Goal: Task Accomplishment & Management: Manage account settings

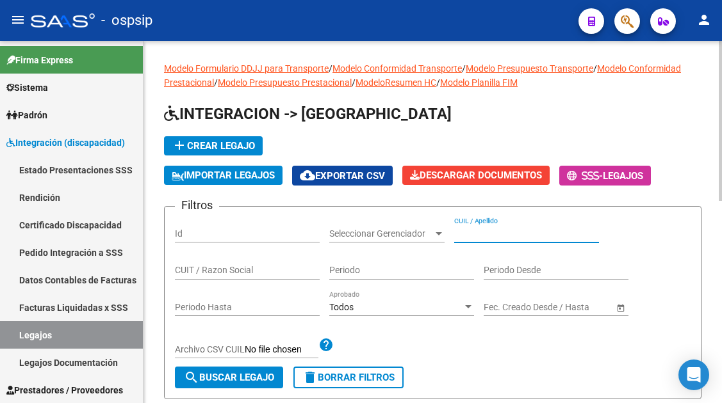
click at [464, 236] on input "CUIL / Apellido" at bounding box center [526, 234] width 145 height 11
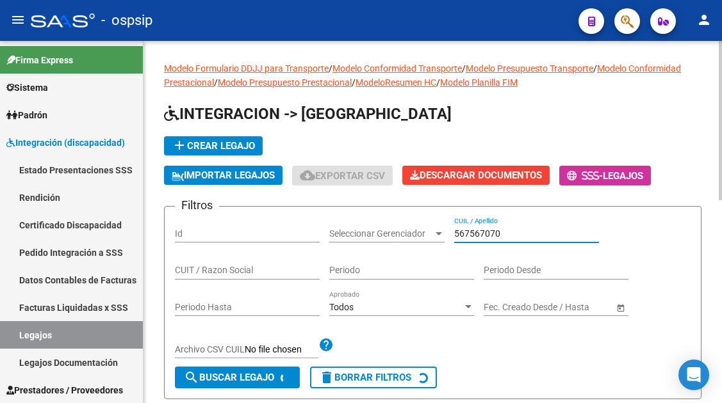
scroll to position [128, 0]
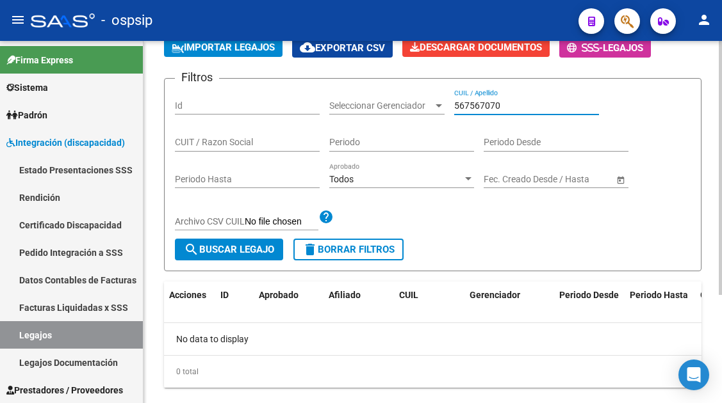
click at [504, 102] on input "567567070" at bounding box center [526, 106] width 145 height 11
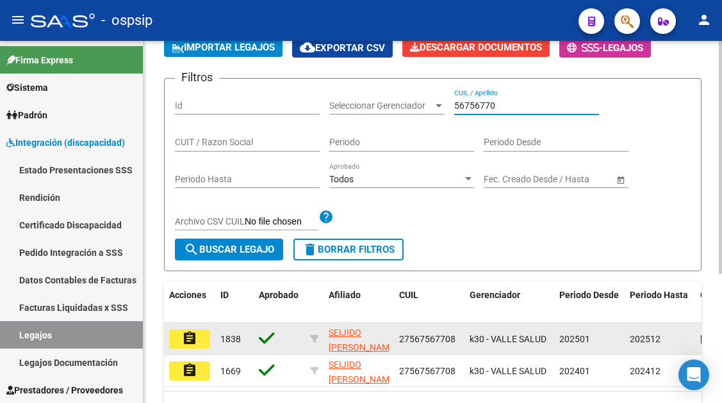
type input "56756770"
click at [191, 339] on mat-icon "assignment" at bounding box center [189, 338] width 15 height 15
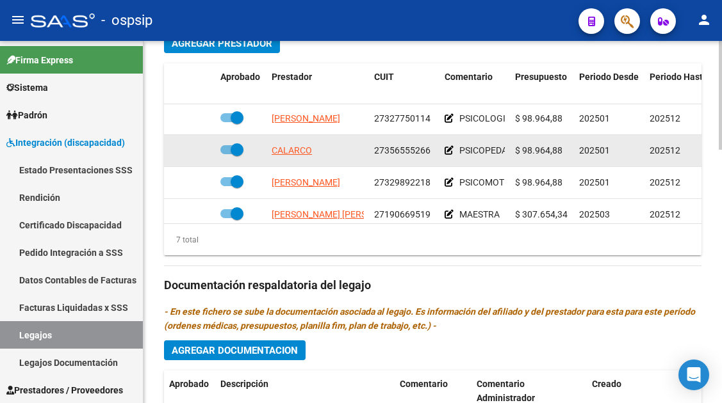
scroll to position [64, 0]
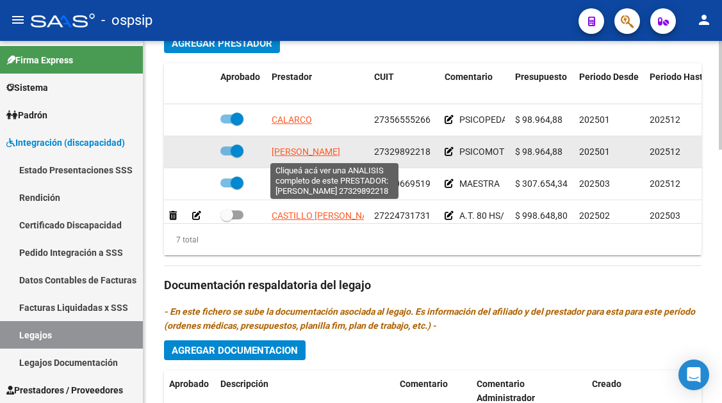
click at [317, 152] on span "[PERSON_NAME]" at bounding box center [306, 152] width 69 height 10
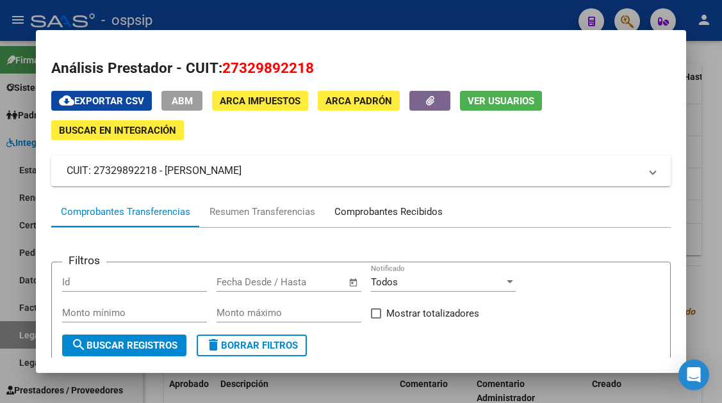
click at [393, 217] on div "Comprobantes Recibidos" at bounding box center [388, 212] width 108 height 15
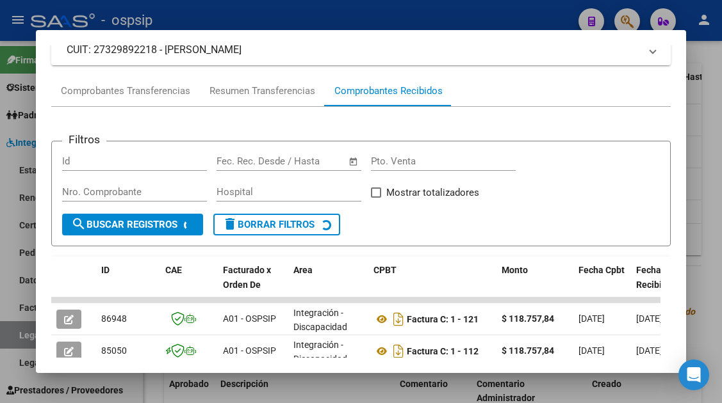
scroll to position [185, 0]
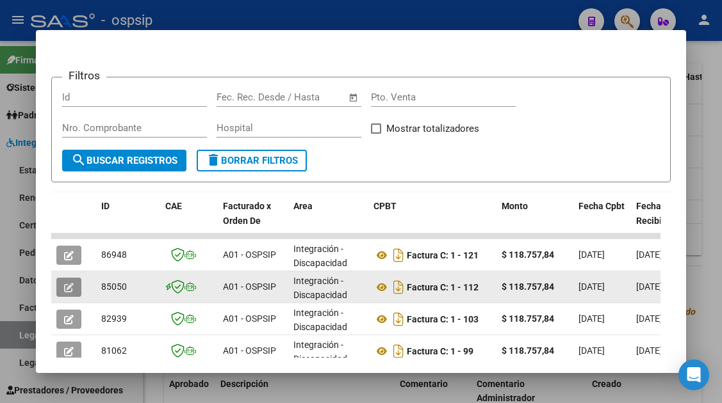
click at [70, 293] on button "button" at bounding box center [68, 287] width 25 height 19
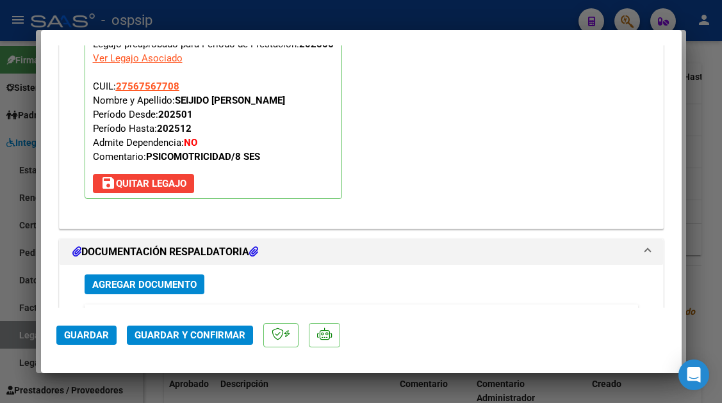
scroll to position [1830, 0]
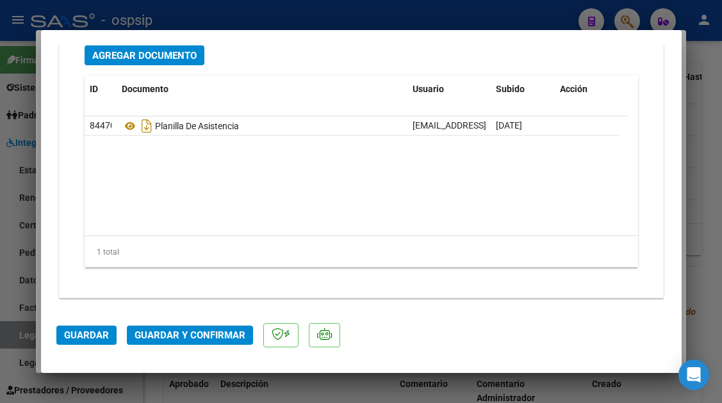
type input "$ 0,00"
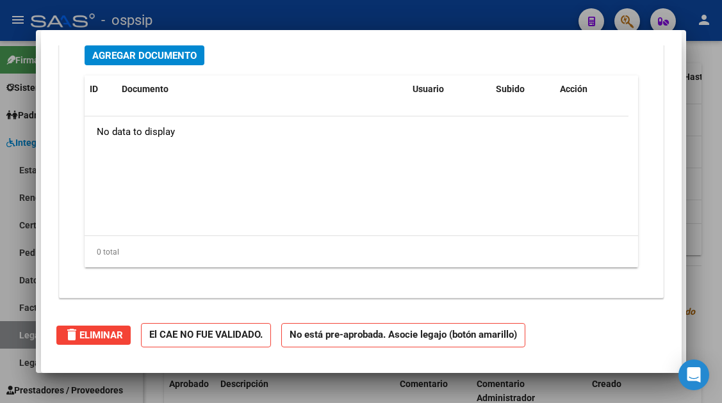
scroll to position [0, 0]
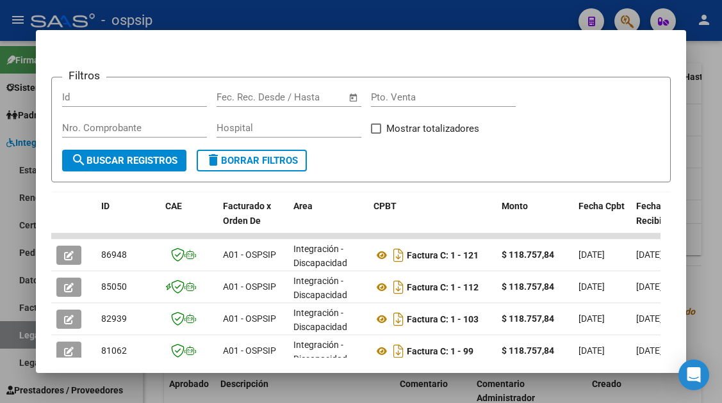
click at [27, 337] on div at bounding box center [361, 201] width 722 height 403
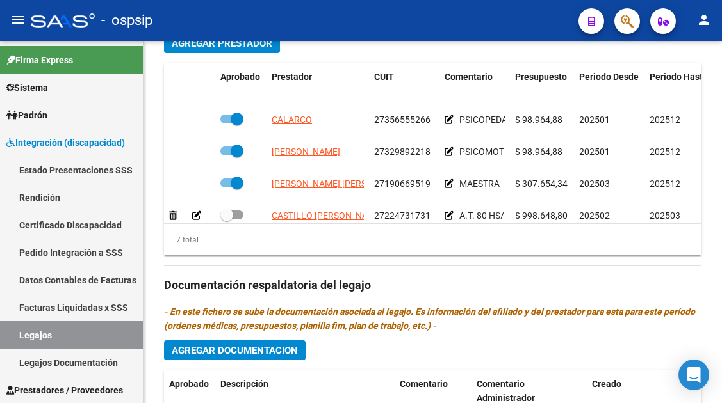
click at [27, 337] on link "Legajos" at bounding box center [71, 335] width 143 height 28
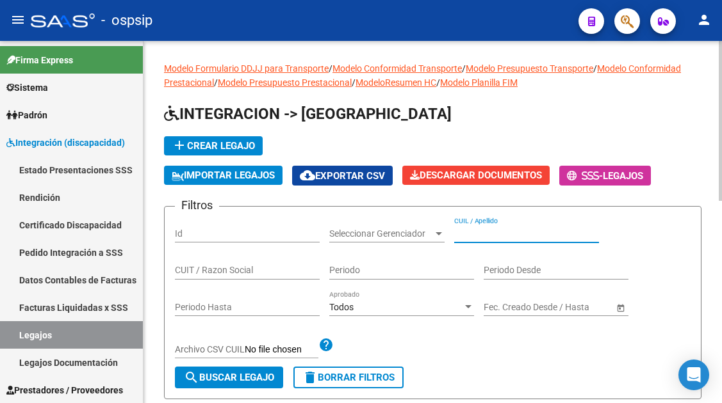
click at [496, 231] on input "CUIL / Apellido" at bounding box center [526, 234] width 145 height 11
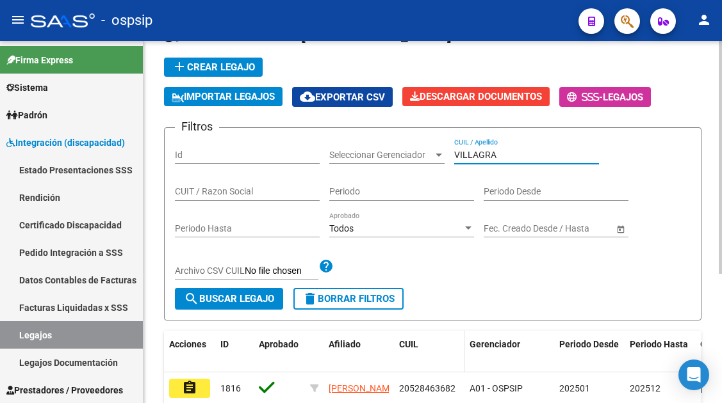
scroll to position [192, 0]
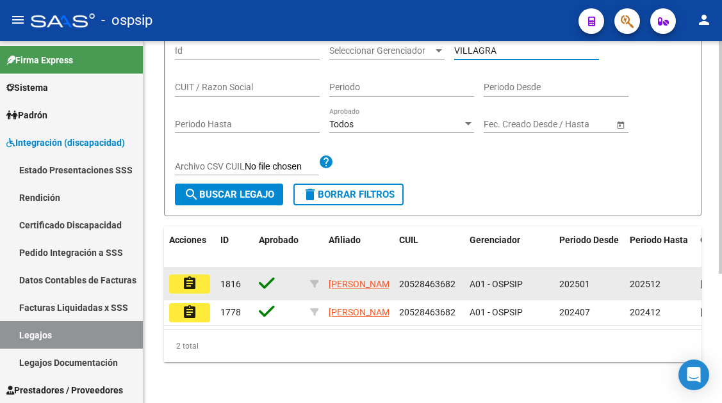
type input "VILLAGRA"
click at [188, 277] on mat-icon "assignment" at bounding box center [189, 283] width 15 height 15
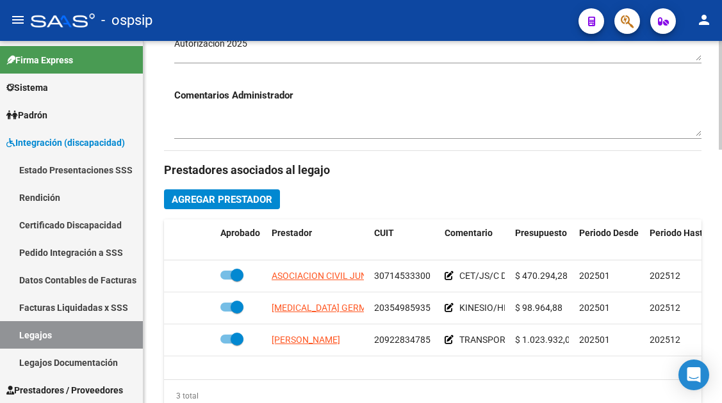
scroll to position [512, 0]
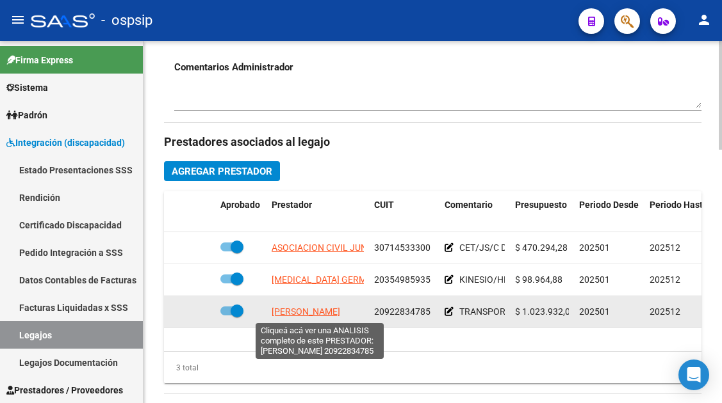
click at [300, 316] on span "[PERSON_NAME]" at bounding box center [306, 312] width 69 height 10
type textarea "20922834785"
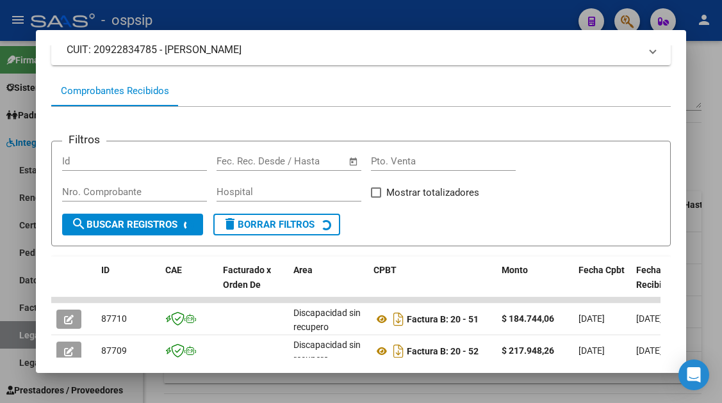
scroll to position [313, 0]
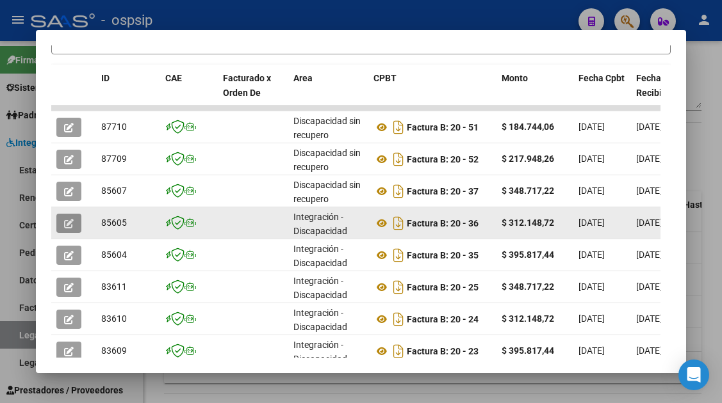
click at [58, 228] on button "button" at bounding box center [68, 223] width 25 height 19
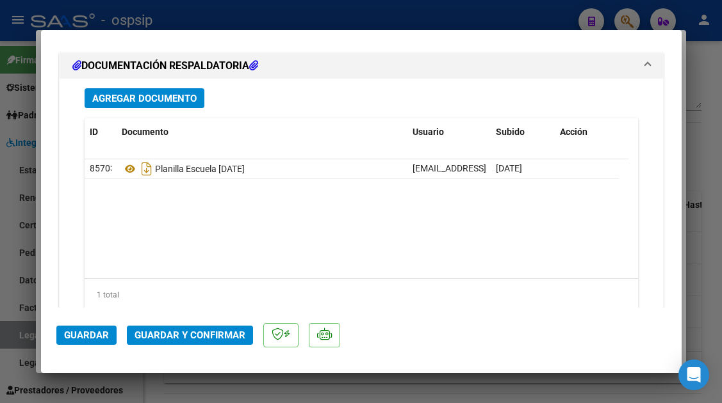
scroll to position [1766, 0]
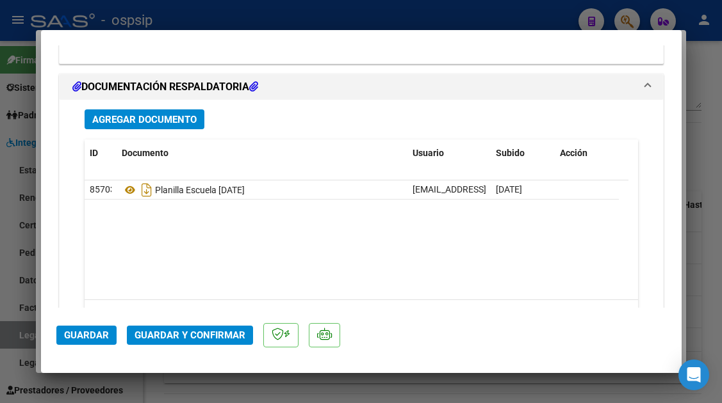
click at [171, 126] on button "Agregar Documento" at bounding box center [145, 119] width 120 height 20
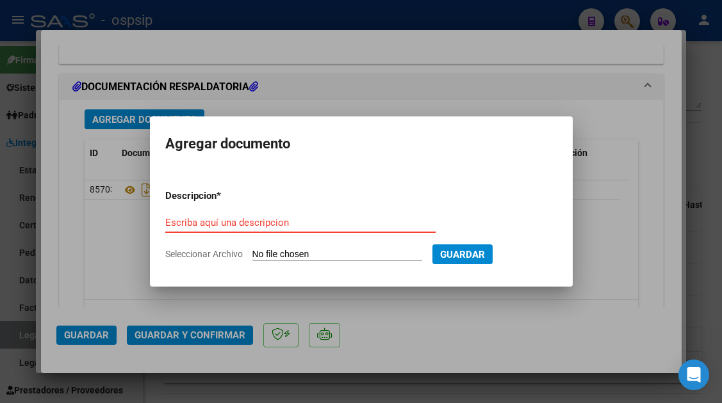
type input "C:\fakepath\f52eba3d-760e-443f-b799-b0840bd33157.pdf"
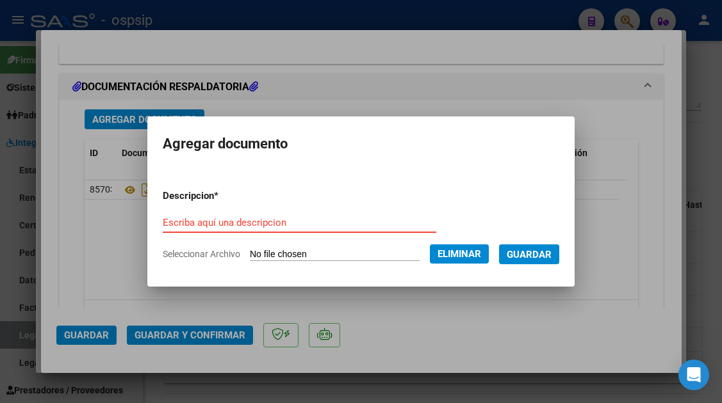
click at [174, 222] on input "Escriba aquí una descripcion" at bounding box center [299, 223] width 273 height 12
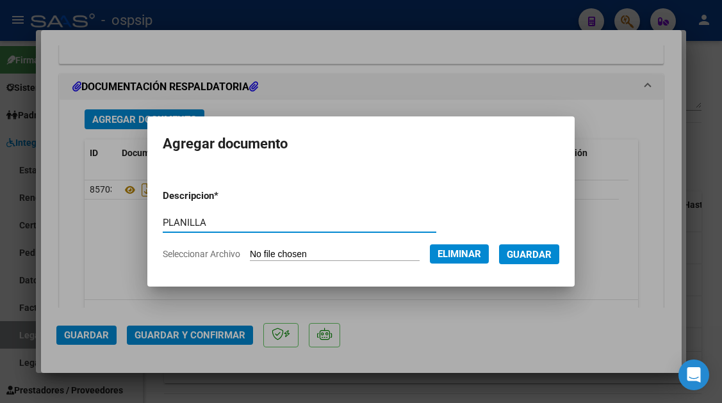
type input "PLANILLA"
click at [528, 249] on span "Guardar" at bounding box center [529, 255] width 45 height 12
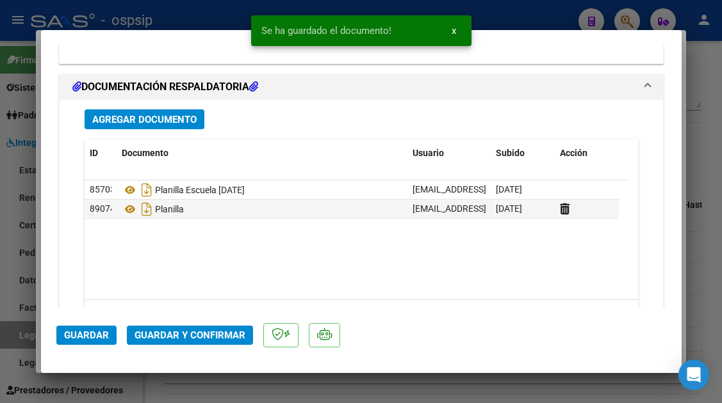
click at [170, 336] on span "Guardar y Confirmar" at bounding box center [189, 336] width 111 height 12
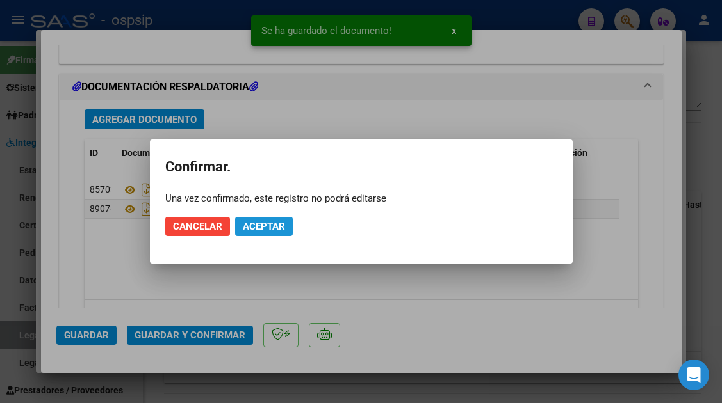
click at [266, 235] on button "Aceptar" at bounding box center [264, 226] width 58 height 19
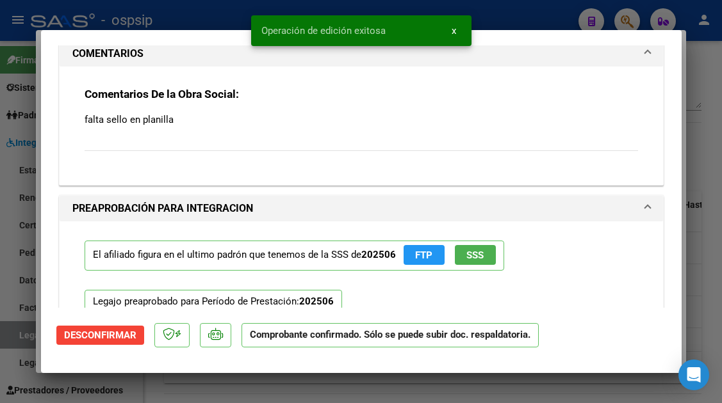
scroll to position [1076, 0]
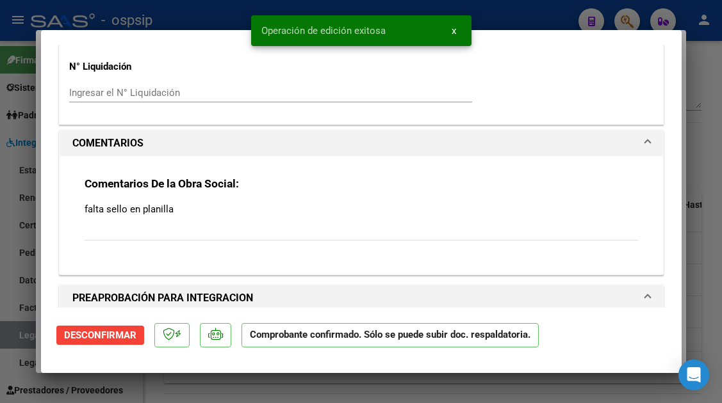
click at [480, 161] on div "Comentarios De la Obra Social: falta sello en planilla" at bounding box center [361, 210] width 572 height 108
click at [522, 198] on div "Comentarios De la Obra Social: falta sello en planilla" at bounding box center [361, 216] width 553 height 78
type input "$ 0,00"
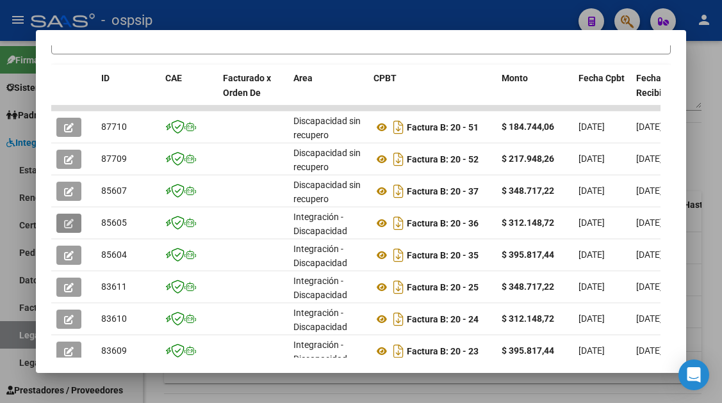
click at [19, 335] on div at bounding box center [361, 201] width 722 height 403
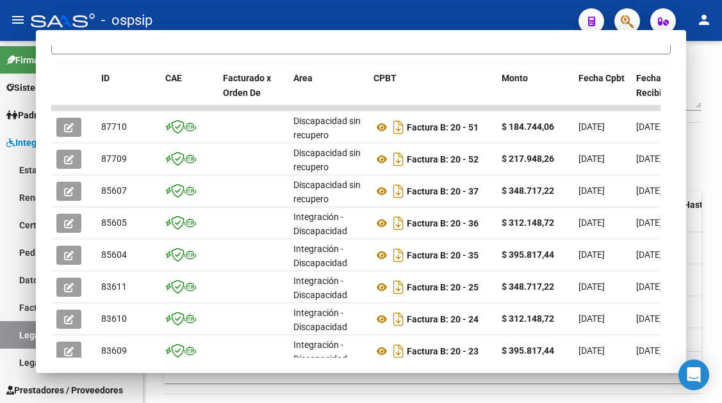
click at [19, 335] on link "Legajos" at bounding box center [71, 335] width 143 height 28
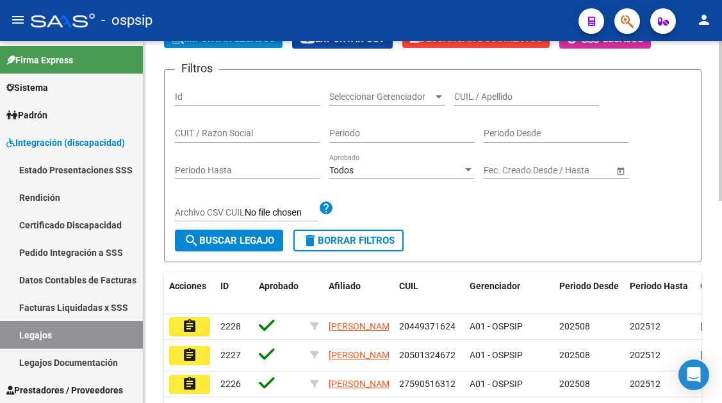
scroll to position [136, 0]
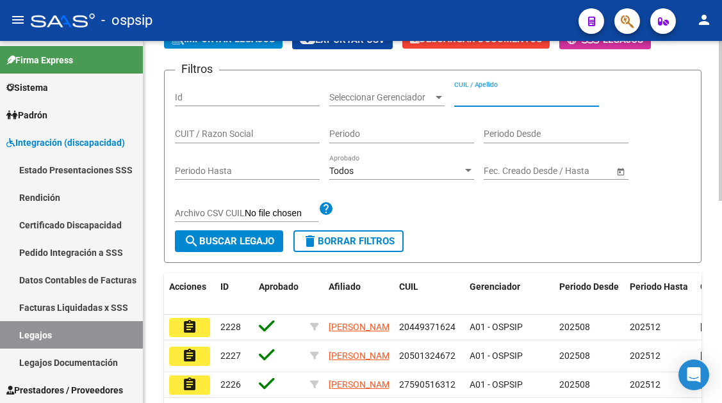
click at [475, 99] on input "CUIL / Apellido" at bounding box center [526, 97] width 145 height 11
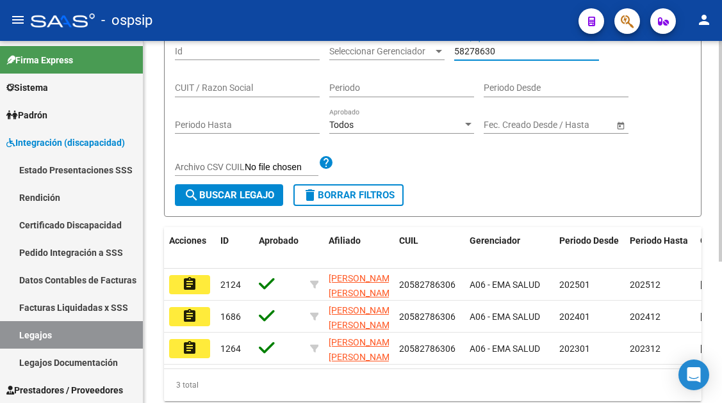
scroll to position [232, 0]
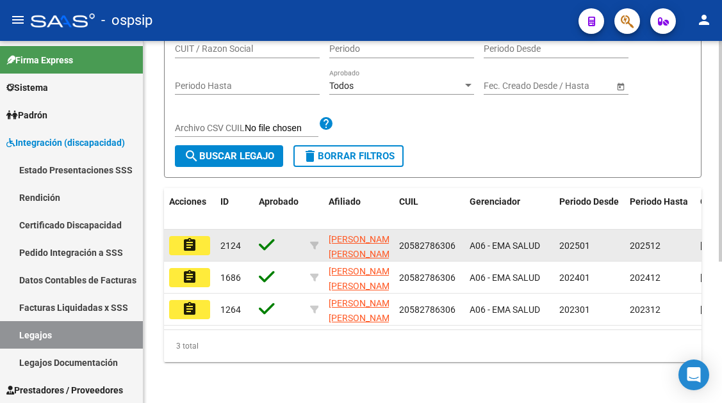
type input "58278630"
click at [191, 238] on mat-icon "assignment" at bounding box center [189, 245] width 15 height 15
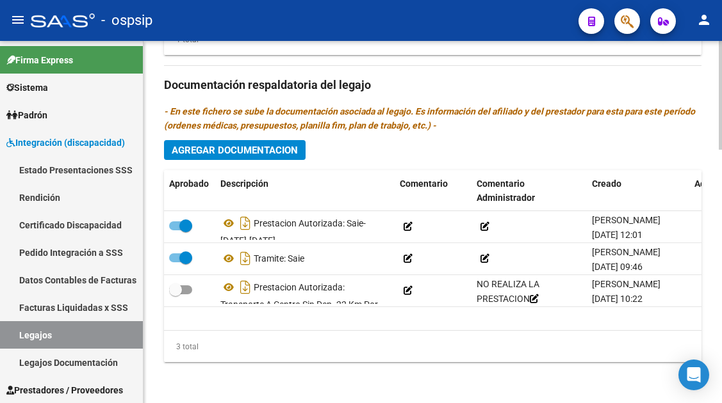
scroll to position [842, 0]
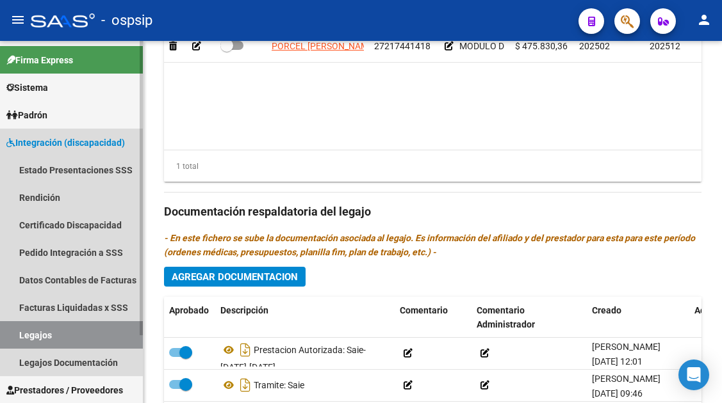
click at [77, 339] on link "Legajos" at bounding box center [71, 335] width 143 height 28
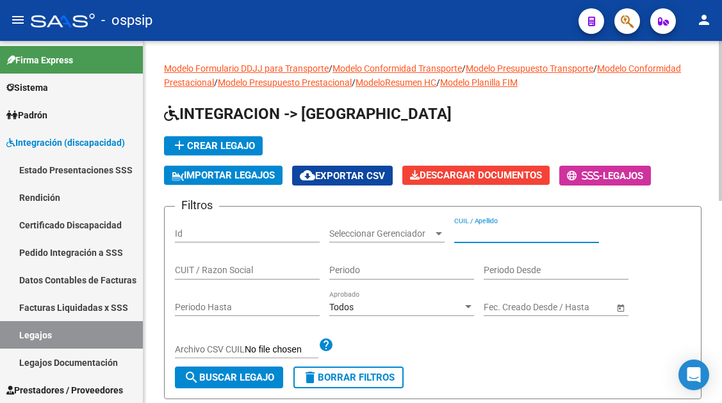
click at [469, 232] on input "CUIL / Apellido" at bounding box center [526, 234] width 145 height 11
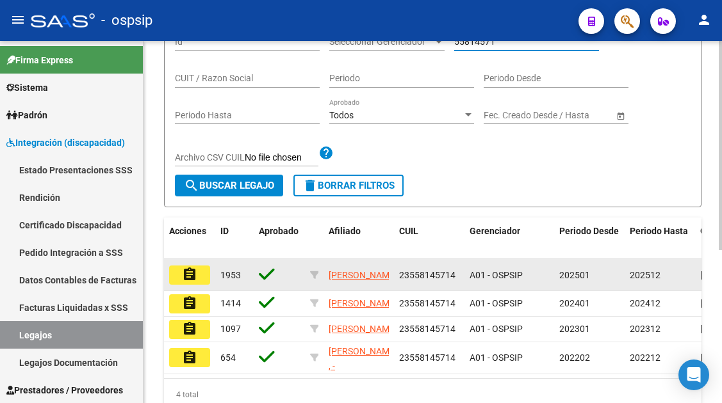
type input "55814571"
click at [199, 276] on button "assignment" at bounding box center [189, 275] width 41 height 19
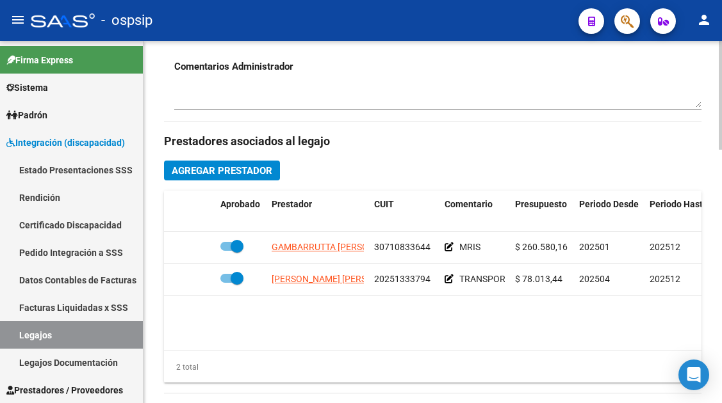
scroll to position [512, 0]
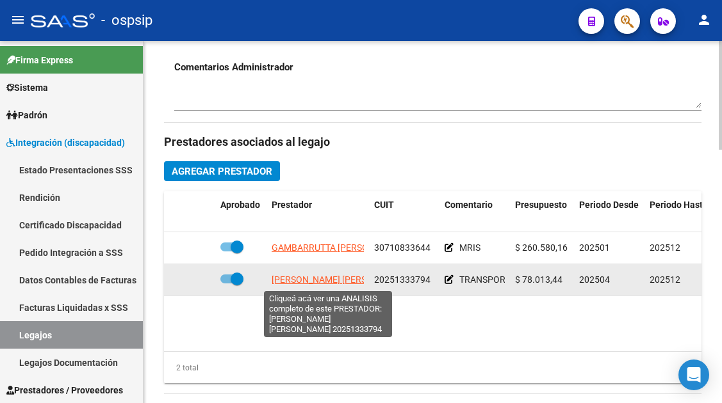
click at [328, 280] on span "[PERSON_NAME] [PERSON_NAME]" at bounding box center [341, 280] width 139 height 10
type textarea "20251333794"
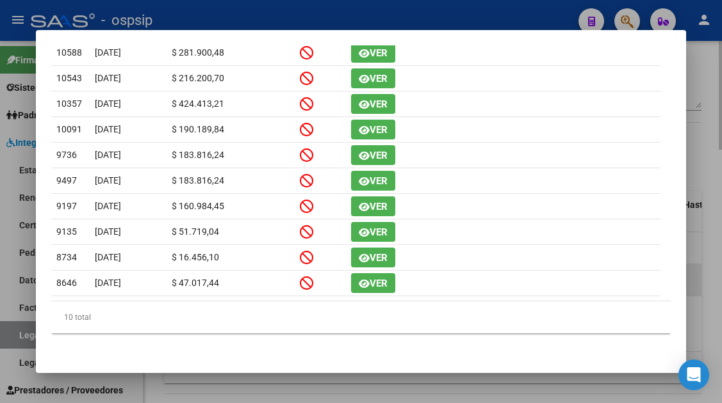
scroll to position [64, 0]
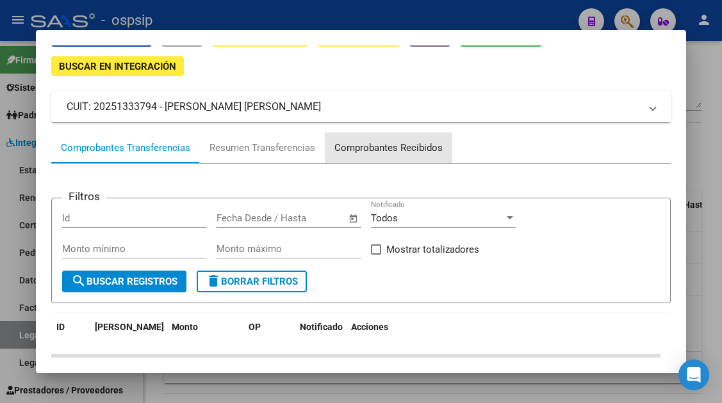
click at [373, 150] on div "Comprobantes Recibidos" at bounding box center [388, 148] width 108 height 15
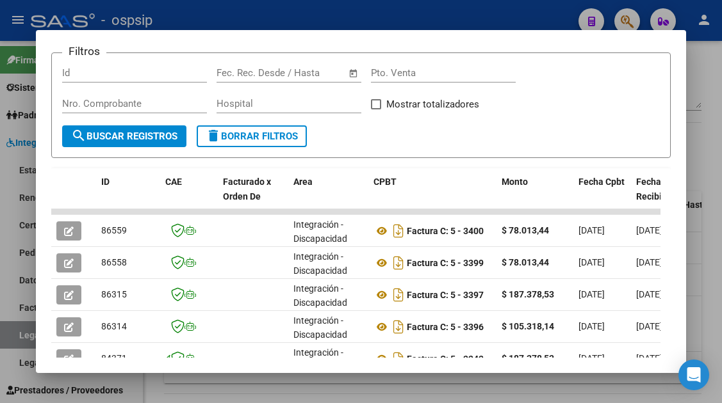
scroll to position [249, 0]
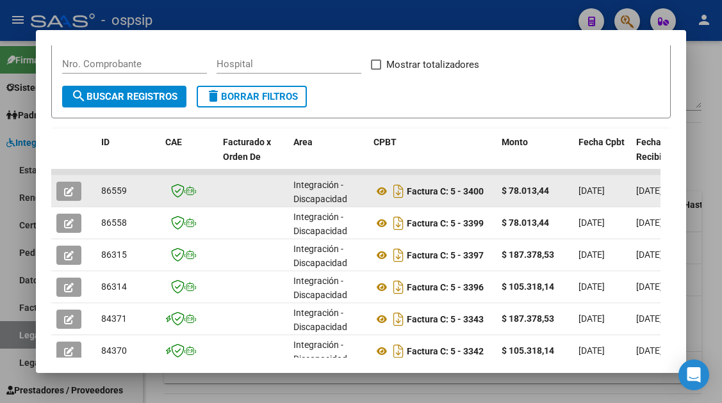
click at [63, 193] on button "button" at bounding box center [68, 191] width 25 height 19
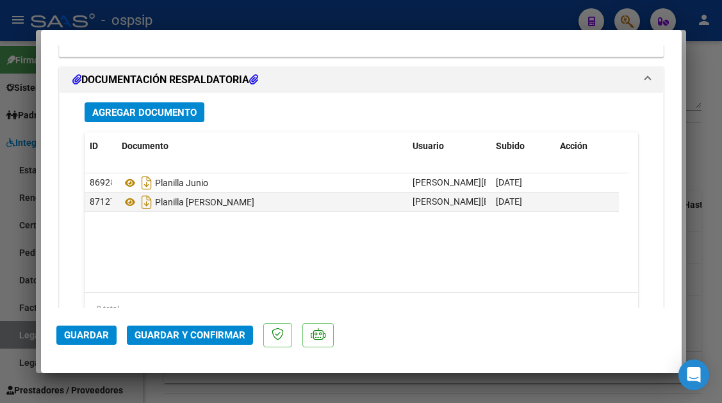
scroll to position [1817, 0]
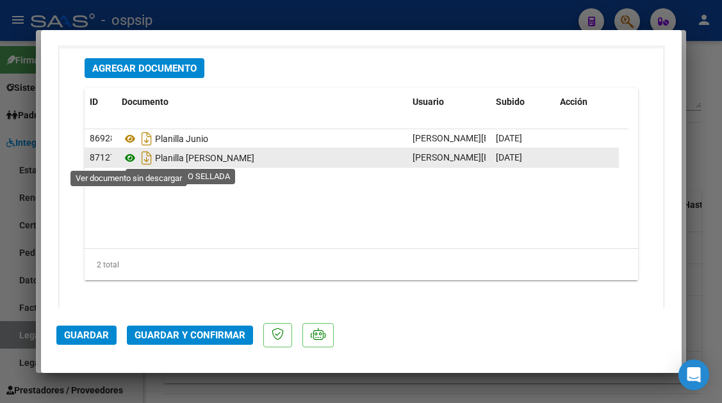
click at [129, 160] on icon at bounding box center [130, 157] width 17 height 15
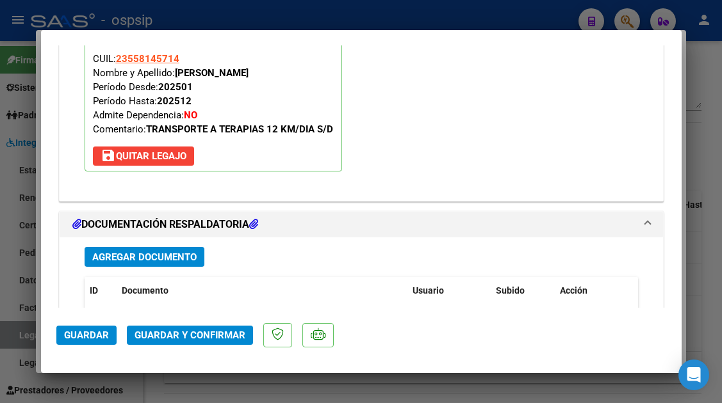
scroll to position [1625, 0]
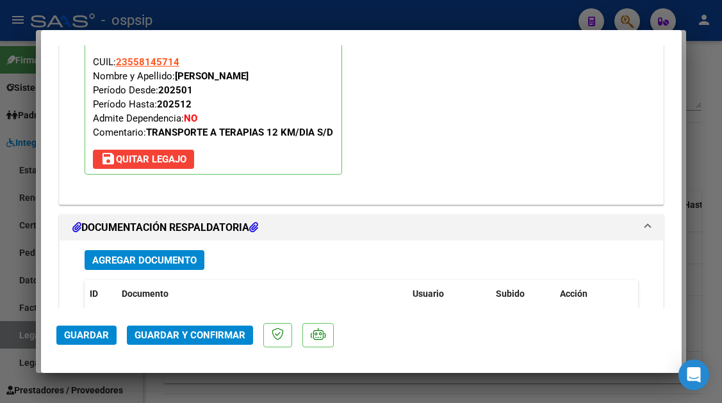
type input "$ 0,00"
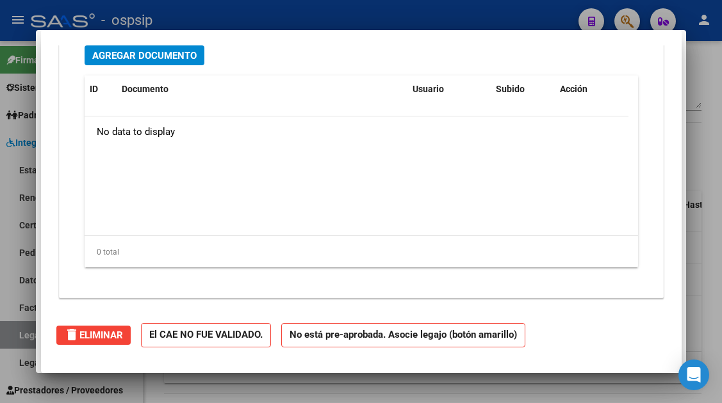
scroll to position [0, 0]
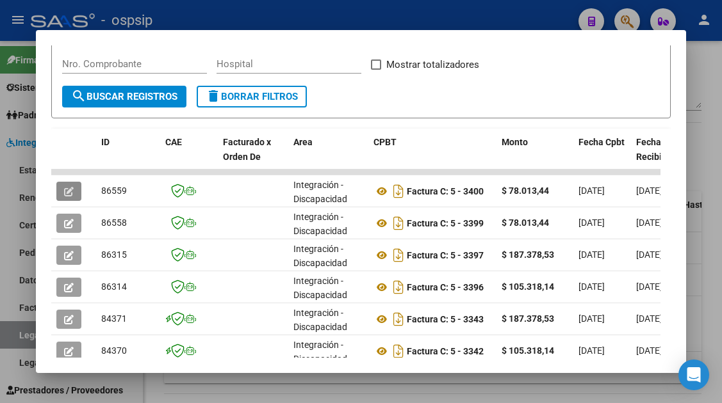
click at [24, 329] on div at bounding box center [361, 201] width 722 height 403
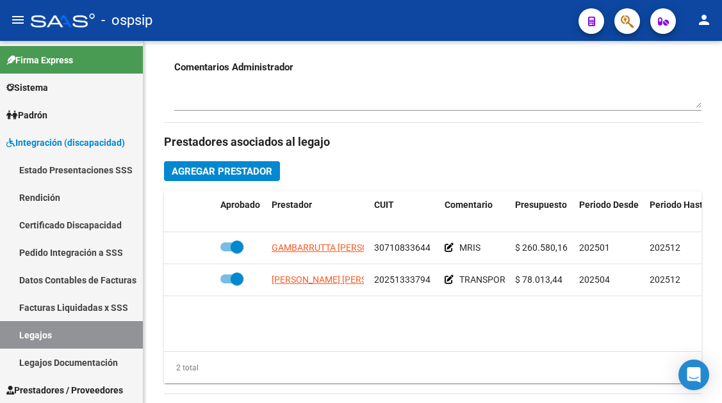
click at [24, 329] on link "Legajos" at bounding box center [71, 335] width 143 height 28
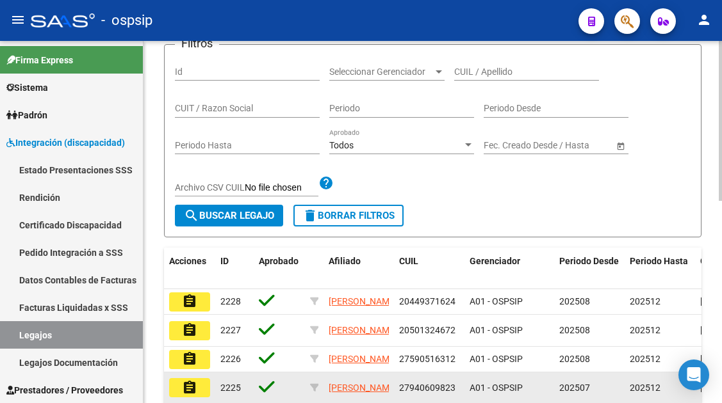
scroll to position [136, 0]
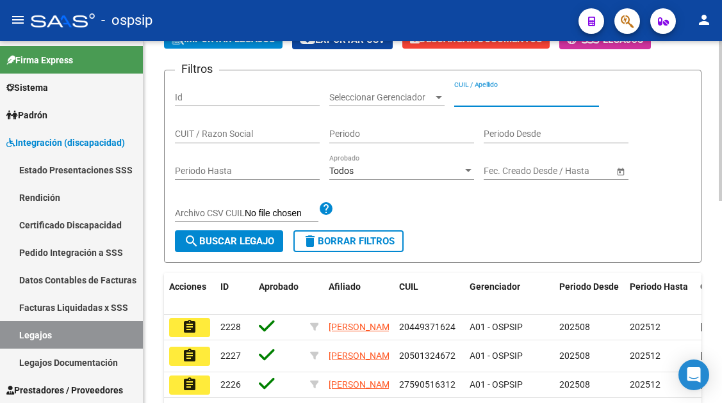
click at [464, 99] on input "CUIL / Apellido" at bounding box center [526, 97] width 145 height 11
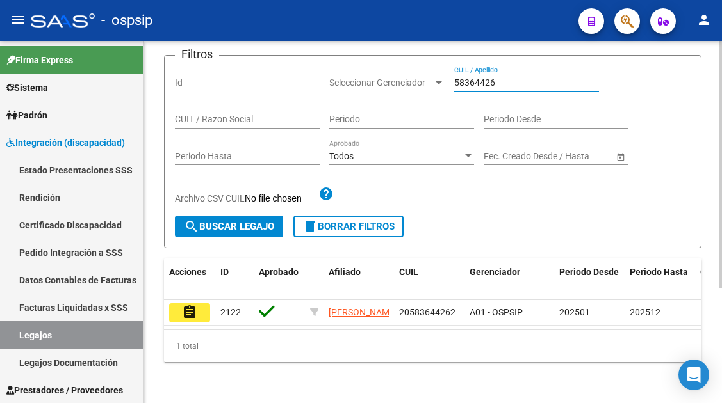
scroll to position [168, 0]
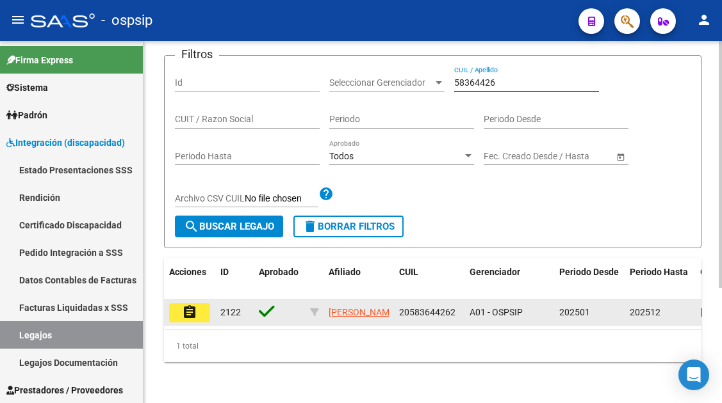
type input "58364426"
click at [186, 305] on mat-icon "assignment" at bounding box center [189, 312] width 15 height 15
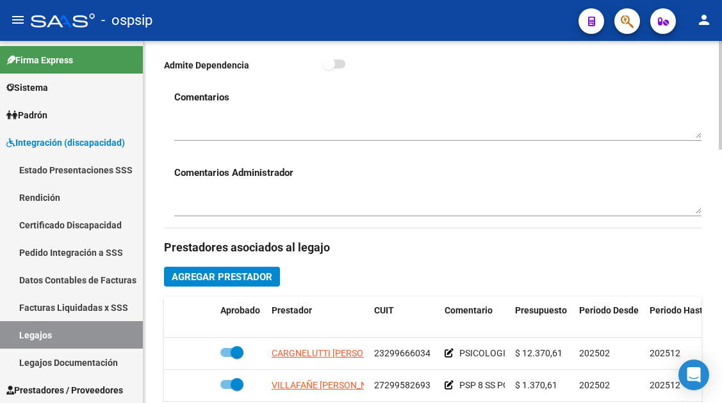
scroll to position [512, 0]
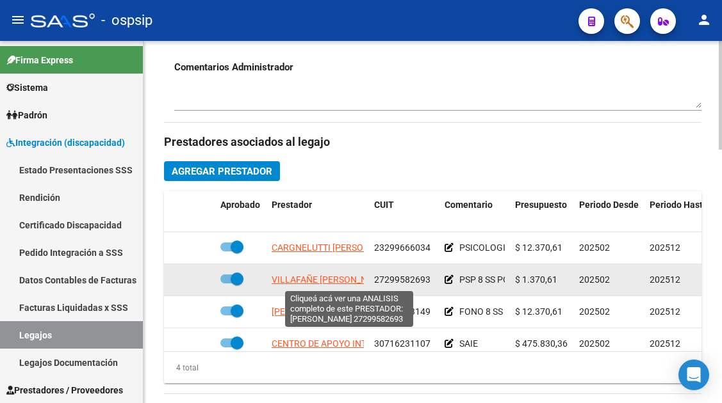
click at [323, 285] on span "VILLAFAÑE [PERSON_NAME]" at bounding box center [330, 280] width 117 height 10
type textarea "27299582693"
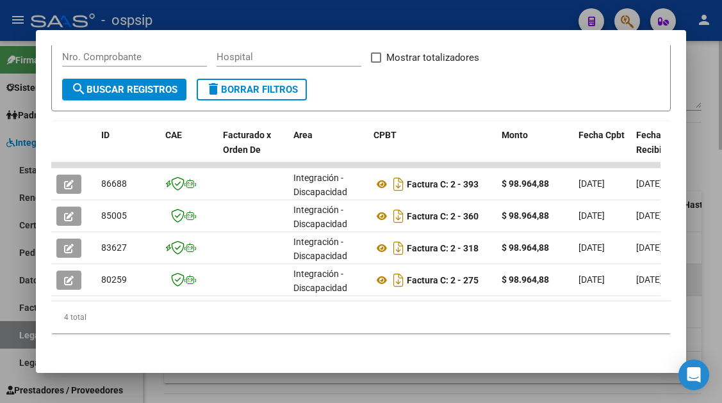
scroll to position [266, 0]
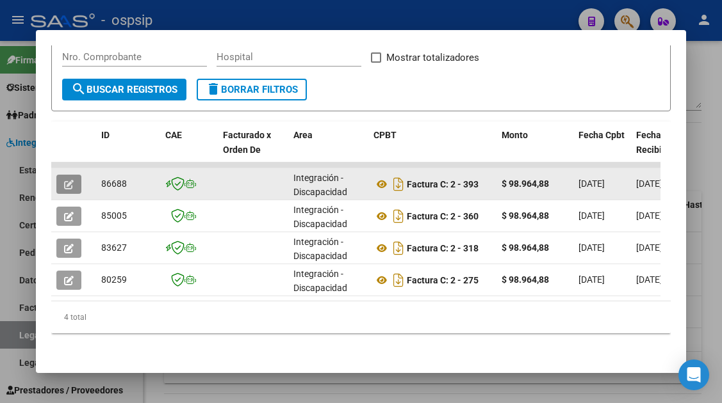
click at [61, 179] on button "button" at bounding box center [68, 184] width 25 height 19
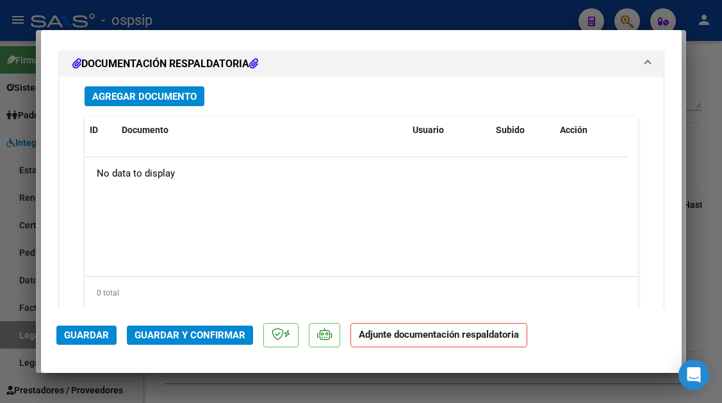
scroll to position [1830, 0]
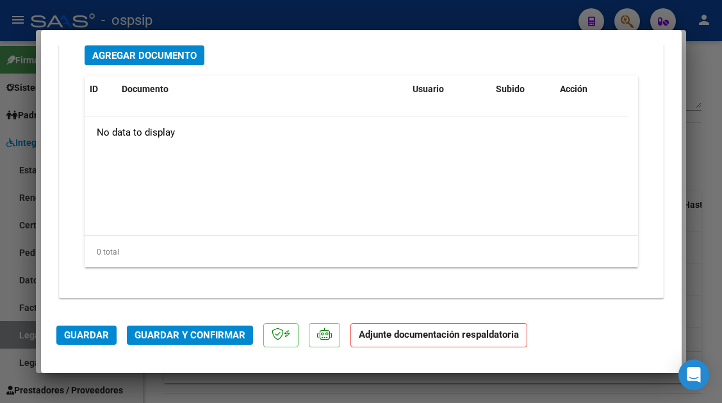
click at [31, 336] on div at bounding box center [361, 201] width 722 height 403
type input "$ 0,00"
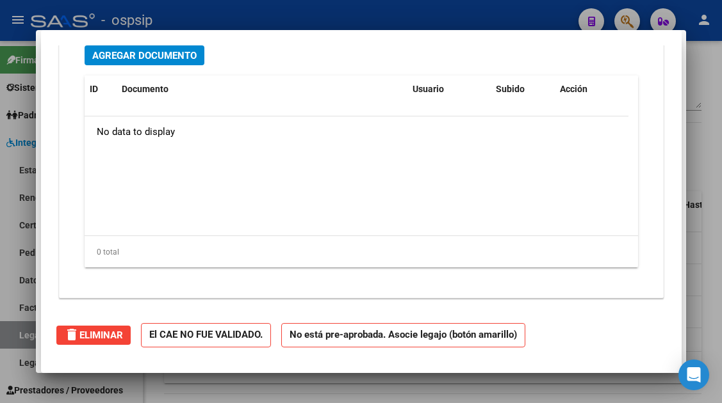
scroll to position [0, 0]
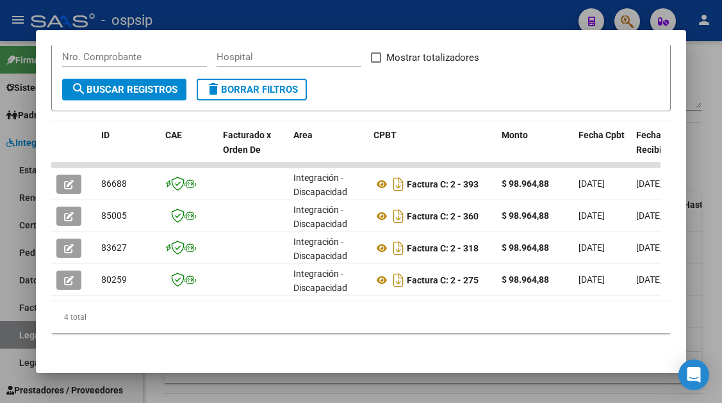
click at [31, 336] on div at bounding box center [361, 201] width 722 height 403
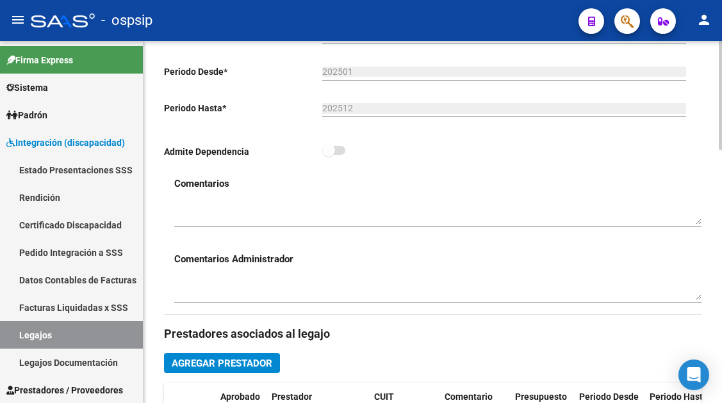
scroll to position [128, 0]
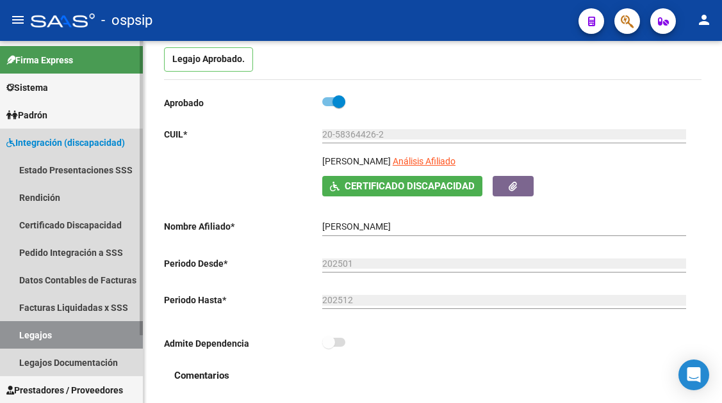
click at [19, 335] on link "Legajos" at bounding box center [71, 335] width 143 height 28
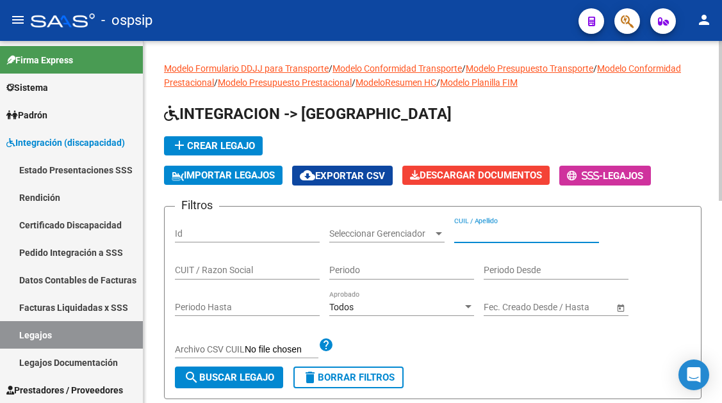
click at [472, 229] on input "CUIL / Apellido" at bounding box center [526, 234] width 145 height 11
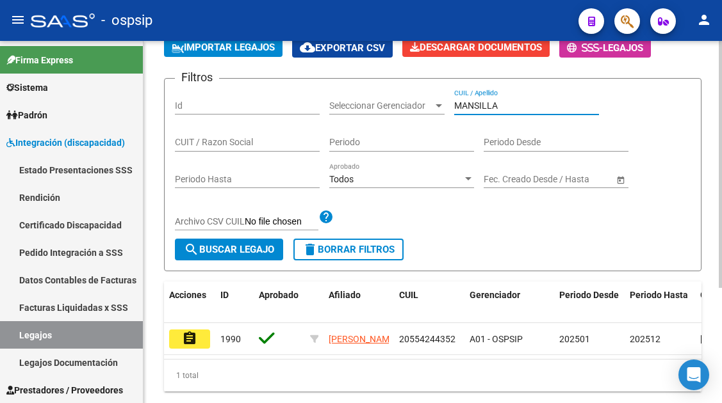
scroll to position [168, 0]
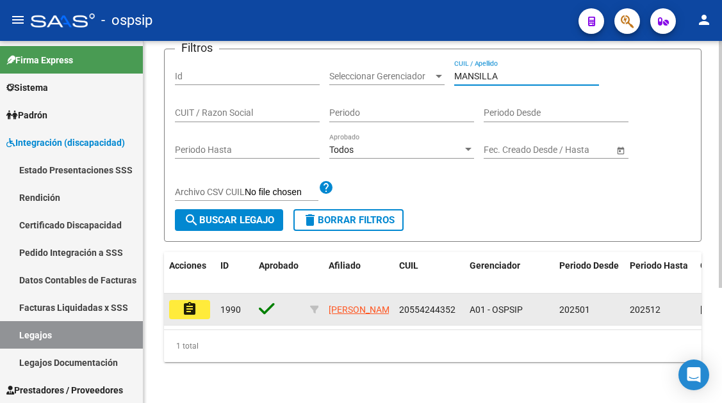
type input "MANSILLA"
click at [187, 304] on mat-icon "assignment" at bounding box center [189, 309] width 15 height 15
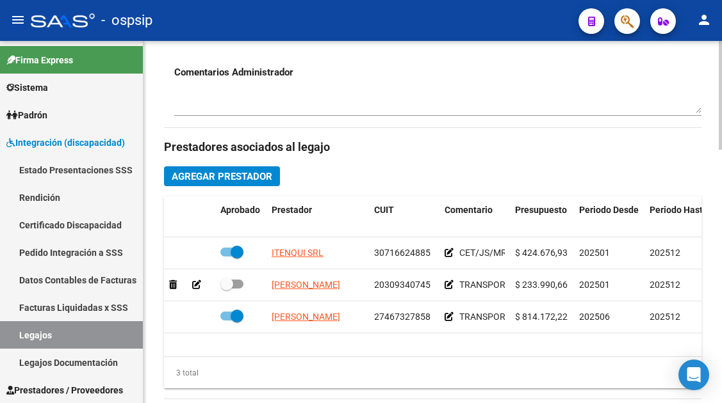
scroll to position [512, 0]
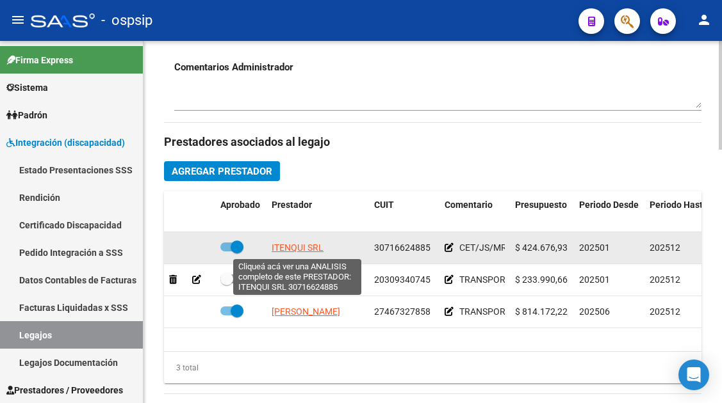
click at [286, 249] on span "ITENQUI SRL" at bounding box center [298, 248] width 52 height 10
type textarea "30716624885"
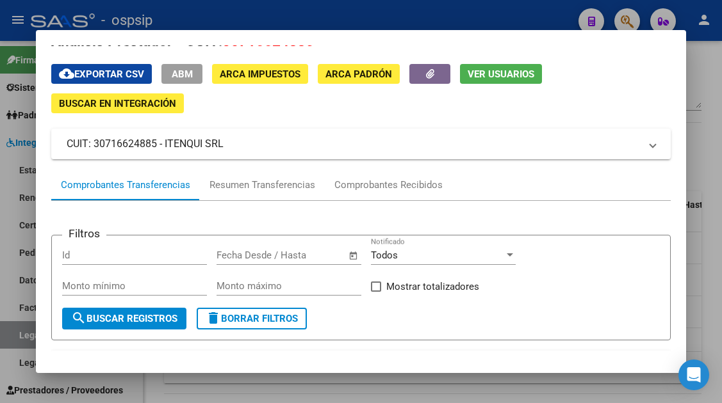
scroll to position [0, 0]
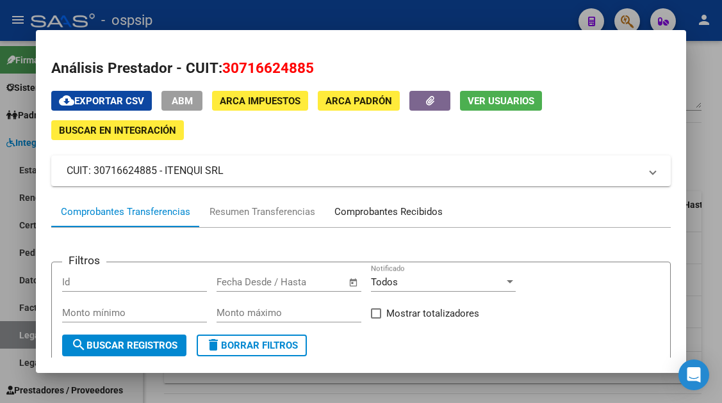
click at [404, 204] on div "Comprobantes Recibidos" at bounding box center [388, 212] width 127 height 31
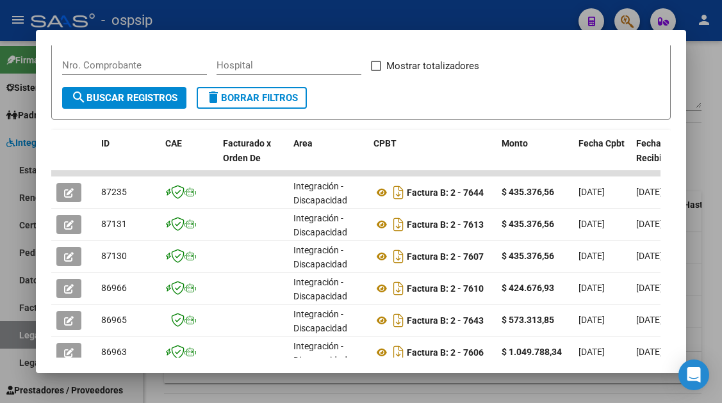
scroll to position [249, 0]
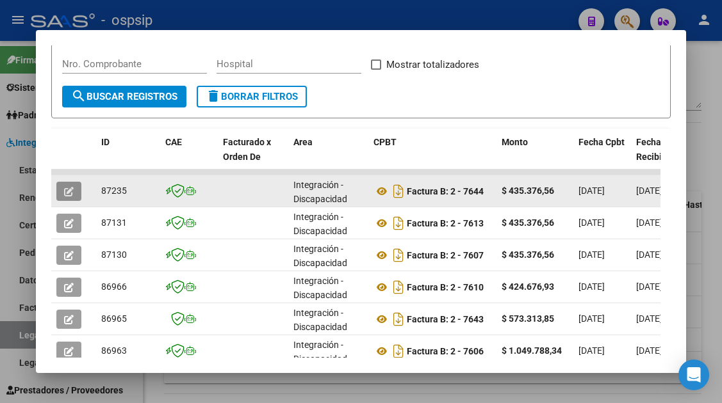
click at [67, 191] on icon "button" at bounding box center [69, 192] width 10 height 10
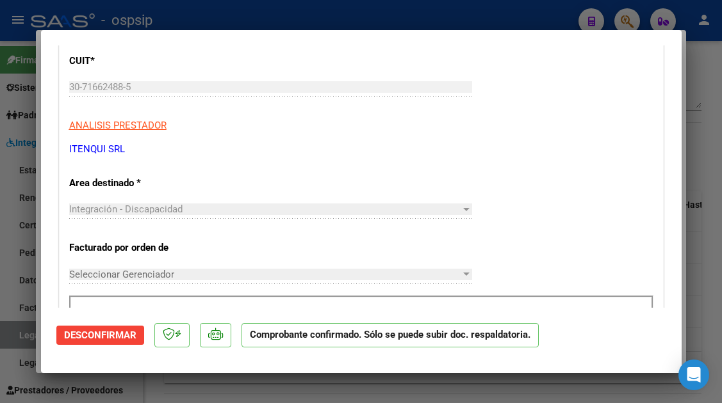
scroll to position [192, 0]
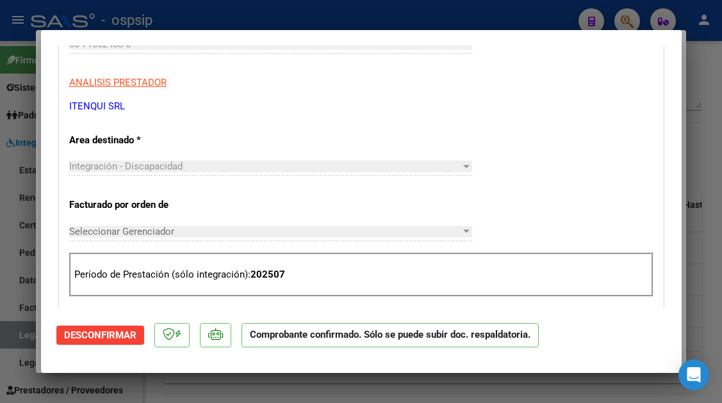
type input "$ 0,00"
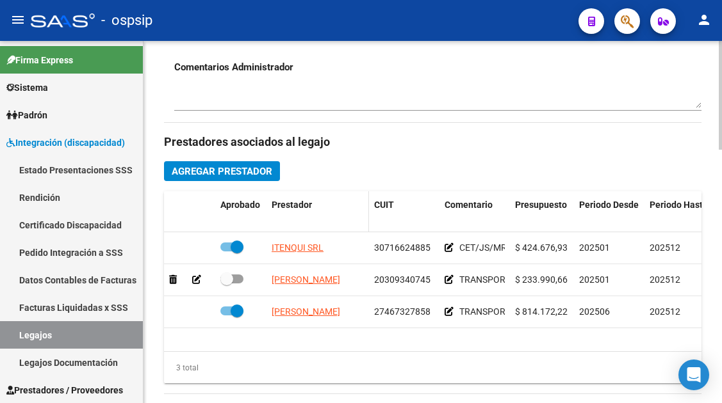
scroll to position [384, 0]
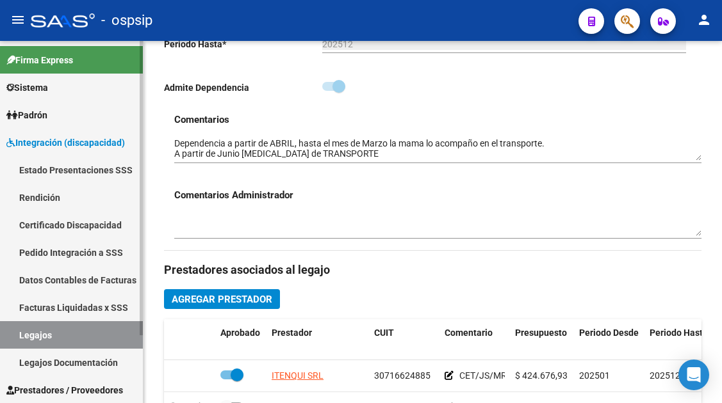
click at [10, 333] on link "Legajos" at bounding box center [71, 335] width 143 height 28
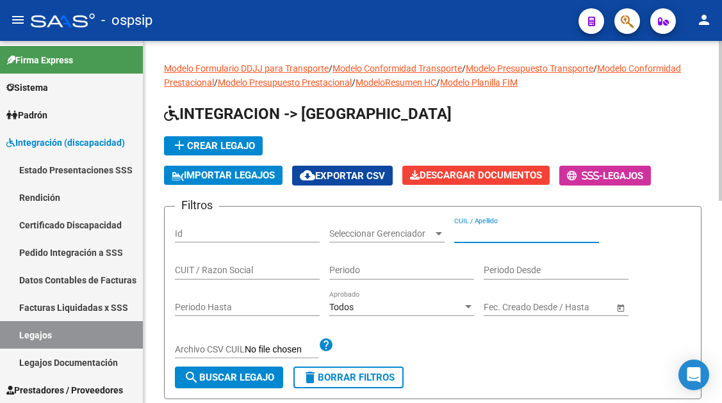
click at [475, 236] on input "CUIL / Apellido" at bounding box center [526, 234] width 145 height 11
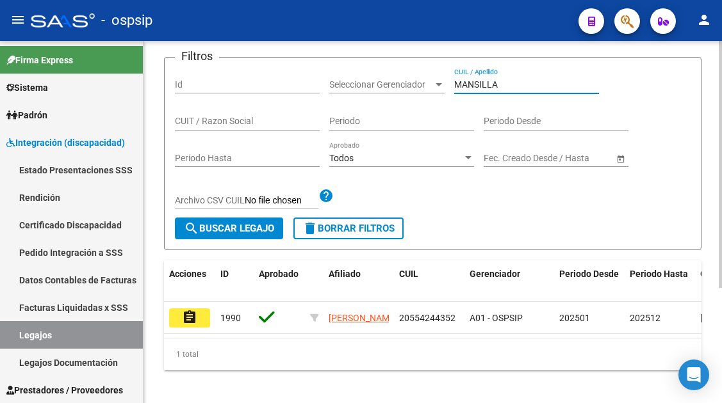
scroll to position [168, 0]
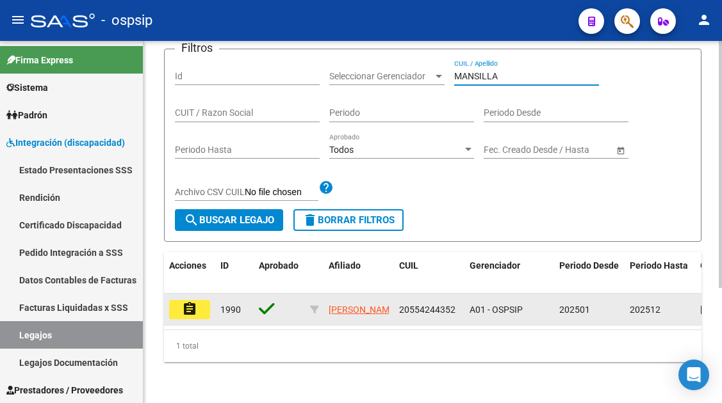
type input "MANSILLA"
click at [186, 302] on mat-icon "assignment" at bounding box center [189, 309] width 15 height 15
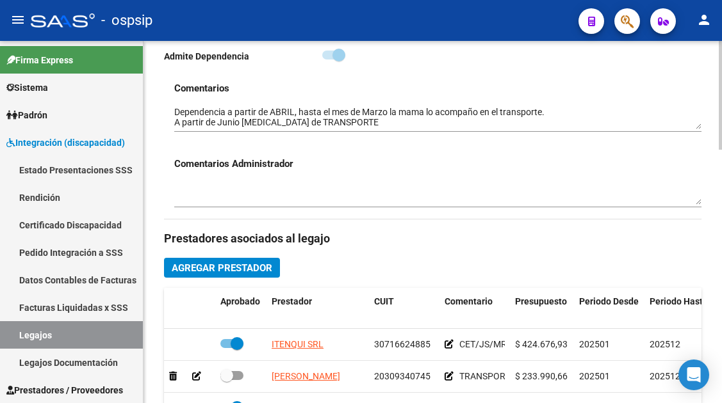
scroll to position [512, 0]
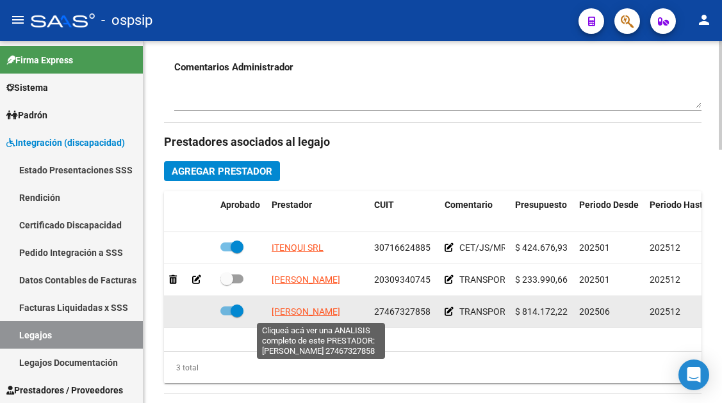
click at [304, 311] on span "[PERSON_NAME]" at bounding box center [306, 312] width 69 height 10
type textarea "27467327858"
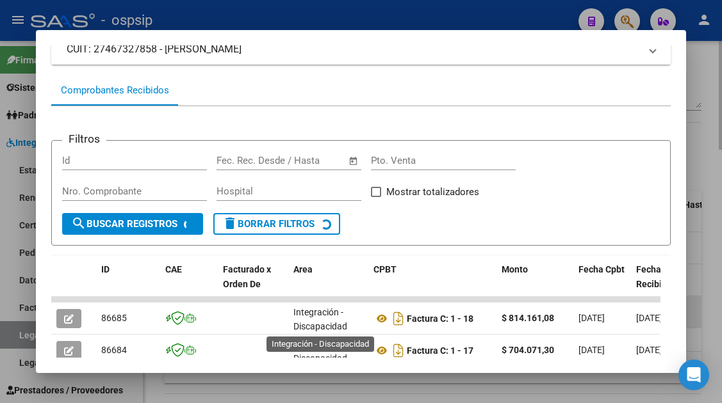
scroll to position [314, 0]
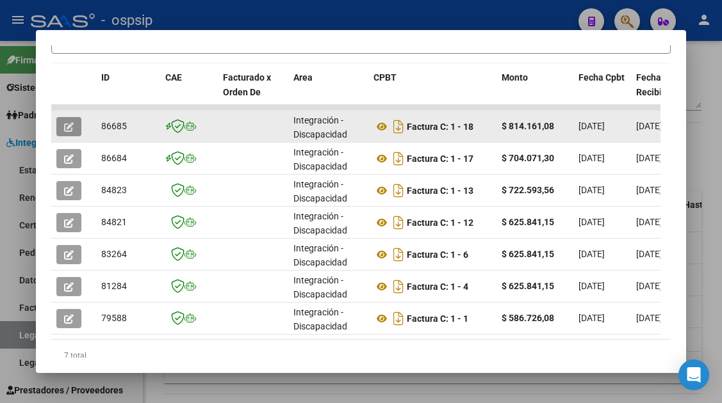
click at [72, 128] on icon "button" at bounding box center [69, 127] width 10 height 10
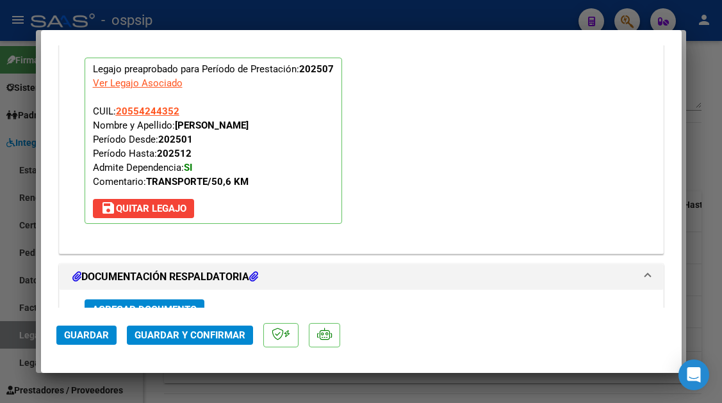
scroll to position [1473, 0]
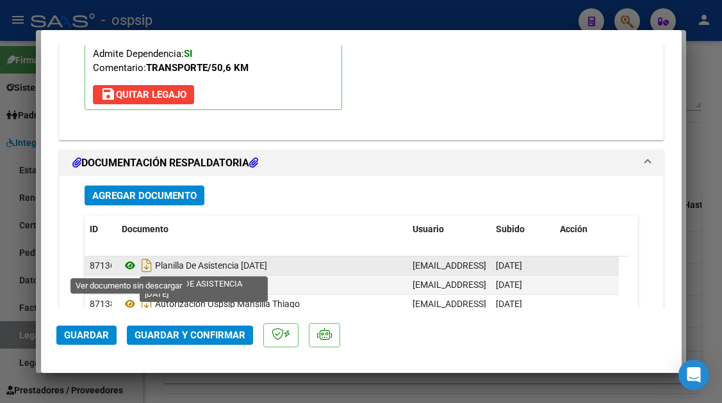
click at [131, 260] on icon at bounding box center [130, 265] width 17 height 15
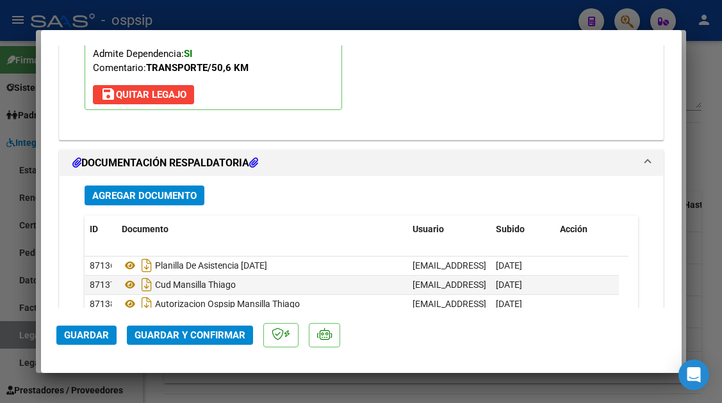
click at [211, 341] on span "Guardar y Confirmar" at bounding box center [189, 336] width 111 height 12
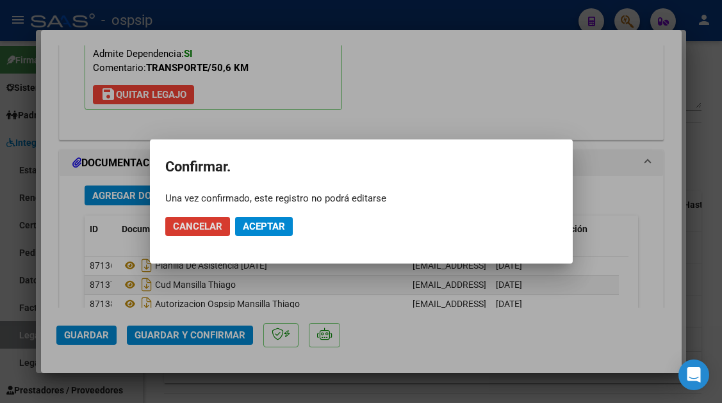
click at [263, 230] on span "Aceptar" at bounding box center [264, 227] width 42 height 12
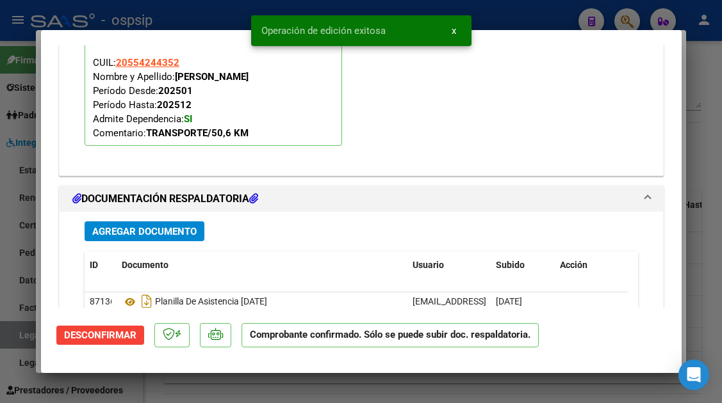
scroll to position [1293, 0]
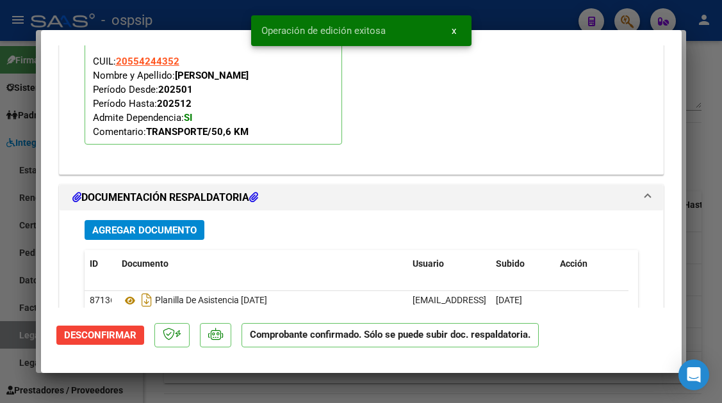
type input "$ 0,00"
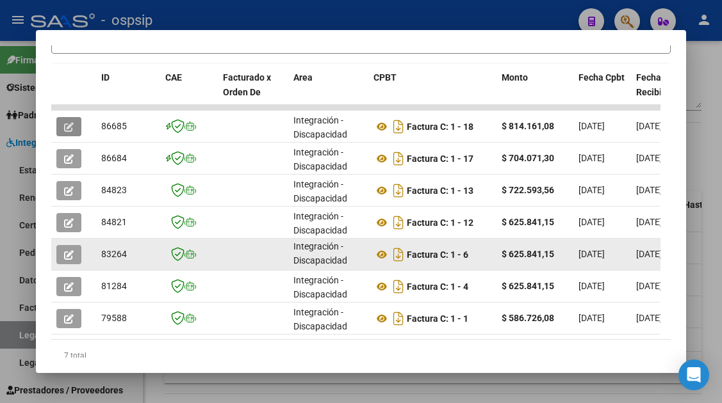
scroll to position [0, 0]
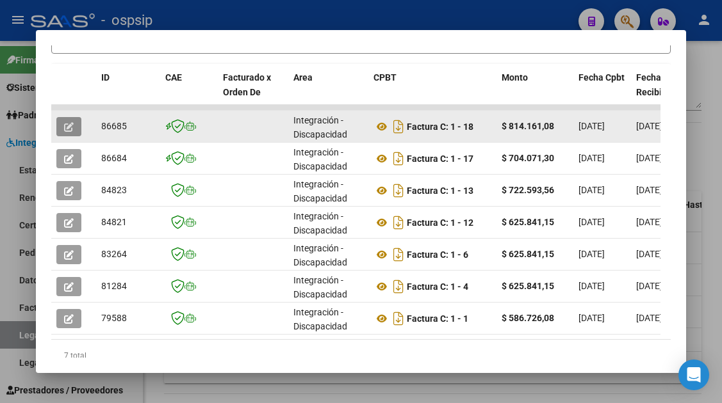
click at [69, 133] on button "button" at bounding box center [68, 126] width 25 height 19
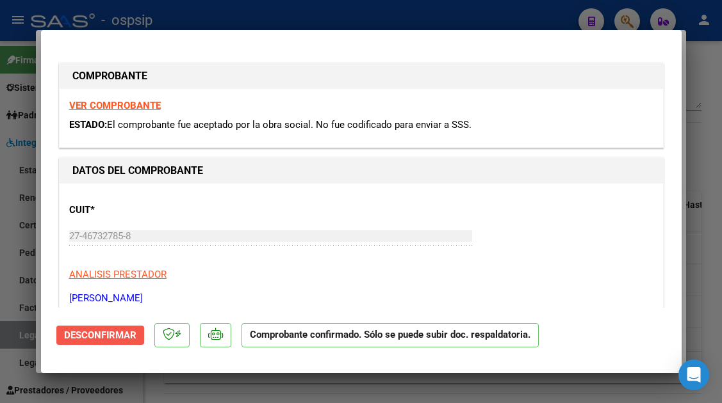
click at [127, 330] on span "Desconfirmar" at bounding box center [100, 336] width 72 height 12
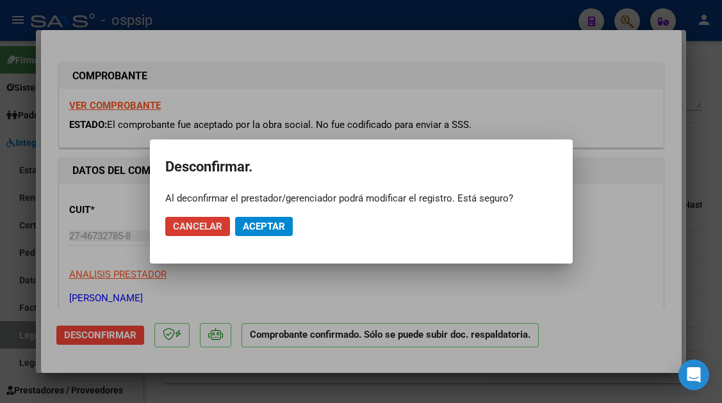
click at [258, 227] on span "Aceptar" at bounding box center [264, 227] width 42 height 12
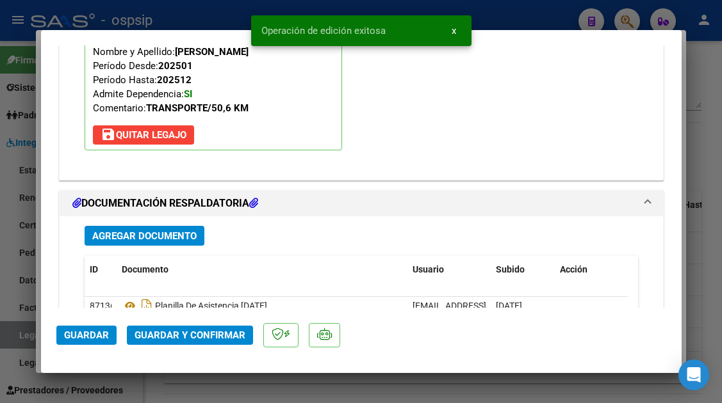
scroll to position [1537, 0]
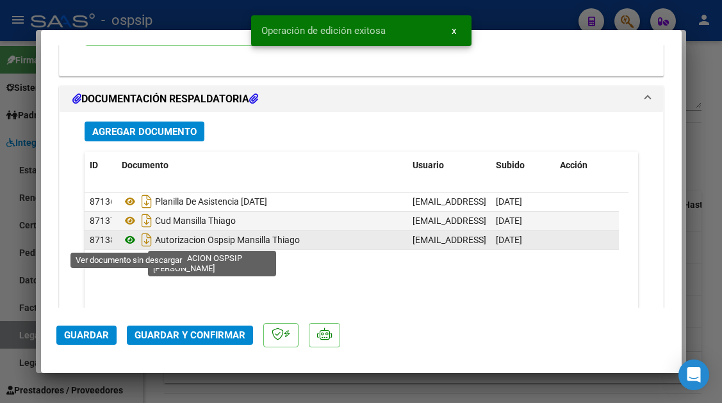
click at [129, 241] on icon at bounding box center [130, 239] width 17 height 15
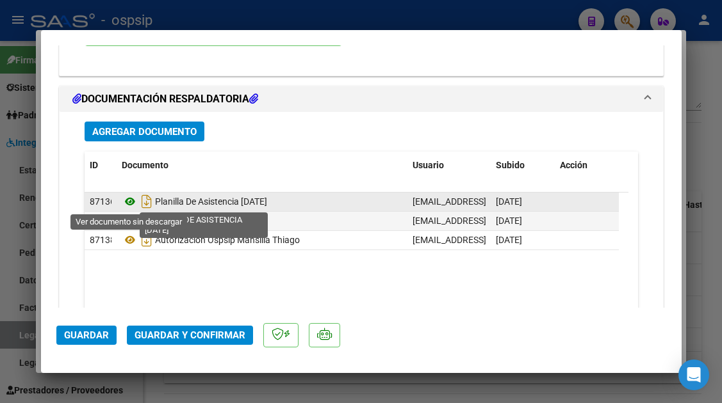
click at [126, 204] on icon at bounding box center [130, 201] width 17 height 15
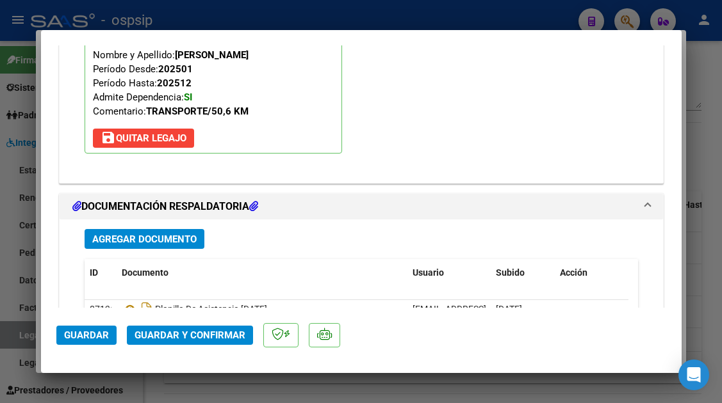
scroll to position [1473, 0]
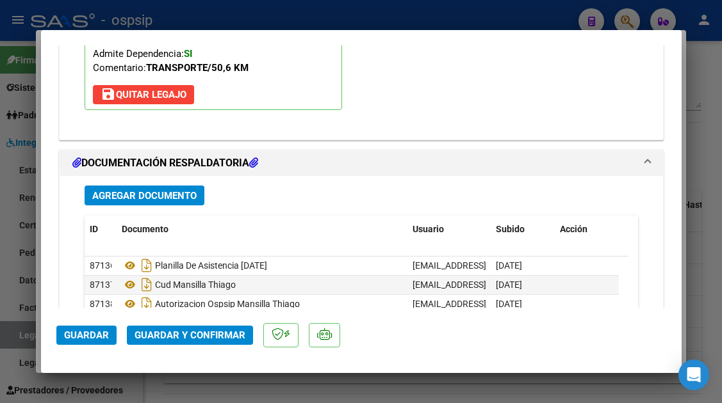
click at [197, 333] on span "Guardar y Confirmar" at bounding box center [189, 336] width 111 height 12
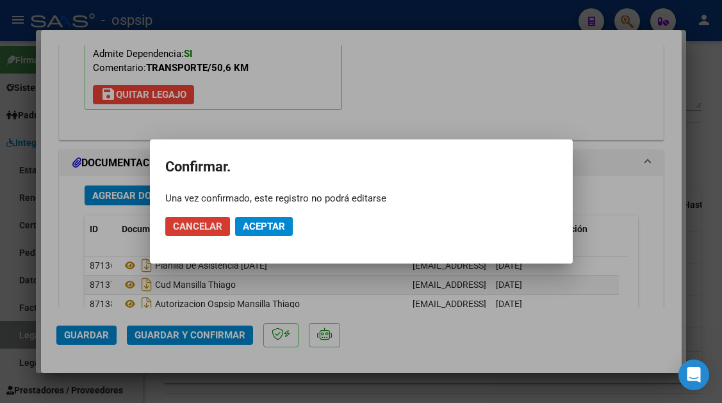
click at [269, 232] on span "Aceptar" at bounding box center [264, 227] width 42 height 12
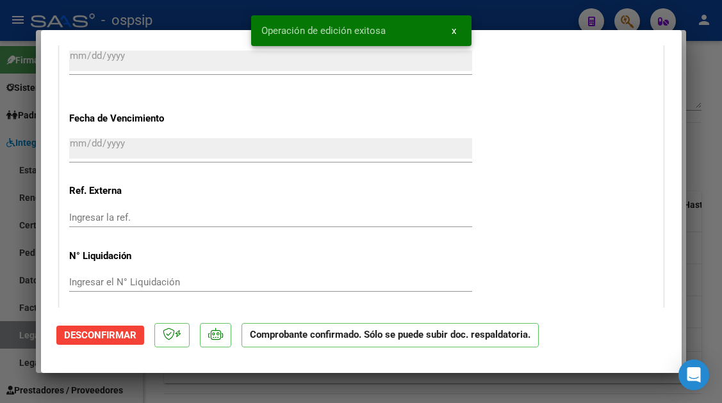
scroll to position [909, 0]
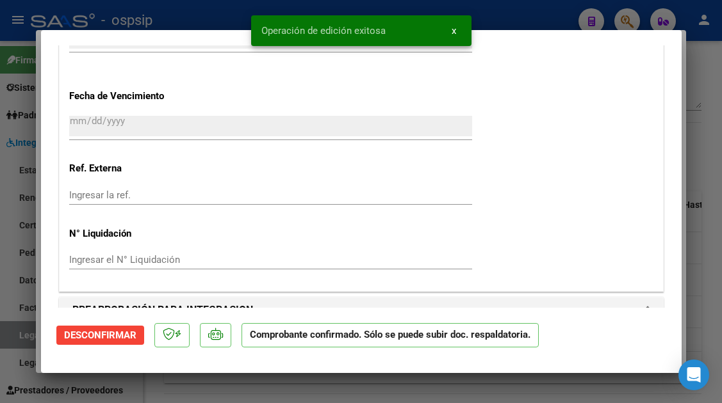
type input "$ 0,00"
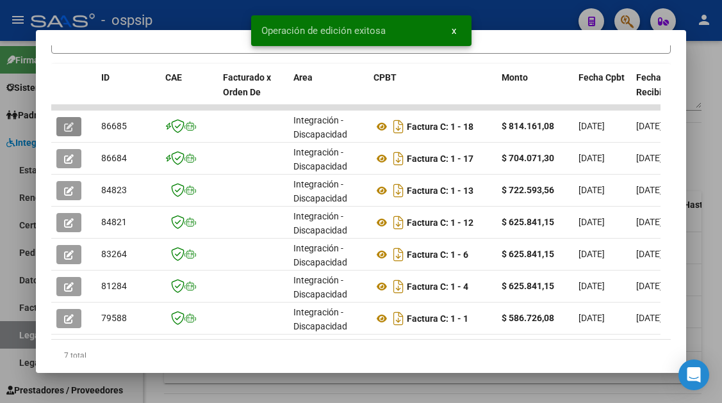
click at [12, 335] on div at bounding box center [361, 201] width 722 height 403
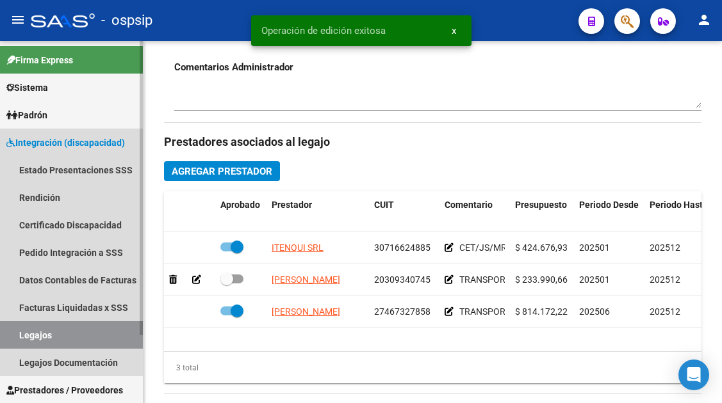
click at [12, 335] on link "Legajos" at bounding box center [71, 335] width 143 height 28
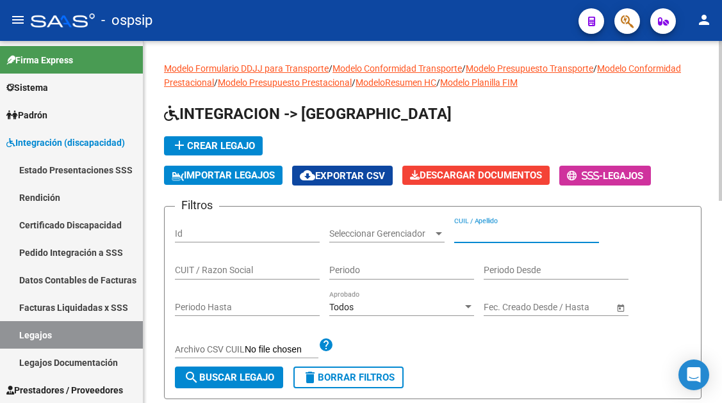
click at [480, 238] on input "CUIL / Apellido" at bounding box center [526, 234] width 145 height 11
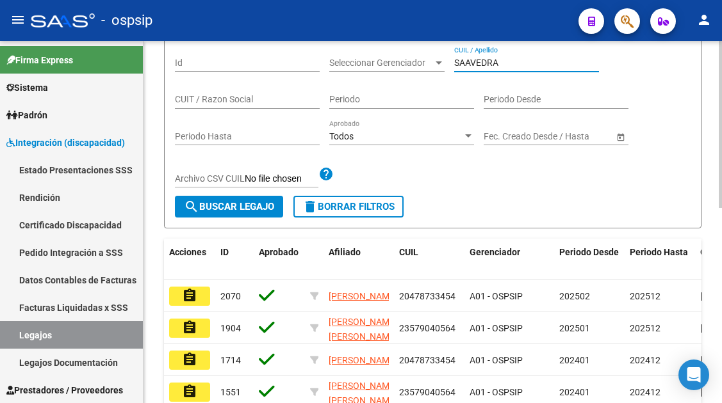
scroll to position [192, 0]
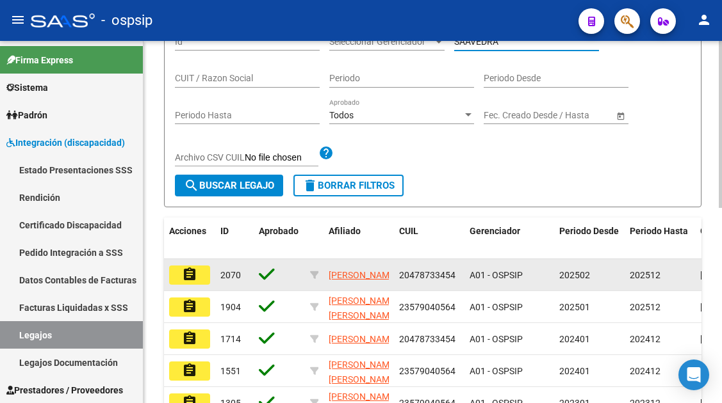
type input "SAAVEDRA"
click at [191, 277] on mat-icon "assignment" at bounding box center [189, 274] width 15 height 15
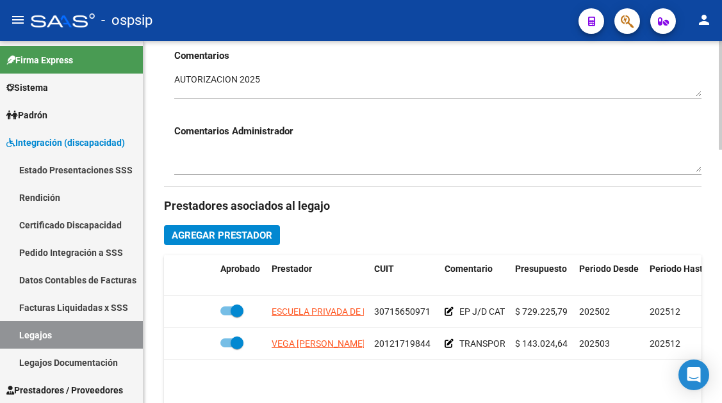
scroll to position [576, 0]
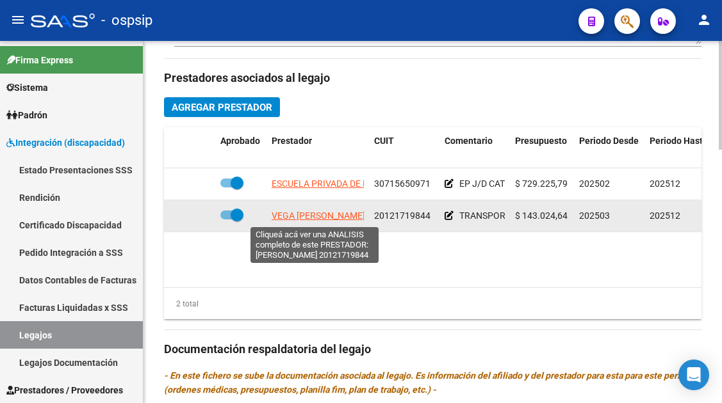
click at [312, 220] on span "VEGA [PERSON_NAME]" at bounding box center [318, 216] width 93 height 10
type textarea "20121719844"
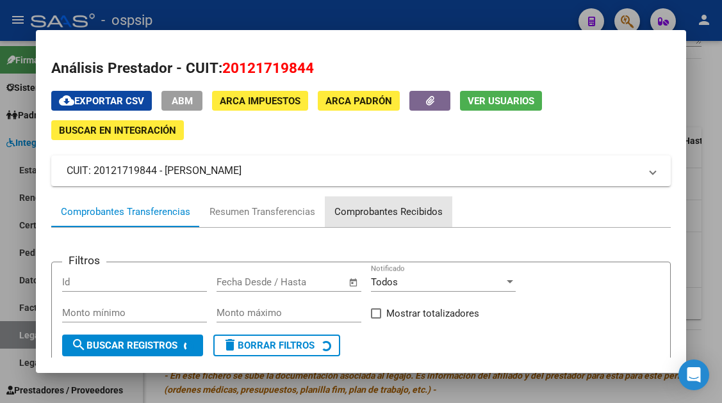
click at [387, 198] on div "Comprobantes Recibidos" at bounding box center [388, 212] width 127 height 31
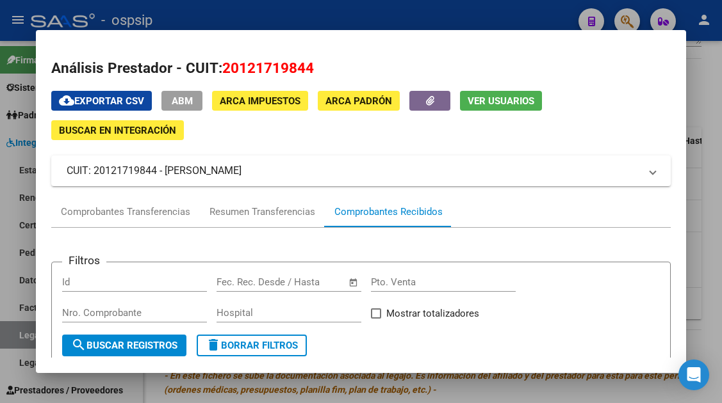
click at [389, 207] on div "Comprobantes Recibidos" at bounding box center [388, 212] width 108 height 15
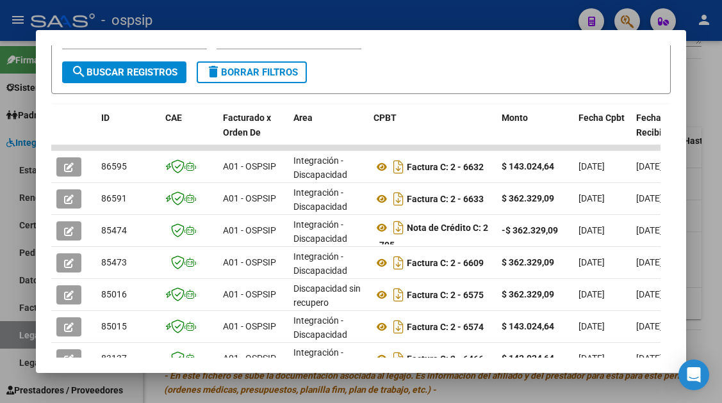
scroll to position [279, 0]
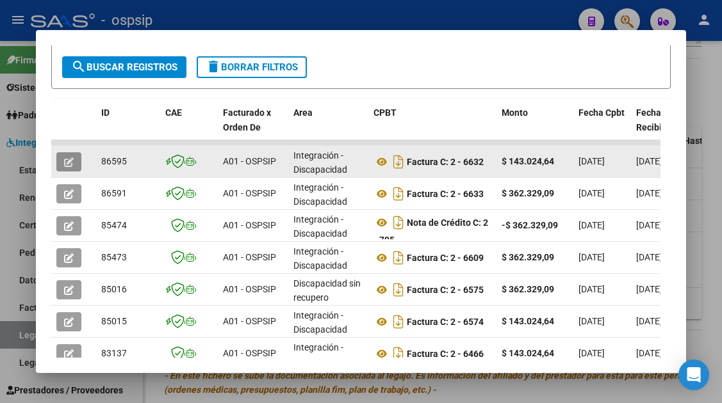
click at [77, 163] on button "button" at bounding box center [68, 161] width 25 height 19
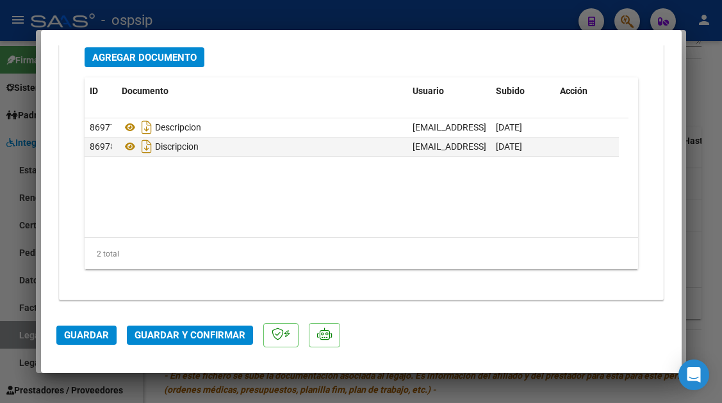
scroll to position [1613, 0]
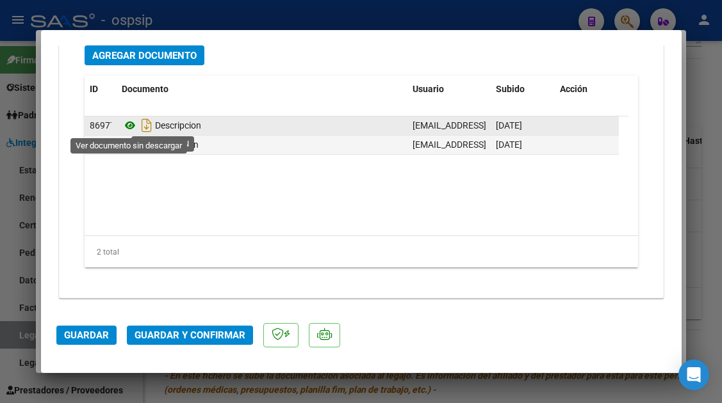
click at [129, 123] on icon at bounding box center [130, 125] width 17 height 15
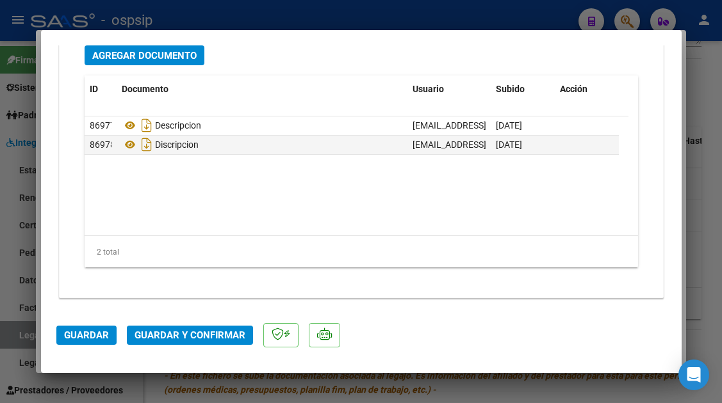
click at [177, 331] on span "Guardar y Confirmar" at bounding box center [189, 336] width 111 height 12
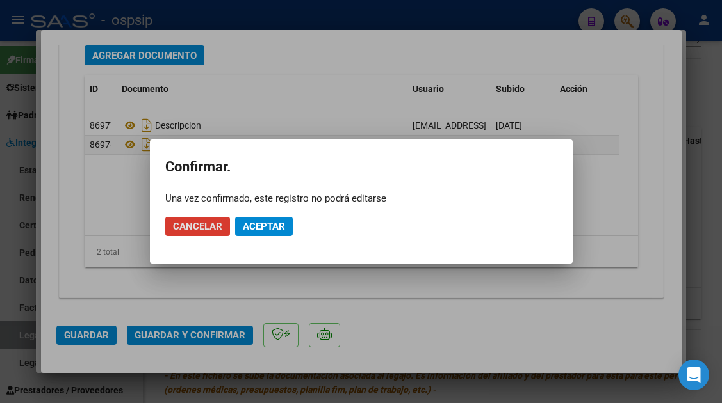
click at [270, 222] on span "Aceptar" at bounding box center [264, 227] width 42 height 12
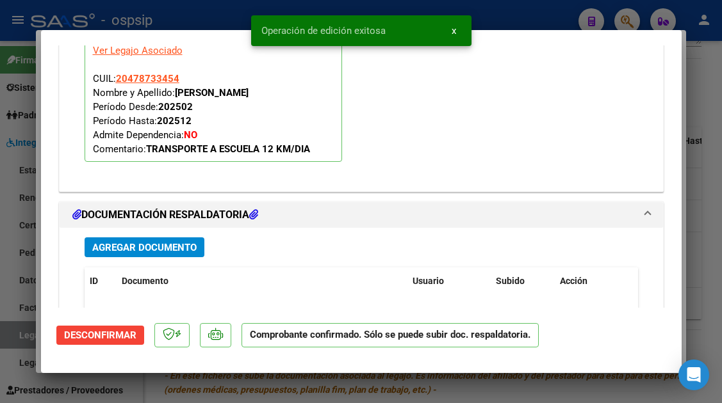
scroll to position [955, 0]
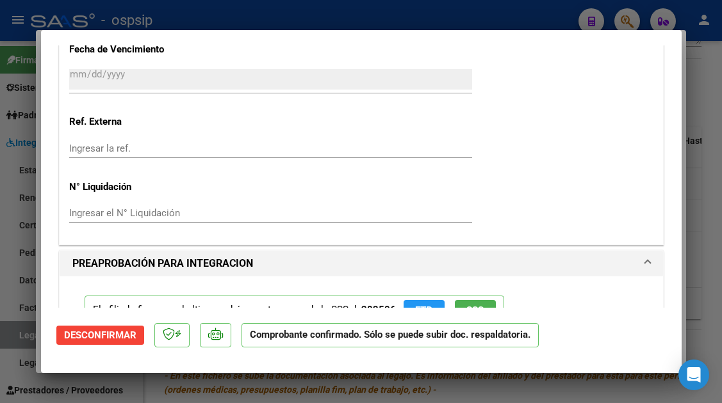
click at [21, 344] on div at bounding box center [361, 201] width 722 height 403
type input "$ 0,00"
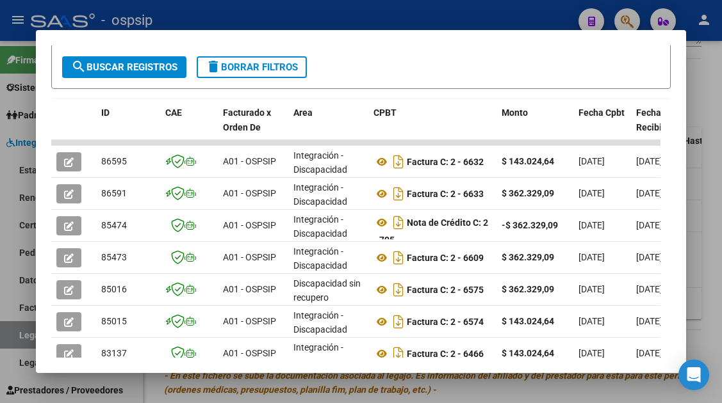
click at [20, 340] on div at bounding box center [361, 201] width 722 height 403
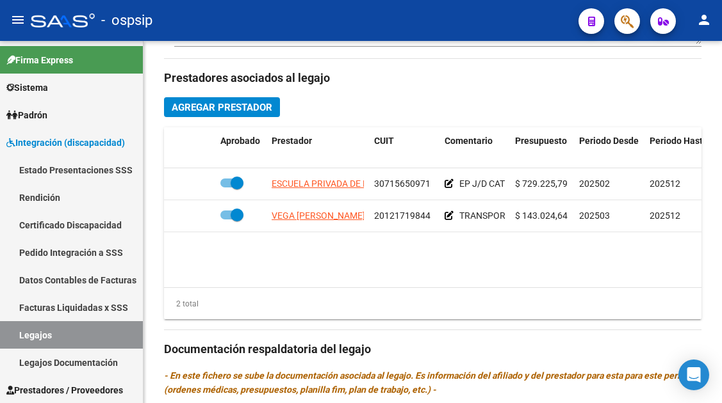
click at [20, 340] on link "Legajos" at bounding box center [71, 335] width 143 height 28
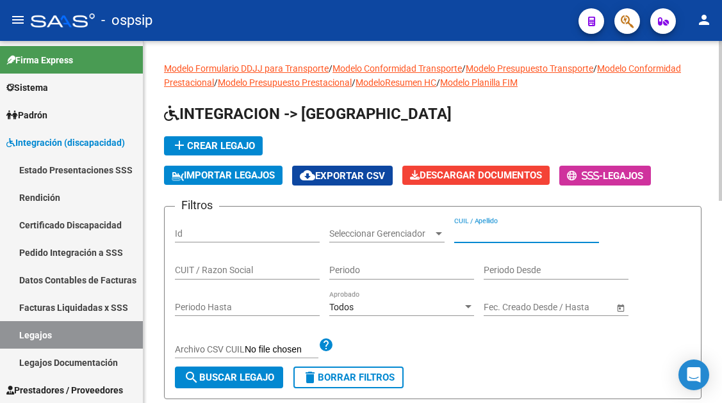
click at [470, 239] on input "CUIL / Apellido" at bounding box center [526, 234] width 145 height 11
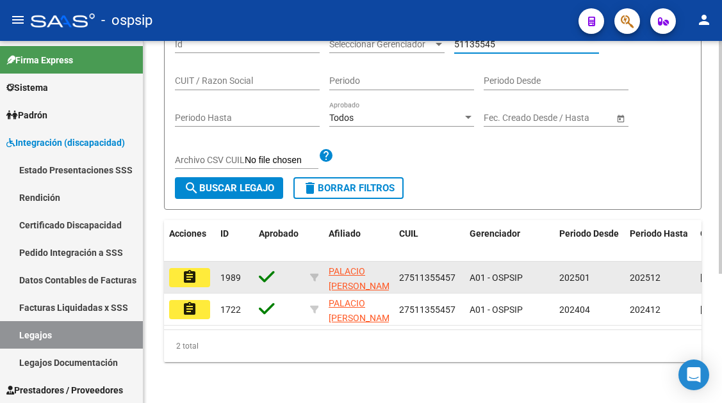
type input "51135545"
click at [194, 272] on mat-icon "assignment" at bounding box center [189, 277] width 15 height 15
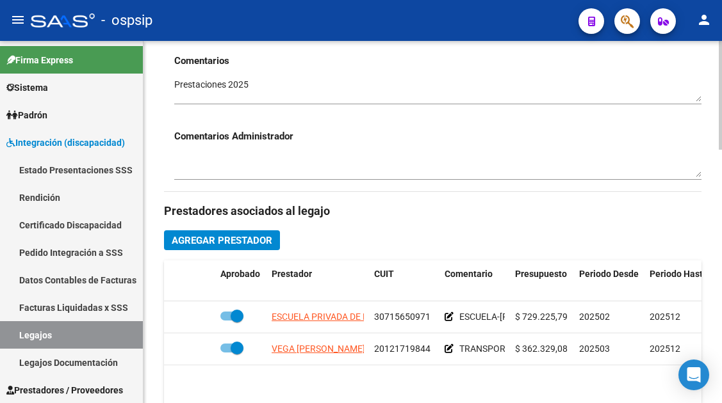
scroll to position [448, 0]
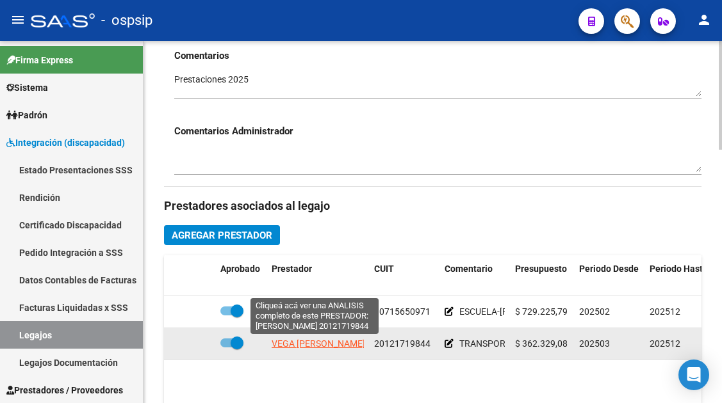
click at [326, 345] on span "VEGA [PERSON_NAME]" at bounding box center [318, 344] width 93 height 10
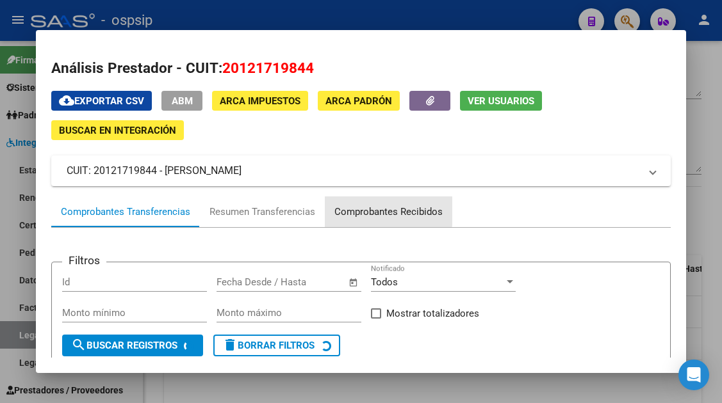
click at [371, 211] on div "Comprobantes Recibidos" at bounding box center [388, 212] width 108 height 15
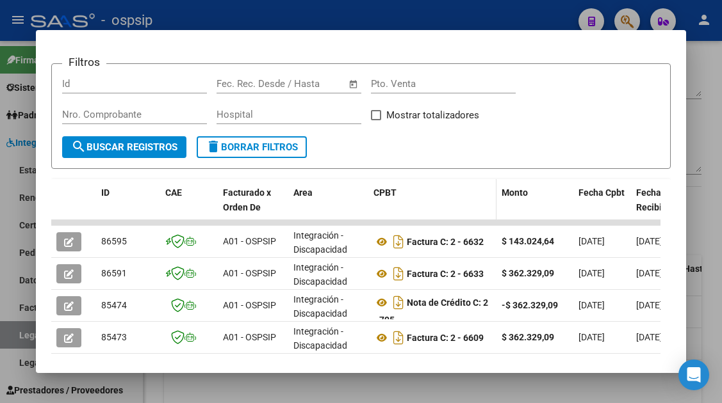
scroll to position [192, 0]
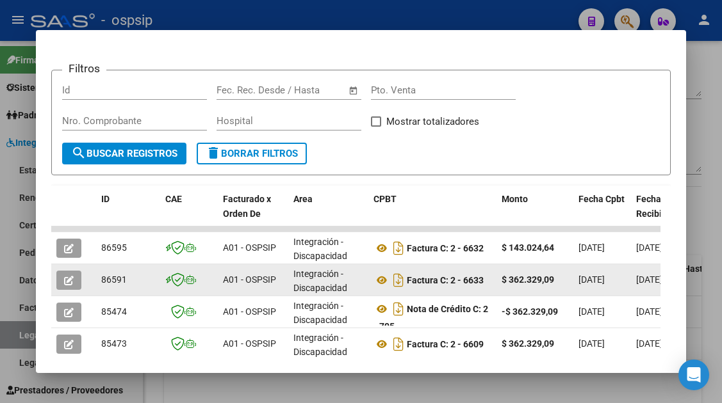
click at [72, 275] on span "button" at bounding box center [69, 281] width 10 height 12
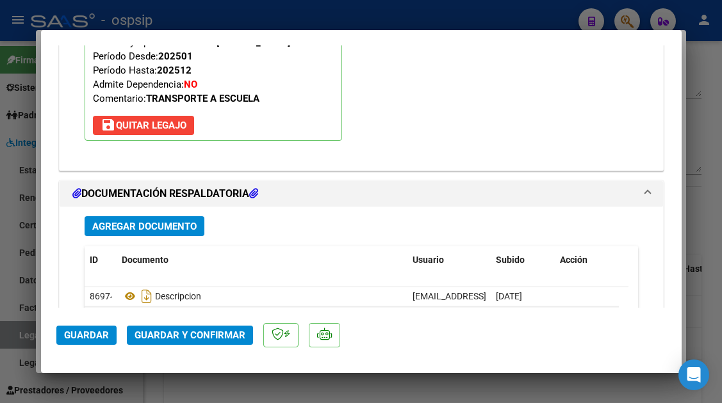
scroll to position [1601, 0]
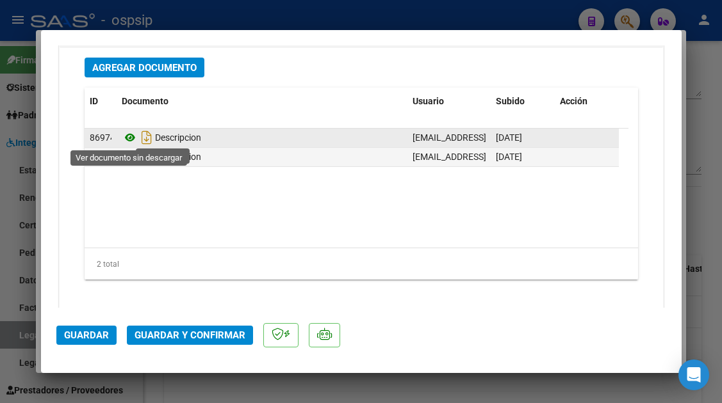
click at [133, 141] on icon at bounding box center [130, 137] width 17 height 15
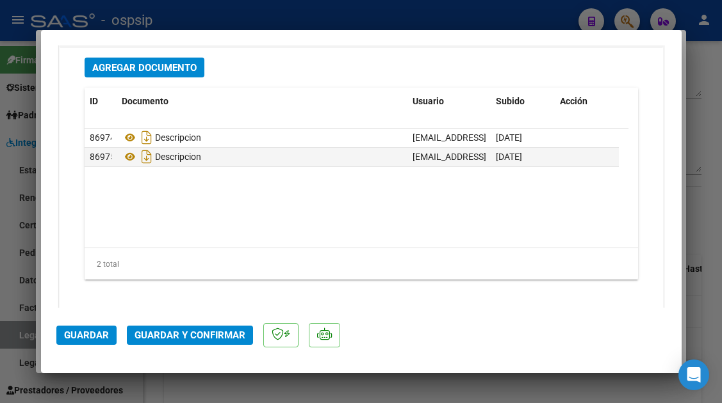
click at [189, 330] on span "Guardar y Confirmar" at bounding box center [189, 336] width 111 height 12
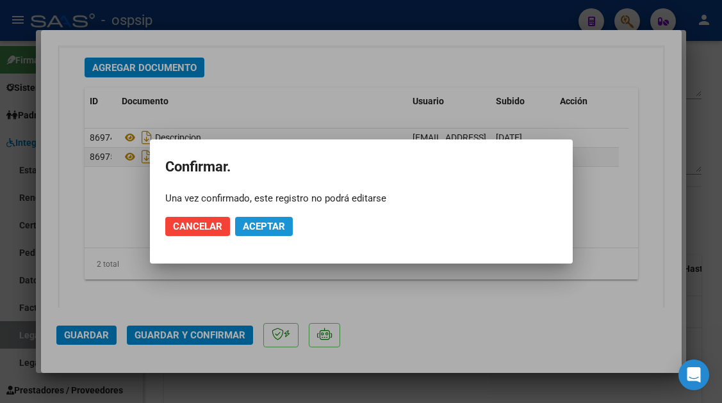
click at [260, 227] on span "Aceptar" at bounding box center [264, 227] width 42 height 12
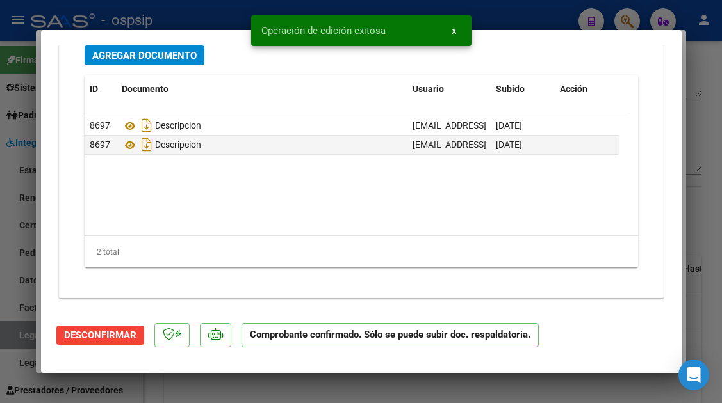
type input "$ 0,00"
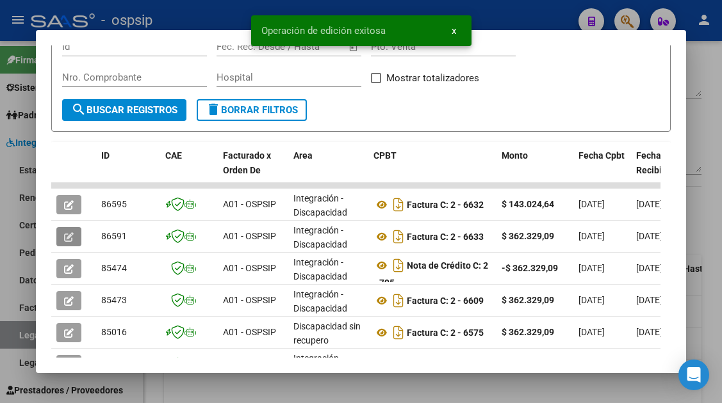
scroll to position [256, 0]
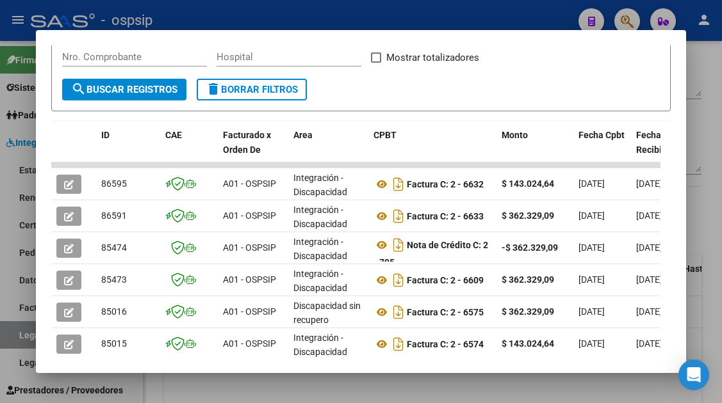
click at [22, 334] on div at bounding box center [361, 201] width 722 height 403
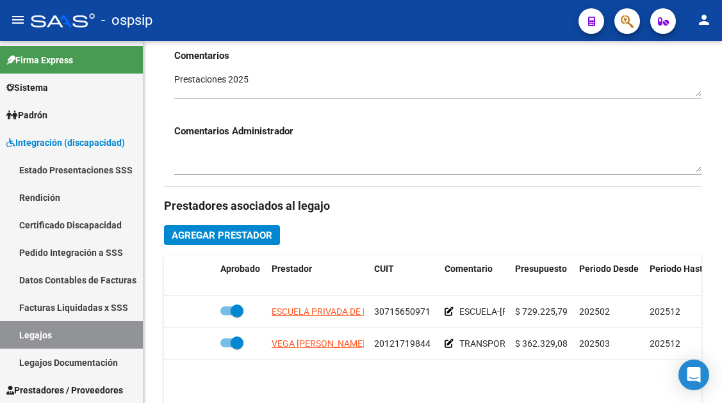
click at [22, 334] on link "Legajos" at bounding box center [71, 335] width 143 height 28
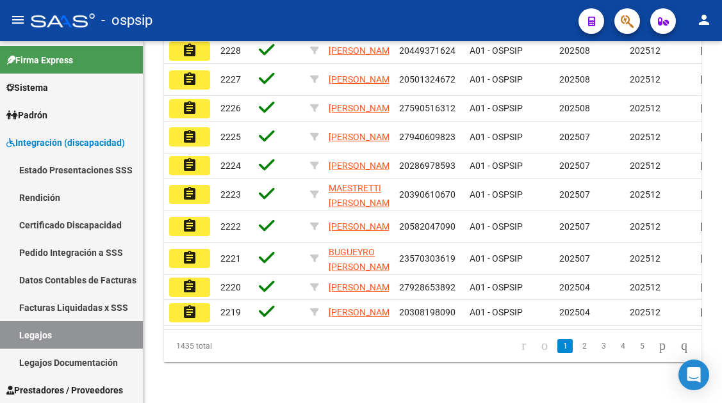
click at [22, 334] on link "Legajos" at bounding box center [71, 335] width 143 height 28
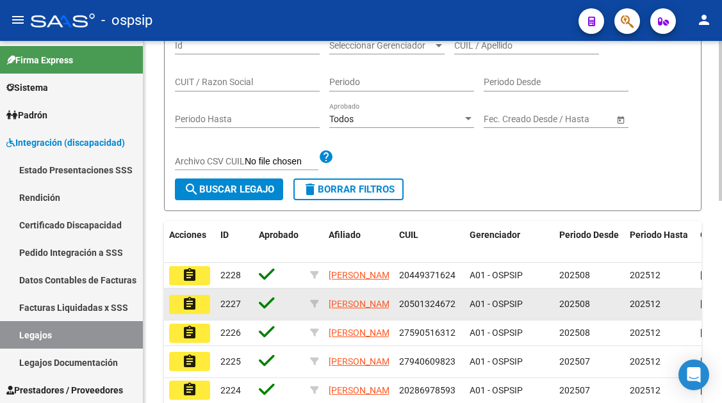
scroll to position [128, 0]
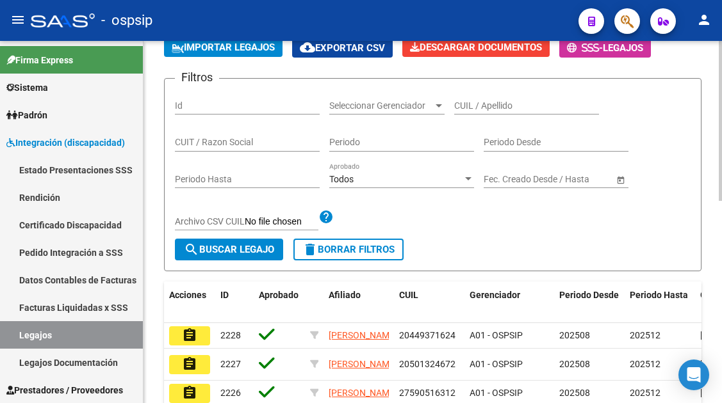
click at [482, 108] on input "CUIL / Apellido" at bounding box center [526, 106] width 145 height 11
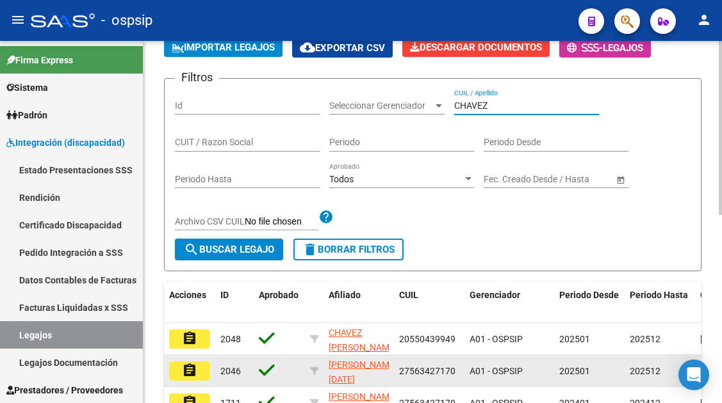
type input "CHAVEZ"
click at [197, 373] on mat-icon "assignment" at bounding box center [189, 370] width 15 height 15
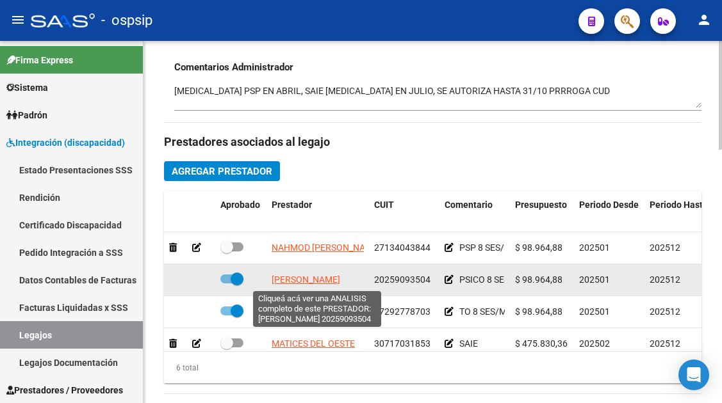
click at [293, 280] on span "[PERSON_NAME]" at bounding box center [306, 280] width 69 height 10
type textarea "20259093504"
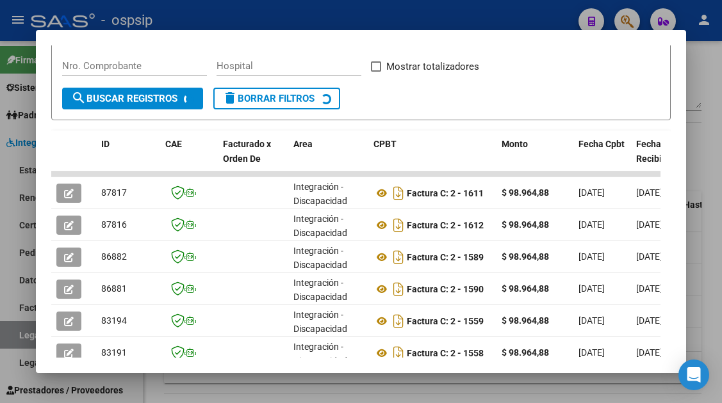
scroll to position [249, 0]
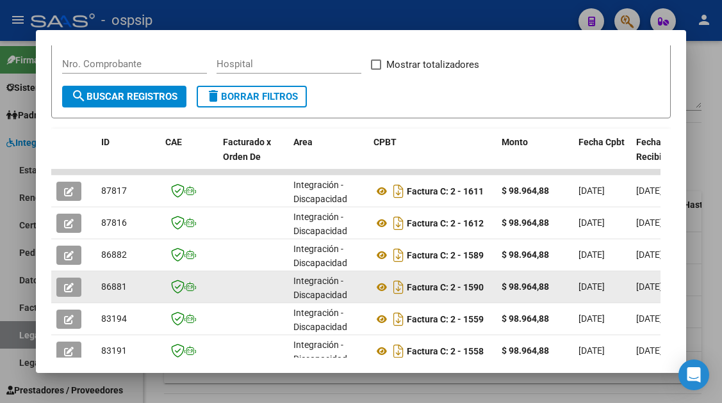
click at [75, 288] on button "button" at bounding box center [68, 287] width 25 height 19
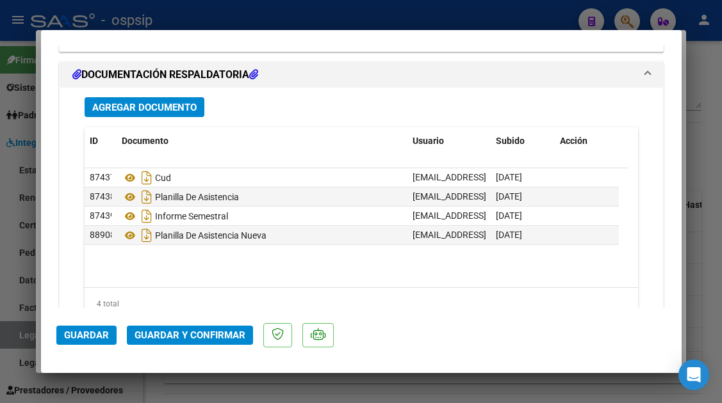
scroll to position [1830, 0]
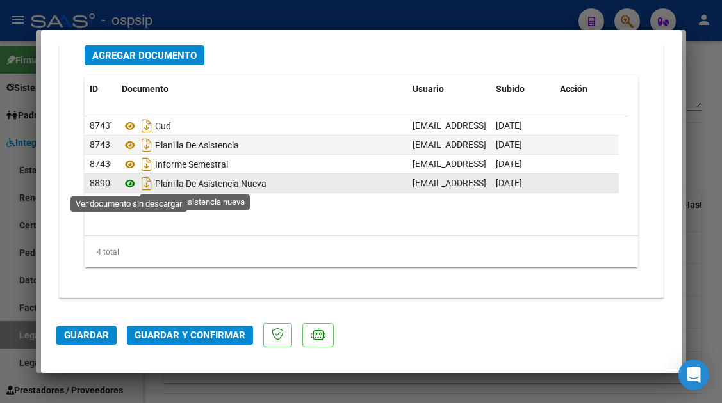
click at [131, 185] on icon at bounding box center [130, 183] width 17 height 15
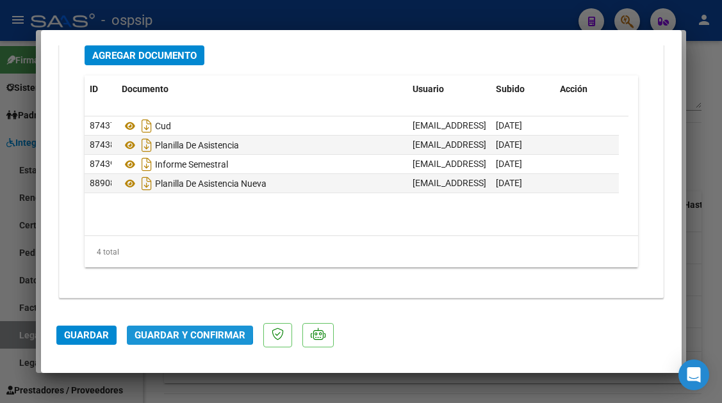
click at [162, 330] on span "Guardar y Confirmar" at bounding box center [189, 336] width 111 height 12
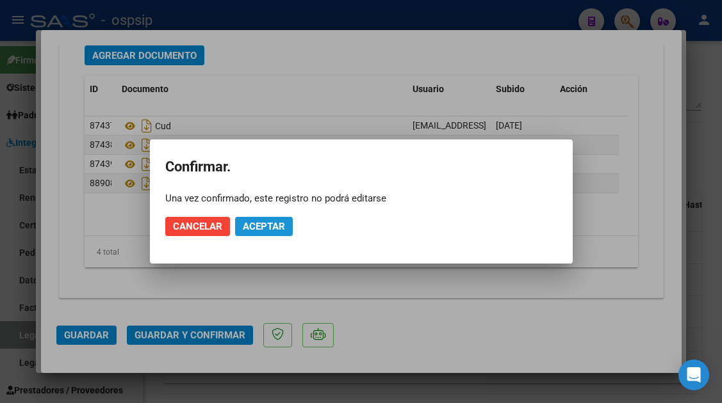
click at [249, 231] on span "Aceptar" at bounding box center [264, 227] width 42 height 12
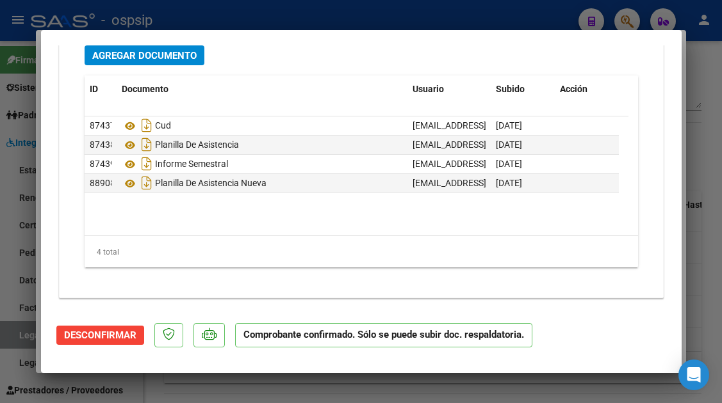
click at [13, 342] on div at bounding box center [361, 201] width 722 height 403
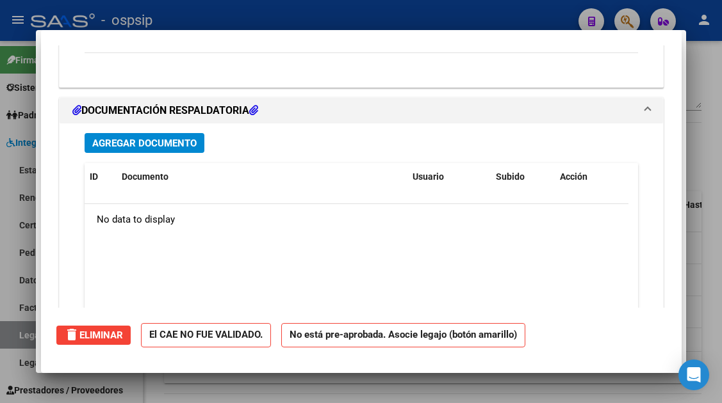
type input "$ 0,00"
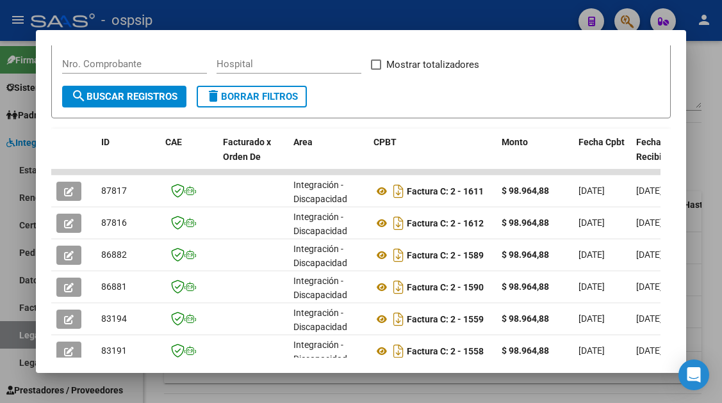
click at [13, 342] on div at bounding box center [361, 201] width 722 height 403
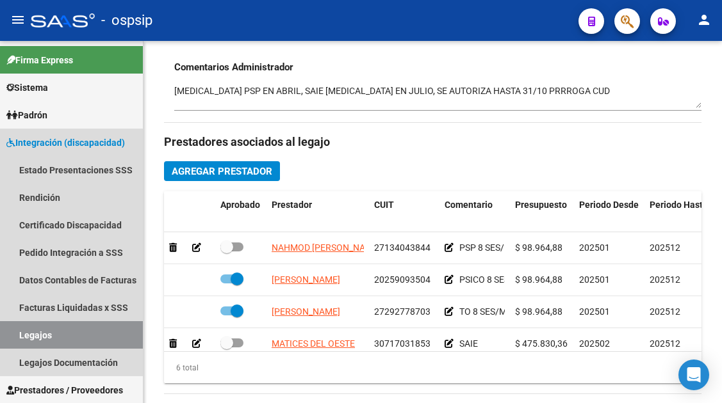
click at [13, 342] on link "Legajos" at bounding box center [71, 335] width 143 height 28
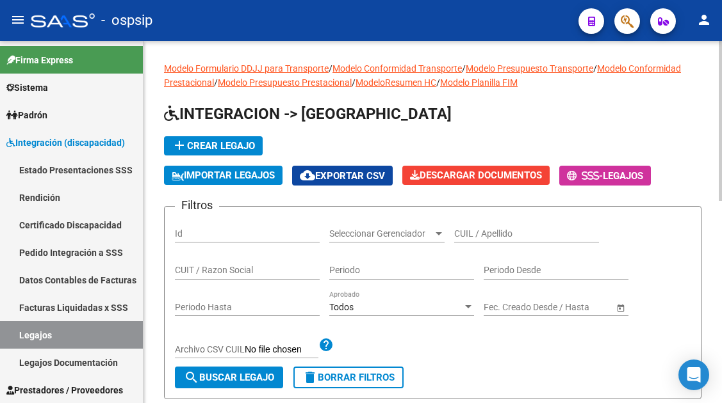
click at [504, 233] on input "CUIL / Apellido" at bounding box center [526, 234] width 145 height 11
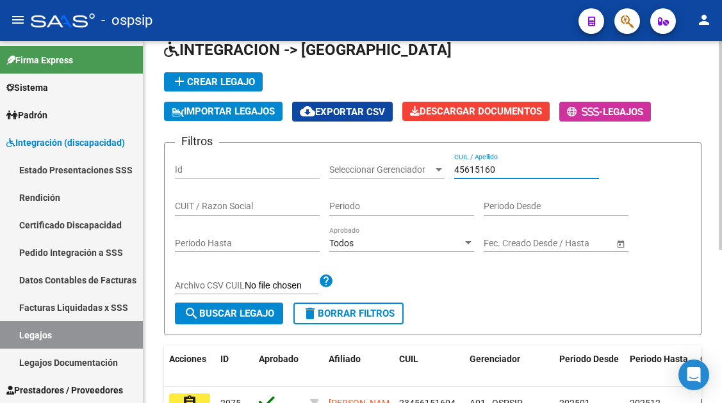
scroll to position [128, 0]
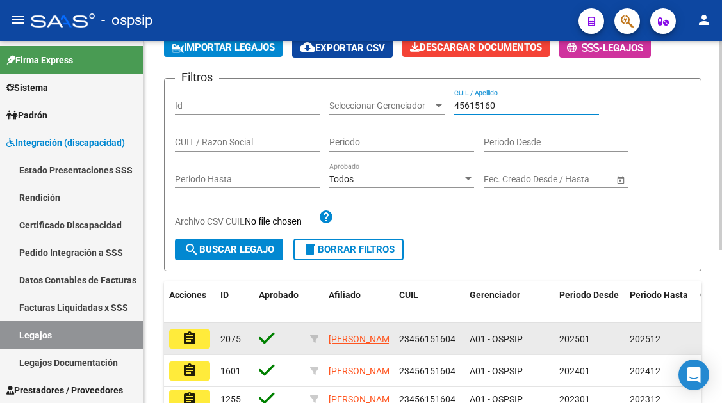
type input "45615160"
click at [189, 337] on mat-icon "assignment" at bounding box center [189, 338] width 15 height 15
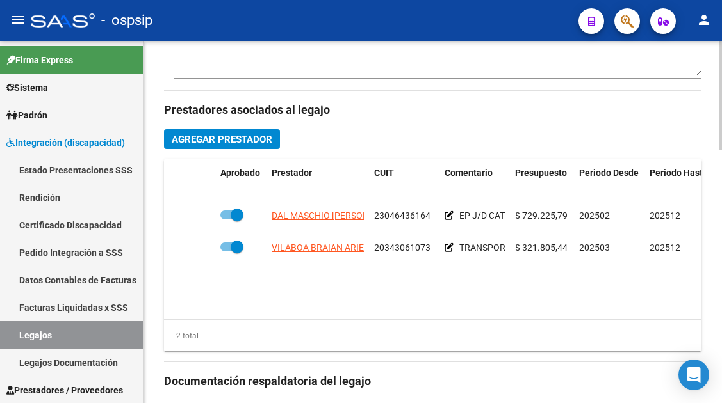
scroll to position [576, 0]
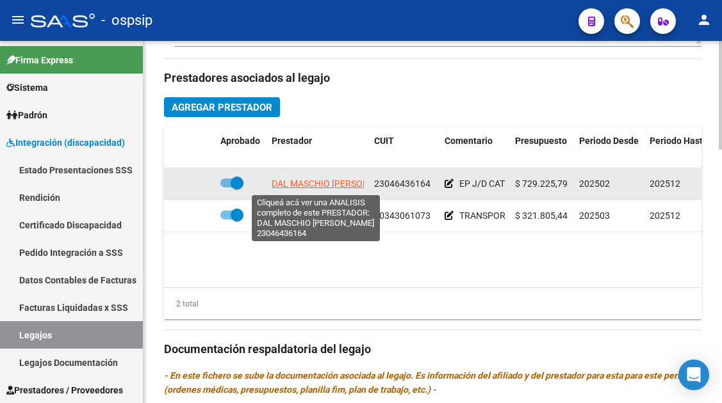
click at [321, 184] on span "DAL MASCHIO [PERSON_NAME]" at bounding box center [336, 184] width 129 height 10
type textarea "23046436164"
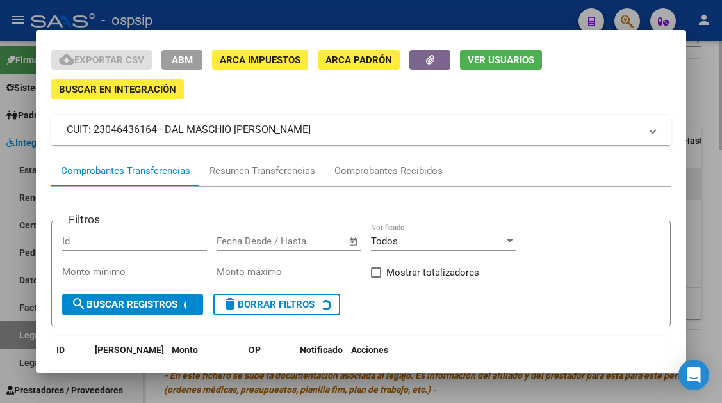
scroll to position [64, 0]
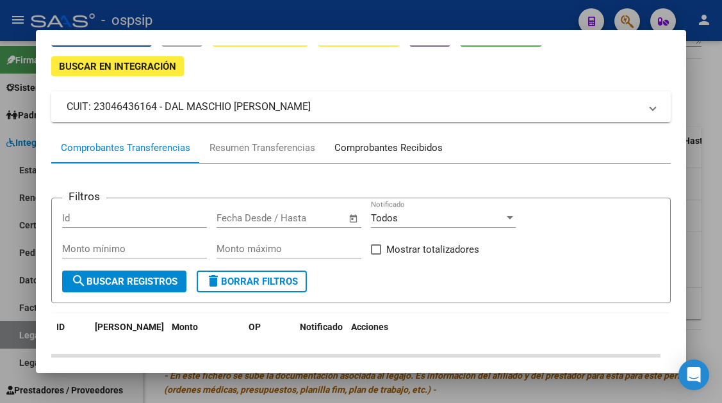
click at [373, 152] on div "Comprobantes Recibidos" at bounding box center [388, 148] width 108 height 15
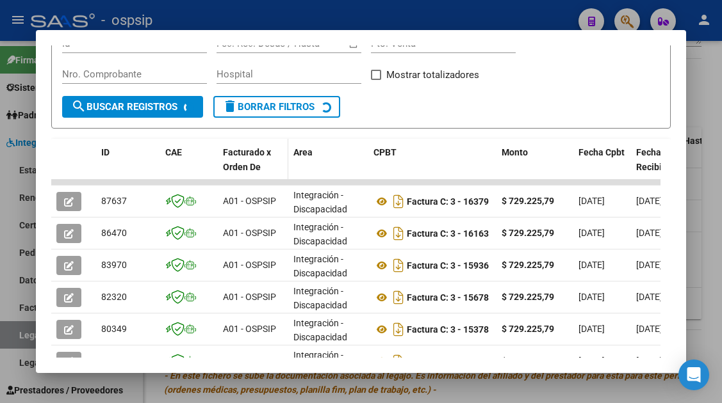
scroll to position [249, 0]
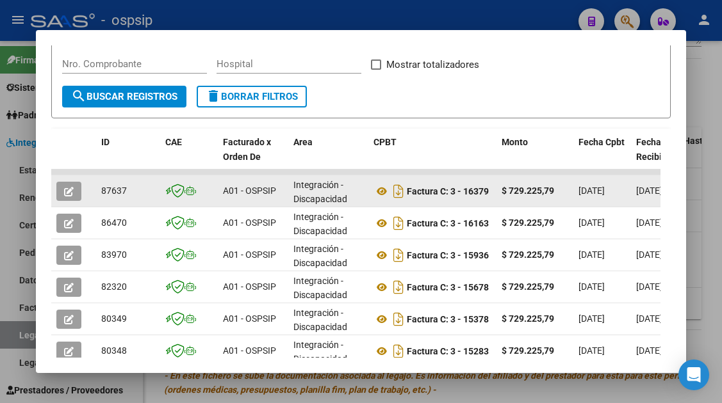
click at [69, 193] on icon "button" at bounding box center [69, 192] width 10 height 10
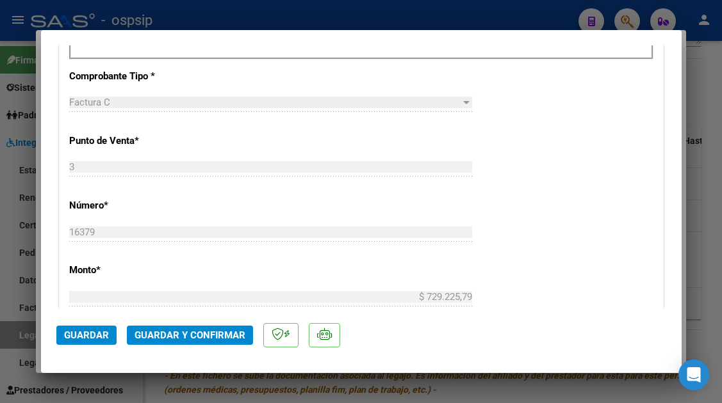
scroll to position [576, 0]
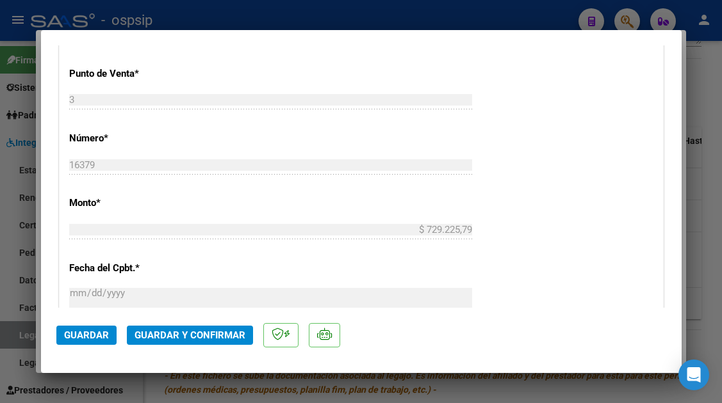
type input "$ 0,00"
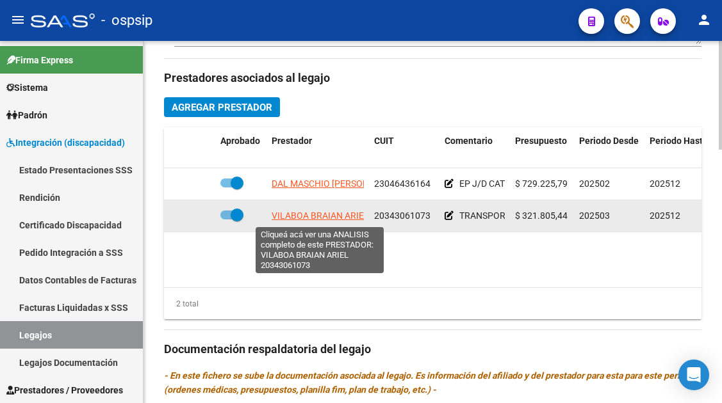
click at [311, 211] on span "VILABOA BRAIAN ARIEL" at bounding box center [320, 216] width 97 height 10
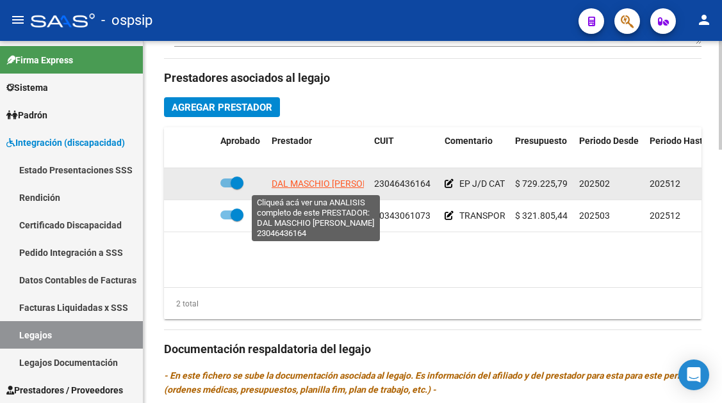
click at [285, 186] on span "DAL MASCHIO [PERSON_NAME]" at bounding box center [336, 184] width 129 height 10
type textarea "23046436164"
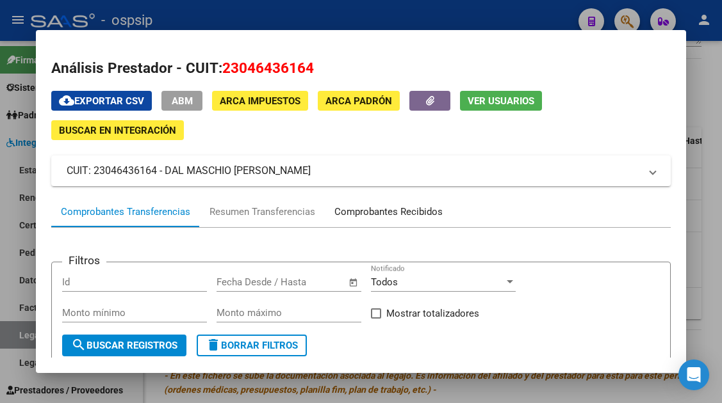
click at [362, 215] on div "Comprobantes Recibidos" at bounding box center [388, 212] width 108 height 15
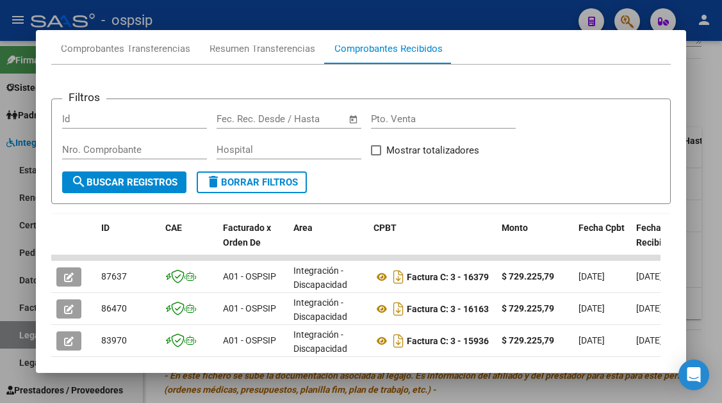
scroll to position [186, 0]
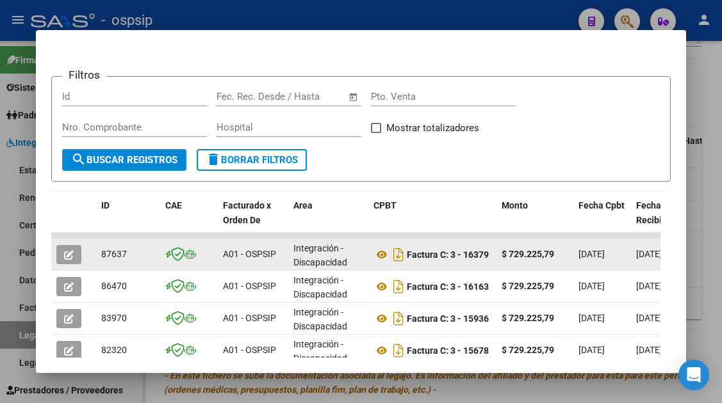
click at [68, 252] on icon "button" at bounding box center [69, 255] width 10 height 10
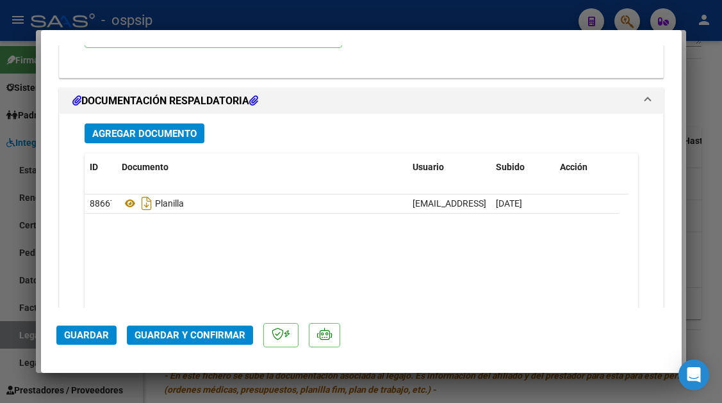
scroll to position [1613, 0]
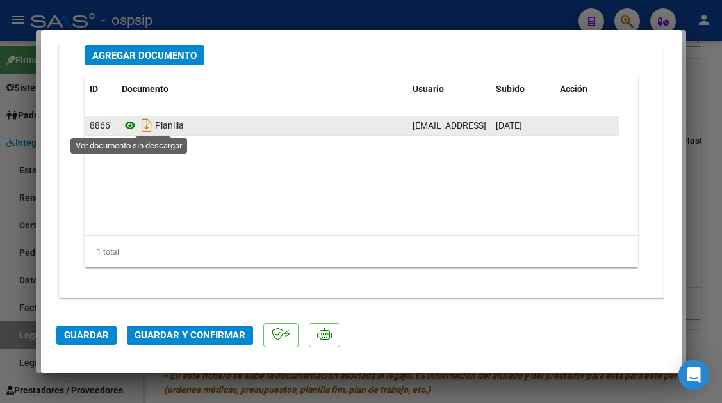
click at [134, 127] on icon at bounding box center [130, 125] width 17 height 15
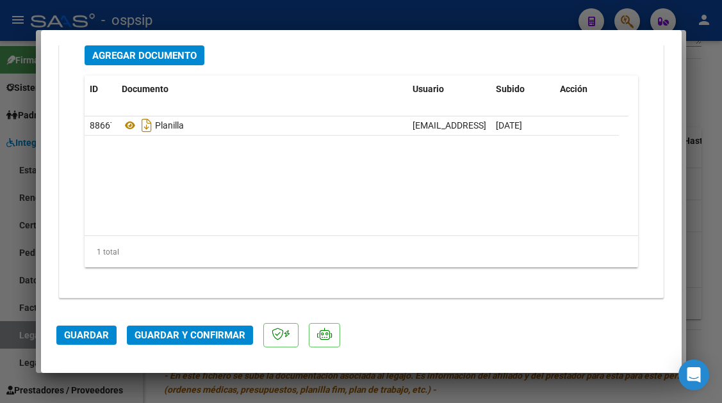
type input "$ 0,00"
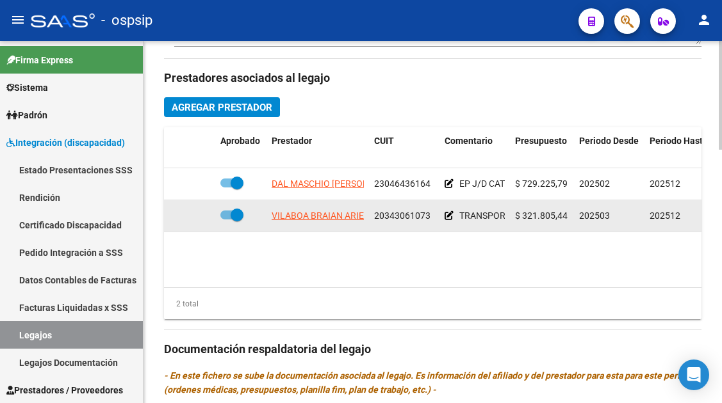
click at [301, 222] on app-link-go-to "VILABOA BRAIAN ARIEL" at bounding box center [320, 216] width 97 height 15
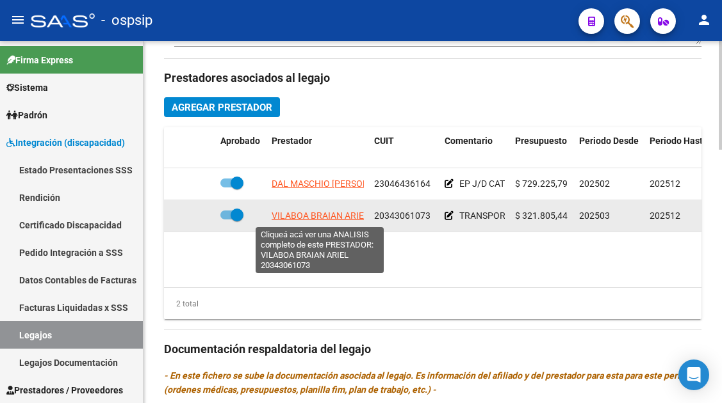
click at [301, 220] on span "VILABOA BRAIAN ARIEL" at bounding box center [320, 216] width 97 height 10
type textarea "20343061073"
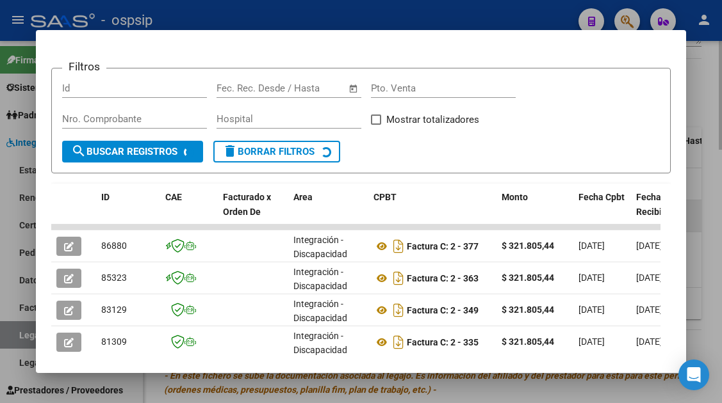
scroll to position [215, 0]
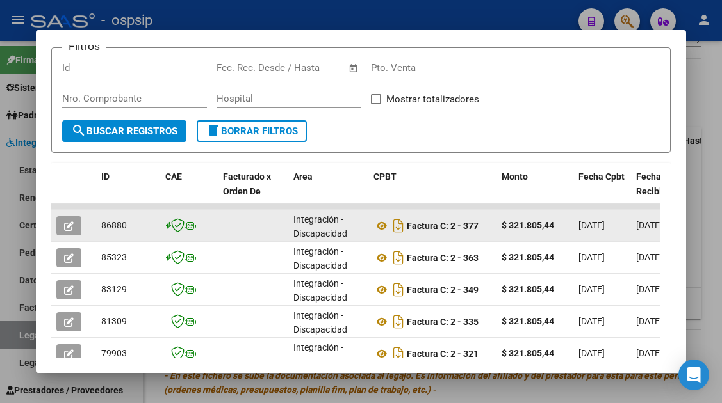
click at [63, 229] on button "button" at bounding box center [68, 225] width 25 height 19
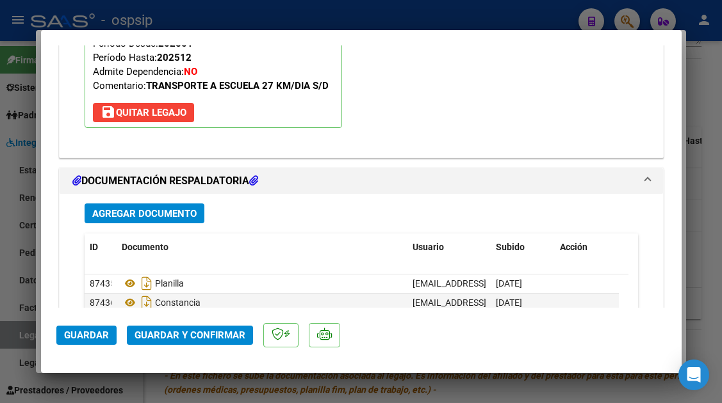
scroll to position [1537, 0]
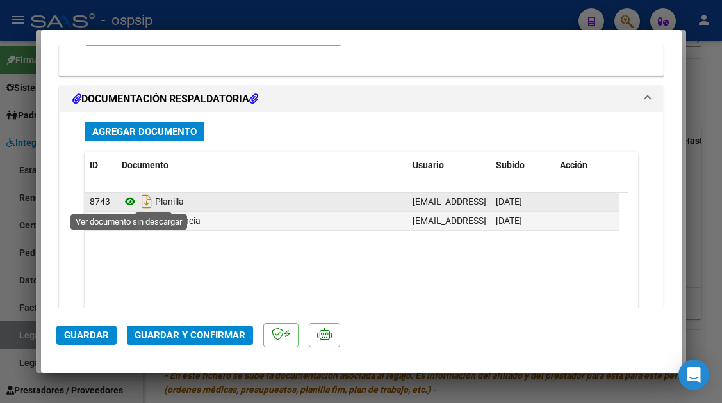
click at [127, 206] on icon at bounding box center [130, 201] width 17 height 15
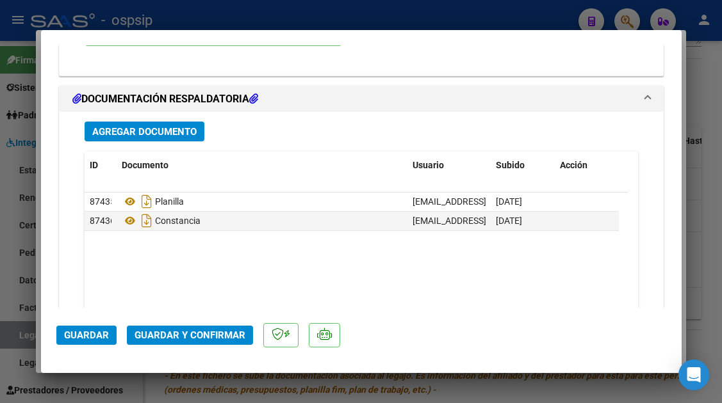
click at [180, 332] on span "Guardar y Confirmar" at bounding box center [189, 336] width 111 height 12
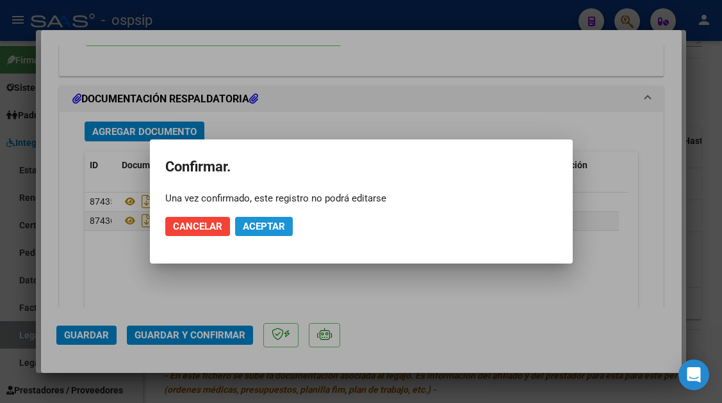
click at [250, 231] on span "Aceptar" at bounding box center [264, 227] width 42 height 12
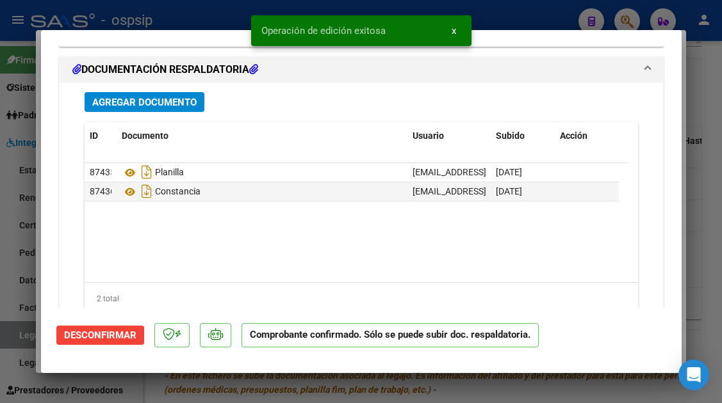
type input "$ 0,00"
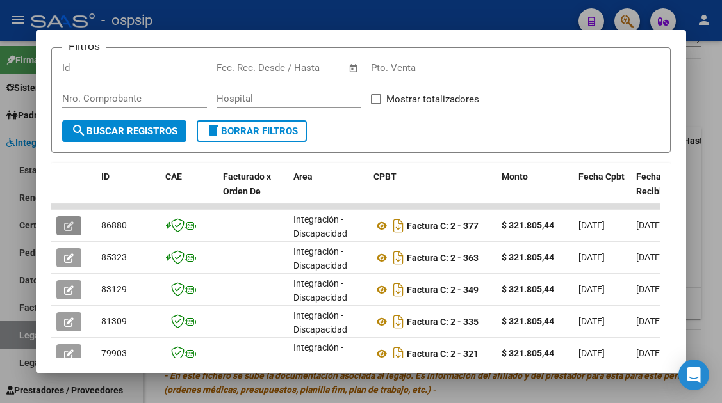
click at [25, 329] on div at bounding box center [361, 201] width 722 height 403
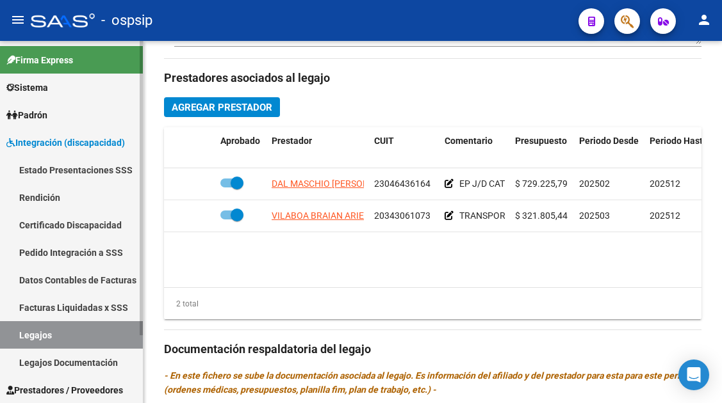
click at [24, 334] on link "Legajos" at bounding box center [71, 335] width 143 height 28
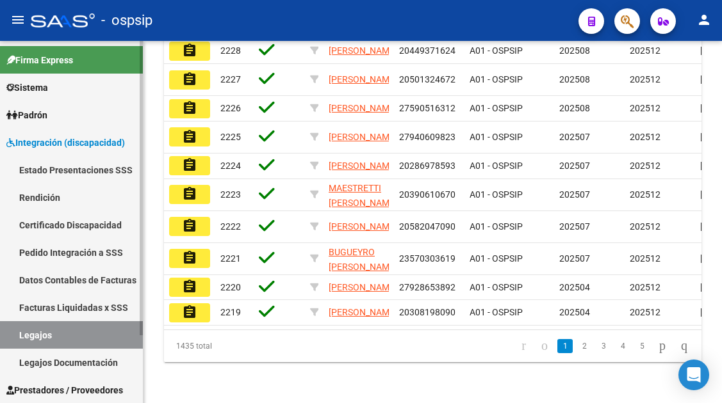
click at [24, 334] on link "Legajos" at bounding box center [71, 335] width 143 height 28
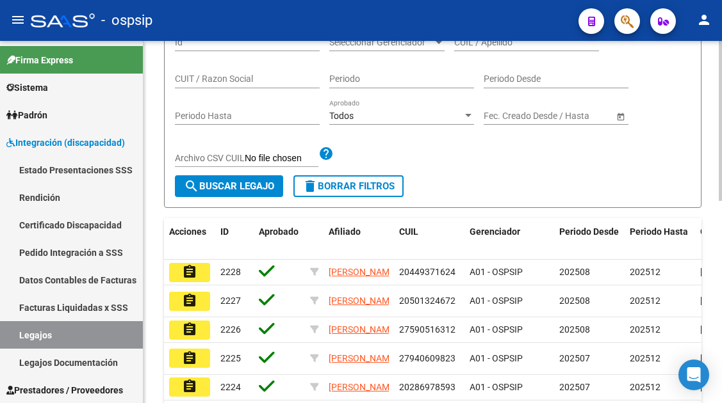
scroll to position [136, 0]
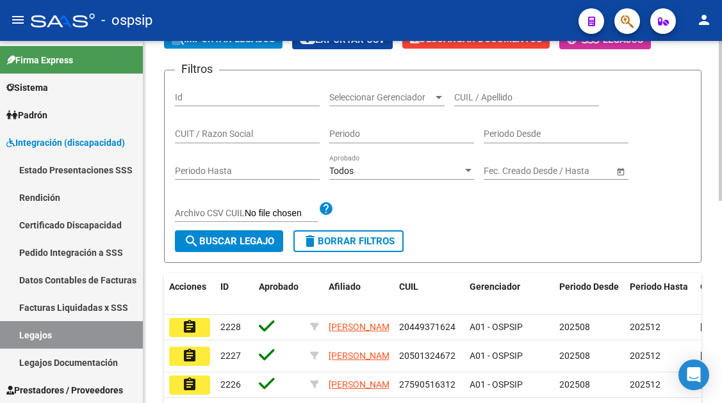
click at [471, 105] on div "CUIL / Apellido" at bounding box center [526, 94] width 145 height 26
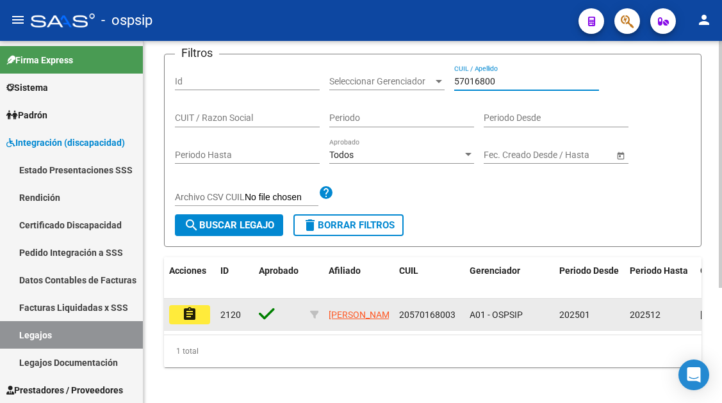
scroll to position [168, 0]
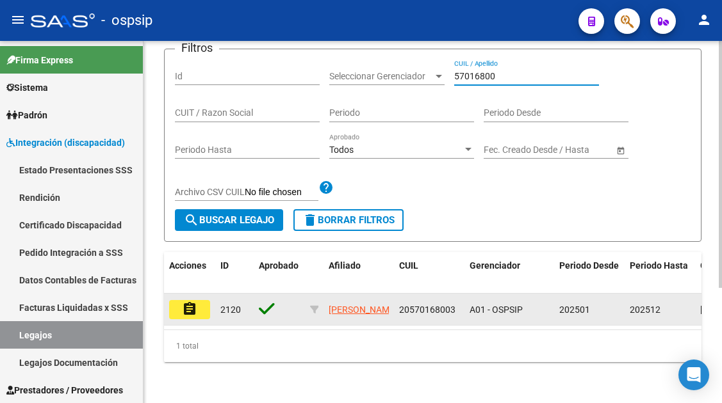
type input "57016800"
click at [191, 302] on mat-icon "assignment" at bounding box center [189, 309] width 15 height 15
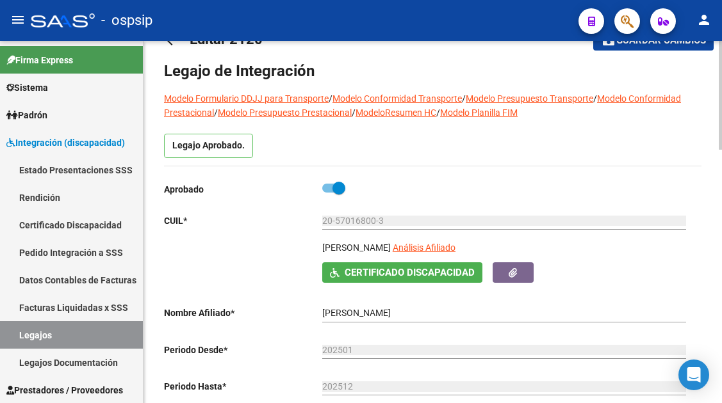
scroll to position [64, 0]
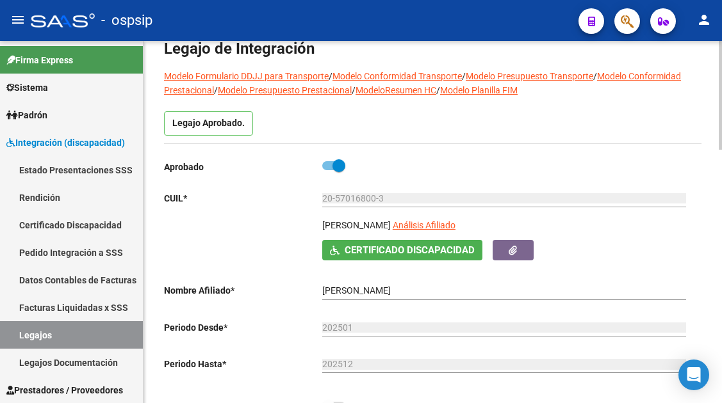
click at [496, 217] on div "20-57016800-3 Ingresar CUIL" at bounding box center [504, 200] width 364 height 36
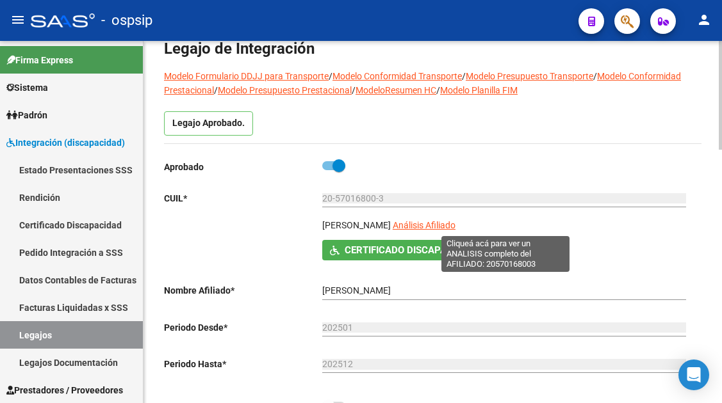
click at [455, 223] on span "Análisis Afiliado" at bounding box center [424, 225] width 63 height 10
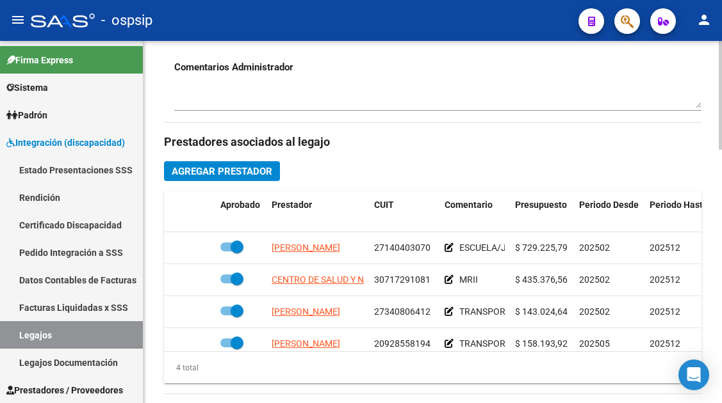
scroll to position [23, 0]
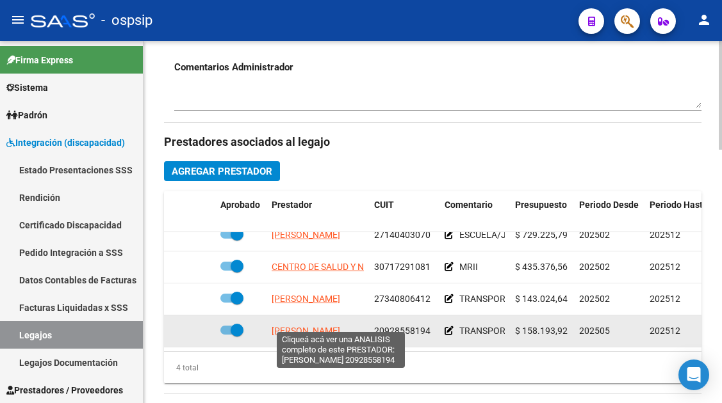
click at [340, 326] on span "[PERSON_NAME]" at bounding box center [306, 331] width 69 height 10
type textarea "20928558194"
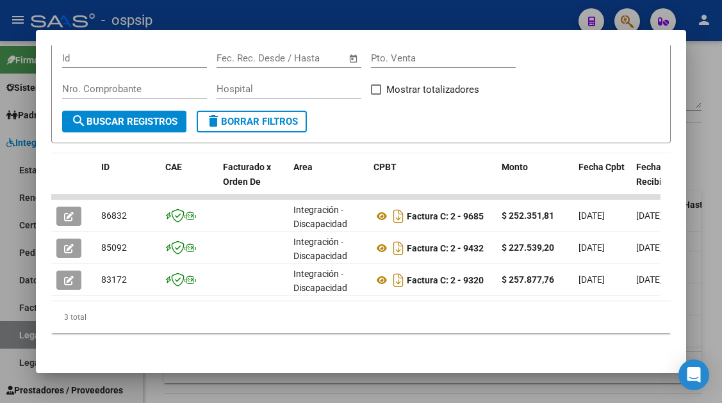
scroll to position [234, 0]
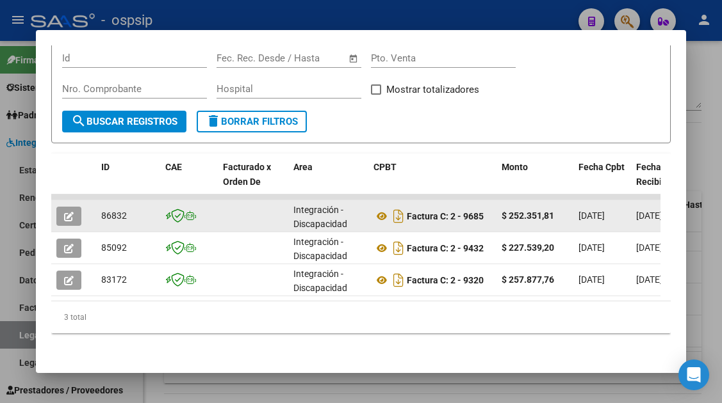
click at [77, 207] on button "button" at bounding box center [68, 216] width 25 height 19
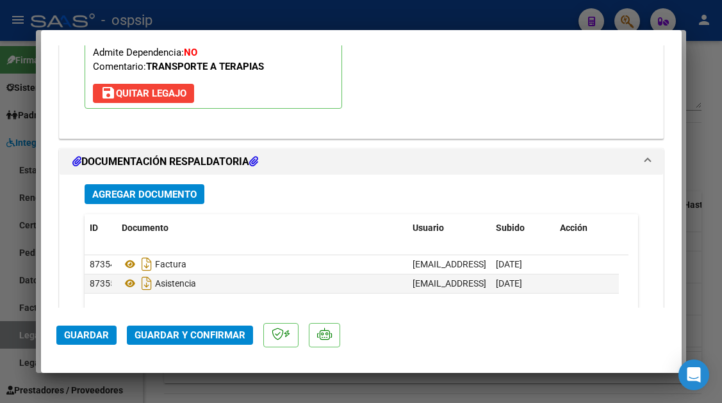
scroll to position [1537, 0]
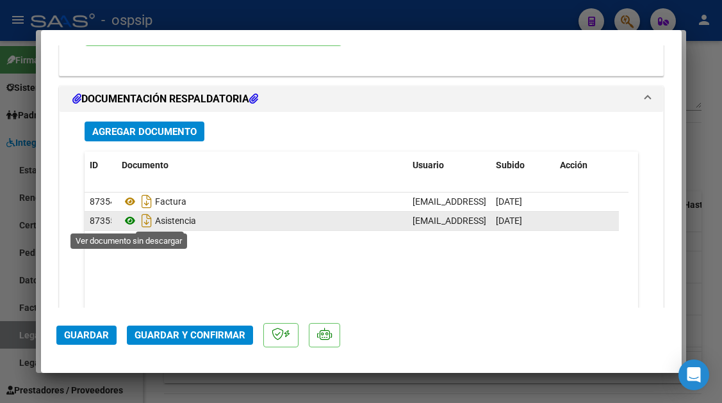
click at [128, 219] on icon at bounding box center [130, 220] width 17 height 15
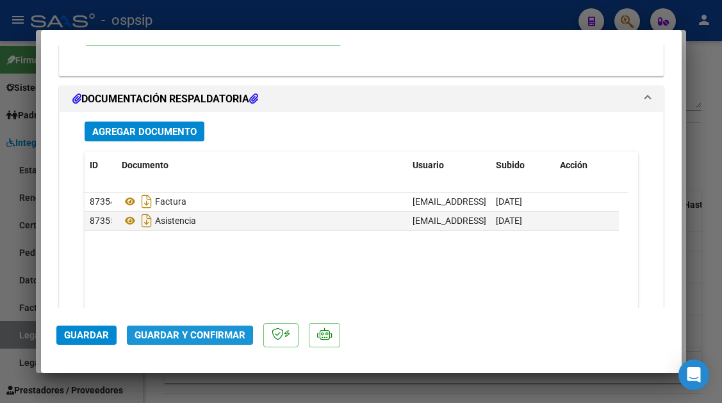
click at [174, 338] on span "Guardar y Confirmar" at bounding box center [189, 336] width 111 height 12
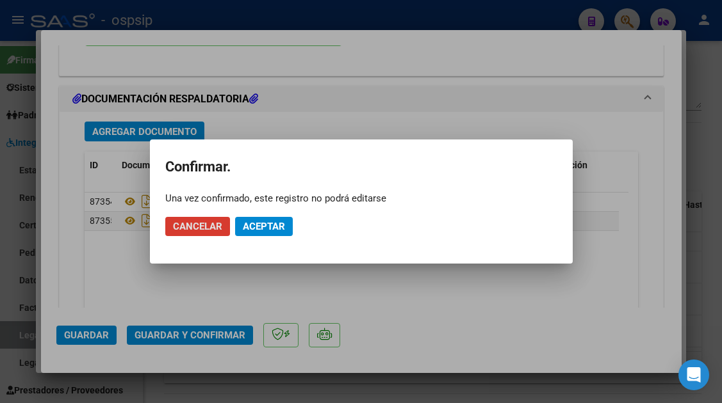
click at [274, 222] on span "Aceptar" at bounding box center [264, 227] width 42 height 12
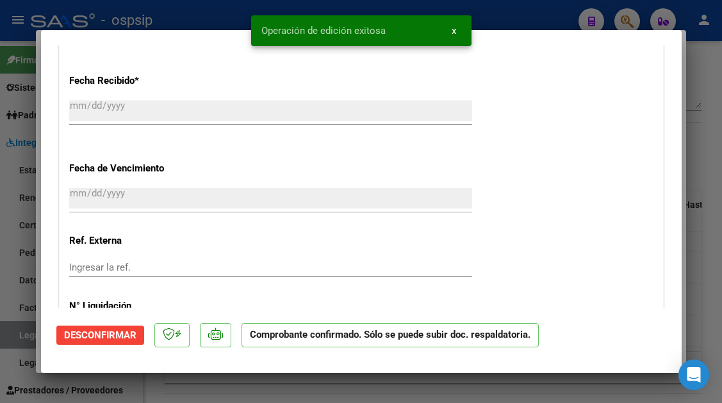
scroll to position [781, 0]
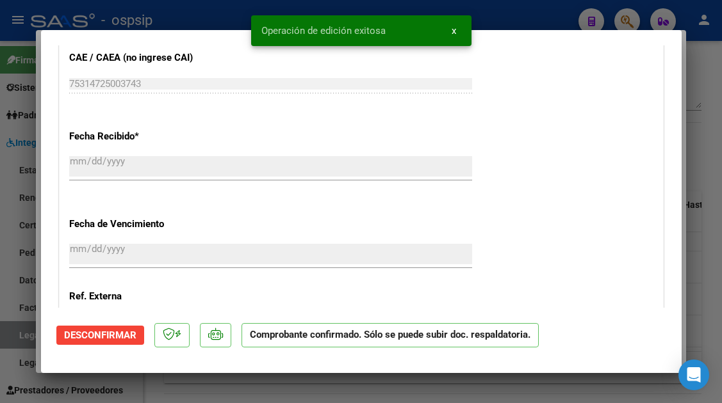
click at [446, 183] on div "[DATE] Ingresar la fecha" at bounding box center [270, 173] width 403 height 39
type input "$ 0,00"
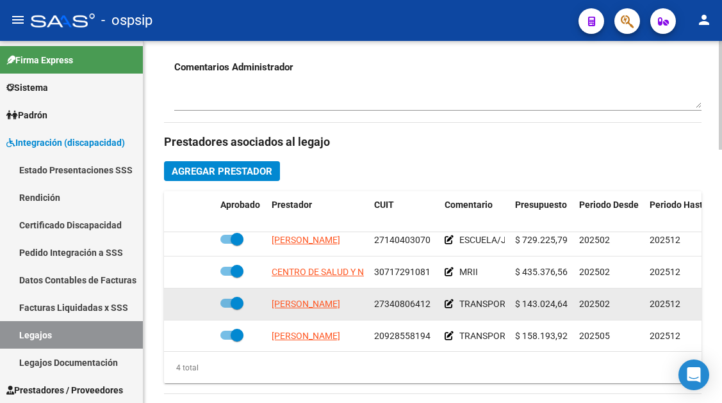
scroll to position [0, 0]
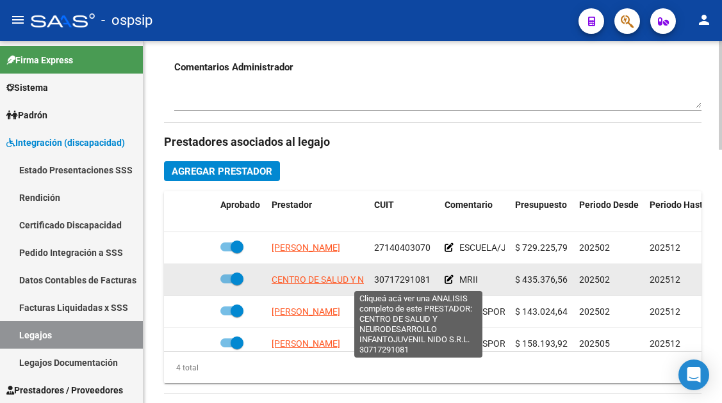
click at [322, 284] on span "CENTRO DE SALUD Y NEURODESARROLLO INFANTOJUVENIL NIDO S.R.L." at bounding box center [419, 280] width 295 height 10
type textarea "30717291081"
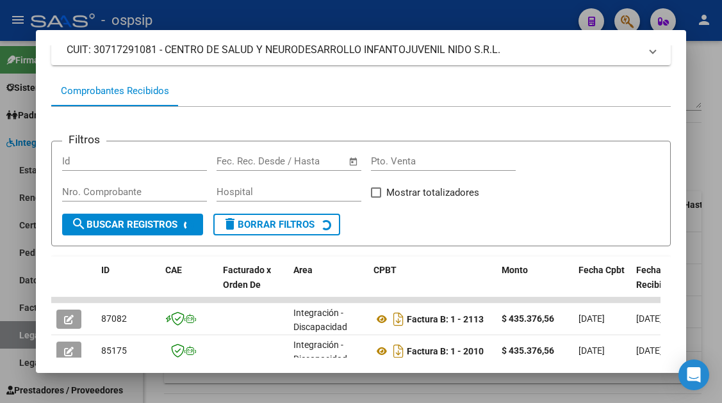
scroll to position [313, 0]
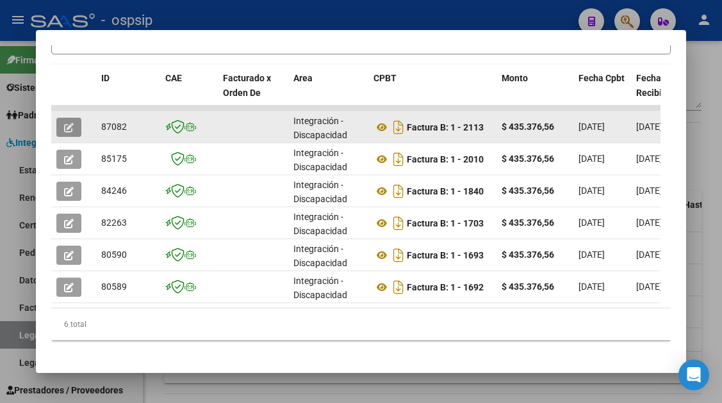
click at [63, 130] on button "button" at bounding box center [68, 127] width 25 height 19
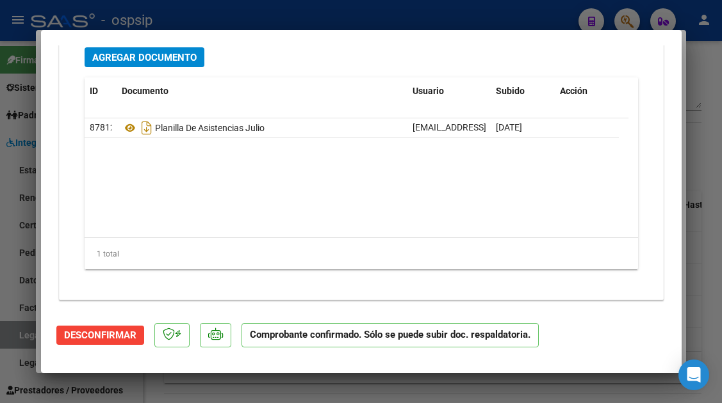
scroll to position [1648, 0]
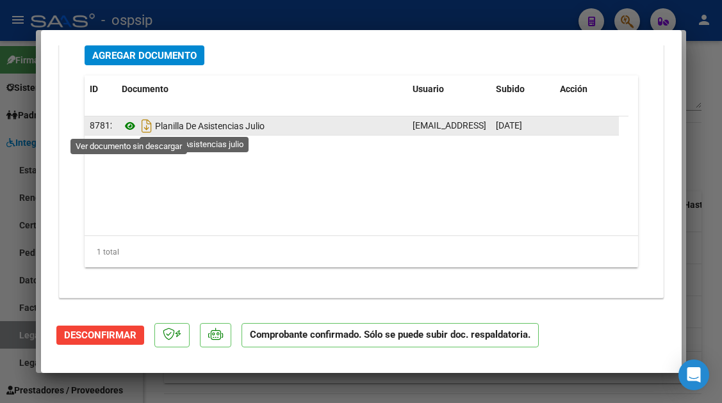
click at [129, 126] on icon at bounding box center [130, 125] width 17 height 15
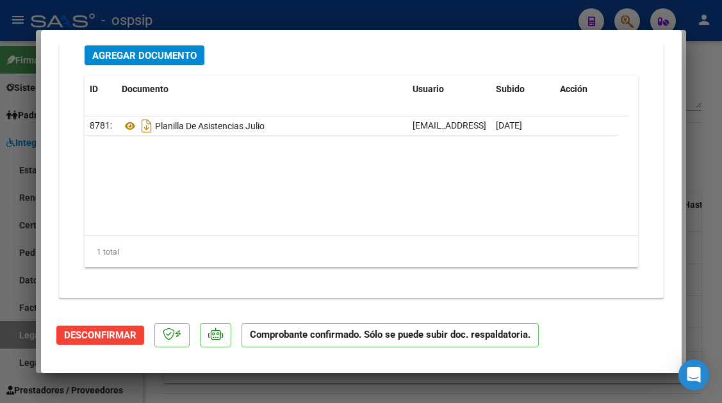
scroll to position [1584, 0]
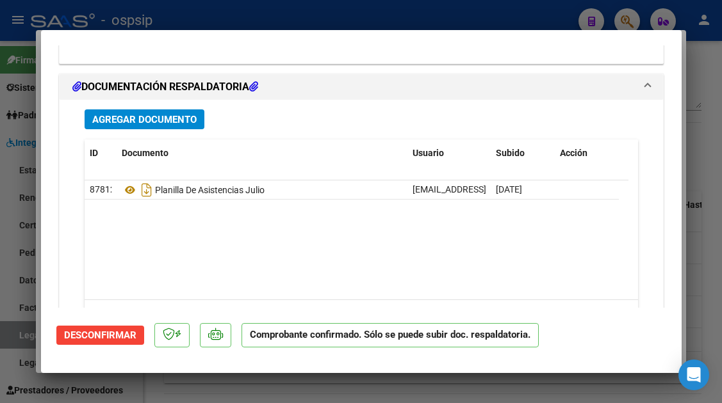
type input "$ 0,00"
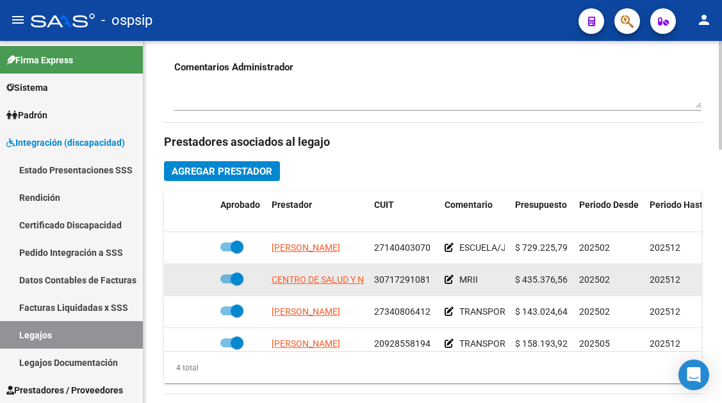
scroll to position [23, 0]
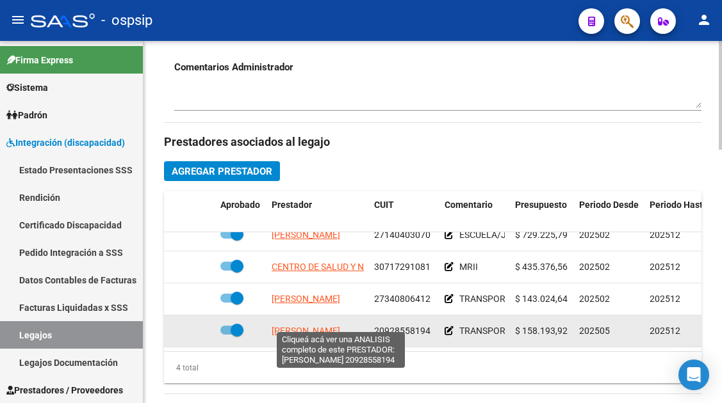
click at [312, 326] on span "[PERSON_NAME]" at bounding box center [306, 331] width 69 height 10
type textarea "20928558194"
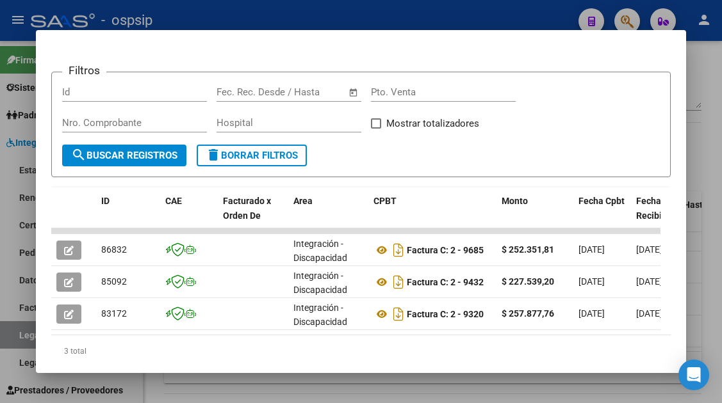
scroll to position [234, 0]
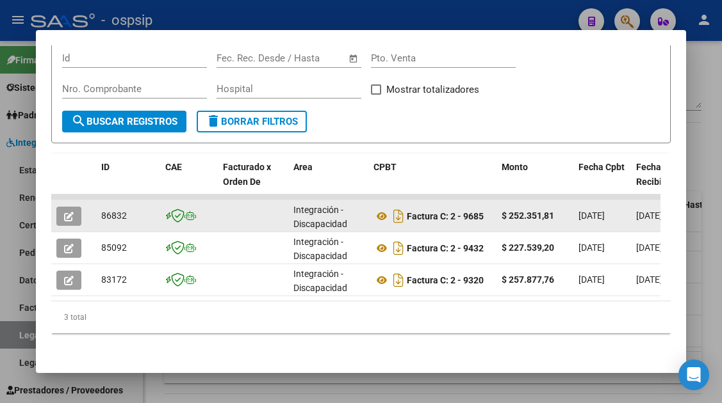
click at [77, 207] on button "button" at bounding box center [68, 216] width 25 height 19
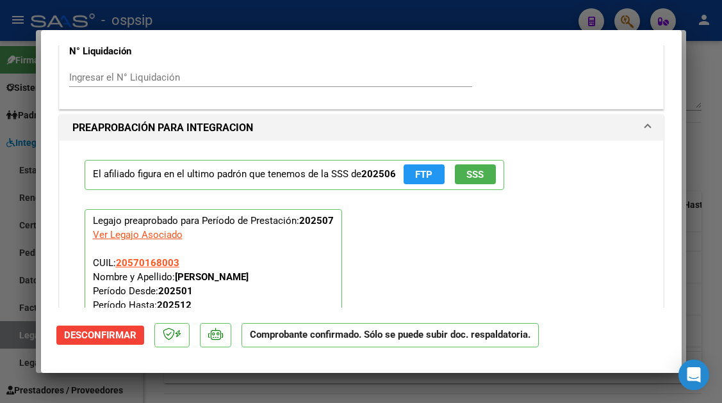
scroll to position [1089, 0]
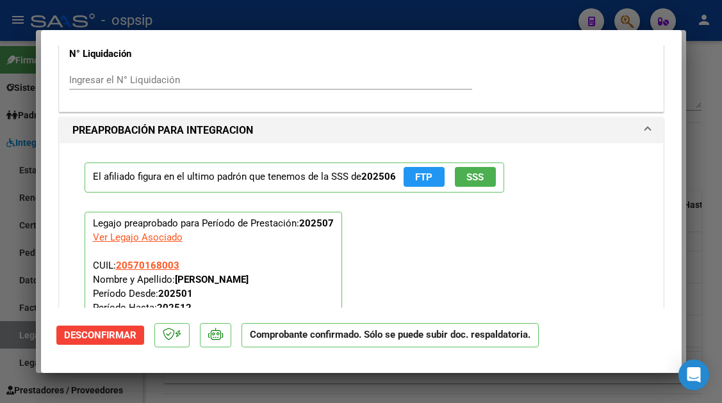
type input "$ 0,00"
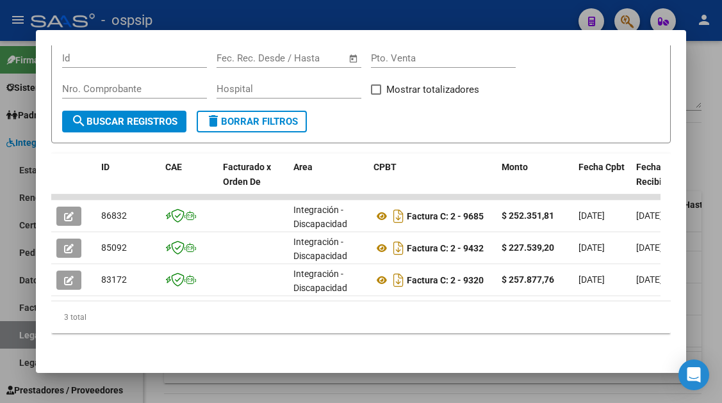
click at [18, 332] on div at bounding box center [361, 201] width 722 height 403
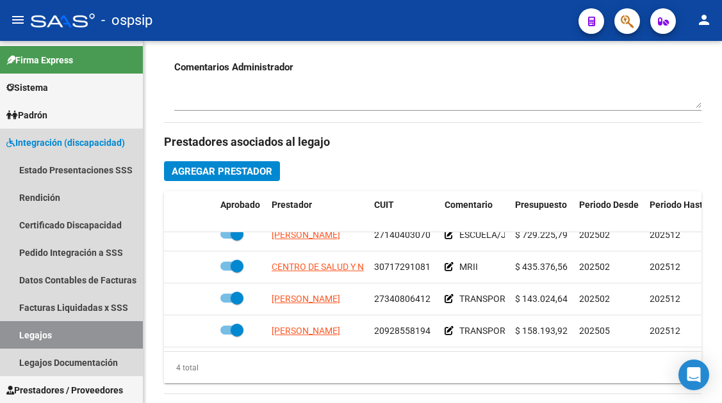
click at [18, 332] on link "Legajos" at bounding box center [71, 335] width 143 height 28
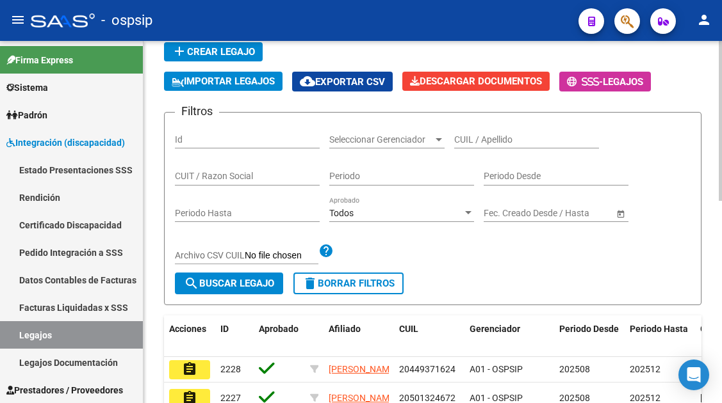
scroll to position [72, 0]
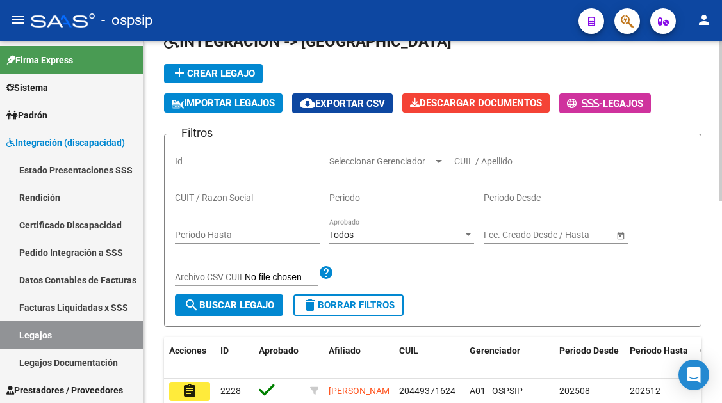
click at [469, 159] on input "CUIL / Apellido" at bounding box center [526, 161] width 145 height 11
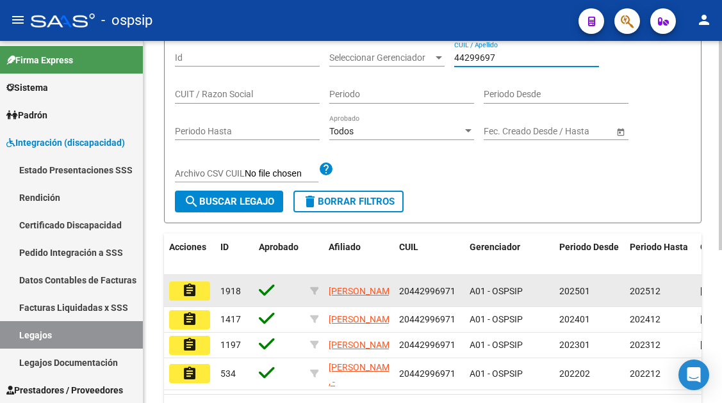
scroll to position [264, 0]
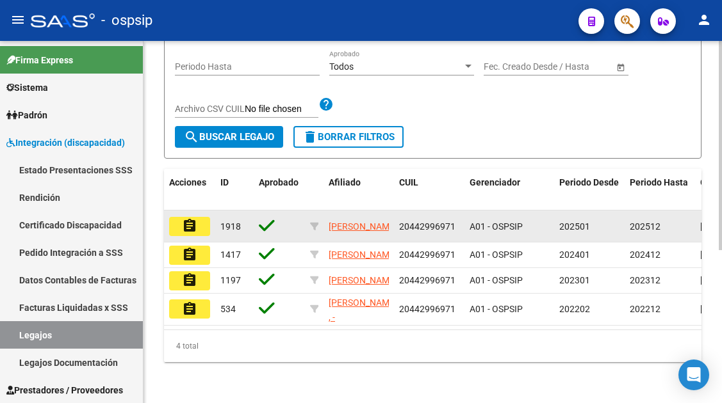
type input "44299697"
click at [193, 218] on mat-icon "assignment" at bounding box center [189, 225] width 15 height 15
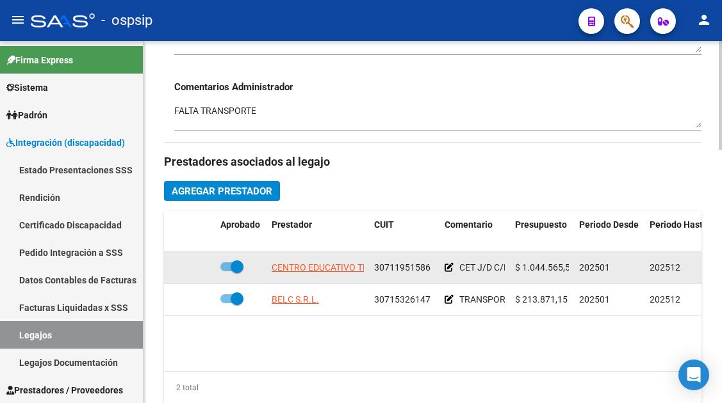
scroll to position [512, 0]
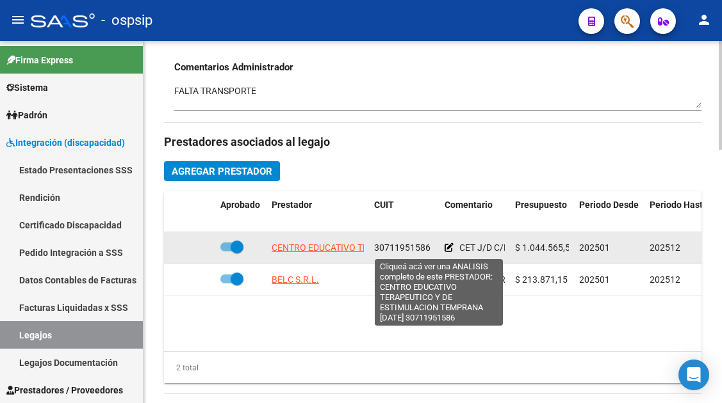
click at [314, 252] on span "CENTRO EDUCATIVO TERAPEUTICO Y DE ESTIMULACION TEMPRANA [GEOGRAPHIC_DATA]" at bounding box center [455, 248] width 367 height 10
type textarea "30711951586"
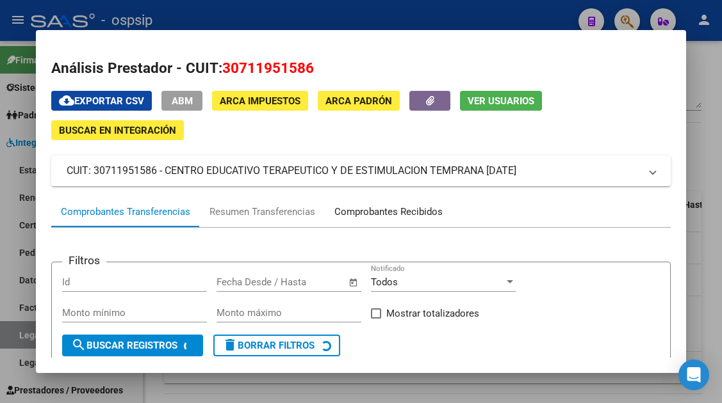
click at [369, 207] on div "Comprobantes Recibidos" at bounding box center [388, 212] width 108 height 15
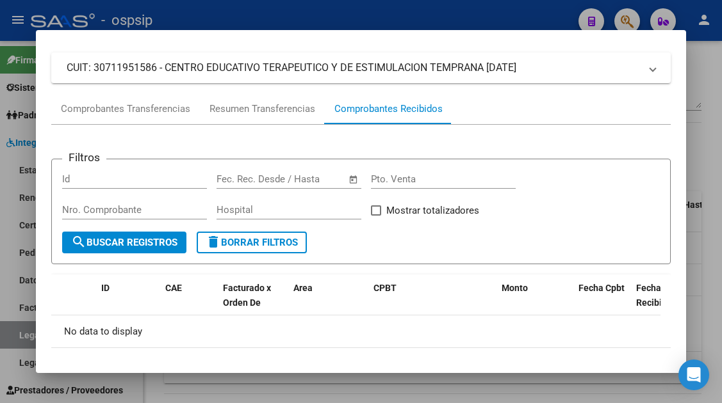
scroll to position [150, 0]
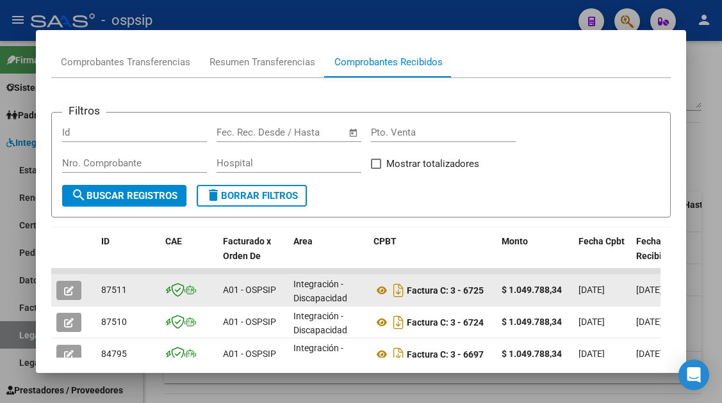
click at [65, 292] on icon "button" at bounding box center [69, 291] width 10 height 10
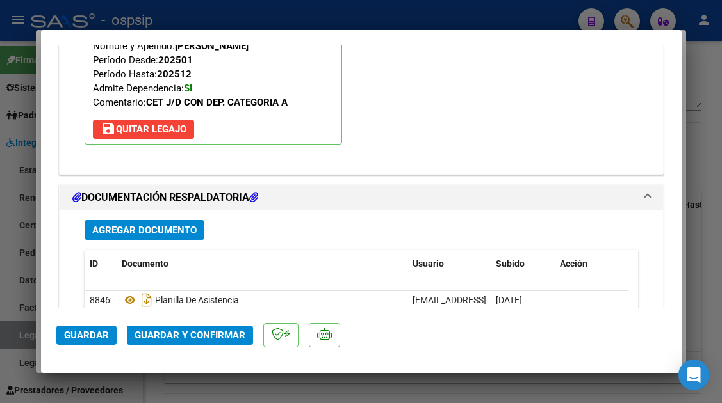
scroll to position [1613, 0]
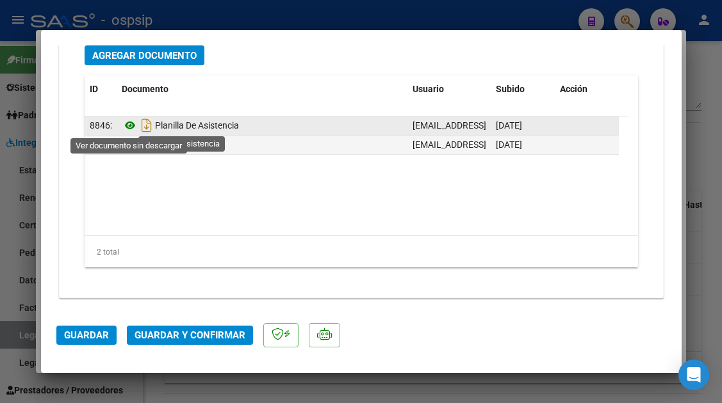
click at [123, 122] on icon at bounding box center [130, 125] width 17 height 15
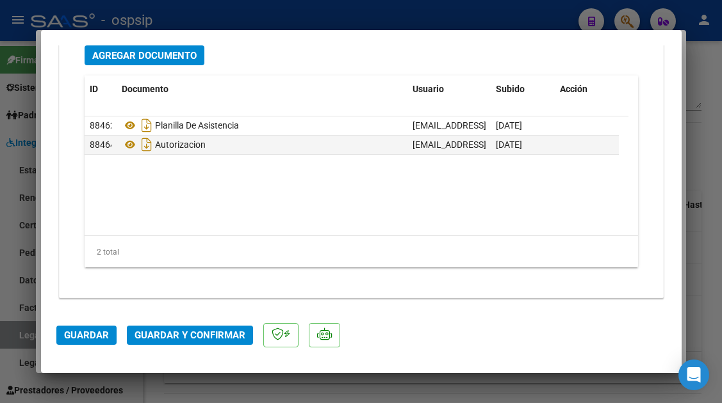
type input "$ 0,00"
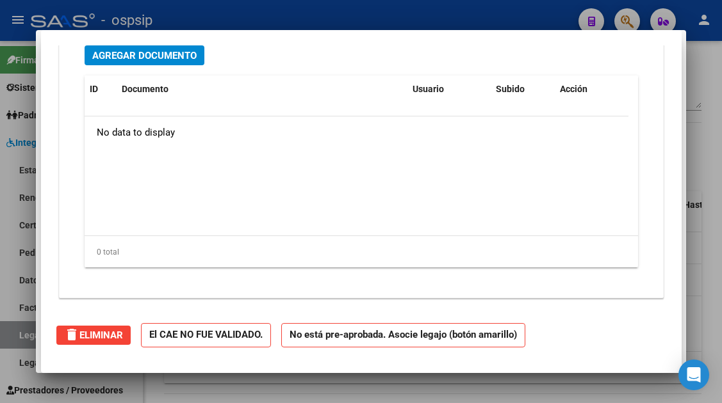
scroll to position [0, 0]
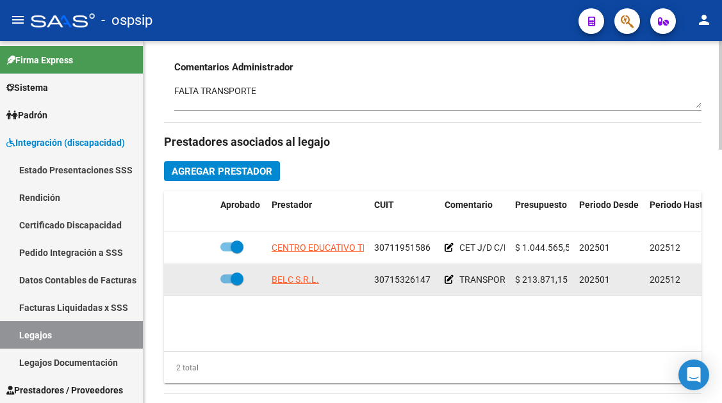
click at [290, 284] on span "BELC S.R.L." at bounding box center [295, 280] width 47 height 10
type textarea "30715326147"
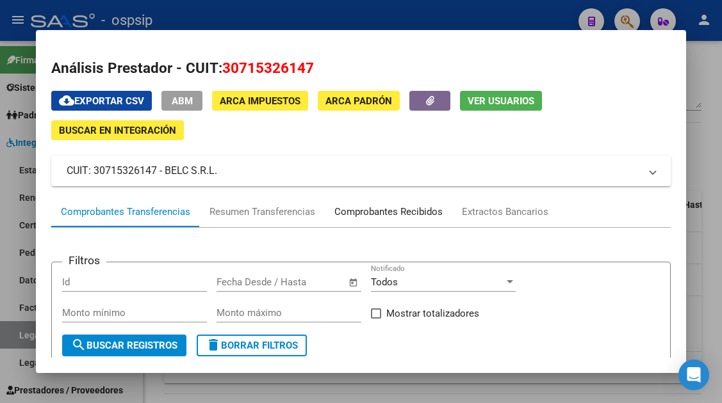
click at [367, 212] on div "Comprobantes Recibidos" at bounding box center [388, 212] width 108 height 15
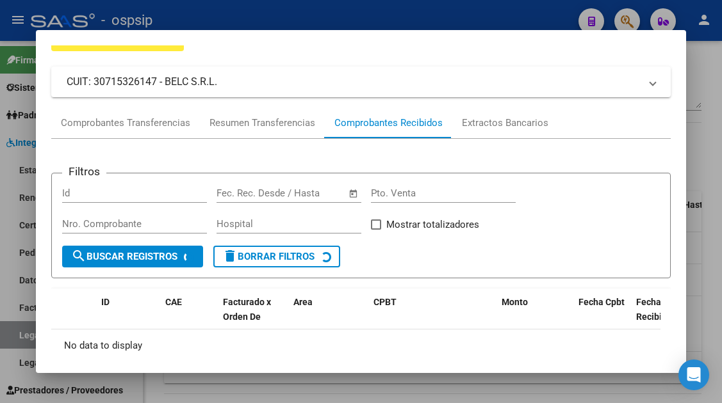
scroll to position [150, 0]
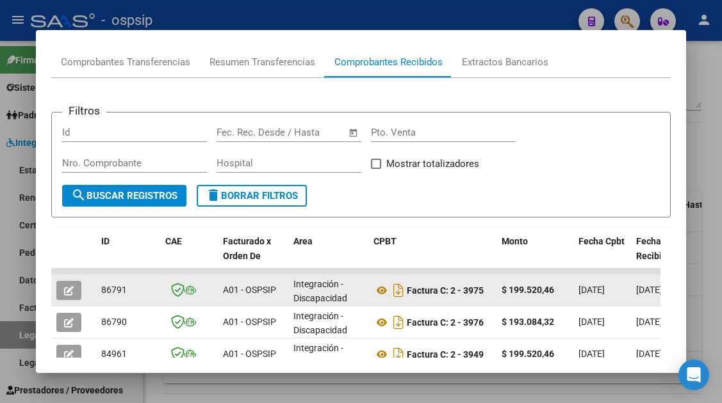
click at [60, 293] on button "button" at bounding box center [68, 290] width 25 height 19
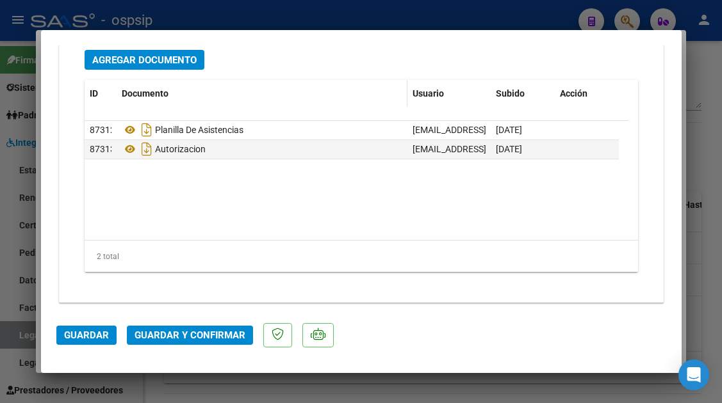
scroll to position [1613, 0]
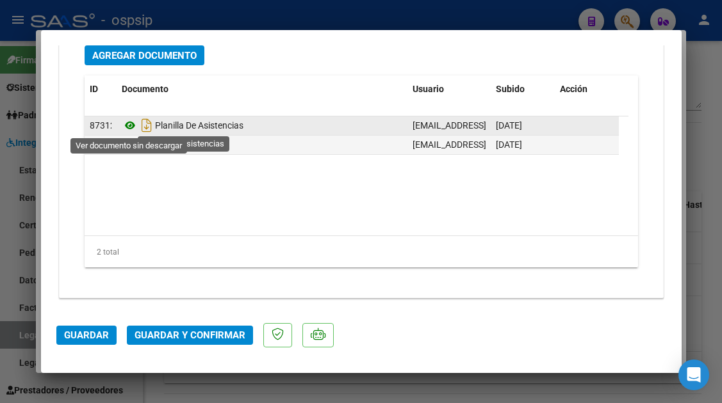
click at [132, 129] on icon at bounding box center [130, 125] width 17 height 15
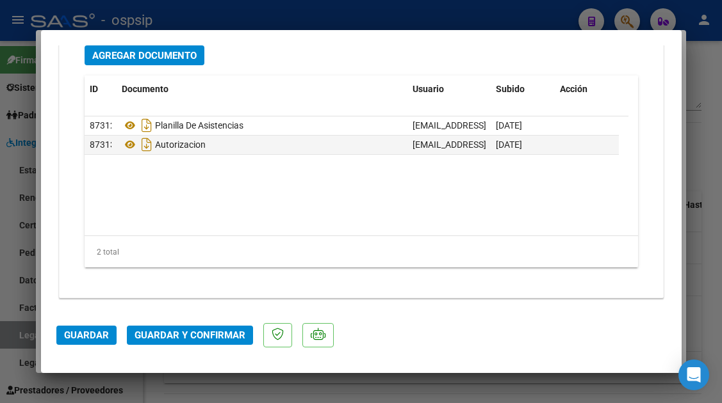
click at [184, 337] on span "Guardar y Confirmar" at bounding box center [189, 336] width 111 height 12
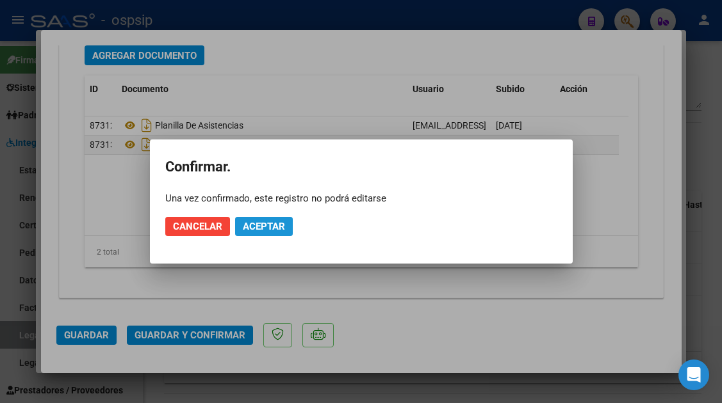
click at [262, 228] on span "Aceptar" at bounding box center [264, 227] width 42 height 12
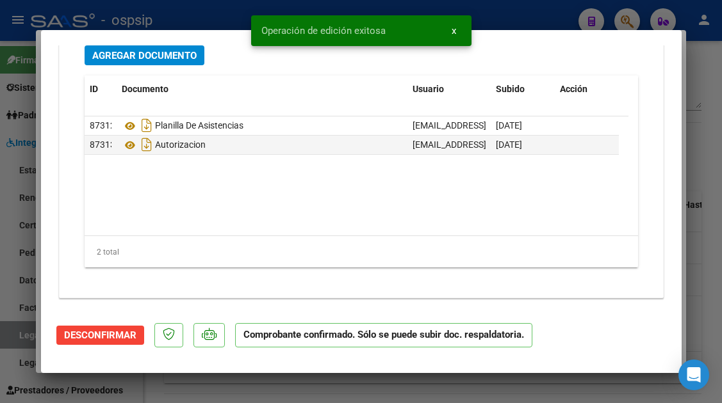
click at [6, 332] on div at bounding box center [361, 201] width 722 height 403
type input "$ 0,00"
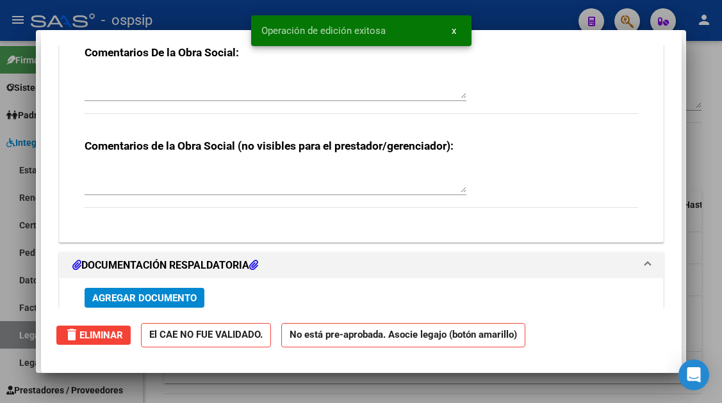
scroll to position [0, 0]
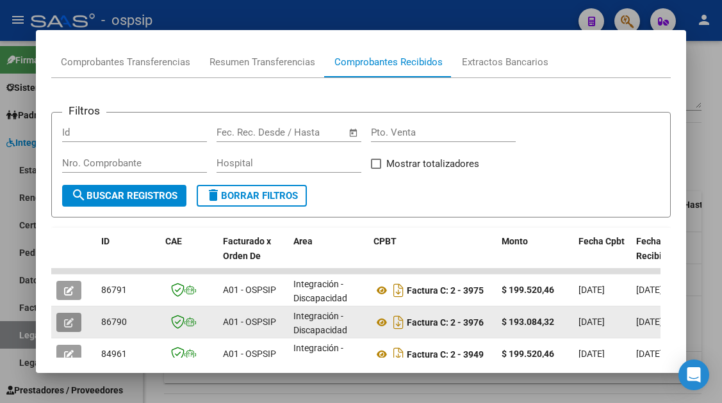
click at [65, 329] on button "button" at bounding box center [68, 322] width 25 height 19
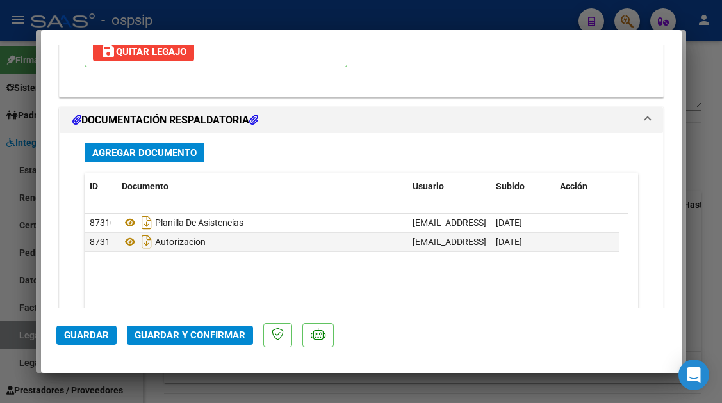
scroll to position [1601, 0]
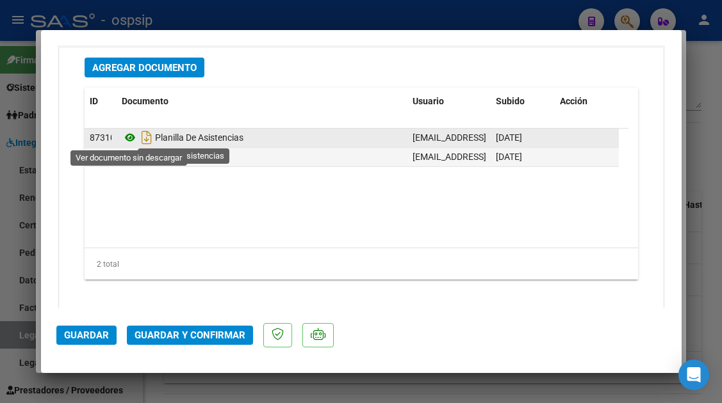
click at [133, 137] on icon at bounding box center [130, 137] width 17 height 15
click at [130, 139] on icon at bounding box center [130, 137] width 17 height 15
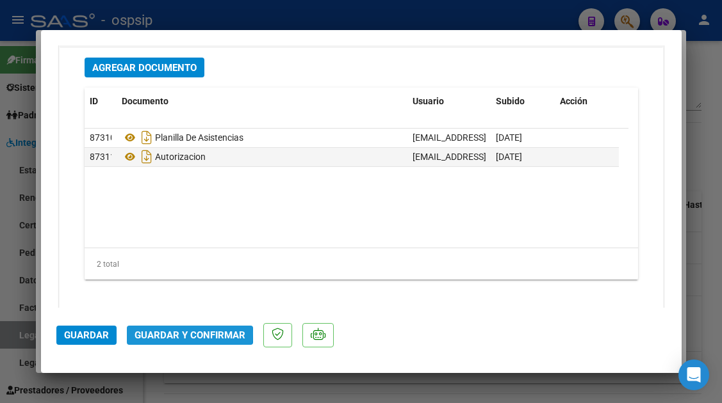
click at [175, 333] on span "Guardar y Confirmar" at bounding box center [189, 336] width 111 height 12
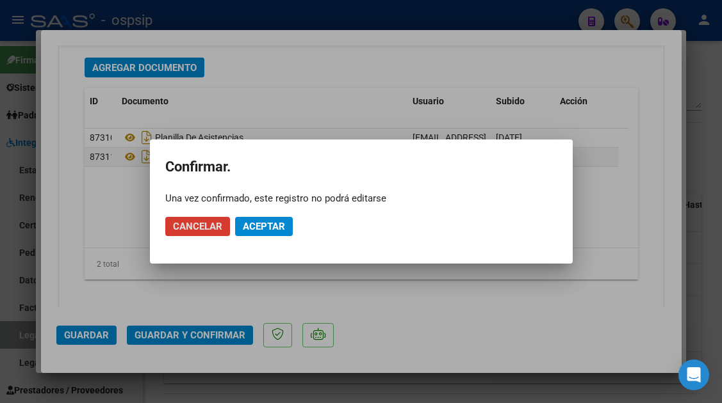
click at [277, 227] on span "Aceptar" at bounding box center [264, 227] width 42 height 12
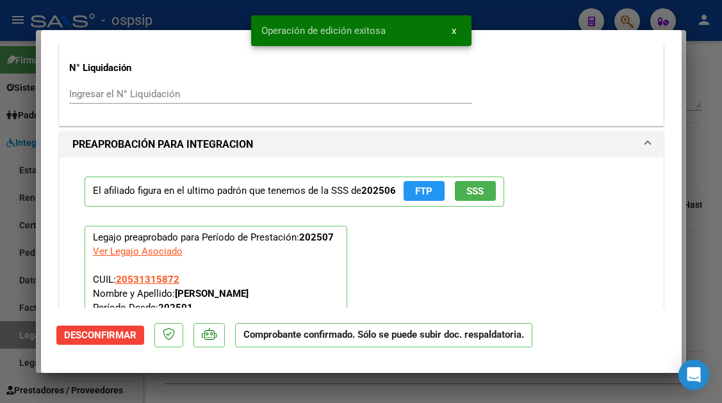
scroll to position [1071, 0]
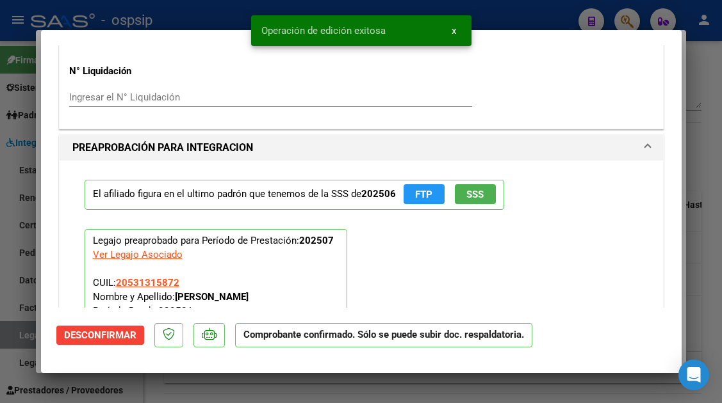
type input "$ 0,00"
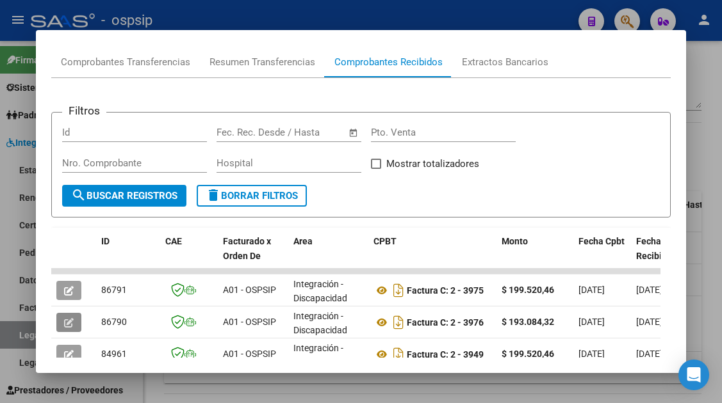
click at [19, 334] on div at bounding box center [361, 201] width 722 height 403
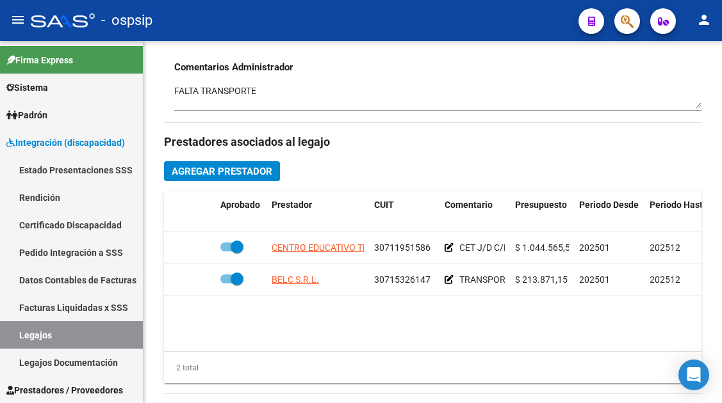
click at [19, 334] on link "Legajos" at bounding box center [71, 335] width 143 height 28
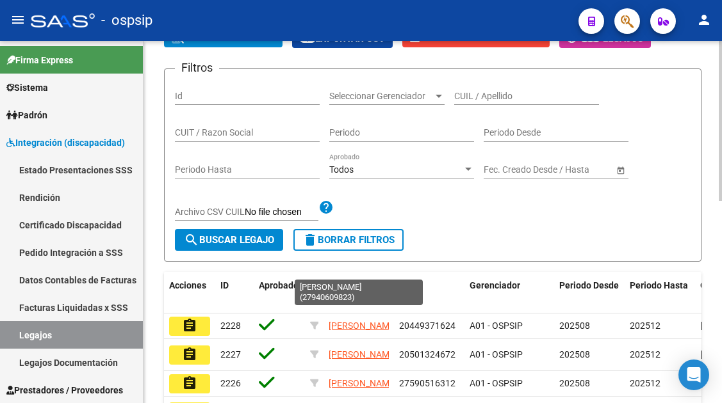
scroll to position [136, 0]
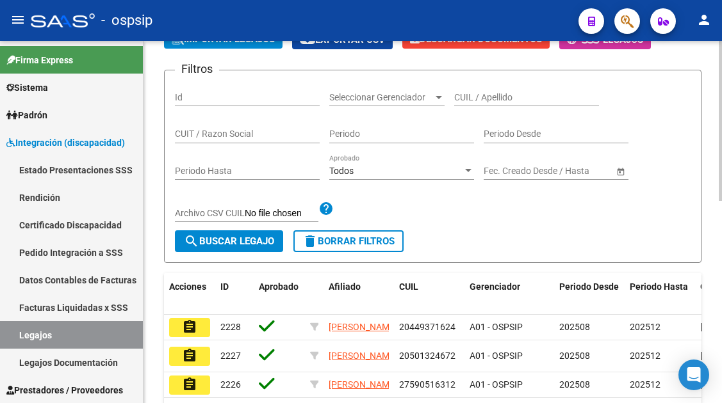
click at [474, 99] on input "CUIL / Apellido" at bounding box center [526, 97] width 145 height 11
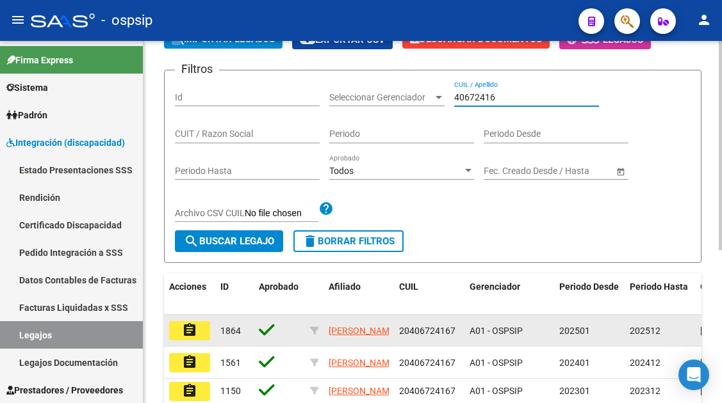
type input "40672416"
click at [204, 335] on button "assignment" at bounding box center [189, 330] width 41 height 19
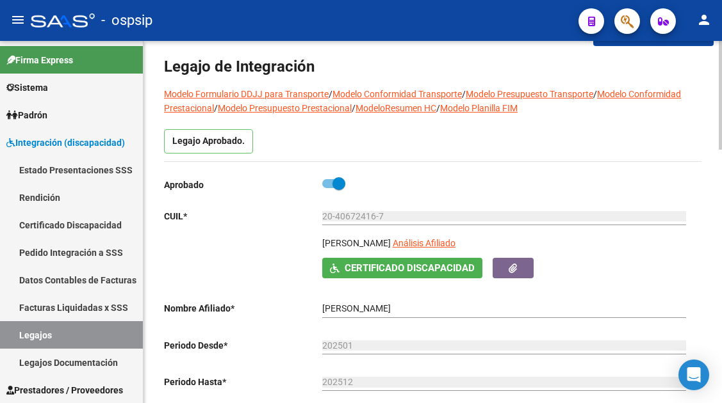
scroll to position [64, 0]
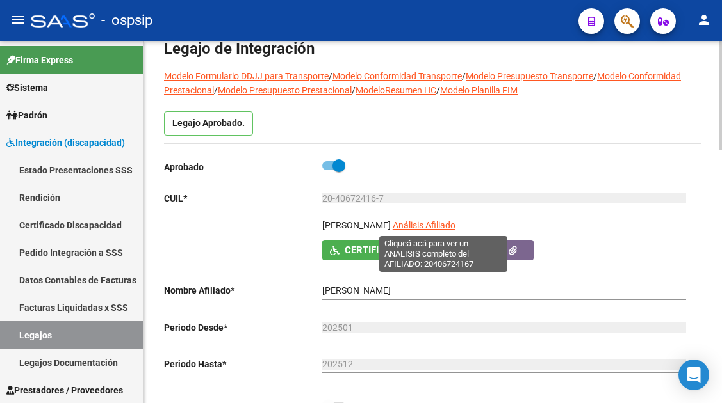
click at [431, 225] on span "Análisis Afiliado" at bounding box center [424, 225] width 63 height 10
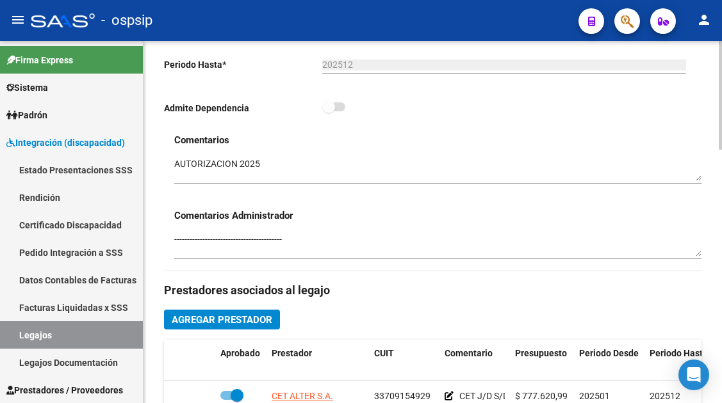
scroll to position [448, 0]
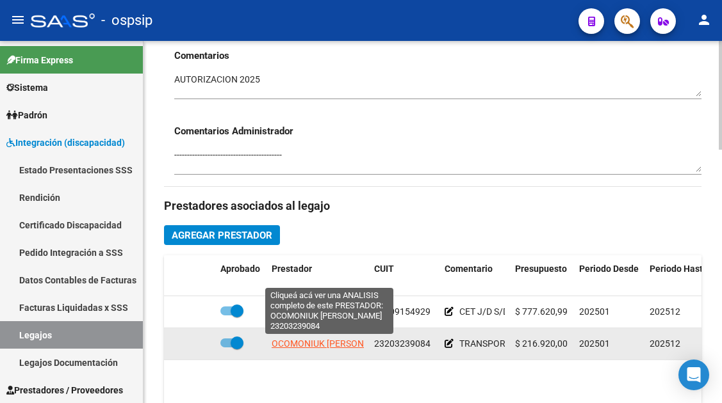
click at [307, 346] on span "OCOMONIUK [PERSON_NAME]" at bounding box center [334, 344] width 124 height 10
type textarea "23203239084"
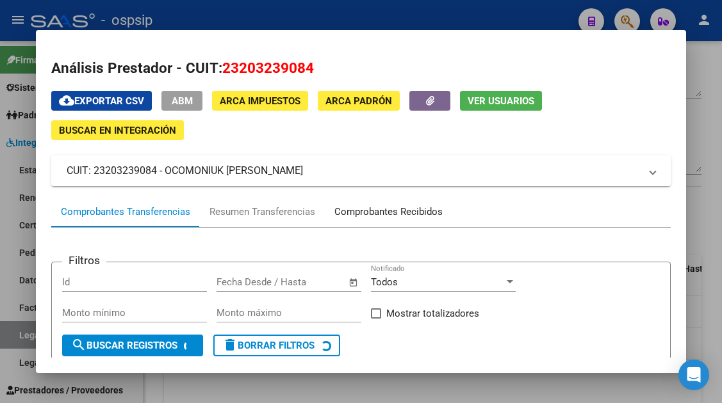
click at [375, 215] on div "Comprobantes Recibidos" at bounding box center [388, 212] width 108 height 15
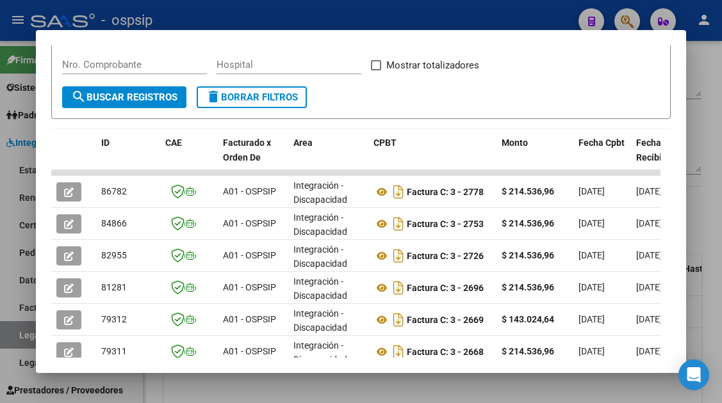
scroll to position [249, 0]
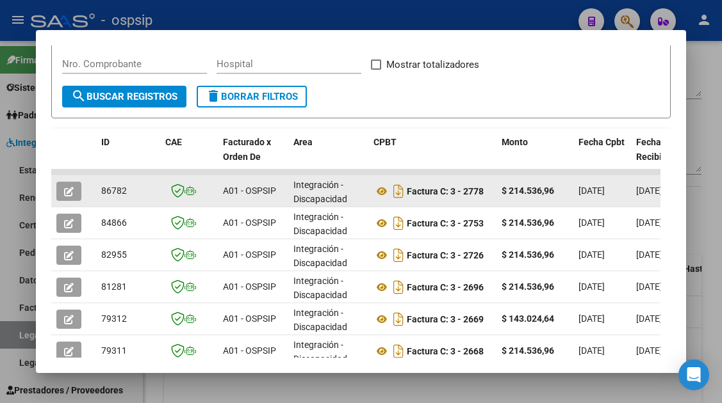
click at [77, 183] on button "button" at bounding box center [68, 191] width 25 height 19
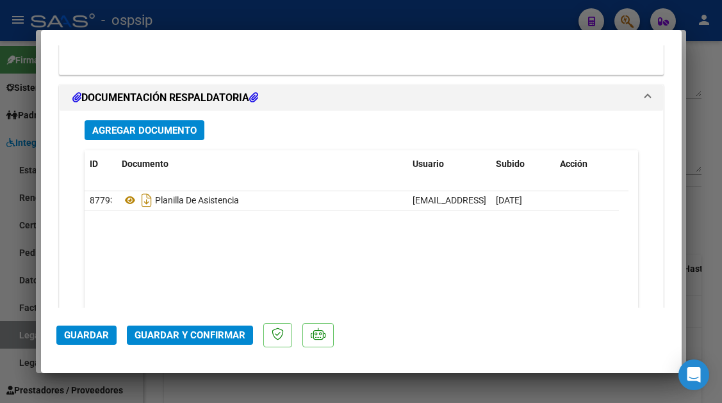
scroll to position [1601, 0]
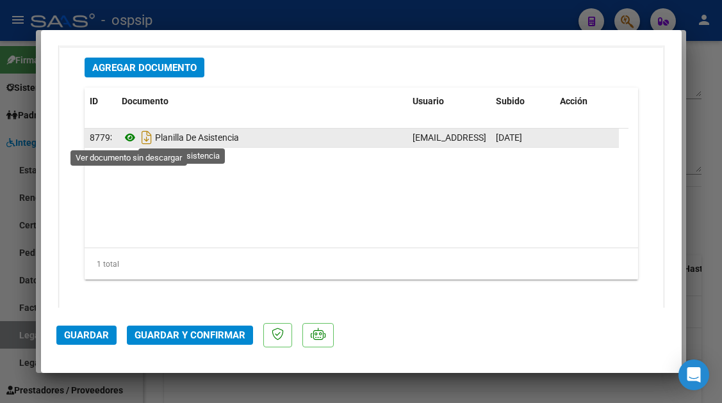
click at [131, 137] on icon at bounding box center [130, 137] width 17 height 15
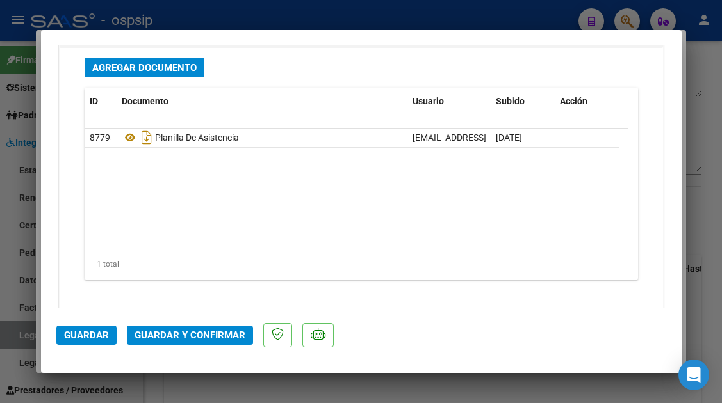
scroll to position [0, 0]
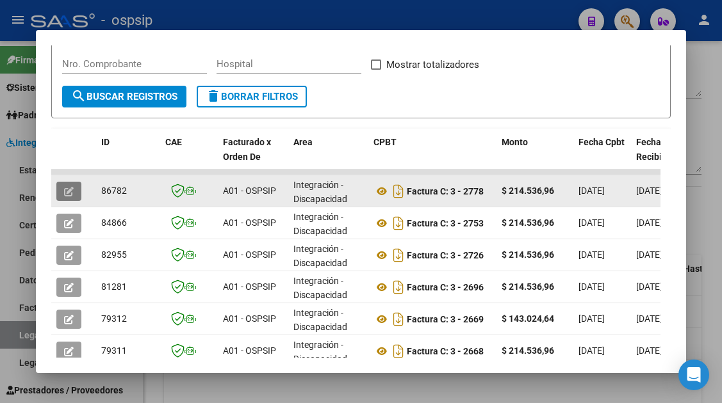
click at [73, 191] on icon "button" at bounding box center [69, 192] width 10 height 10
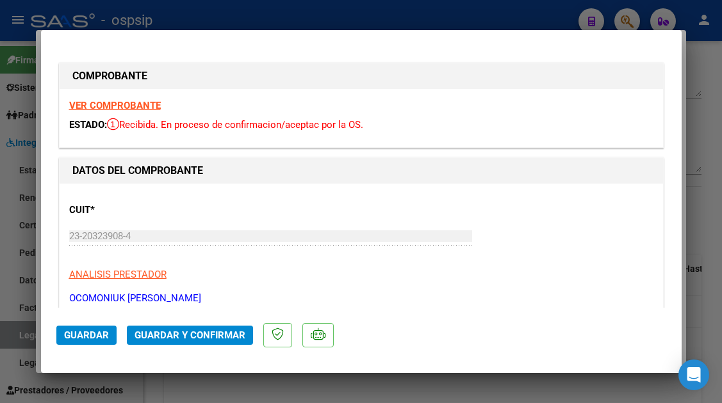
click at [178, 337] on span "Guardar y Confirmar" at bounding box center [189, 336] width 111 height 12
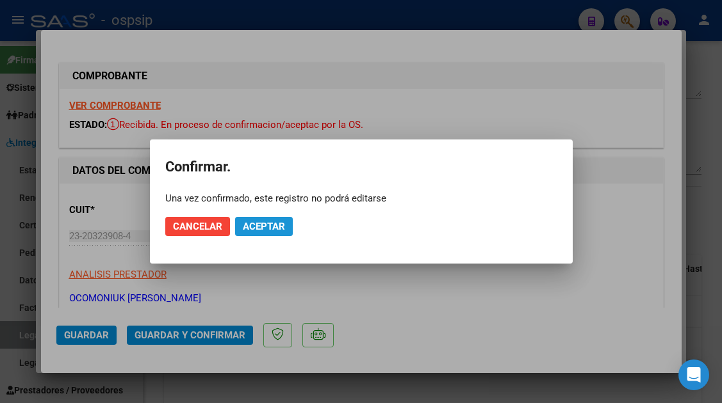
click at [270, 230] on span "Aceptar" at bounding box center [264, 227] width 42 height 12
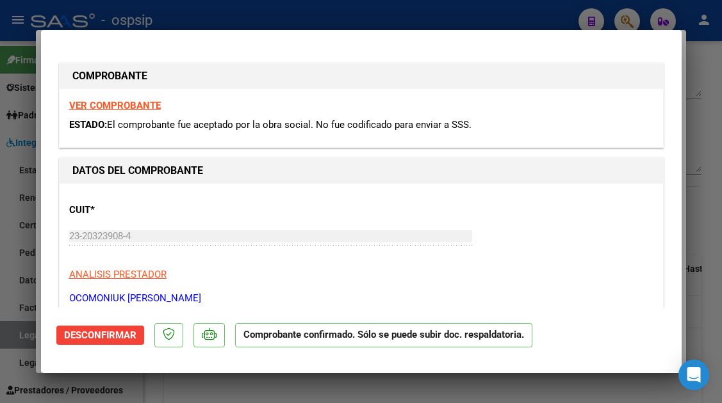
click at [18, 337] on div at bounding box center [361, 201] width 722 height 403
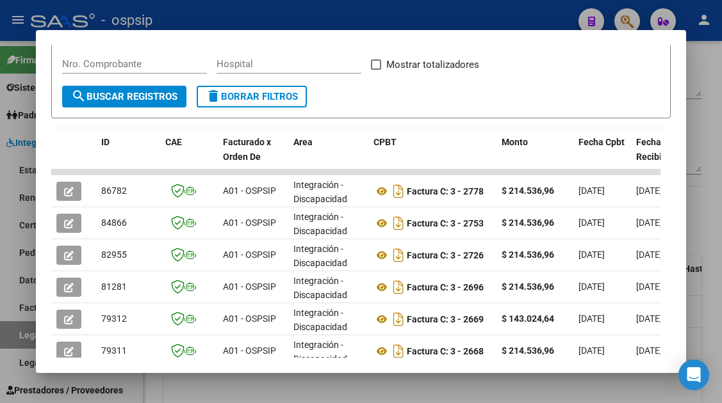
click at [18, 337] on div at bounding box center [361, 201] width 722 height 403
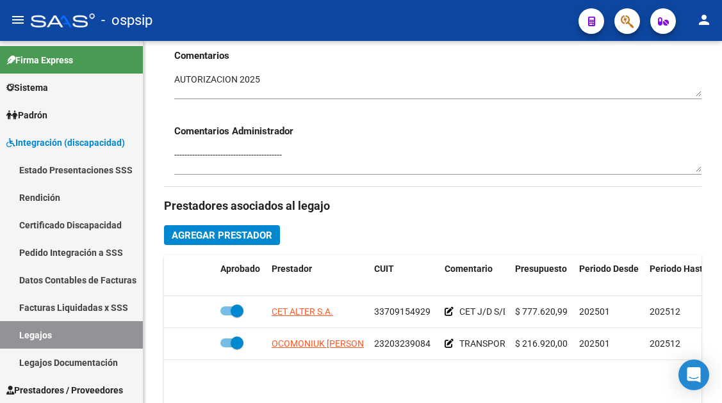
click at [18, 337] on link "Legajos" at bounding box center [71, 335] width 143 height 28
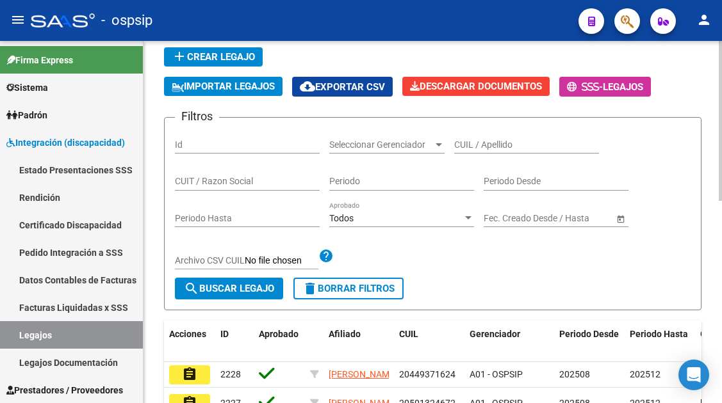
scroll to position [64, 0]
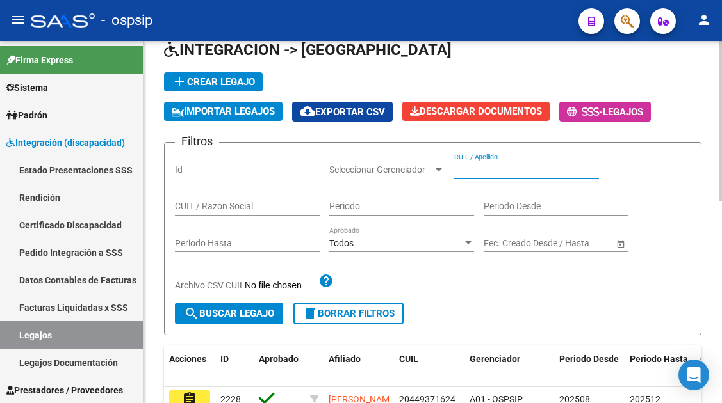
click at [462, 168] on input "CUIL / Apellido" at bounding box center [526, 170] width 145 height 11
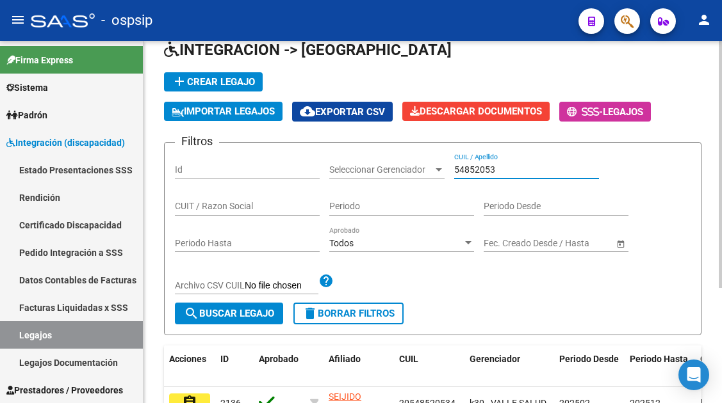
scroll to position [168, 0]
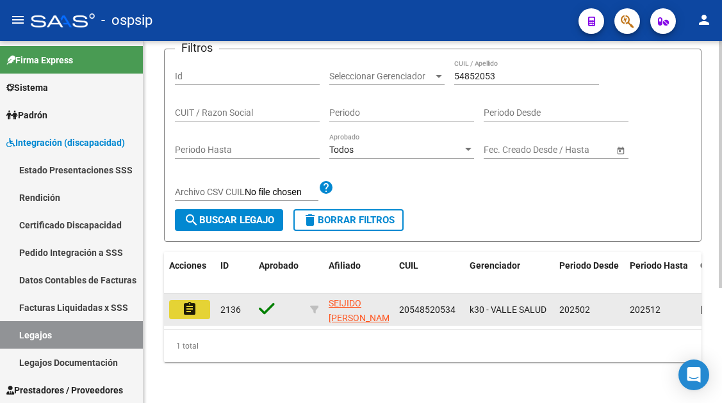
click at [186, 302] on mat-icon "assignment" at bounding box center [189, 309] width 15 height 15
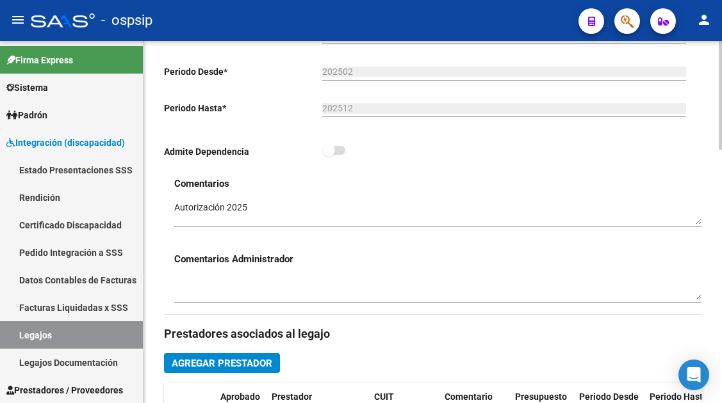
scroll to position [512, 0]
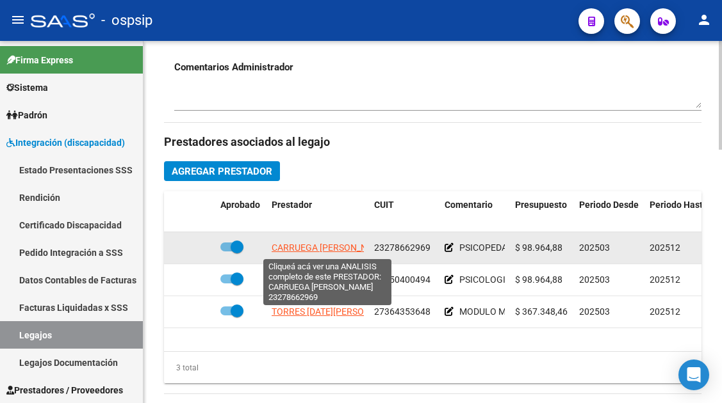
click at [293, 244] on span "CARRUEGA [PERSON_NAME]" at bounding box center [330, 248] width 117 height 10
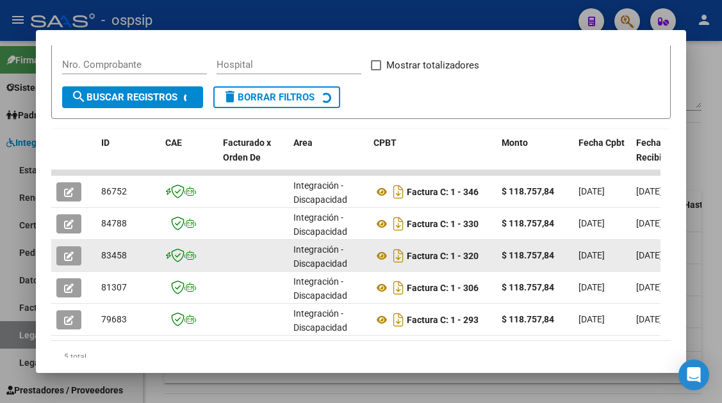
scroll to position [249, 0]
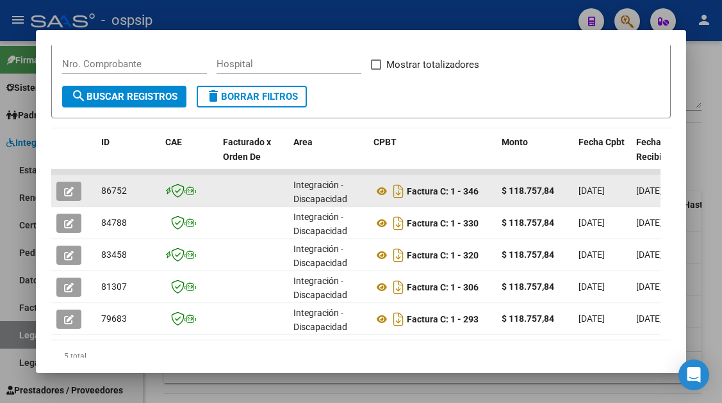
click at [66, 193] on icon "button" at bounding box center [69, 192] width 10 height 10
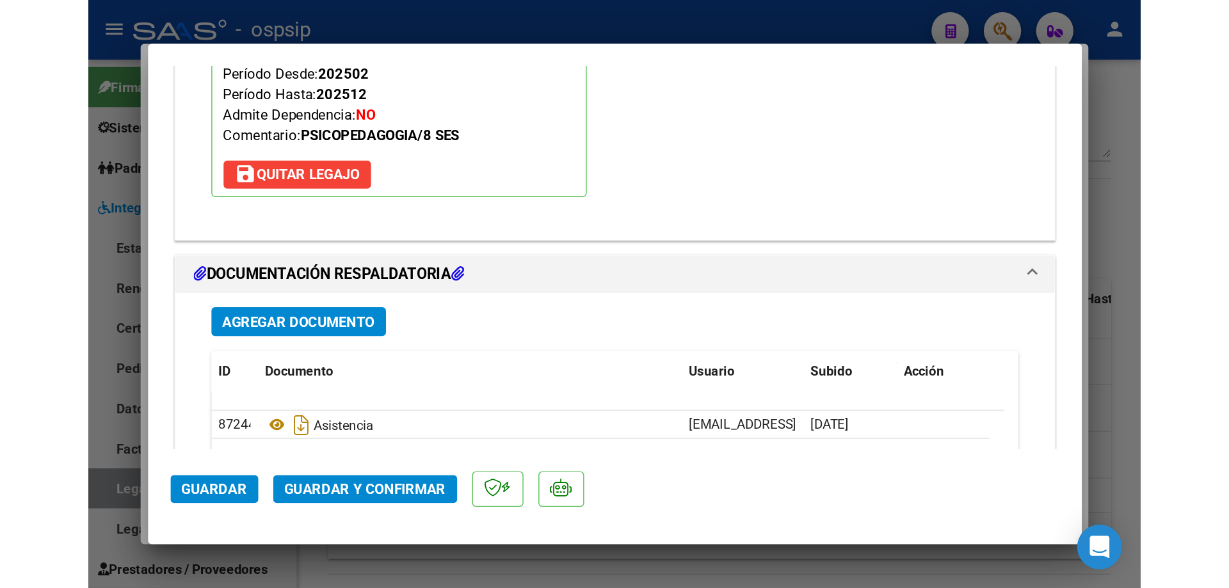
scroll to position [1793, 0]
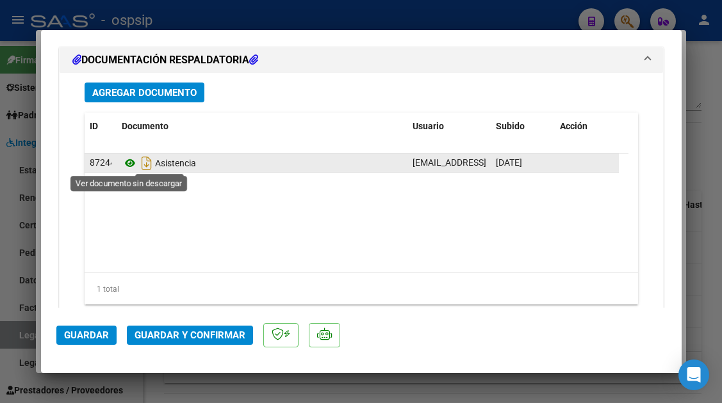
click at [131, 163] on icon at bounding box center [130, 163] width 17 height 15
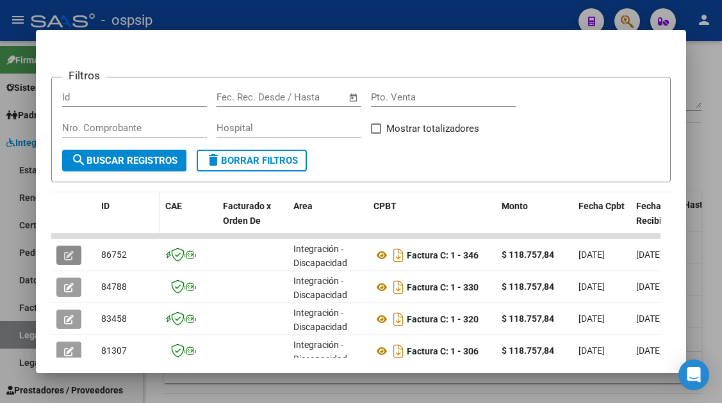
scroll to position [57, 0]
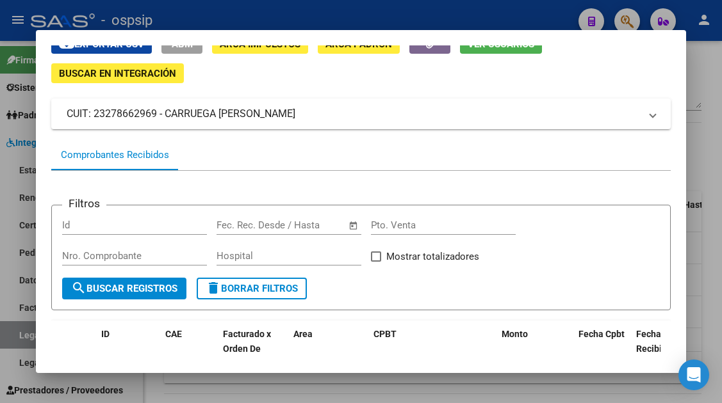
click at [17, 345] on div at bounding box center [361, 201] width 722 height 403
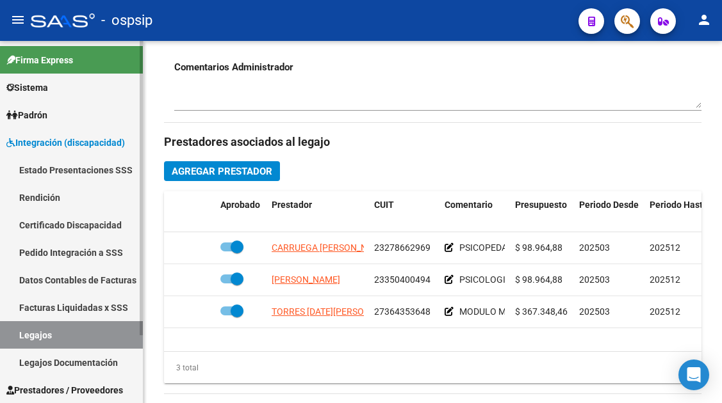
click at [17, 336] on link "Legajos" at bounding box center [71, 335] width 143 height 28
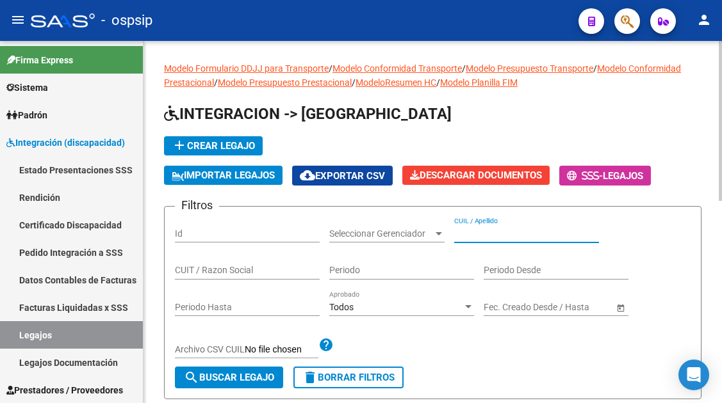
click at [464, 236] on input "CUIL / Apellido" at bounding box center [526, 234] width 145 height 11
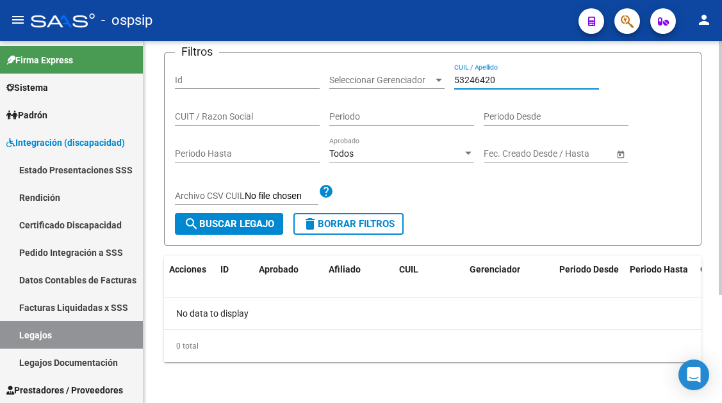
scroll to position [154, 0]
click at [494, 87] on div "53246420 CUIL / Apellido" at bounding box center [526, 76] width 145 height 26
click at [492, 77] on input "53246420" at bounding box center [526, 80] width 145 height 11
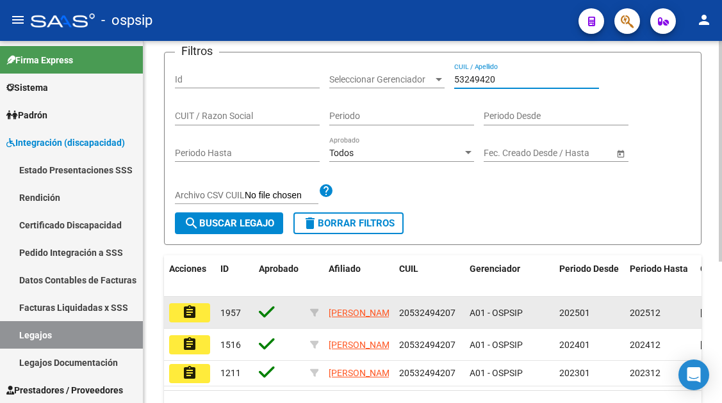
click at [186, 323] on button "assignment" at bounding box center [189, 313] width 41 height 19
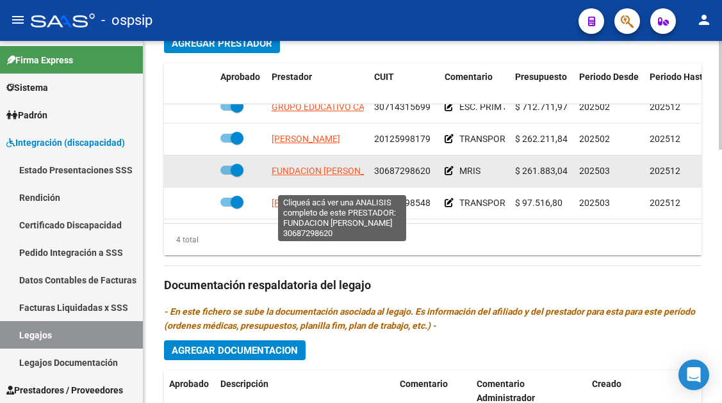
scroll to position [23, 0]
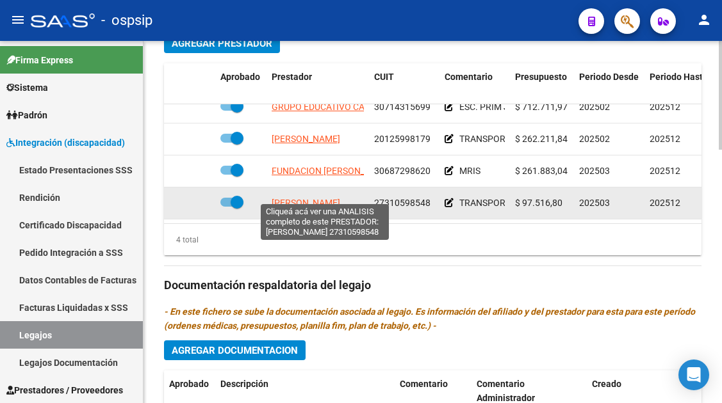
click at [326, 198] on span "[PERSON_NAME]" at bounding box center [306, 203] width 69 height 10
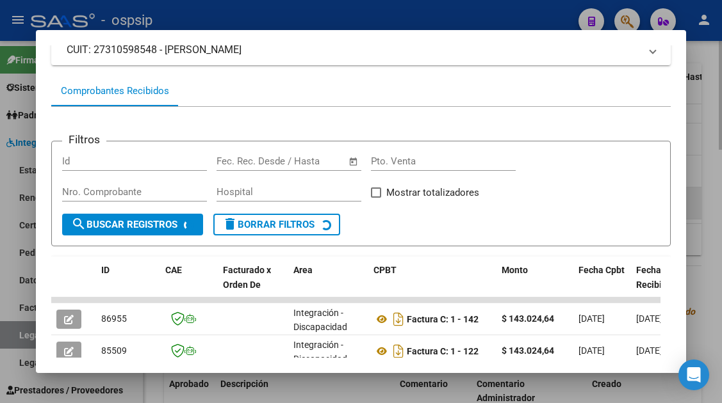
scroll to position [298, 0]
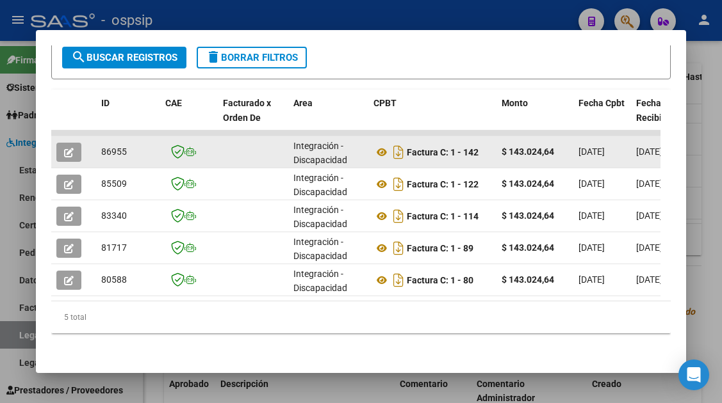
click at [68, 143] on button "button" at bounding box center [68, 152] width 25 height 19
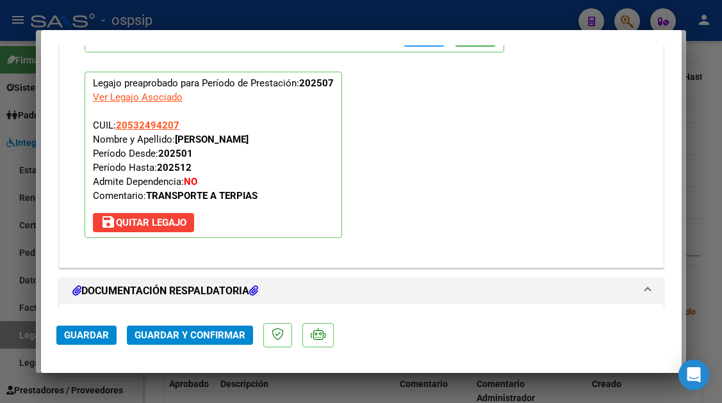
scroll to position [1613, 0]
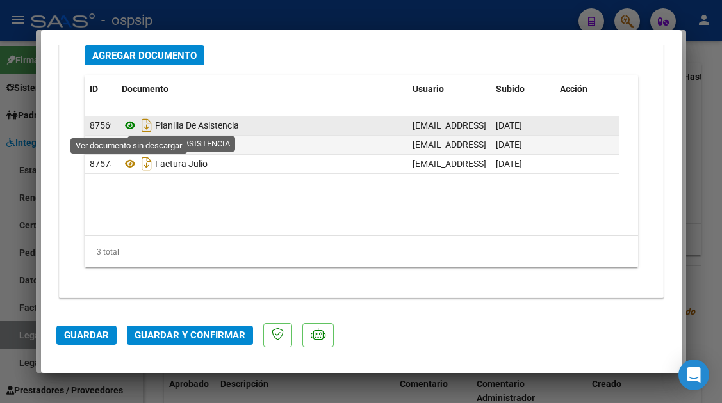
click at [125, 124] on icon at bounding box center [130, 125] width 17 height 15
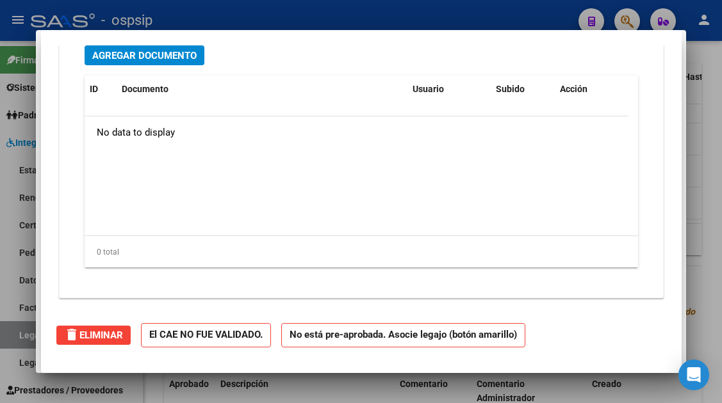
scroll to position [1269, 0]
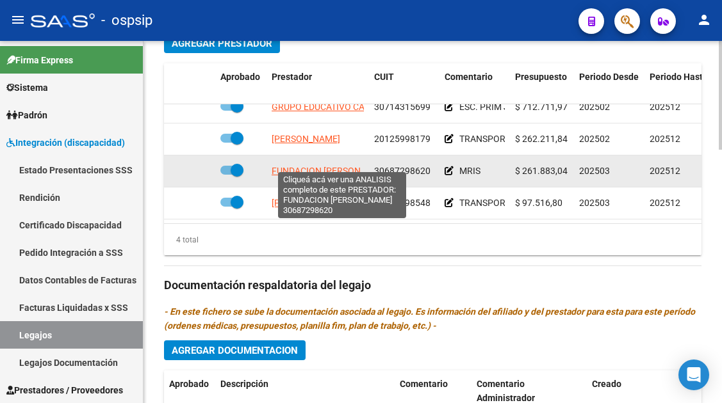
click at [309, 166] on span "FUNDACION [PERSON_NAME]" at bounding box center [332, 171] width 120 height 10
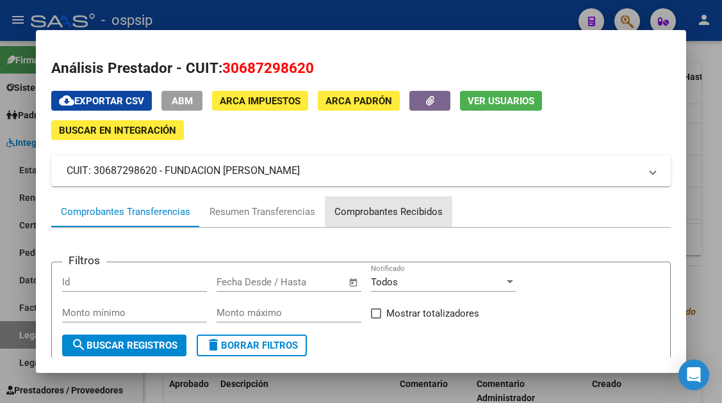
click at [375, 215] on div "Comprobantes Recibidos" at bounding box center [388, 212] width 108 height 15
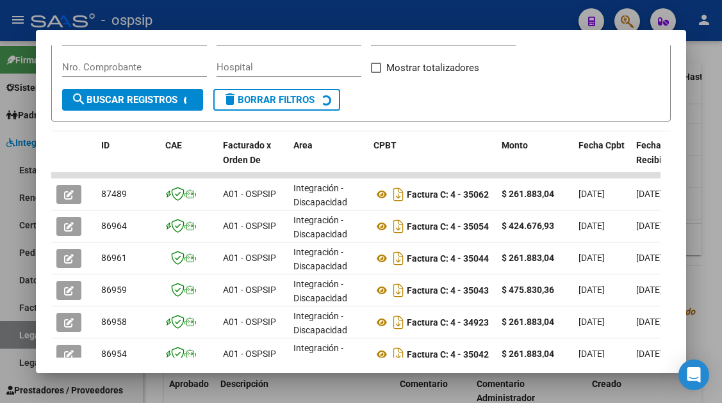
scroll to position [249, 0]
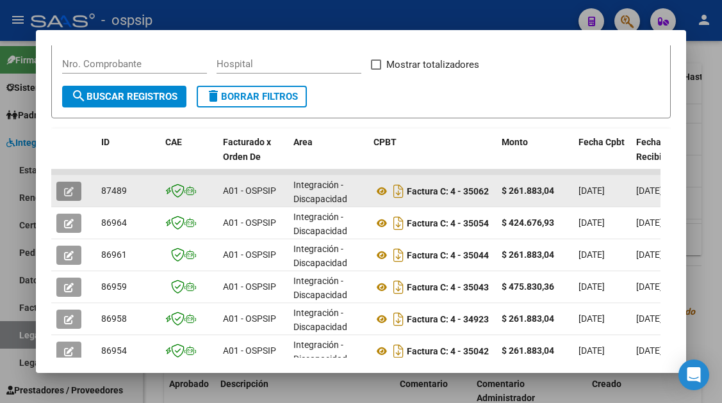
click at [73, 186] on span "button" at bounding box center [69, 192] width 10 height 12
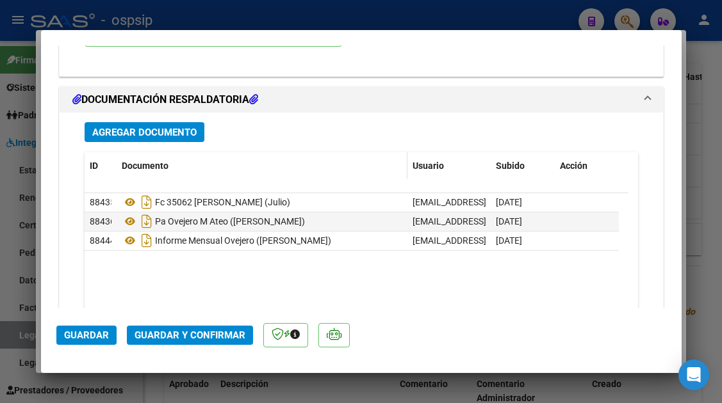
scroll to position [1537, 0]
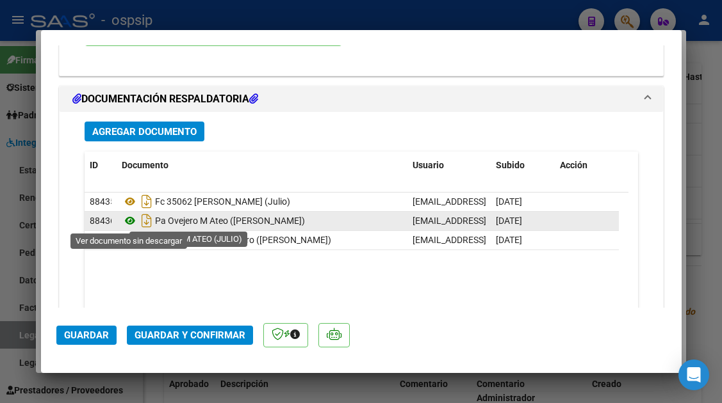
click at [130, 217] on icon at bounding box center [130, 220] width 17 height 15
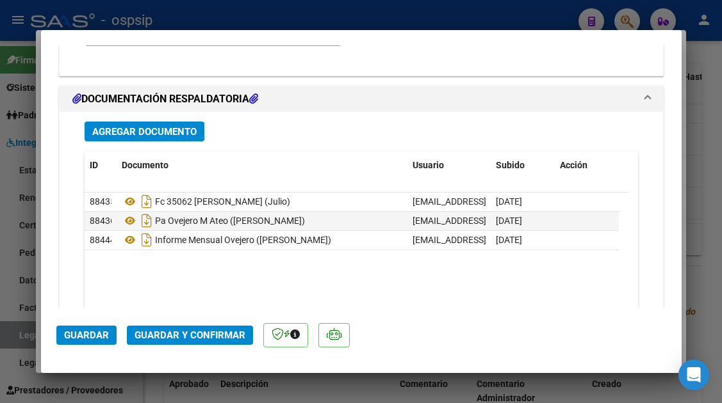
click at [28, 330] on div at bounding box center [361, 201] width 722 height 403
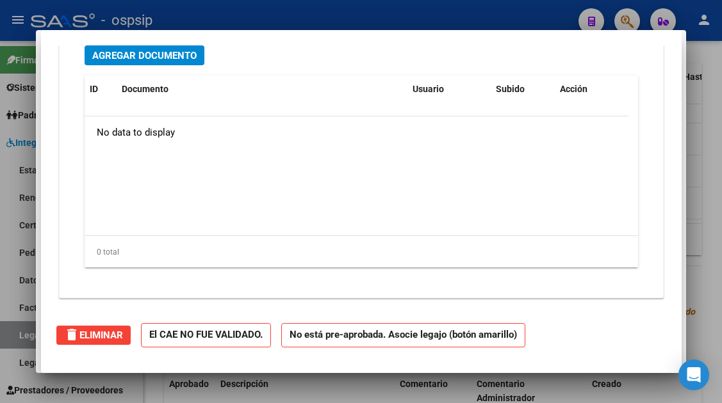
scroll to position [0, 0]
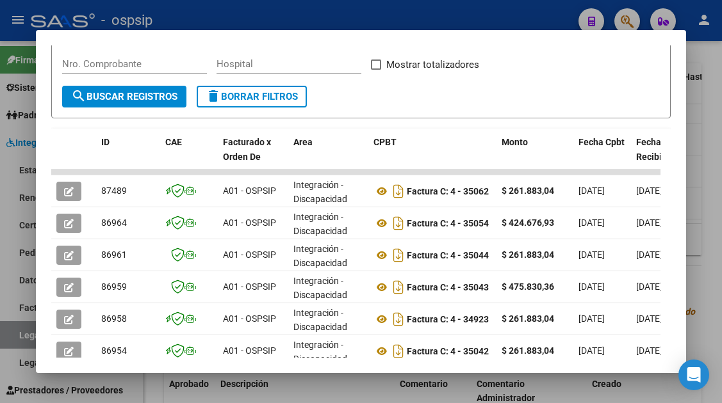
click at [28, 330] on div at bounding box center [361, 201] width 722 height 403
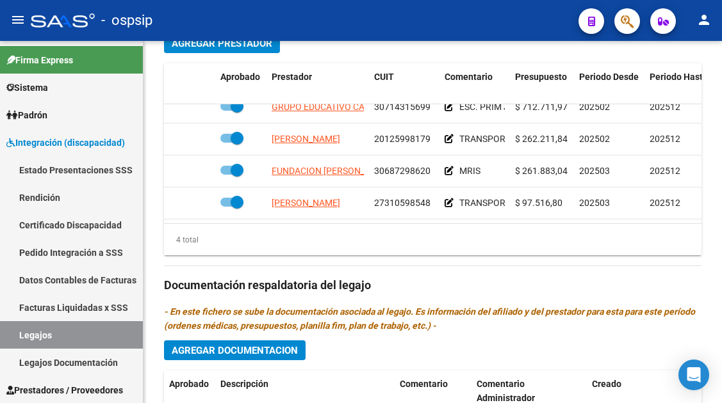
click at [28, 330] on link "Legajos" at bounding box center [71, 335] width 143 height 28
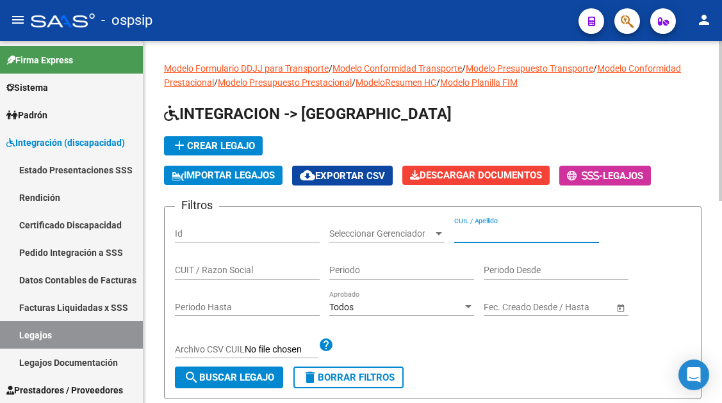
click at [499, 231] on input "CUIL / Apellido" at bounding box center [526, 234] width 145 height 11
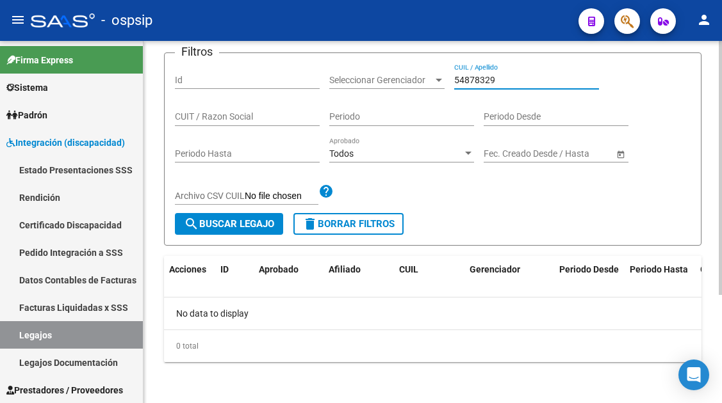
click at [471, 83] on input "54878329" at bounding box center [526, 80] width 145 height 11
click at [470, 81] on input "54878329" at bounding box center [526, 80] width 145 height 11
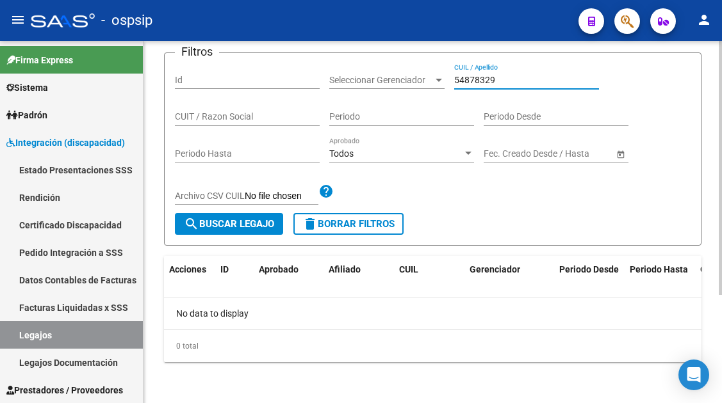
click at [470, 81] on input "54878329" at bounding box center [526, 80] width 145 height 11
click at [22, 337] on link "Legajos" at bounding box center [71, 335] width 143 height 28
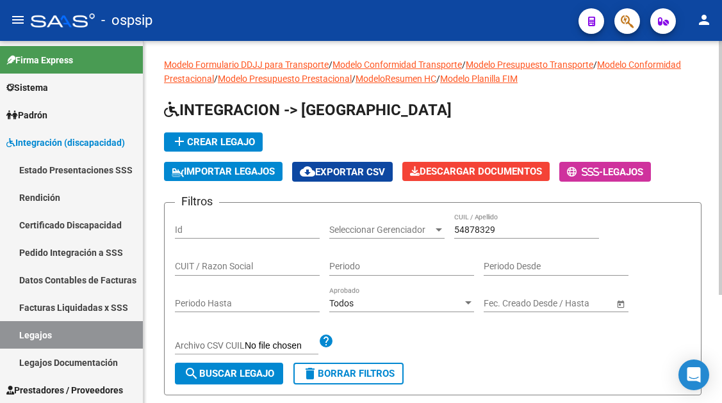
scroll to position [0, 0]
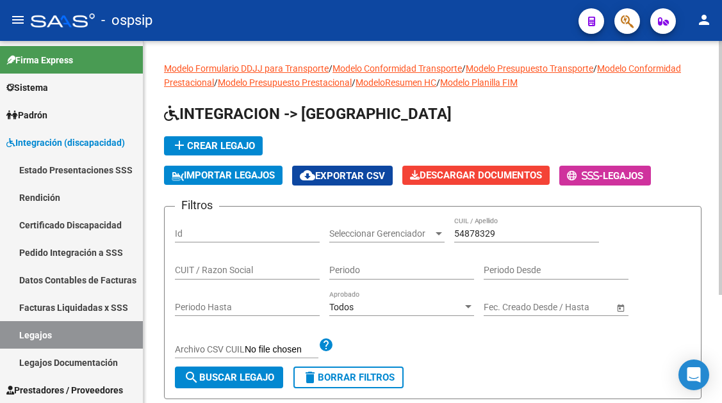
click at [475, 232] on input "54878329" at bounding box center [526, 234] width 145 height 11
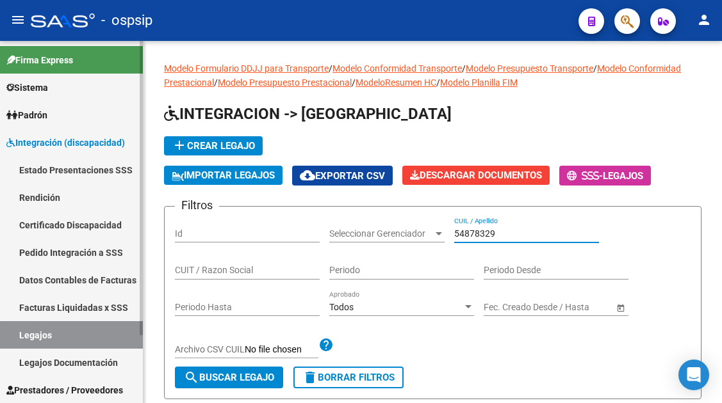
click at [62, 330] on link "Legajos" at bounding box center [71, 335] width 143 height 28
click at [487, 235] on input "54878329" at bounding box center [526, 234] width 145 height 11
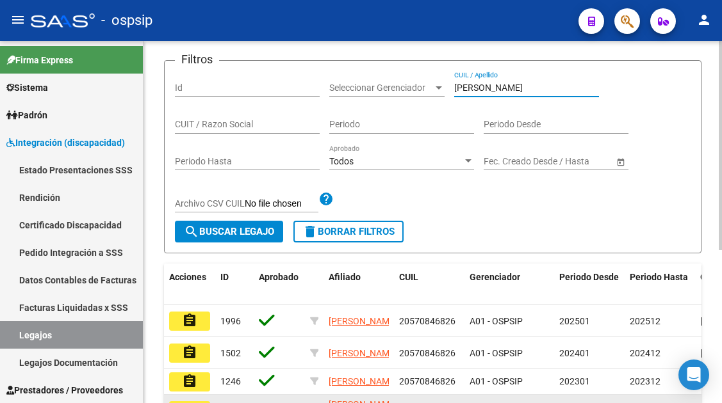
scroll to position [256, 0]
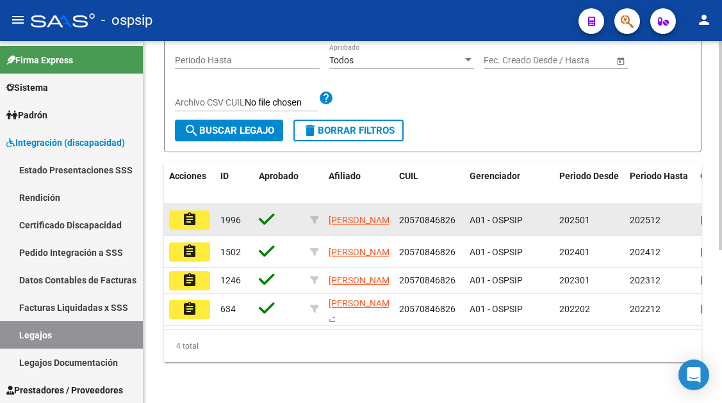
click at [188, 212] on mat-icon "assignment" at bounding box center [189, 219] width 15 height 15
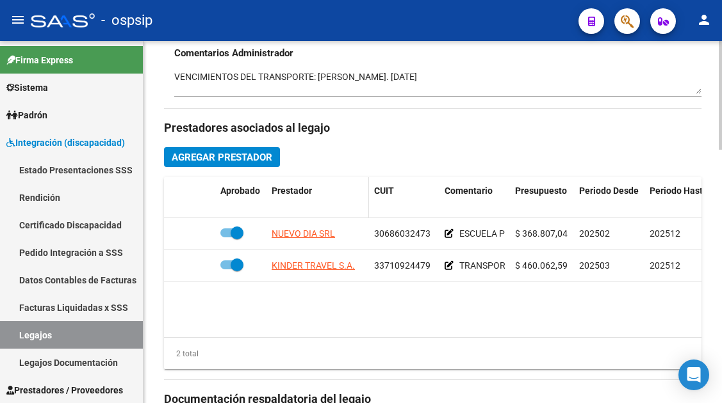
scroll to position [640, 0]
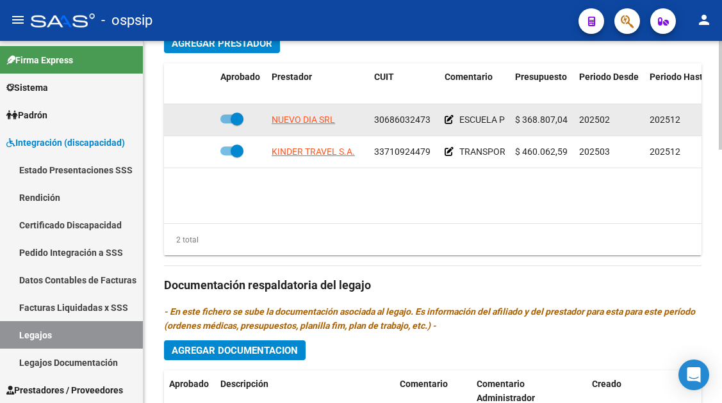
click at [305, 127] on app-link-go-to "NUEVO DIA SRL" at bounding box center [303, 120] width 63 height 15
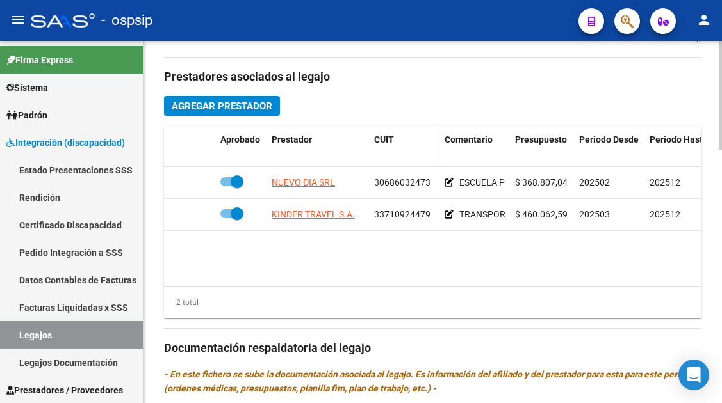
scroll to position [576, 0]
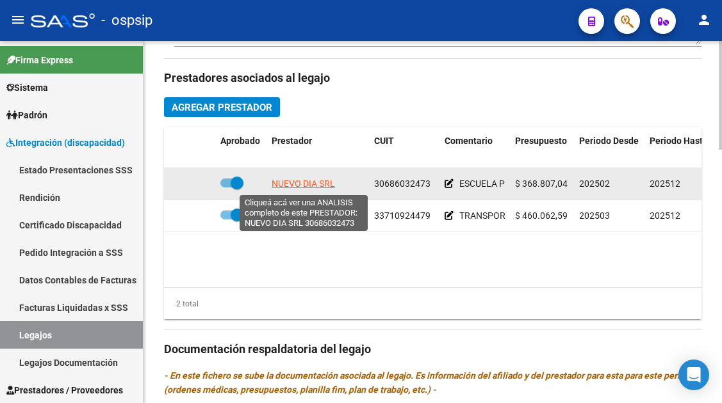
click at [299, 182] on span "NUEVO DIA SRL" at bounding box center [303, 184] width 63 height 10
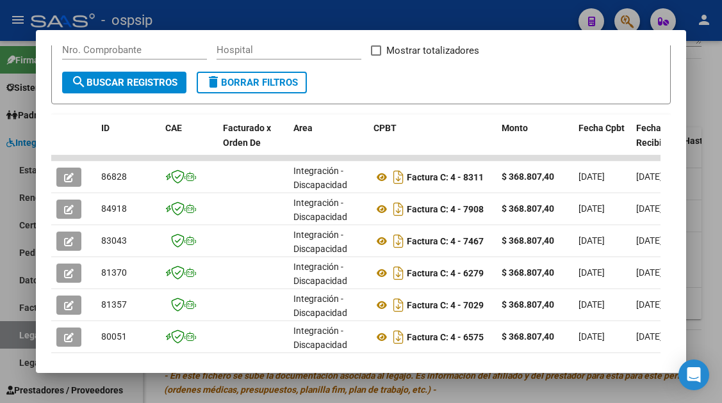
scroll to position [256, 0]
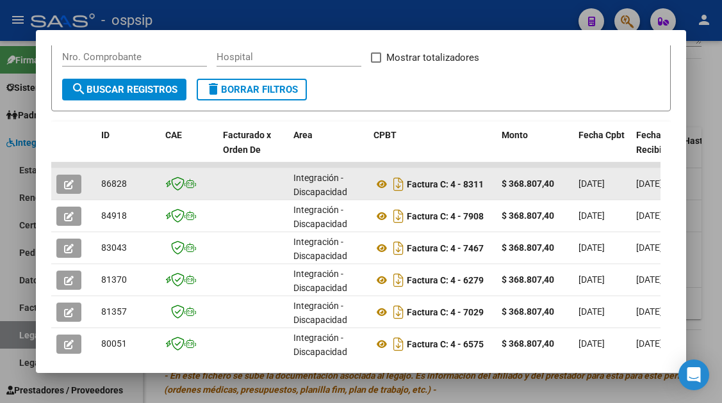
click at [65, 186] on icon "button" at bounding box center [69, 185] width 10 height 10
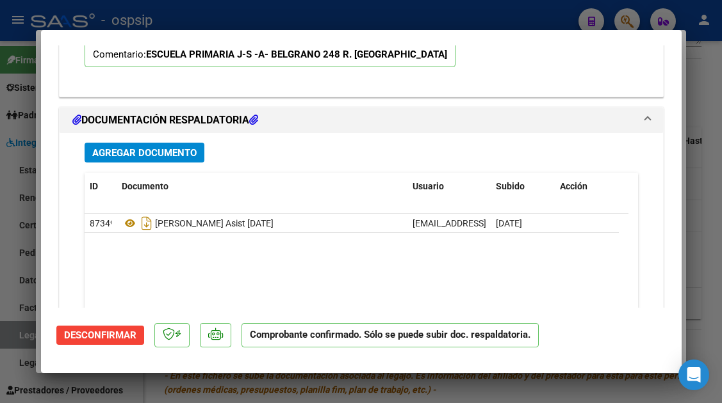
scroll to position [1729, 0]
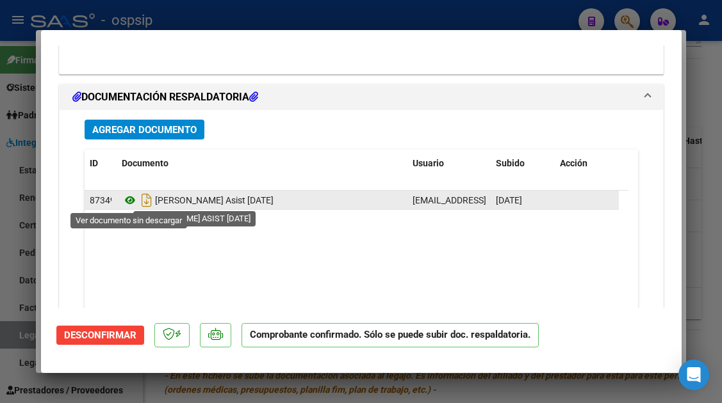
click at [126, 197] on icon at bounding box center [130, 200] width 17 height 15
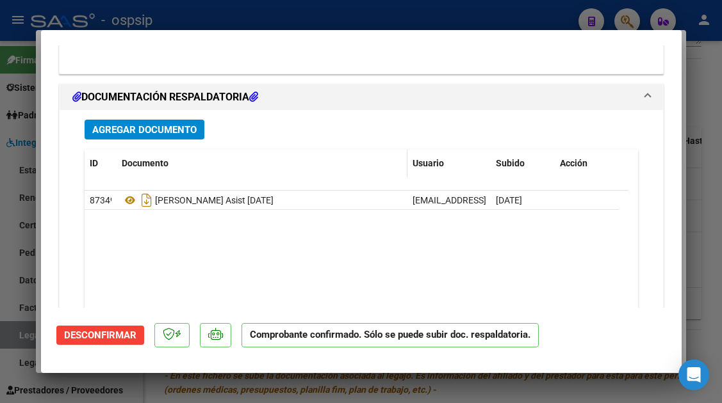
scroll to position [0, 0]
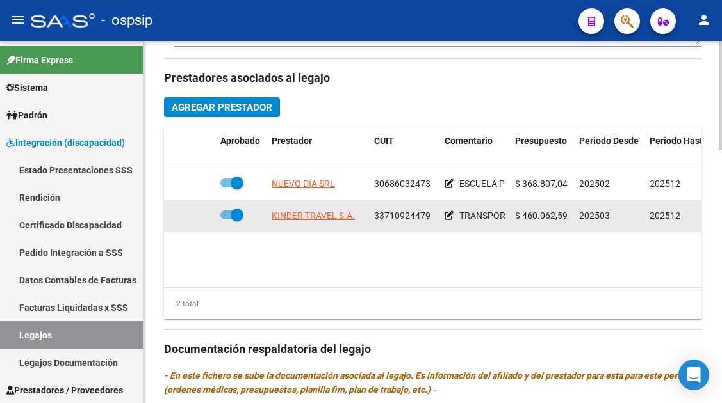
click at [318, 206] on datatable-body-cell "KINDER TRAVEL S.A." at bounding box center [317, 215] width 102 height 31
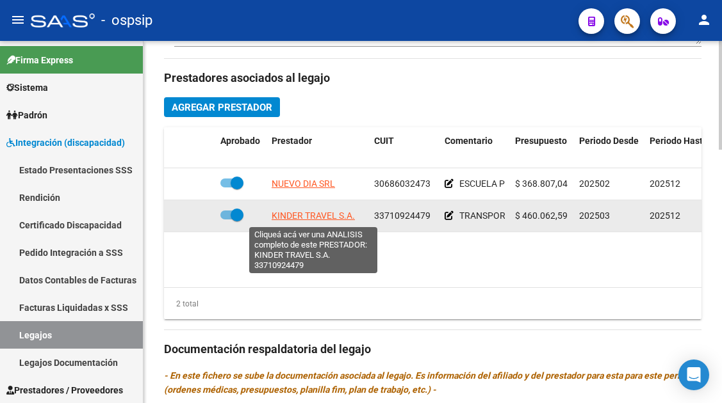
click at [316, 215] on span "KINDER TRAVEL S.A." at bounding box center [313, 216] width 83 height 10
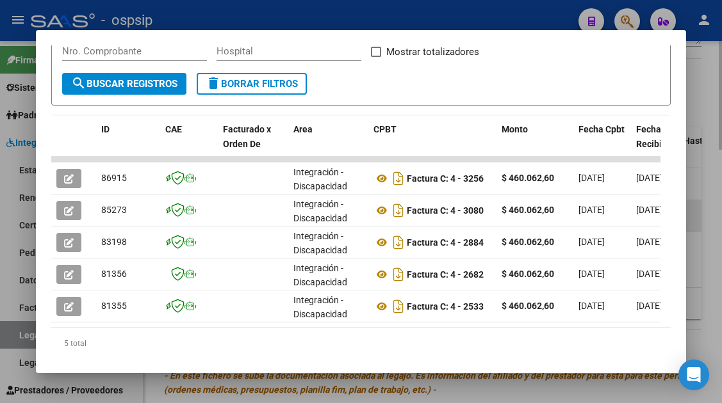
scroll to position [298, 0]
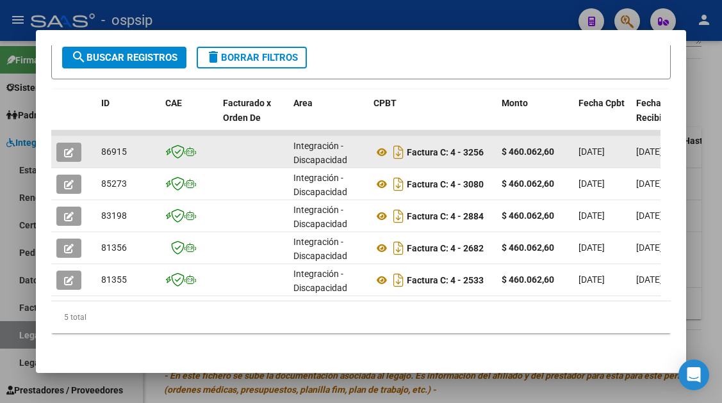
click at [66, 148] on icon "button" at bounding box center [69, 153] width 10 height 10
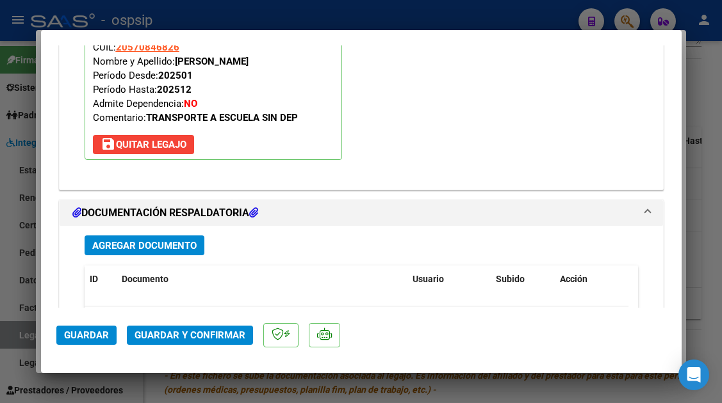
scroll to position [1919, 0]
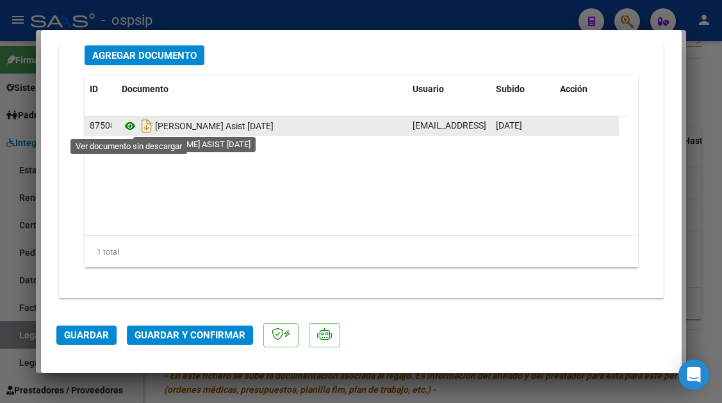
click at [131, 130] on icon at bounding box center [130, 125] width 17 height 15
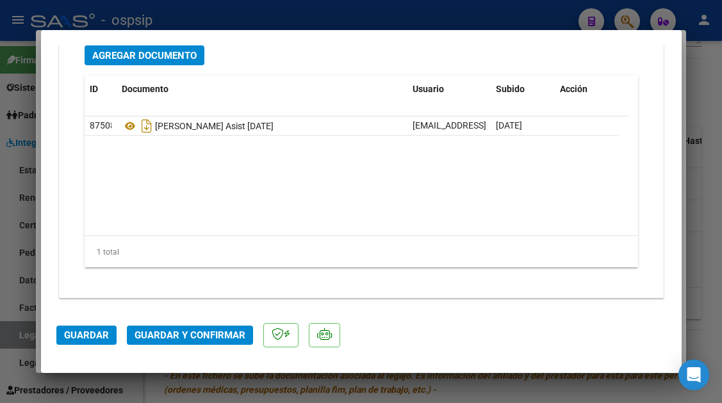
click at [164, 335] on span "Guardar y Confirmar" at bounding box center [189, 336] width 111 height 12
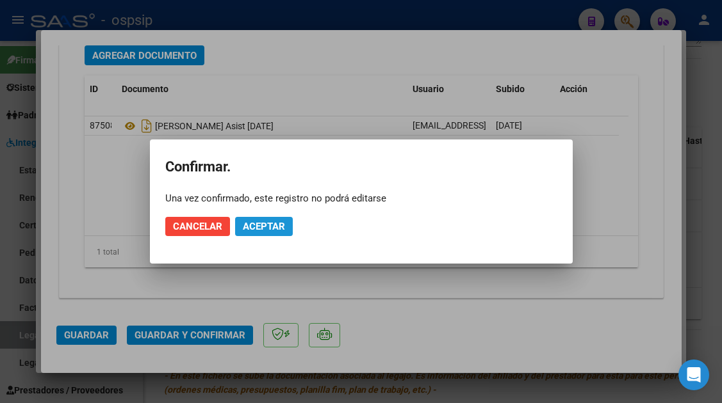
click at [267, 232] on button "Aceptar" at bounding box center [264, 226] width 58 height 19
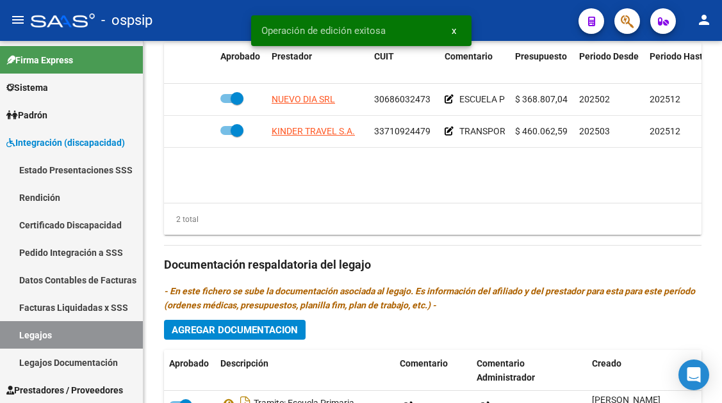
scroll to position [640, 0]
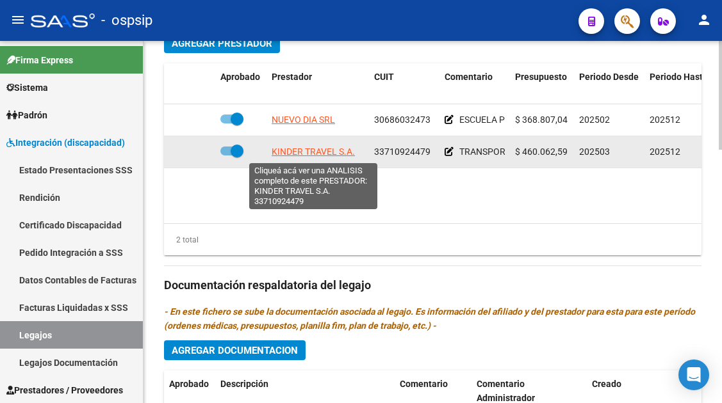
click at [323, 152] on span "KINDER TRAVEL S.A." at bounding box center [313, 152] width 83 height 10
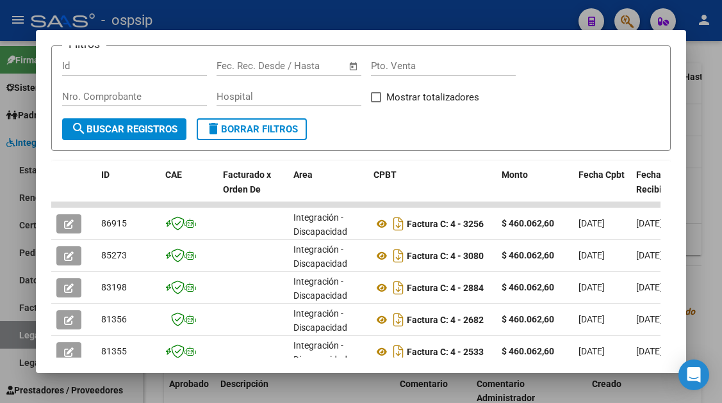
scroll to position [298, 0]
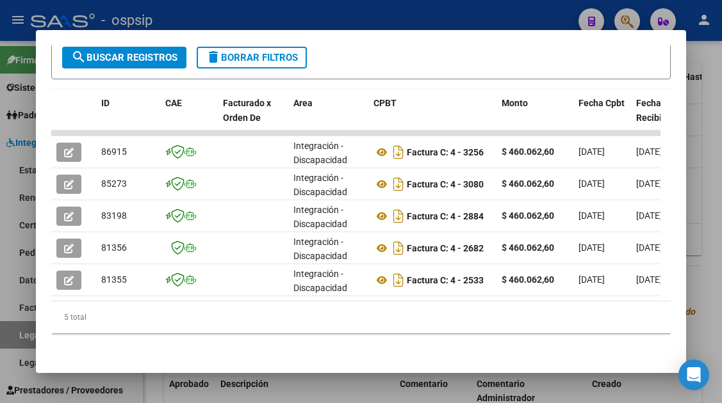
click at [29, 334] on div at bounding box center [361, 201] width 722 height 403
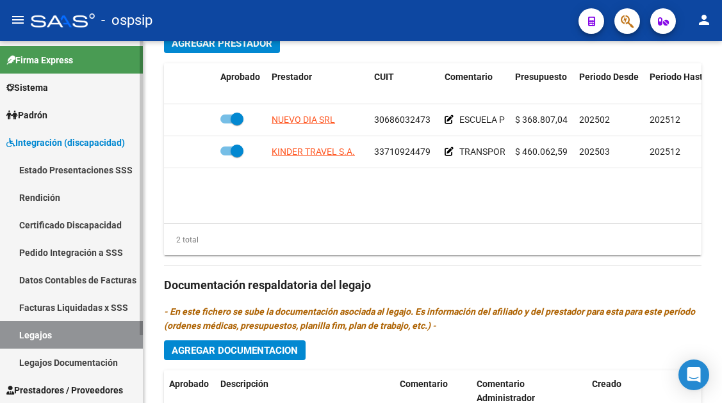
click at [27, 334] on link "Legajos" at bounding box center [71, 335] width 143 height 28
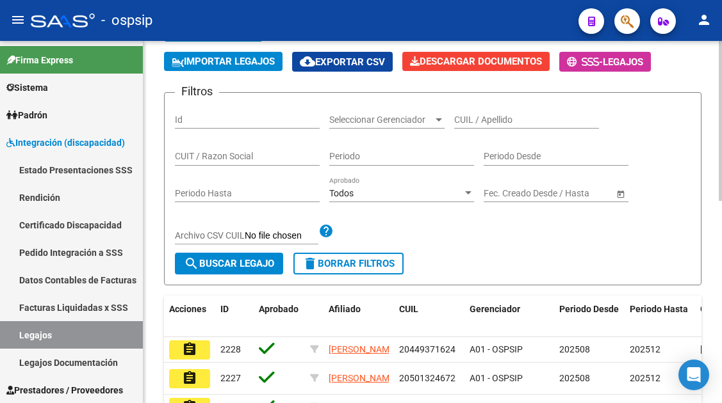
scroll to position [8, 0]
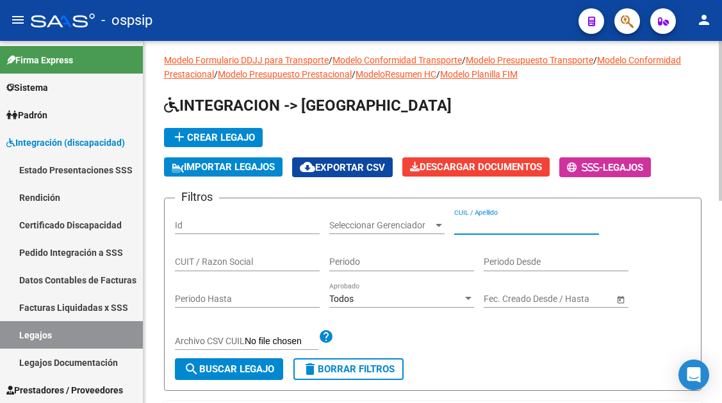
click at [466, 224] on input "CUIL / Apellido" at bounding box center [526, 225] width 145 height 11
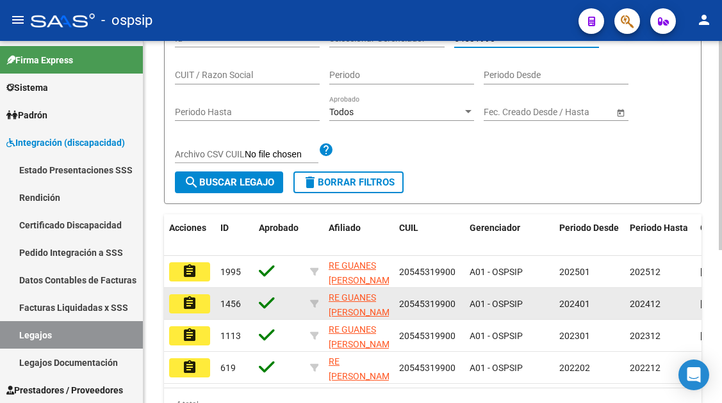
scroll to position [200, 0]
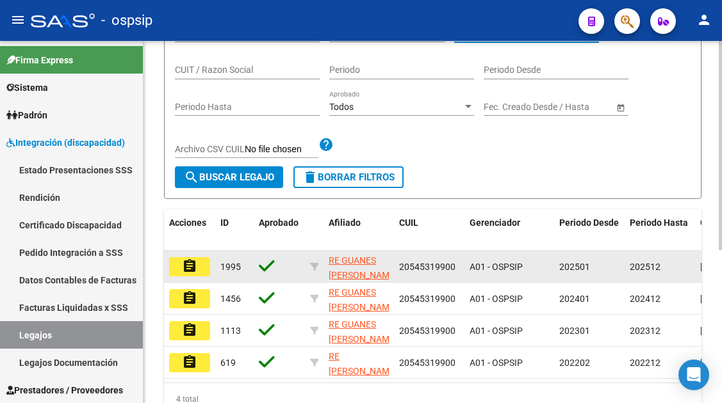
click at [197, 264] on button "assignment" at bounding box center [189, 266] width 41 height 19
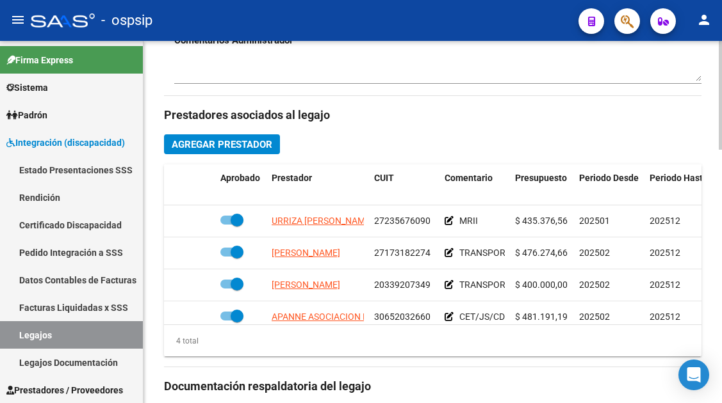
scroll to position [576, 0]
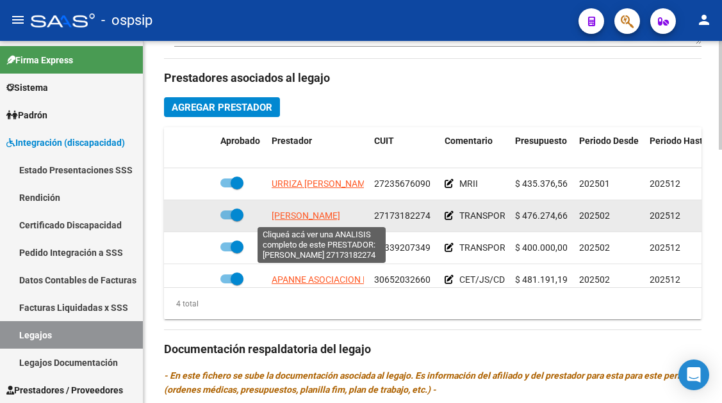
click at [295, 215] on span "[PERSON_NAME]" at bounding box center [306, 216] width 69 height 10
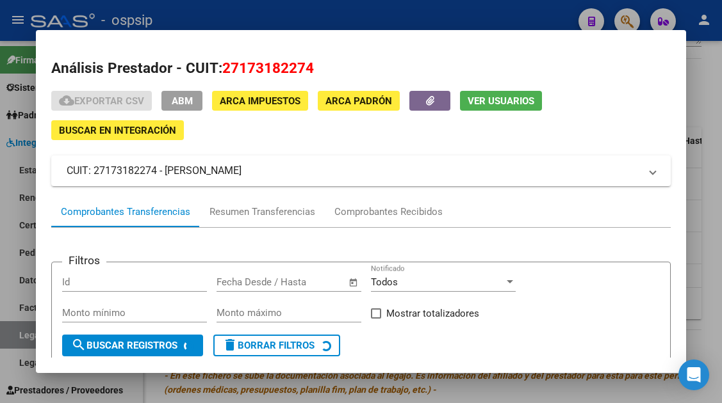
scroll to position [121, 0]
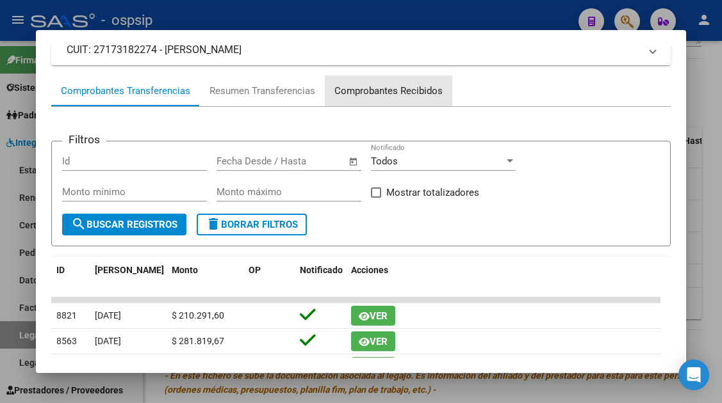
click at [382, 89] on div "Comprobantes Recibidos" at bounding box center [388, 91] width 108 height 15
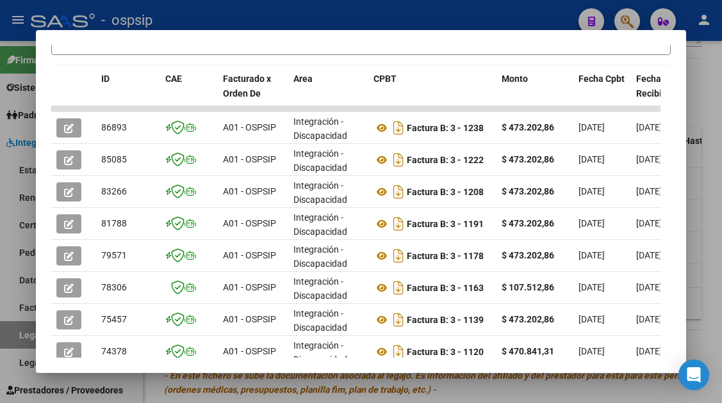
scroll to position [313, 0]
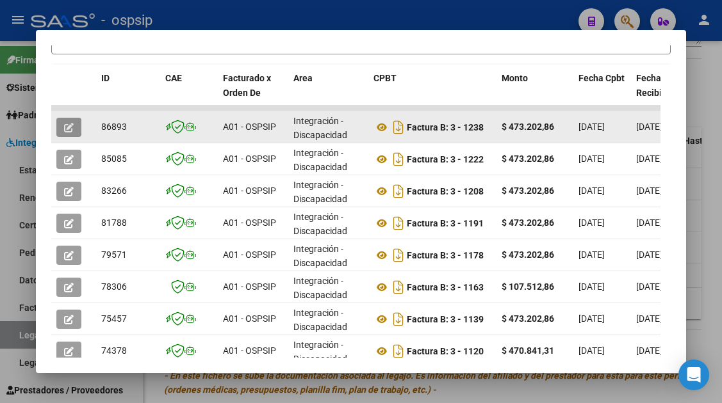
click at [70, 126] on icon "button" at bounding box center [69, 128] width 10 height 10
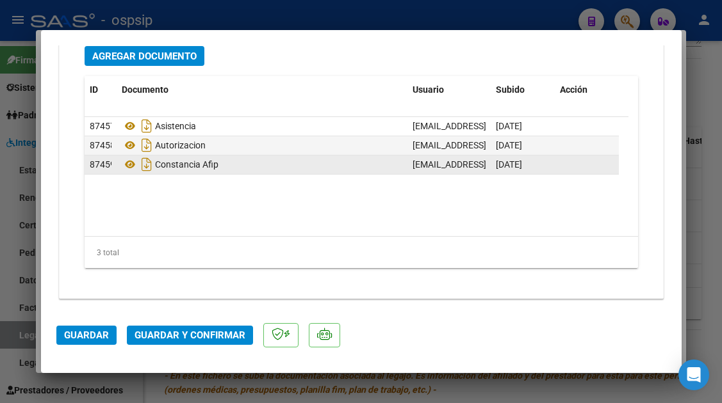
scroll to position [1613, 0]
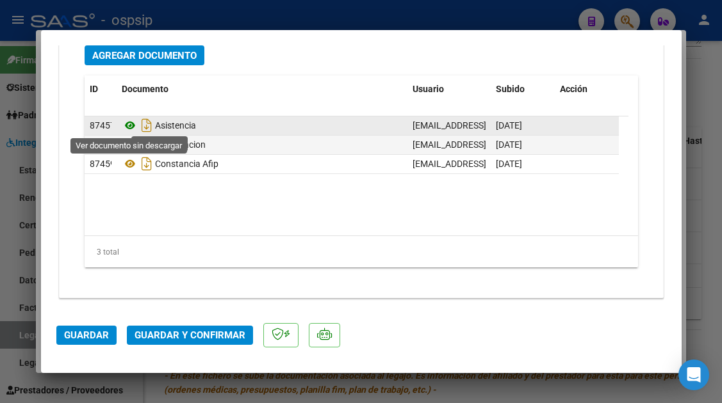
click at [129, 124] on icon at bounding box center [130, 125] width 17 height 15
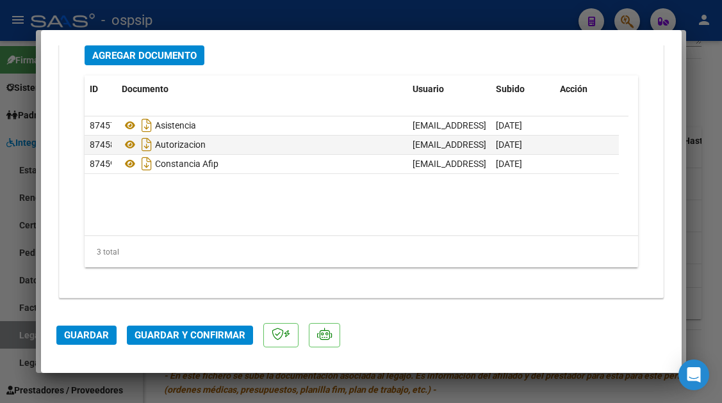
click at [185, 338] on span "Guardar y Confirmar" at bounding box center [189, 336] width 111 height 12
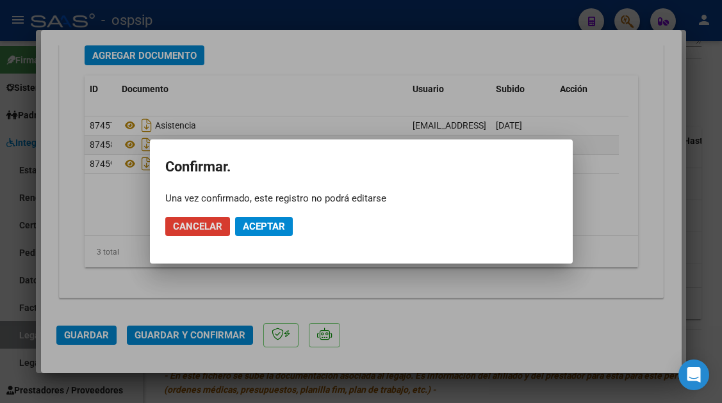
click at [243, 223] on span "Aceptar" at bounding box center [264, 227] width 42 height 12
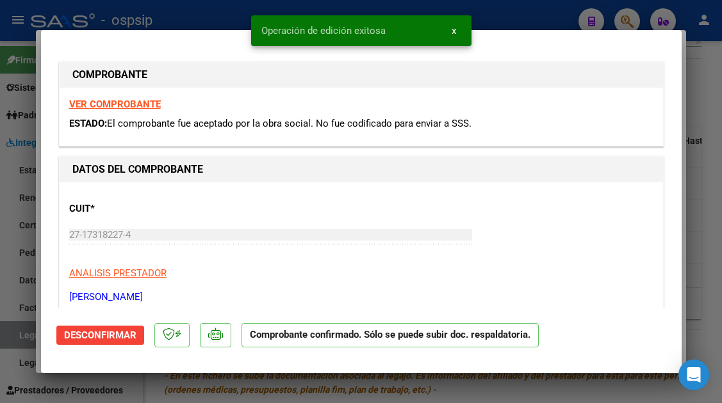
scroll to position [0, 0]
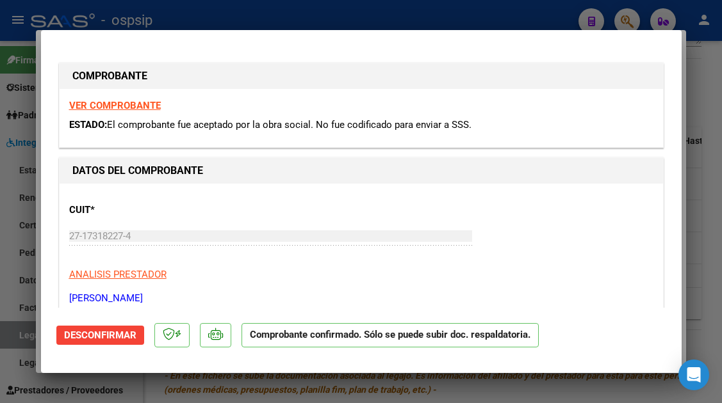
click at [16, 342] on div at bounding box center [361, 201] width 722 height 403
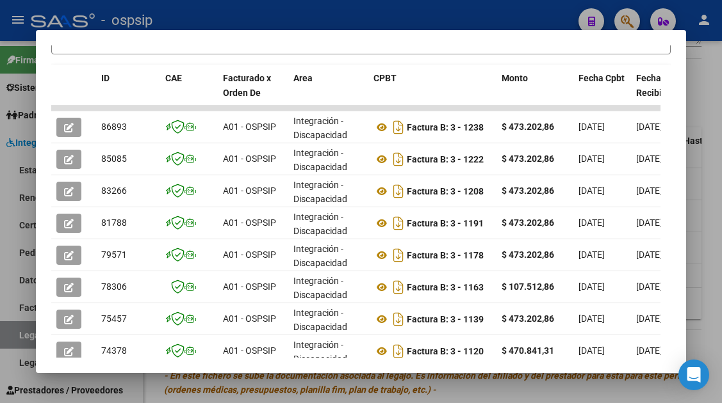
click at [16, 341] on div at bounding box center [361, 201] width 722 height 403
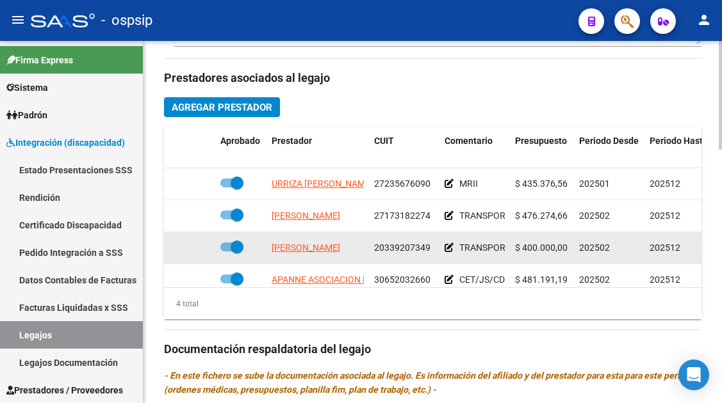
scroll to position [448, 0]
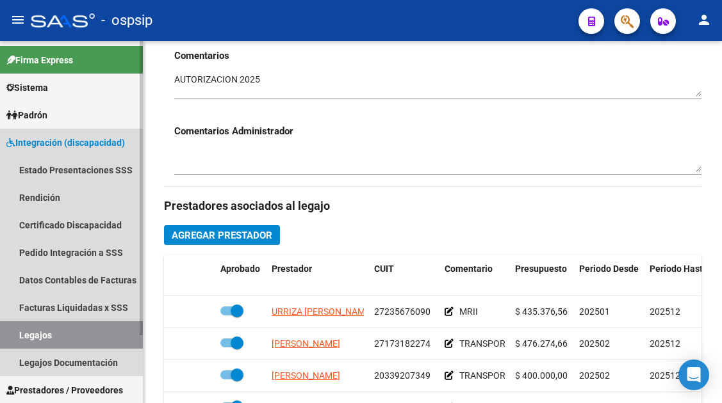
click at [43, 328] on link "Legajos" at bounding box center [71, 335] width 143 height 28
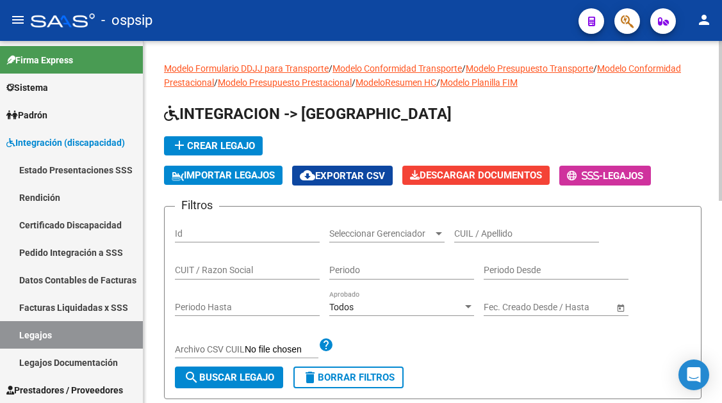
click at [470, 234] on input "CUIL / Apellido" at bounding box center [526, 234] width 145 height 11
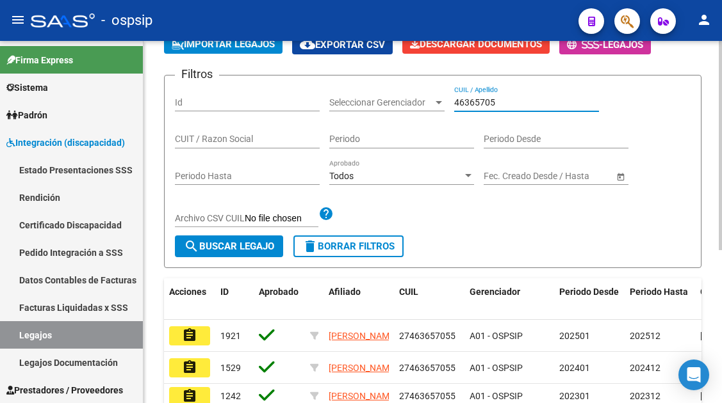
scroll to position [256, 0]
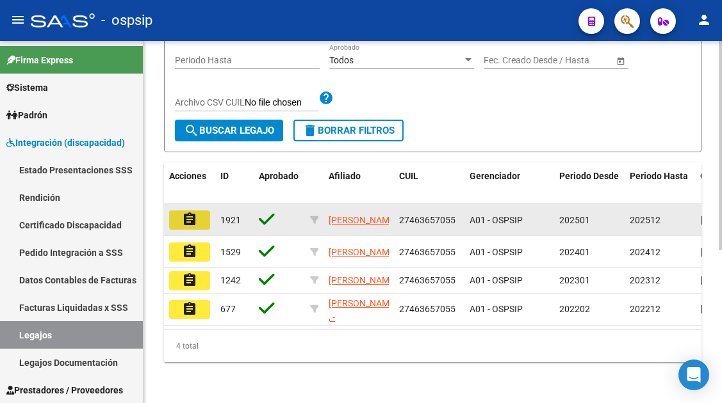
click at [191, 212] on mat-icon "assignment" at bounding box center [189, 219] width 15 height 15
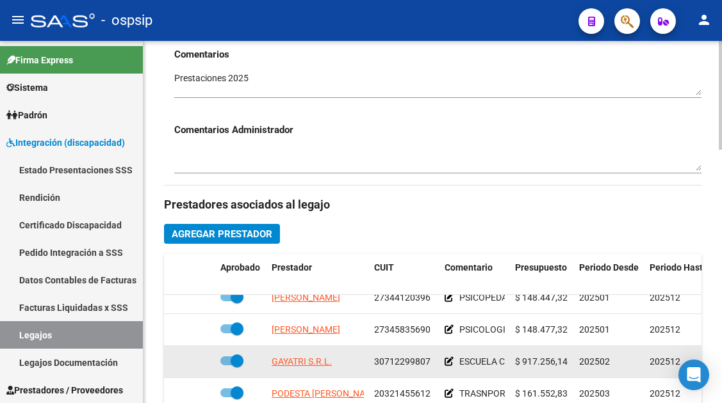
scroll to position [576, 0]
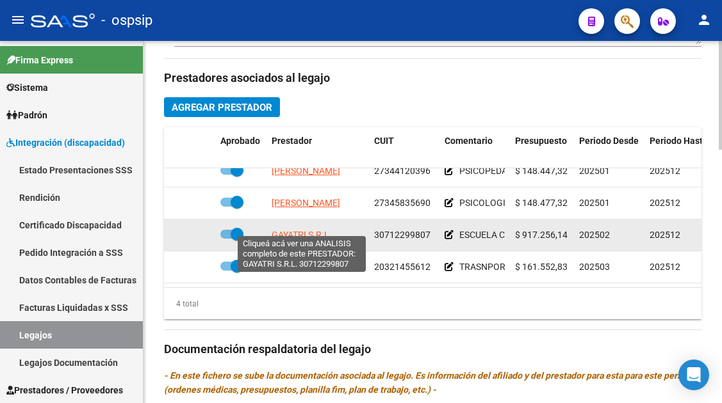
click at [306, 230] on span "GAYATRI S.R.L." at bounding box center [302, 235] width 60 height 10
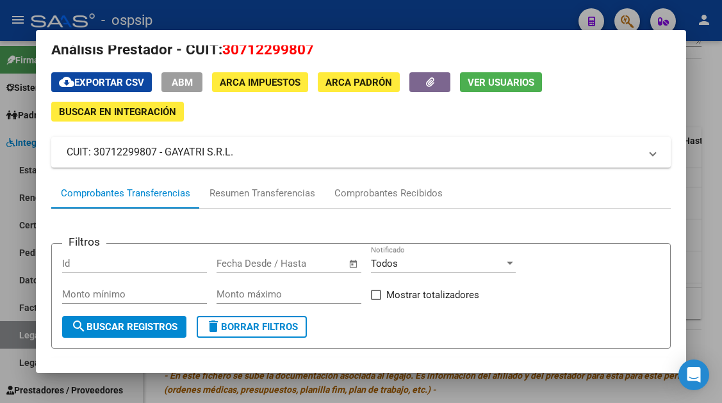
scroll to position [0, 0]
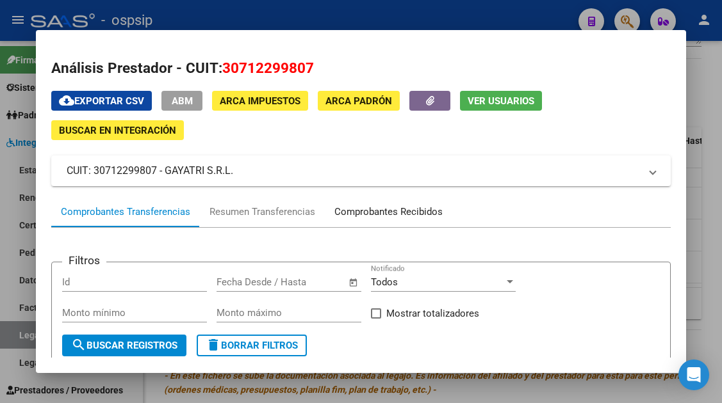
click at [371, 215] on div "Comprobantes Recibidos" at bounding box center [388, 212] width 108 height 15
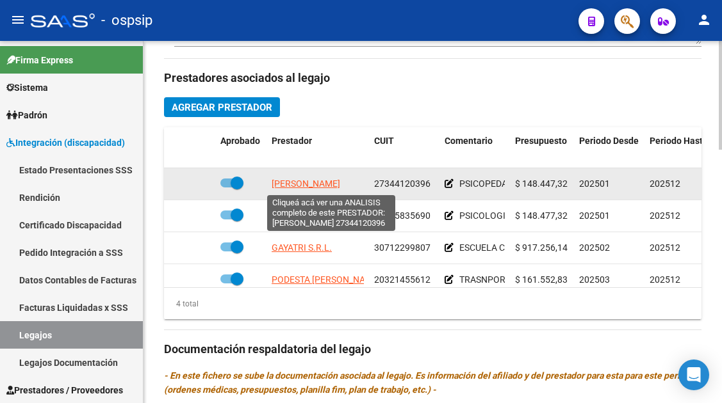
click at [325, 179] on span "[PERSON_NAME]" at bounding box center [306, 184] width 69 height 10
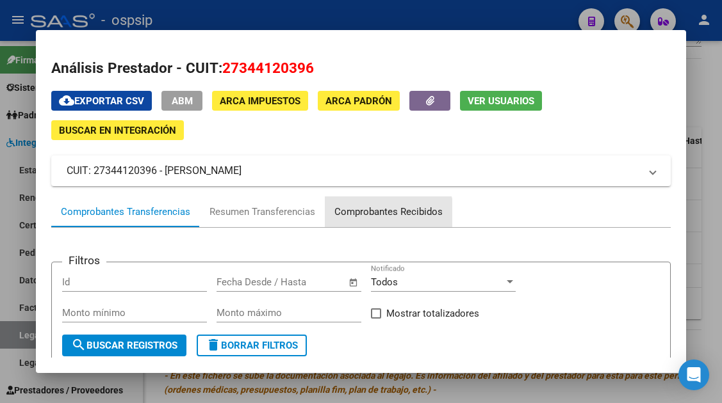
click at [385, 218] on div "Comprobantes Recibidos" at bounding box center [388, 212] width 108 height 15
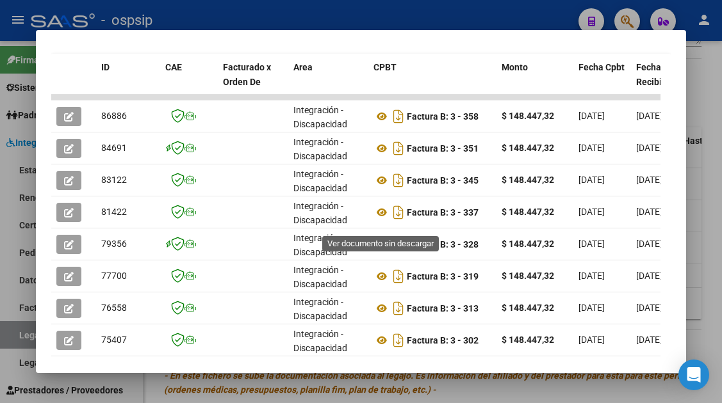
scroll to position [313, 0]
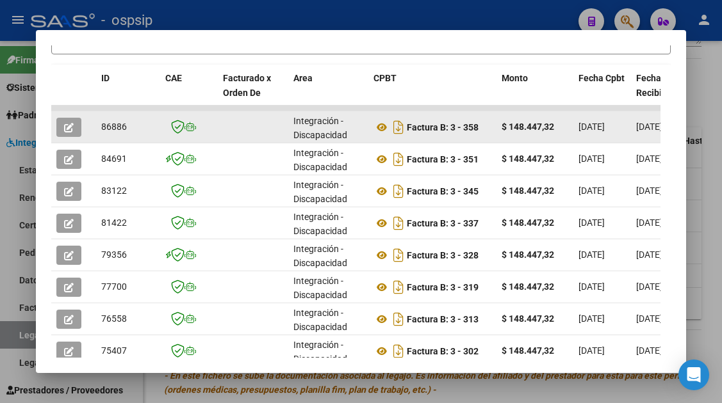
click at [65, 124] on icon "button" at bounding box center [69, 128] width 10 height 10
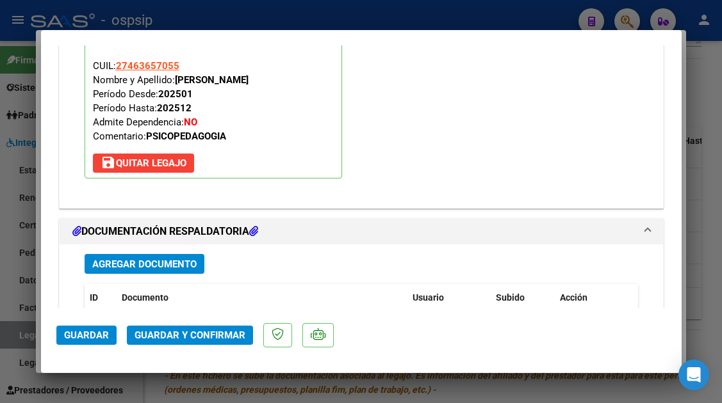
scroll to position [1729, 0]
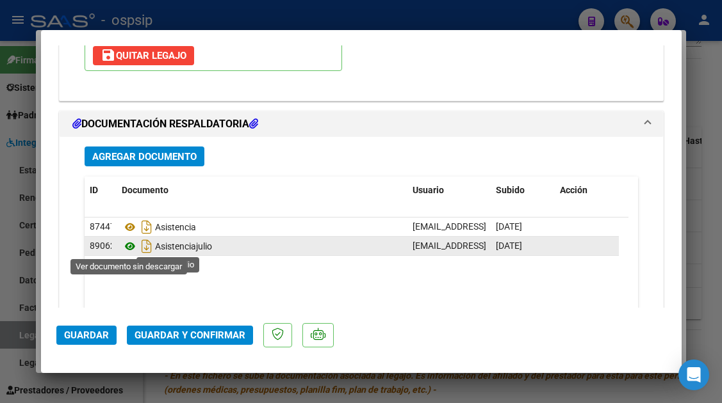
click at [131, 245] on icon at bounding box center [130, 246] width 17 height 15
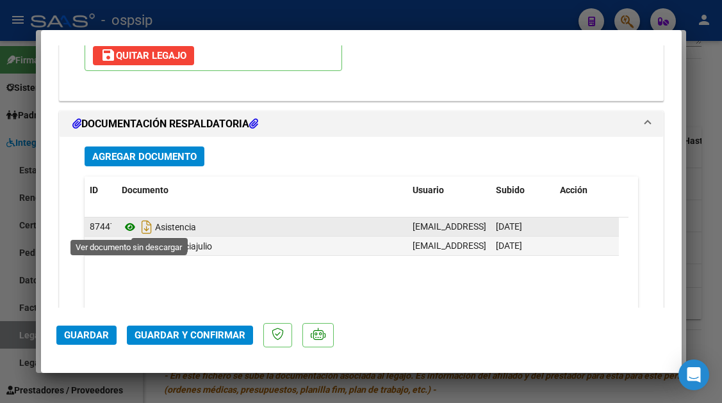
click at [131, 231] on icon at bounding box center [130, 227] width 17 height 15
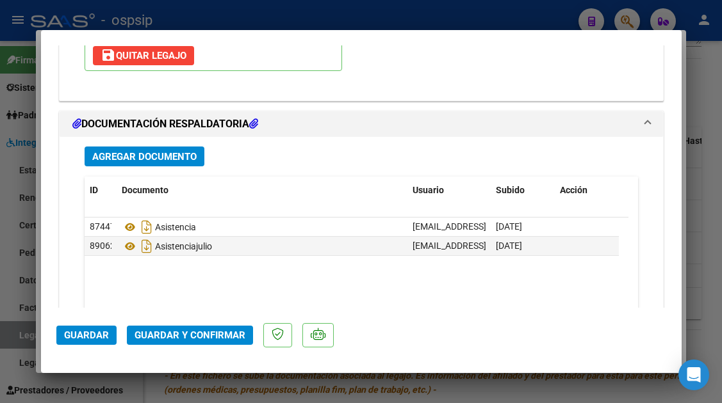
click at [28, 337] on div at bounding box center [361, 201] width 722 height 403
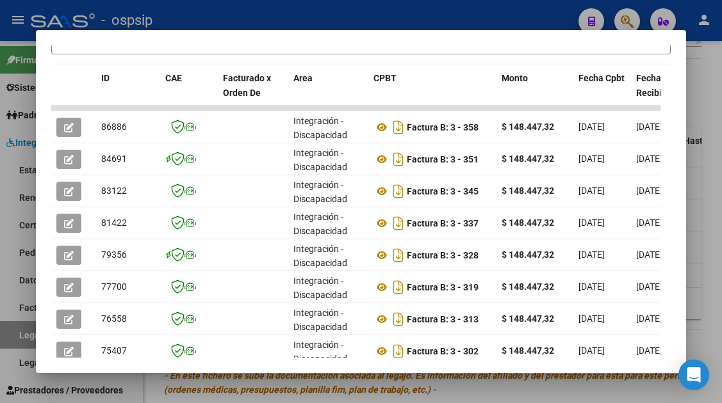
click at [22, 337] on div at bounding box center [361, 201] width 722 height 403
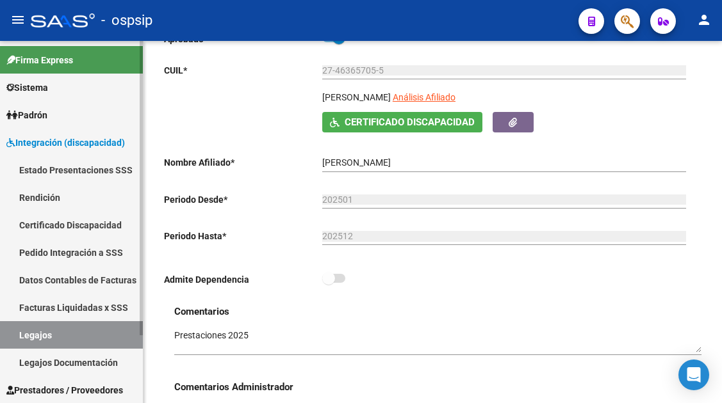
click at [85, 333] on link "Legajos" at bounding box center [71, 335] width 143 height 28
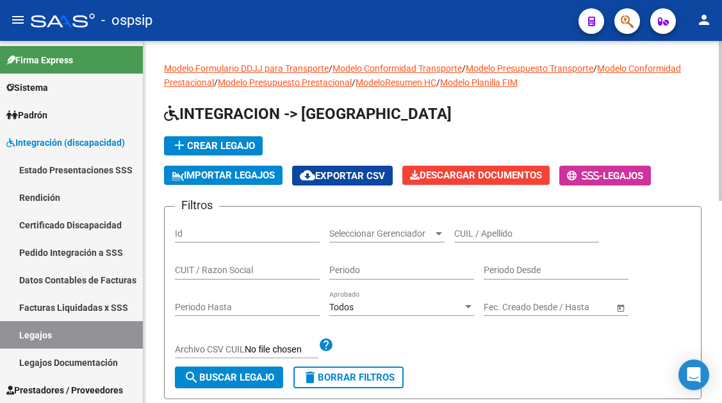
click at [474, 236] on input "CUIL / Apellido" at bounding box center [526, 234] width 145 height 11
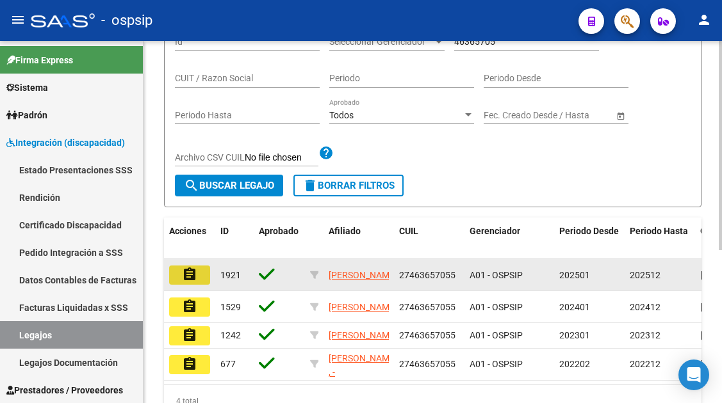
click at [184, 273] on mat-icon "assignment" at bounding box center [189, 274] width 15 height 15
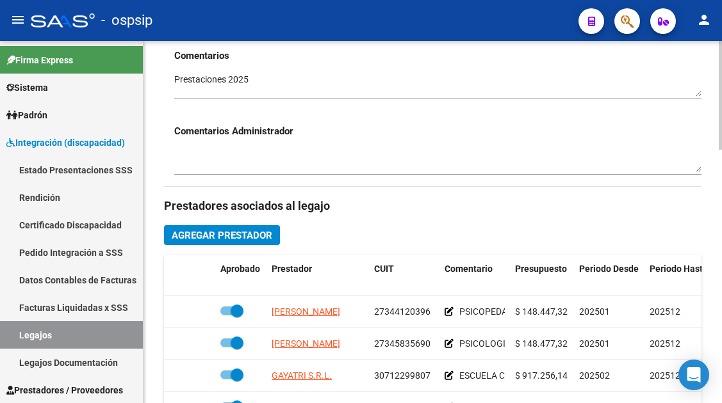
scroll to position [640, 0]
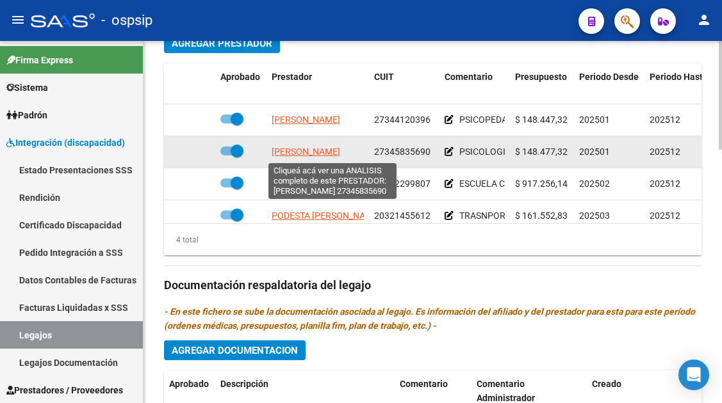
click at [310, 156] on span "[PERSON_NAME]" at bounding box center [306, 152] width 69 height 10
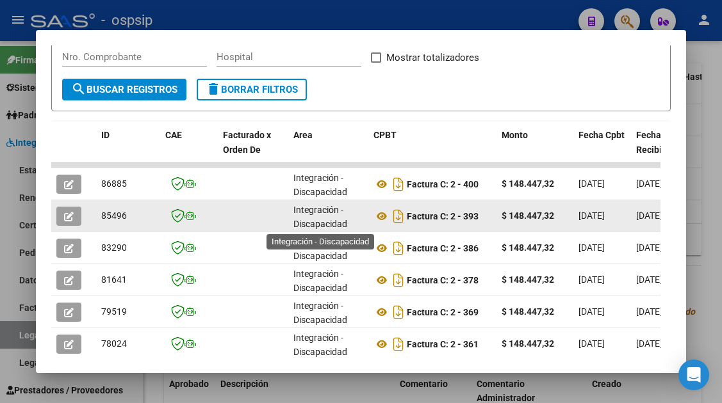
scroll to position [2, 0]
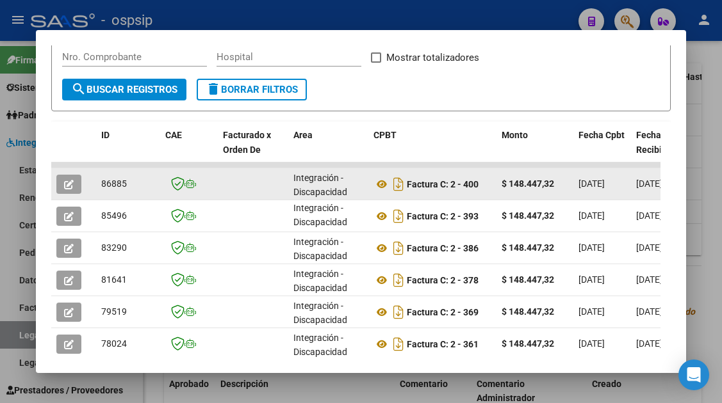
click at [67, 188] on icon "button" at bounding box center [69, 185] width 10 height 10
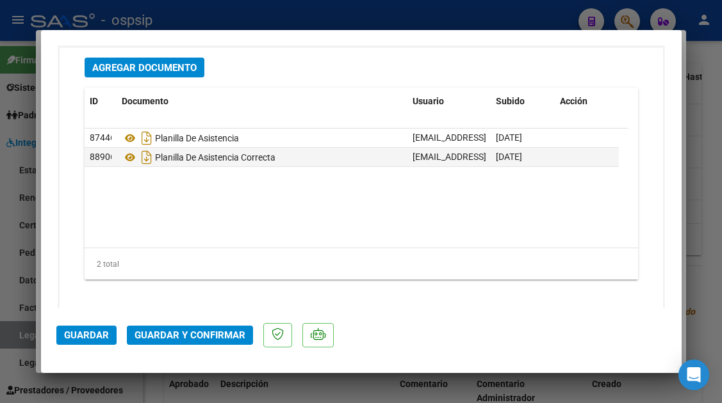
scroll to position [1830, 0]
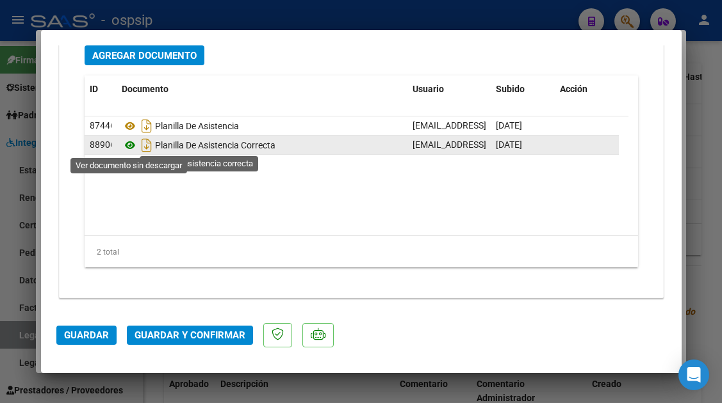
click at [128, 142] on icon at bounding box center [130, 145] width 17 height 15
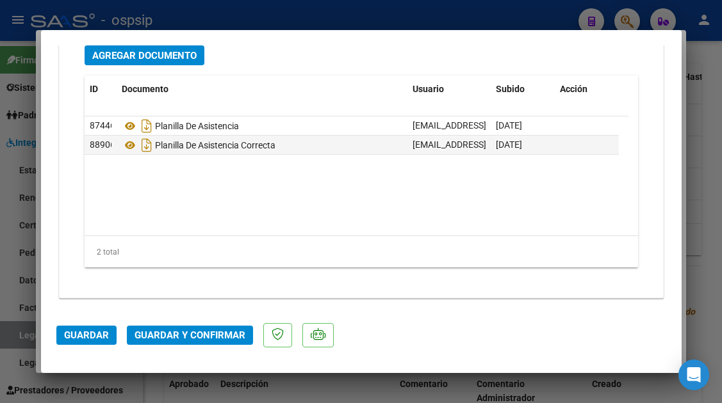
click at [195, 335] on span "Guardar y Confirmar" at bounding box center [189, 336] width 111 height 12
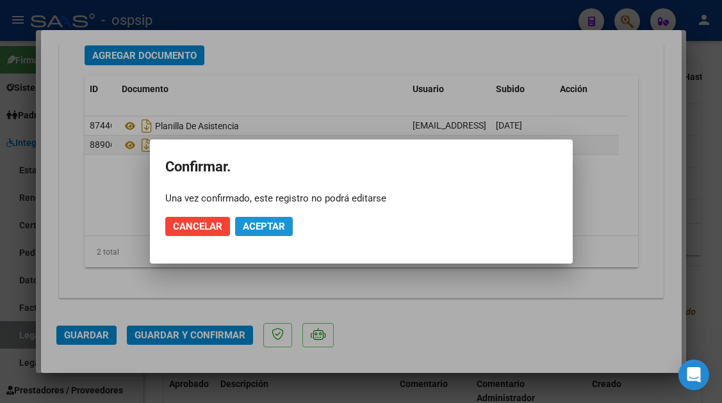
click at [264, 223] on span "Aceptar" at bounding box center [264, 227] width 42 height 12
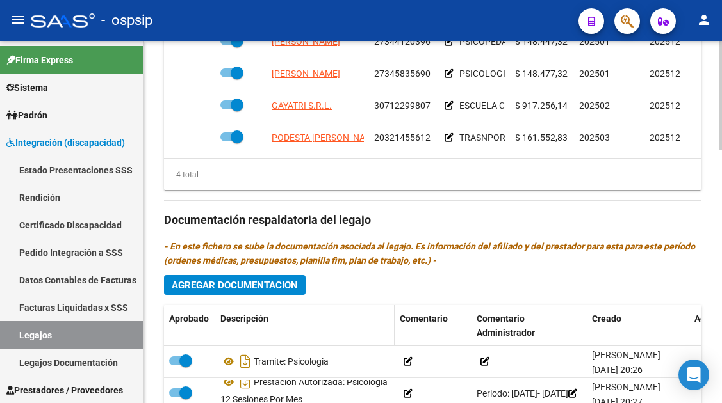
scroll to position [640, 0]
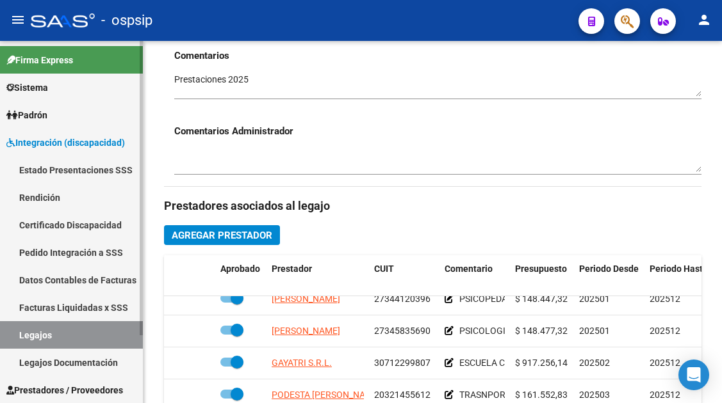
click at [57, 339] on link "Legajos" at bounding box center [71, 335] width 143 height 28
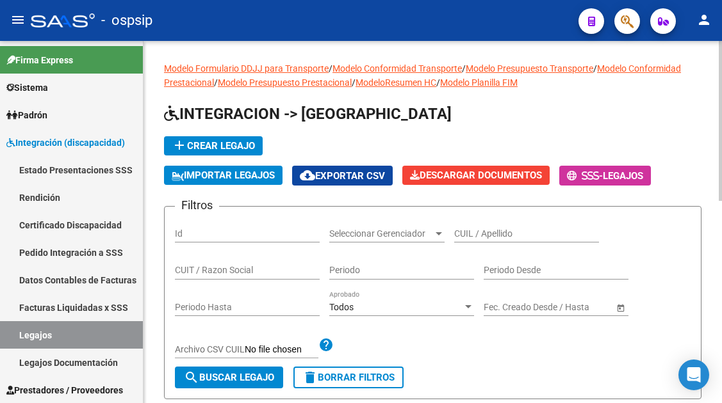
click at [471, 232] on input "CUIL / Apellido" at bounding box center [526, 234] width 145 height 11
click at [473, 231] on input "ordoiñez" at bounding box center [526, 234] width 145 height 11
click at [475, 232] on input "ordoiñez" at bounding box center [526, 234] width 145 height 11
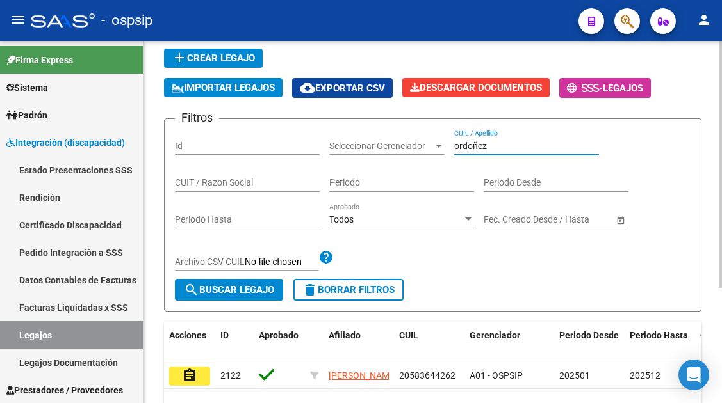
scroll to position [168, 0]
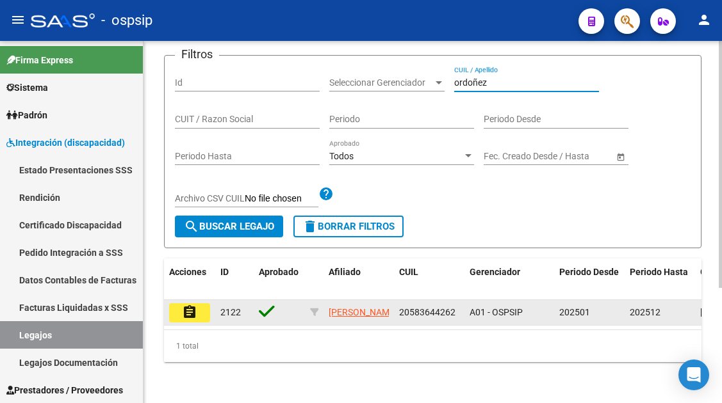
click at [188, 305] on mat-icon "assignment" at bounding box center [189, 312] width 15 height 15
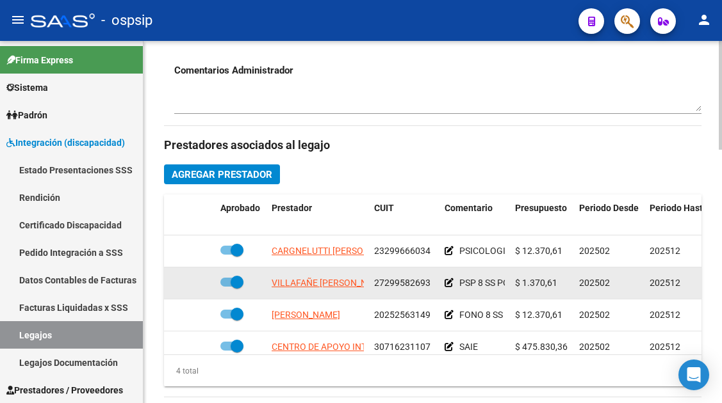
scroll to position [512, 0]
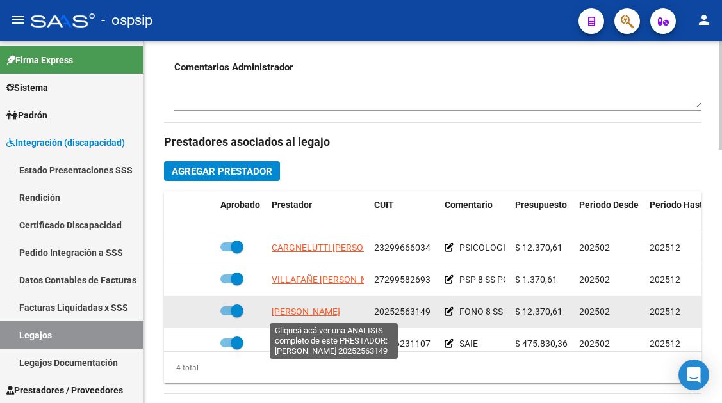
click at [303, 309] on span "[PERSON_NAME]" at bounding box center [306, 312] width 69 height 10
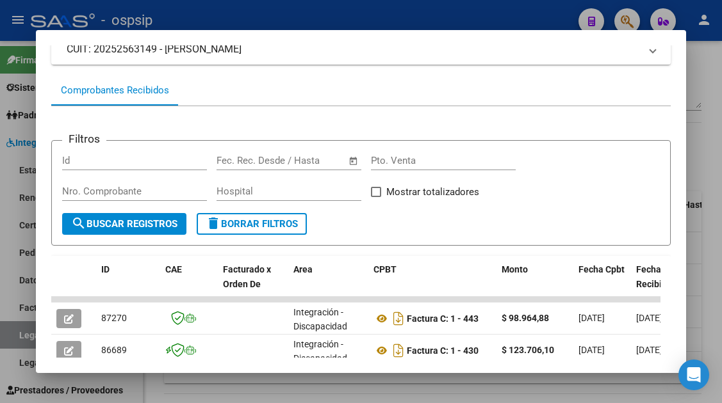
scroll to position [186, 0]
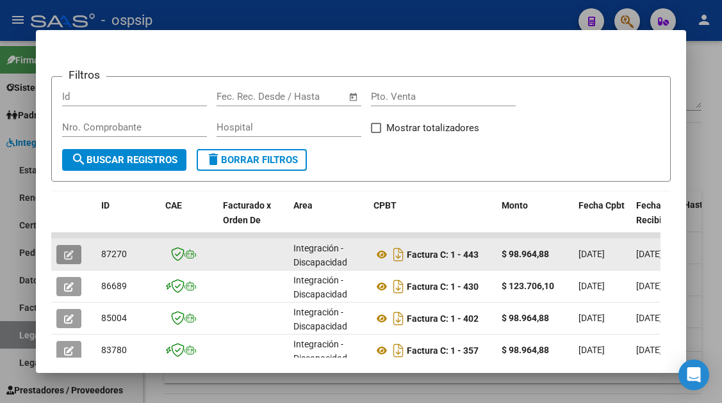
click at [72, 257] on icon "button" at bounding box center [69, 255] width 10 height 10
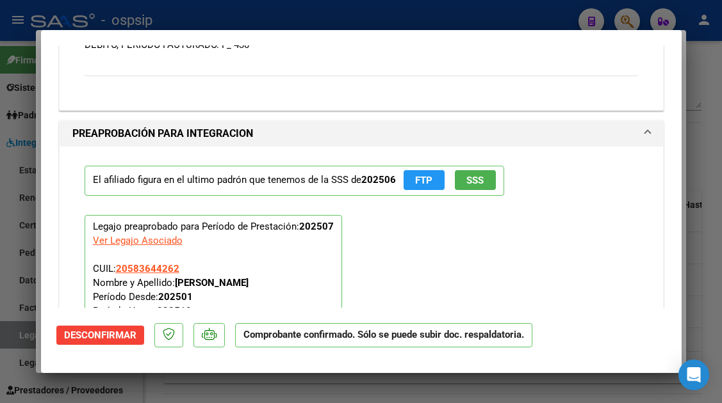
scroll to position [1623, 0]
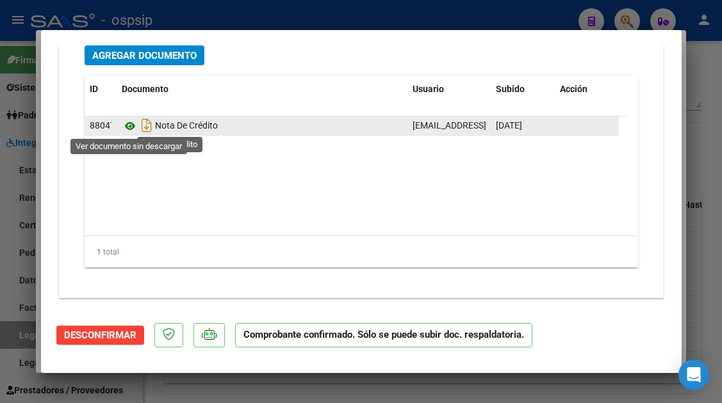
click at [127, 128] on icon at bounding box center [130, 125] width 17 height 15
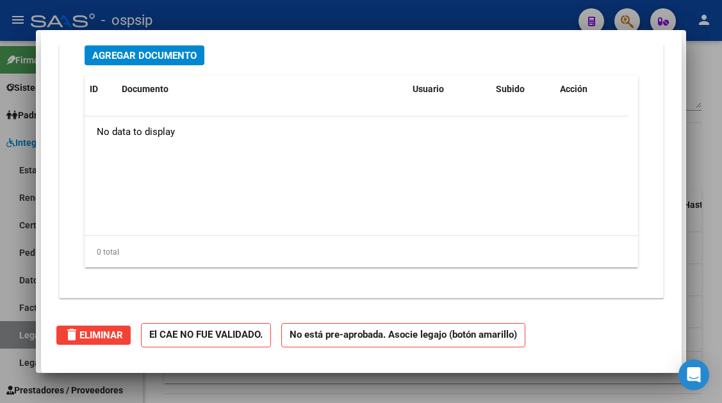
scroll to position [0, 0]
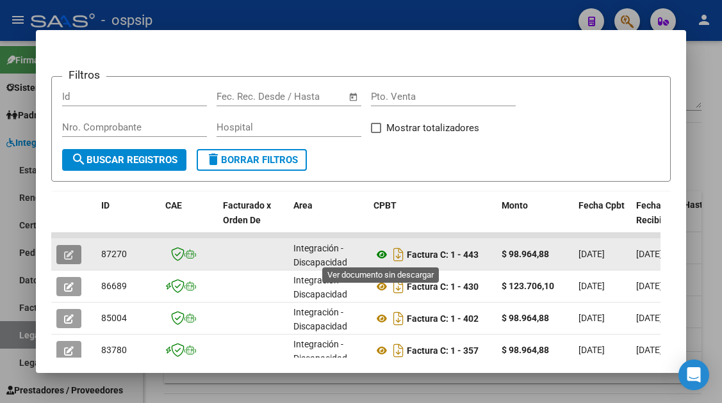
click at [381, 256] on icon at bounding box center [381, 254] width 17 height 15
click at [75, 251] on button "button" at bounding box center [68, 254] width 25 height 19
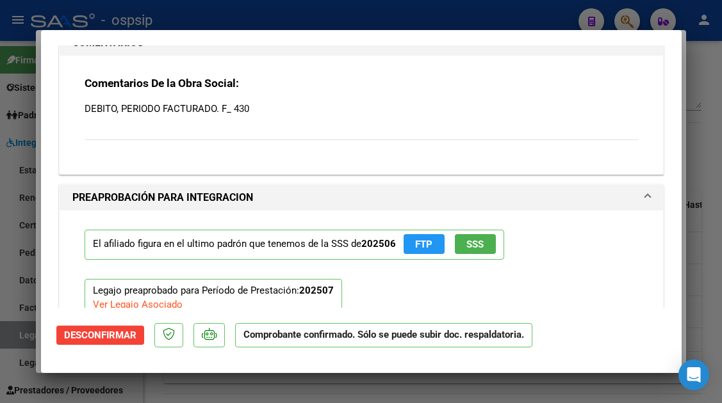
scroll to position [1561, 0]
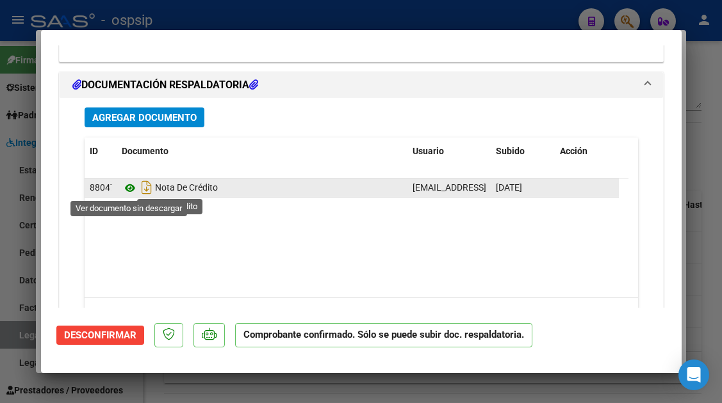
click at [127, 184] on icon at bounding box center [130, 188] width 17 height 15
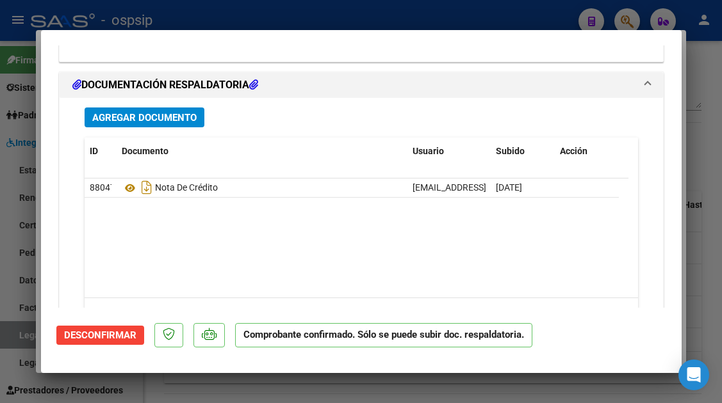
click at [14, 341] on div at bounding box center [361, 201] width 722 height 403
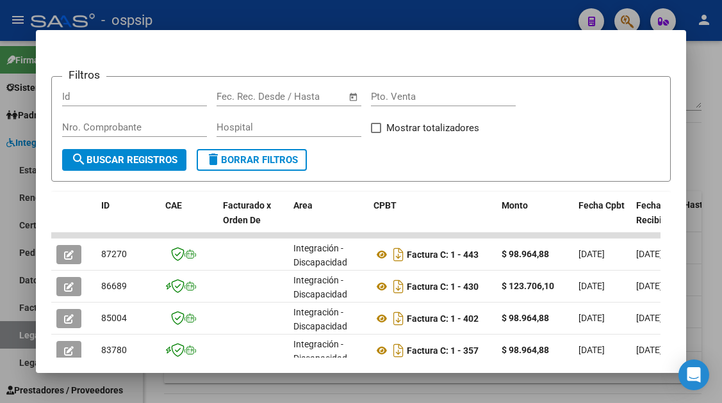
click at [14, 341] on div at bounding box center [361, 201] width 722 height 403
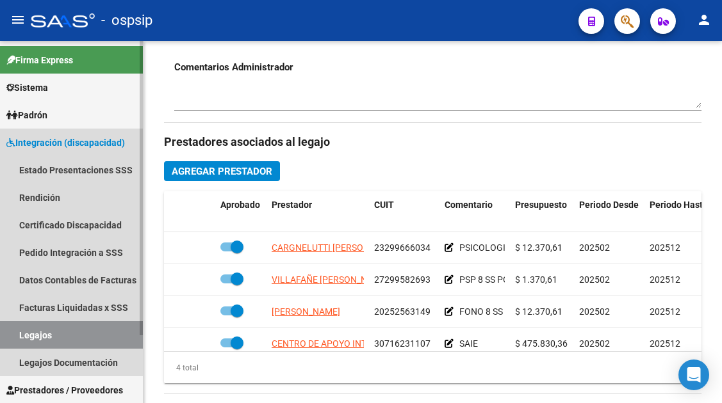
click at [17, 339] on link "Legajos" at bounding box center [71, 335] width 143 height 28
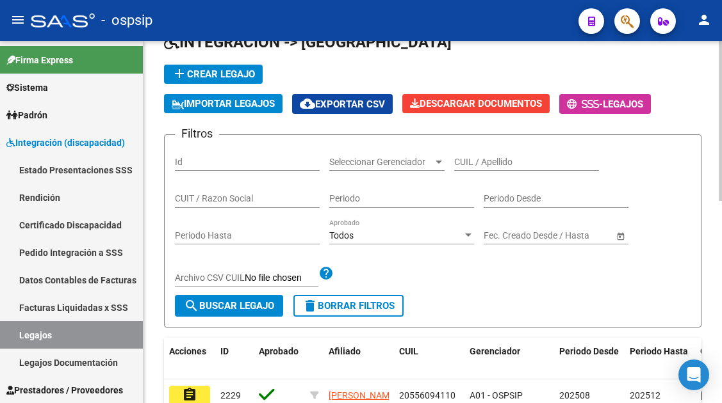
scroll to position [8, 0]
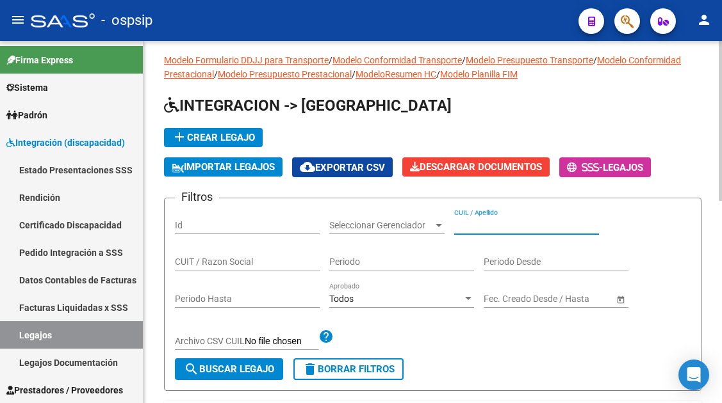
click at [483, 223] on input "CUIL / Apellido" at bounding box center [526, 225] width 145 height 11
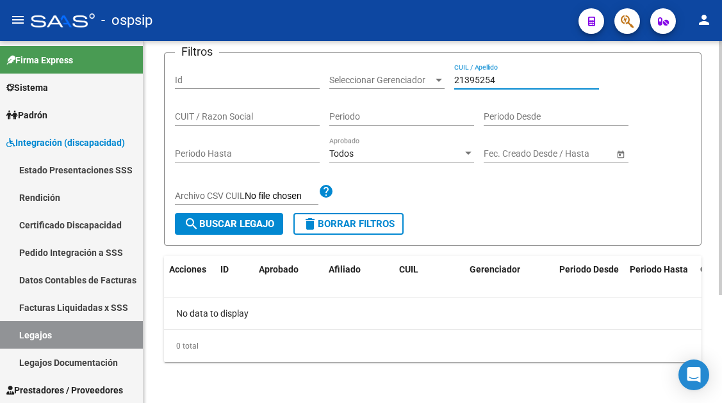
click at [496, 80] on input "21395254" at bounding box center [526, 80] width 145 height 11
click at [496, 70] on div "21395254 CUIL / Apellido" at bounding box center [526, 76] width 145 height 26
click at [493, 76] on input "21395254" at bounding box center [526, 80] width 145 height 11
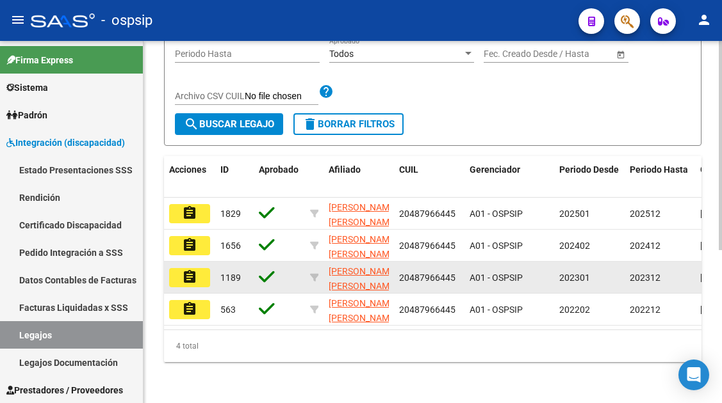
scroll to position [264, 0]
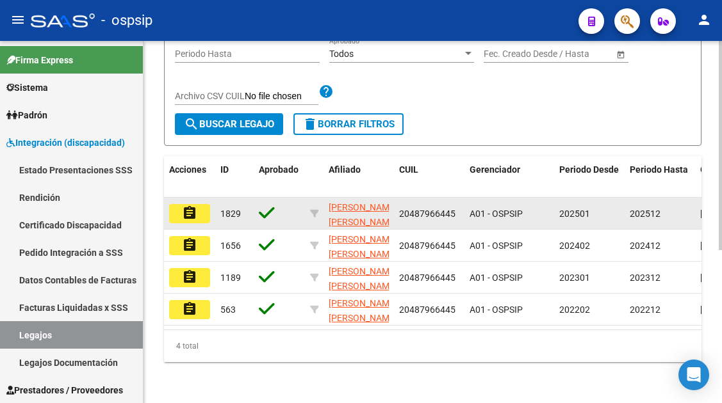
click at [185, 206] on mat-icon "assignment" at bounding box center [189, 213] width 15 height 15
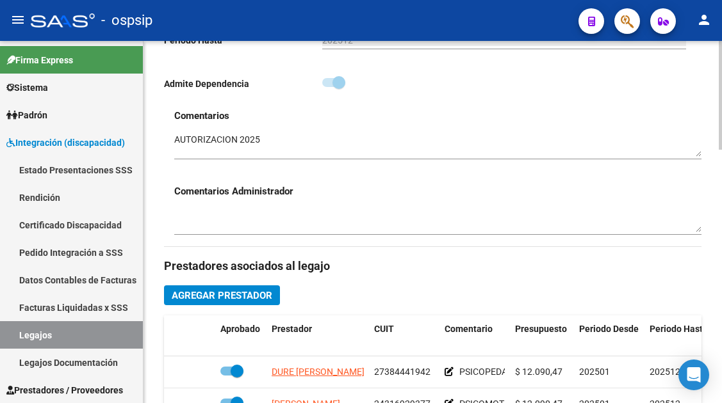
scroll to position [448, 0]
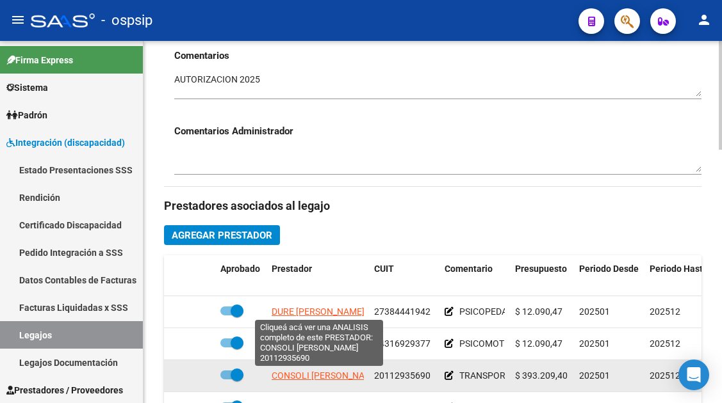
click at [307, 381] on span "CONSOLI [PERSON_NAME]" at bounding box center [326, 376] width 108 height 10
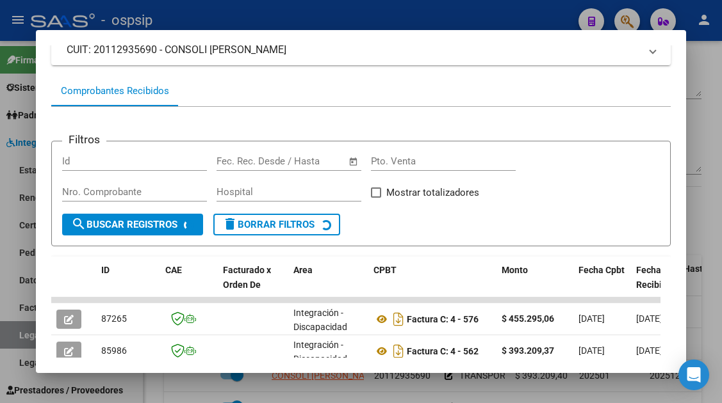
scroll to position [313, 0]
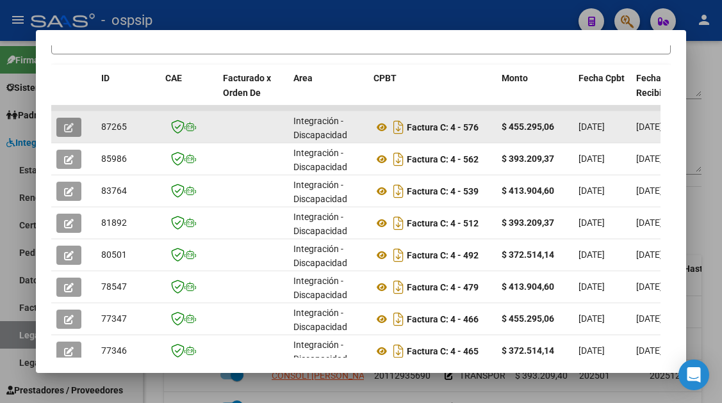
click at [72, 122] on span "button" at bounding box center [69, 128] width 10 height 12
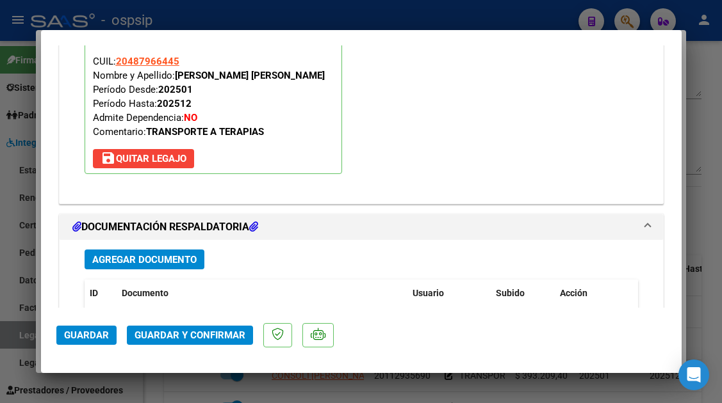
scroll to position [1613, 0]
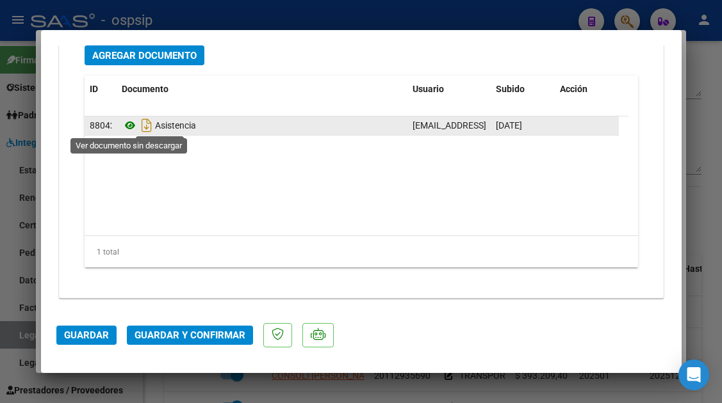
click at [129, 124] on icon at bounding box center [130, 125] width 17 height 15
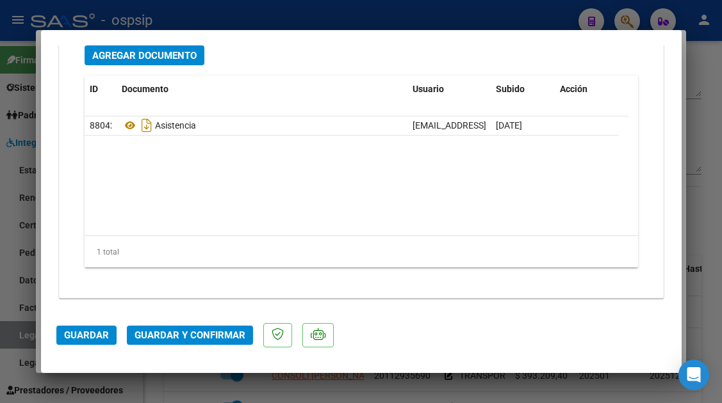
click at [19, 335] on div at bounding box center [361, 201] width 722 height 403
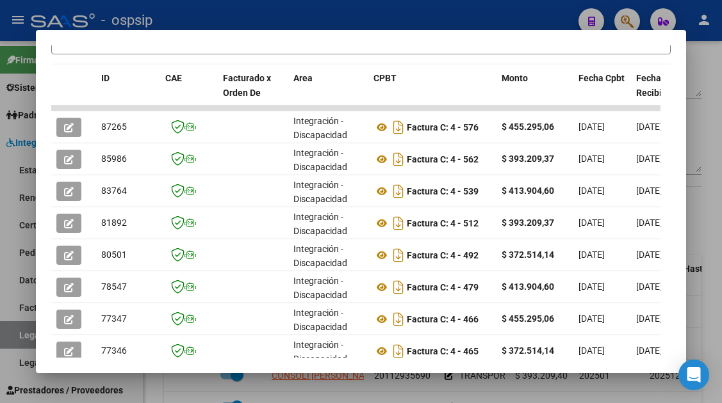
click at [19, 335] on div at bounding box center [361, 201] width 722 height 403
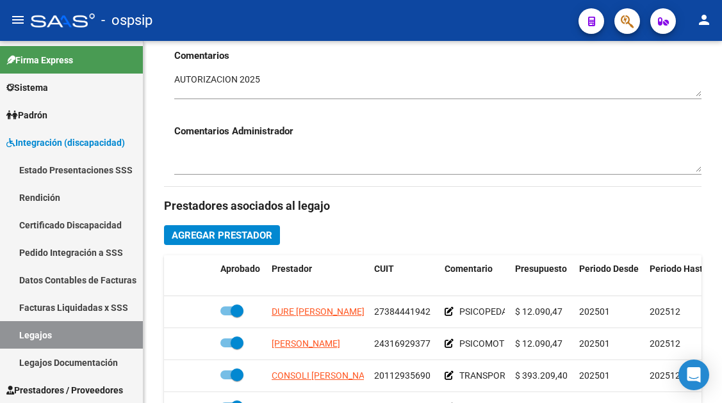
click at [19, 335] on link "Legajos" at bounding box center [71, 335] width 143 height 28
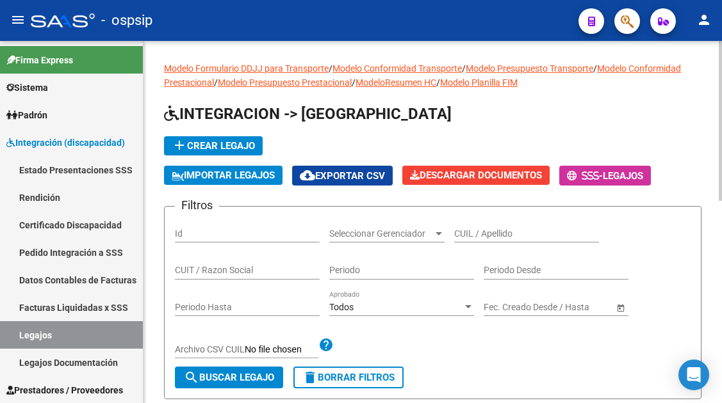
click at [471, 234] on input "CUIL / Apellido" at bounding box center [526, 234] width 145 height 11
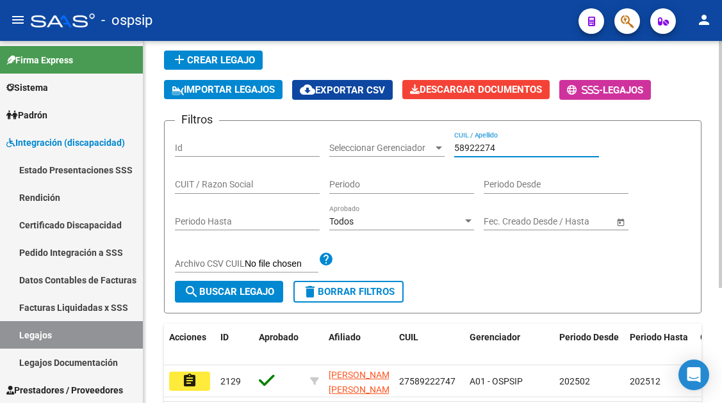
scroll to position [168, 0]
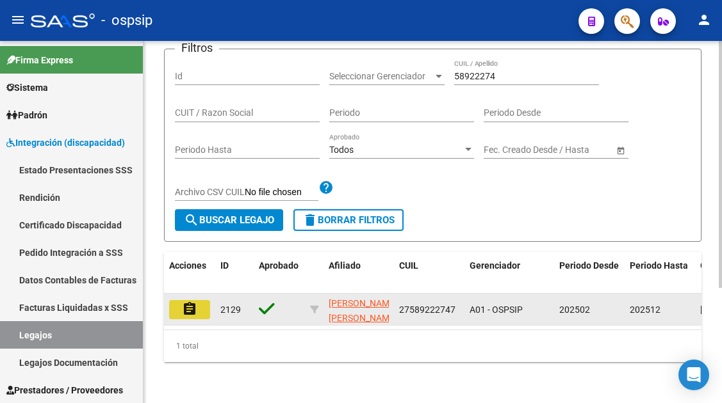
click at [187, 302] on mat-icon "assignment" at bounding box center [189, 309] width 15 height 15
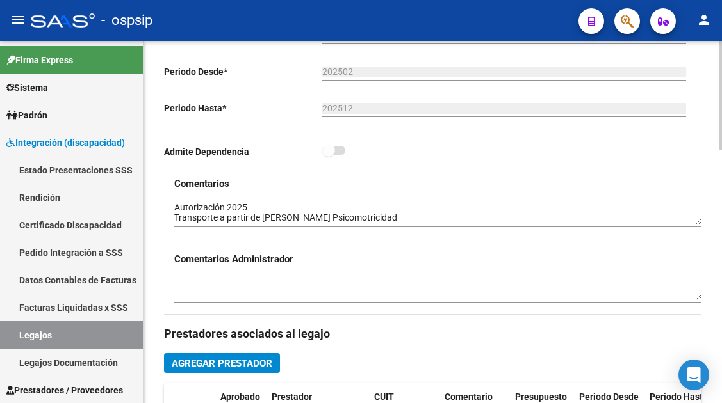
scroll to position [512, 0]
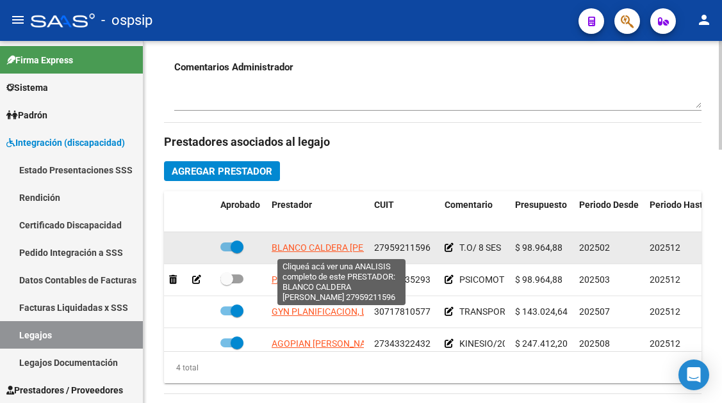
click at [327, 247] on span "BLANCO CALDERA [PERSON_NAME]" at bounding box center [345, 248] width 147 height 10
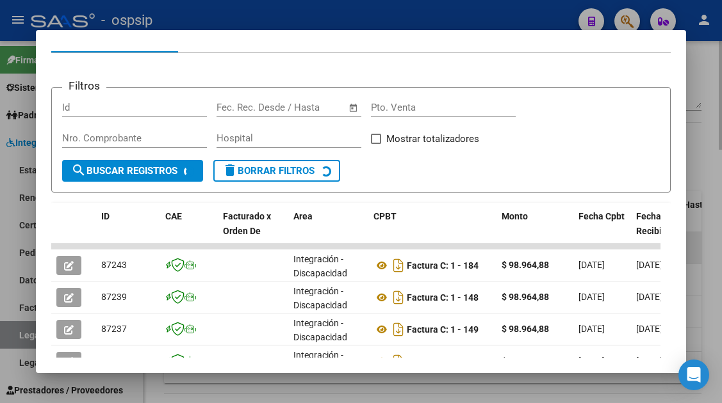
scroll to position [249, 0]
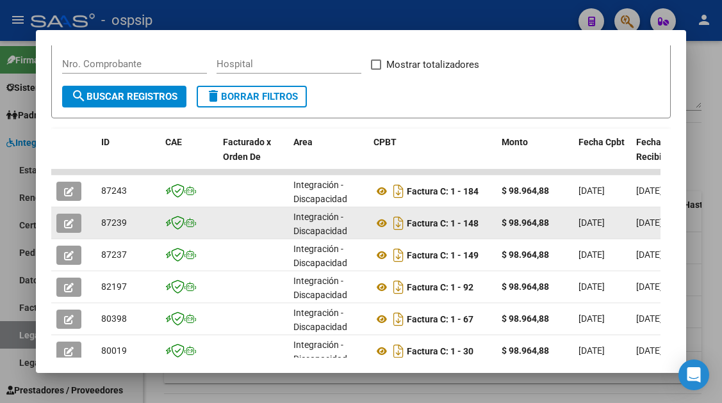
click at [52, 223] on datatable-body-cell at bounding box center [73, 222] width 45 height 31
click at [62, 222] on button "button" at bounding box center [68, 223] width 25 height 19
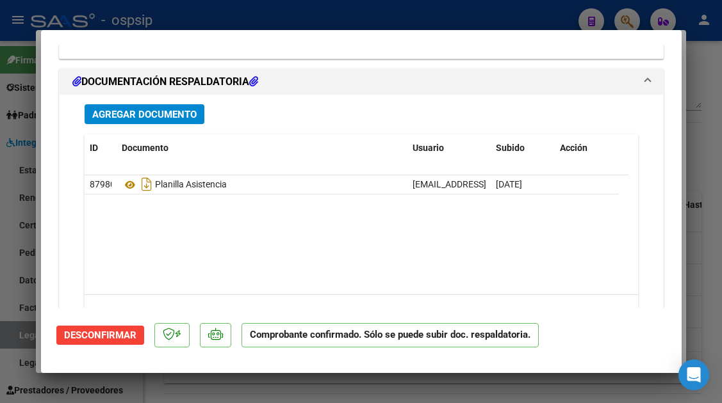
scroll to position [1468, 0]
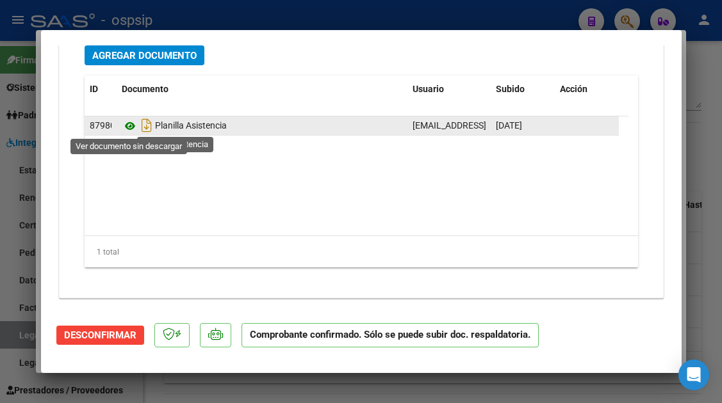
click at [131, 130] on icon at bounding box center [130, 125] width 17 height 15
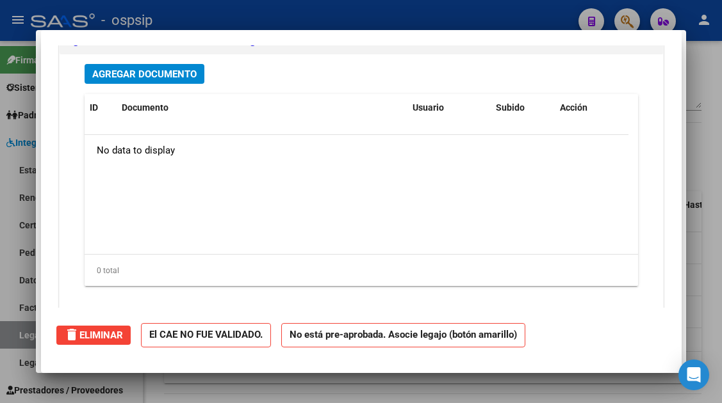
scroll to position [0, 0]
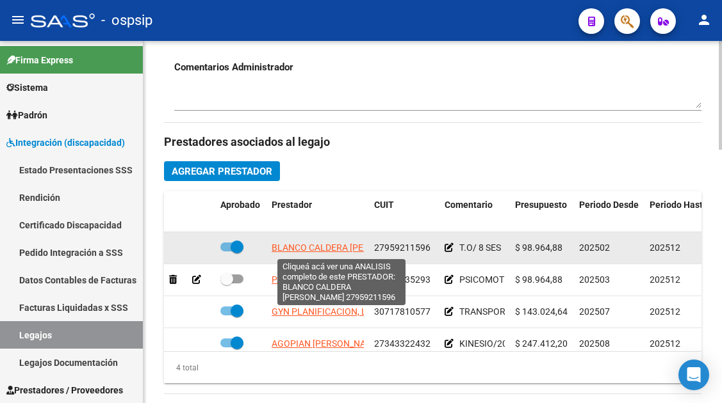
click at [353, 248] on span "BLANCO CALDERA [PERSON_NAME]" at bounding box center [345, 248] width 147 height 10
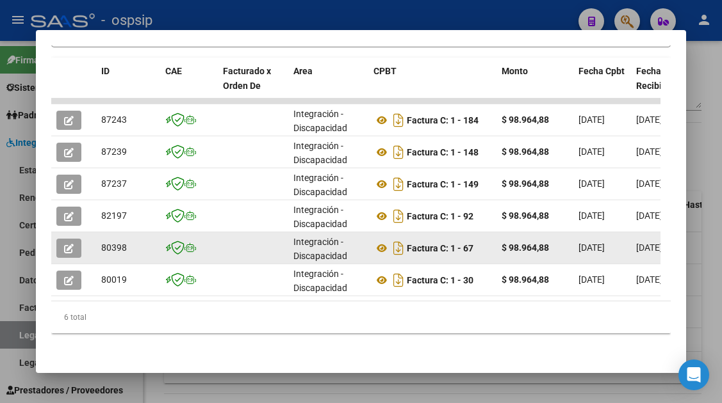
scroll to position [330, 0]
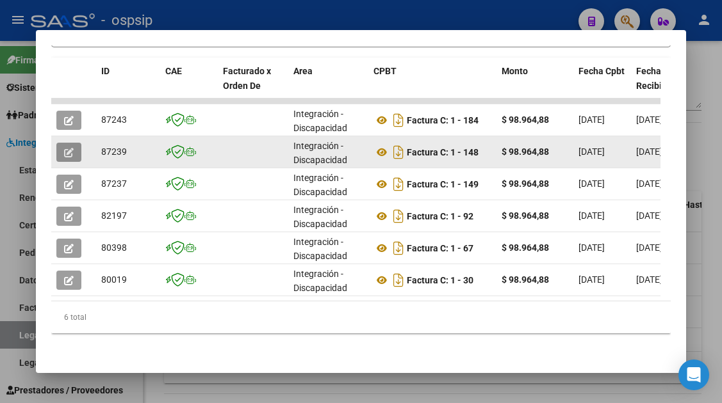
click at [65, 148] on icon "button" at bounding box center [69, 153] width 10 height 10
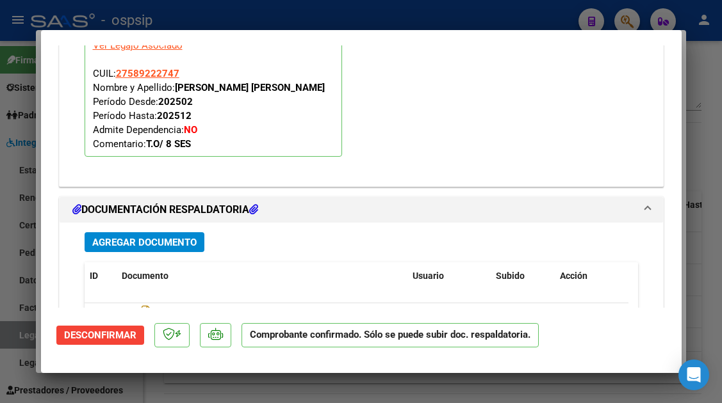
scroll to position [1468, 0]
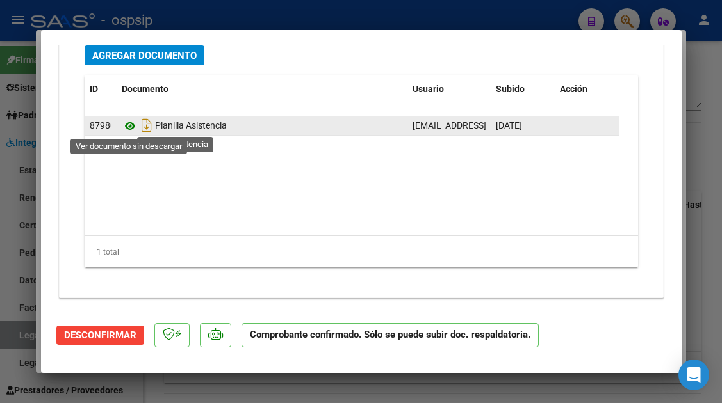
click at [129, 125] on icon at bounding box center [130, 125] width 17 height 15
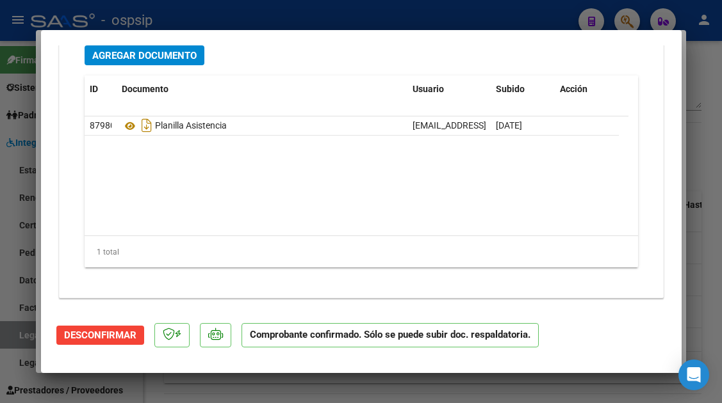
click at [18, 334] on div at bounding box center [361, 201] width 722 height 403
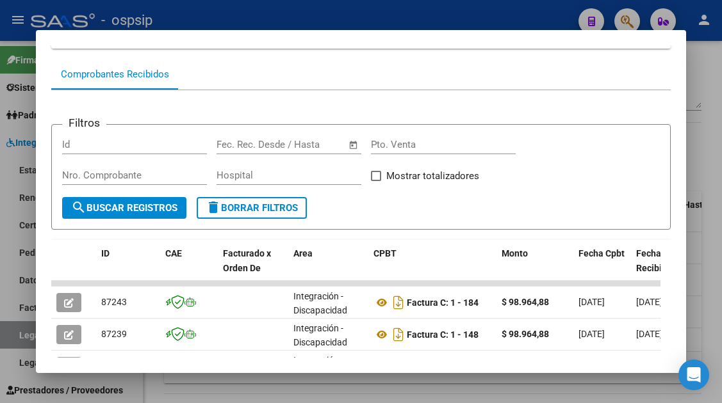
scroll to position [202, 0]
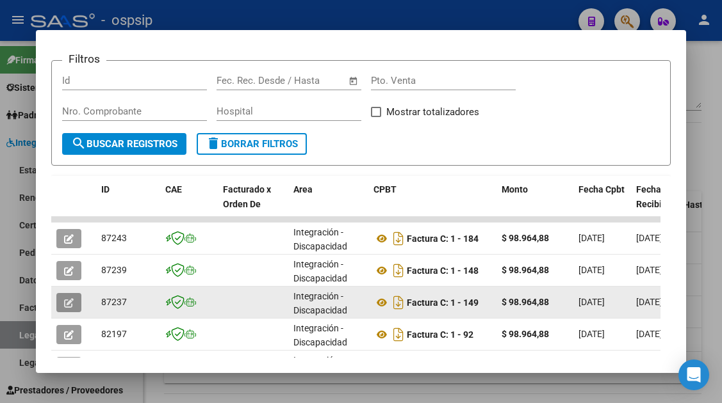
click at [61, 300] on button "button" at bounding box center [68, 302] width 25 height 19
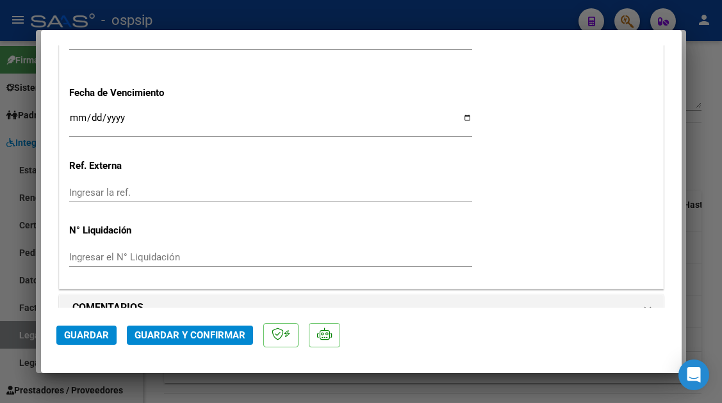
scroll to position [832, 0]
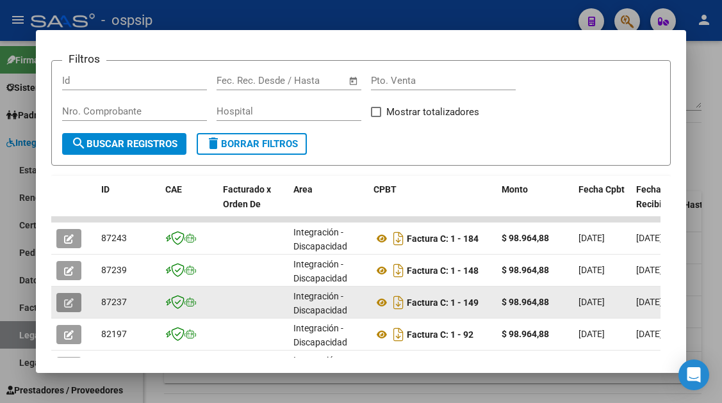
click at [77, 306] on button "button" at bounding box center [68, 302] width 25 height 19
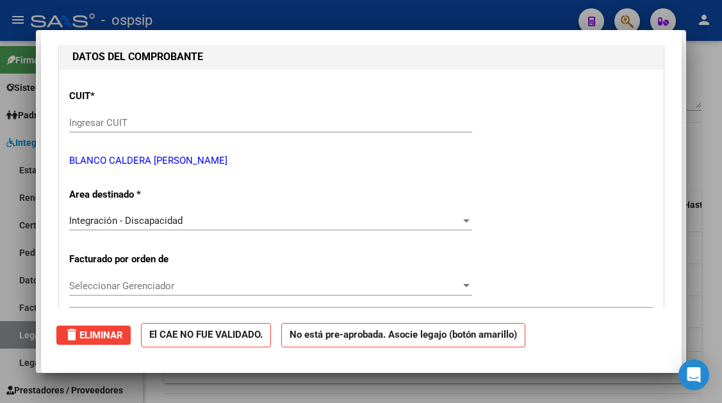
scroll to position [0, 0]
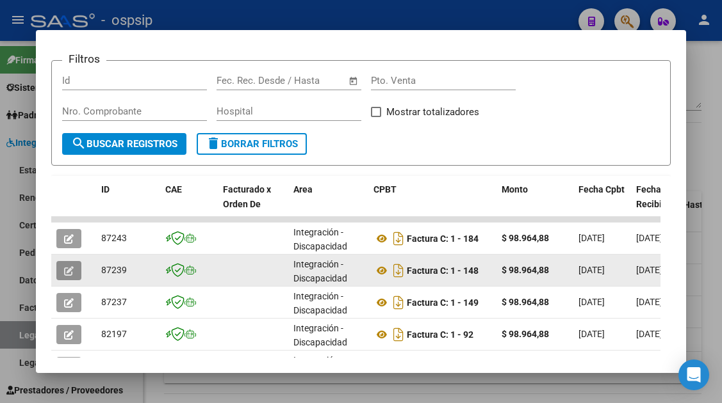
click at [70, 263] on button "button" at bounding box center [68, 270] width 25 height 19
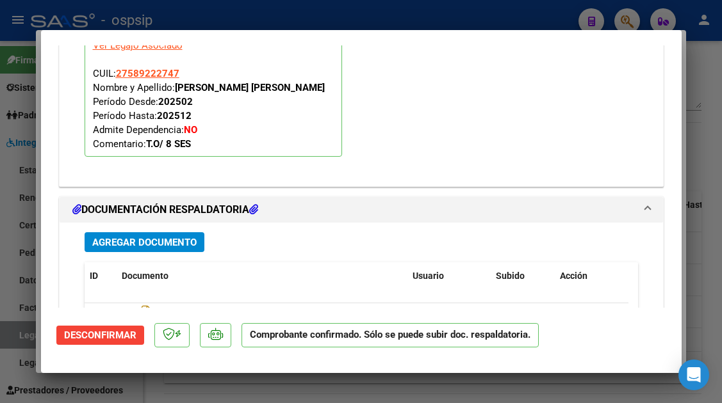
scroll to position [1409, 0]
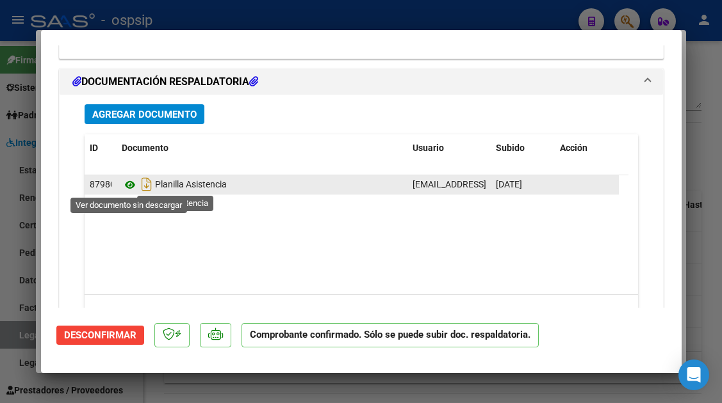
click at [134, 186] on icon at bounding box center [130, 184] width 17 height 15
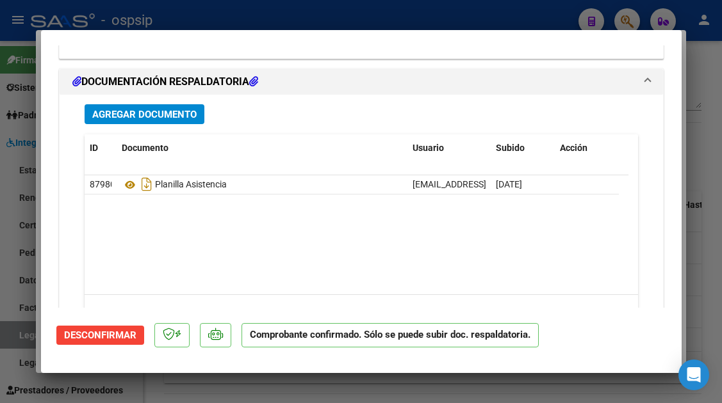
click at [12, 336] on div at bounding box center [361, 201] width 722 height 403
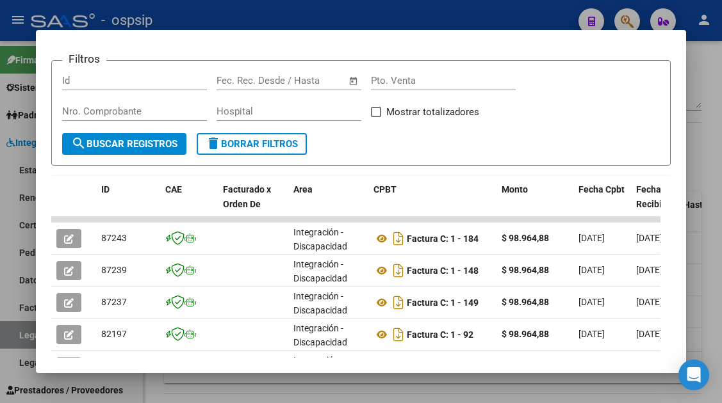
click at [13, 336] on div at bounding box center [361, 201] width 722 height 403
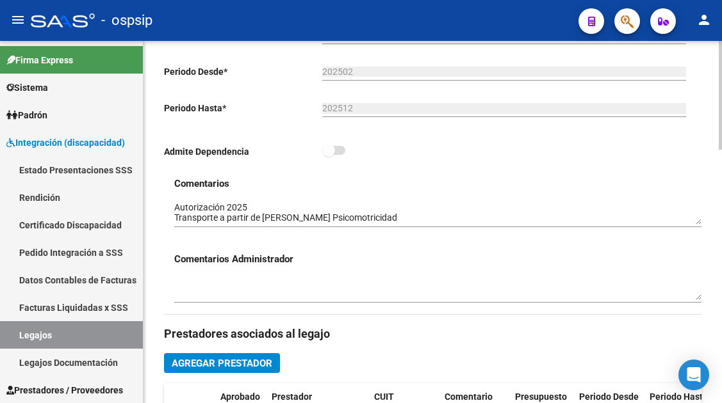
scroll to position [192, 0]
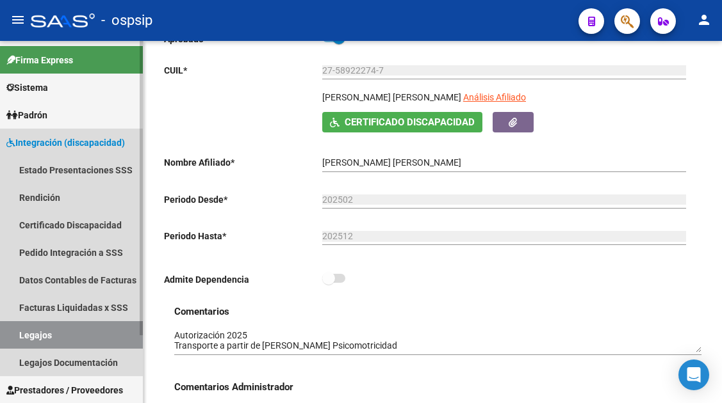
click at [47, 330] on link "Legajos" at bounding box center [71, 335] width 143 height 28
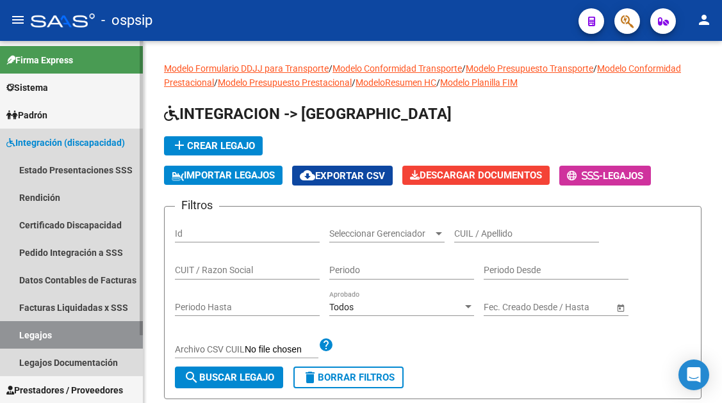
click at [57, 336] on link "Legajos" at bounding box center [71, 335] width 143 height 28
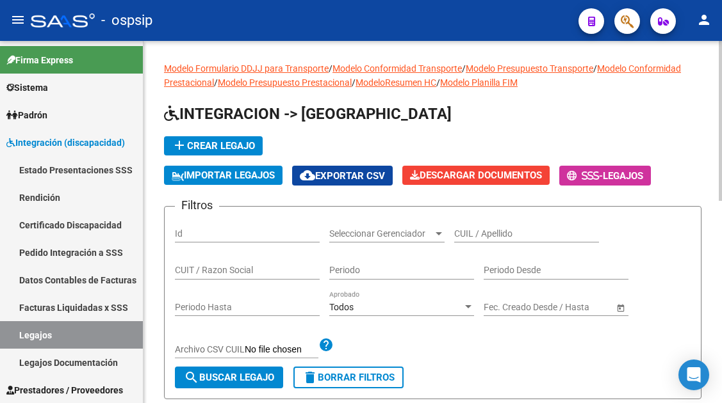
click at [492, 235] on input "CUIL / Apellido" at bounding box center [526, 234] width 145 height 11
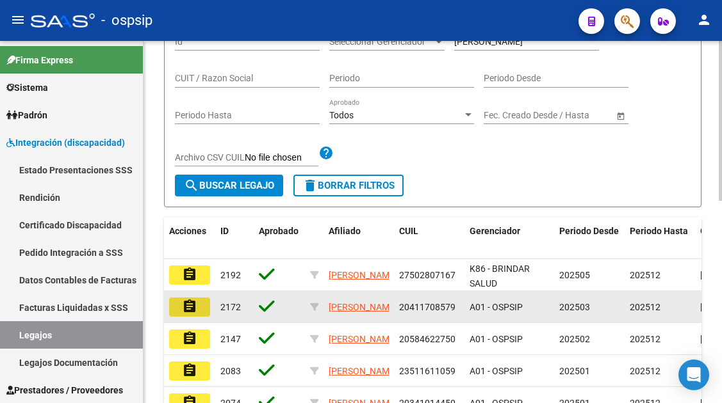
click at [188, 312] on mat-icon "assignment" at bounding box center [189, 306] width 15 height 15
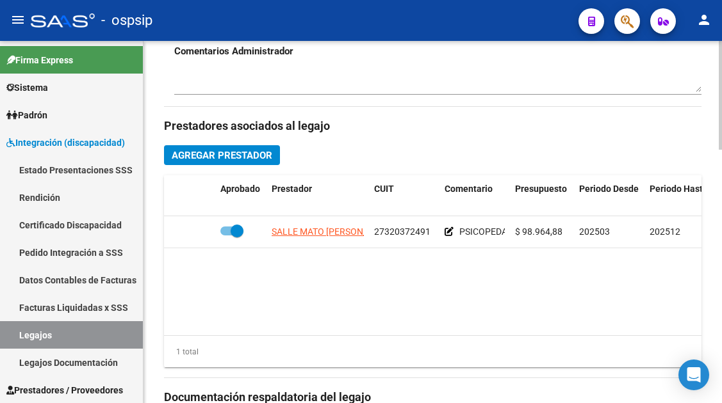
scroll to position [640, 0]
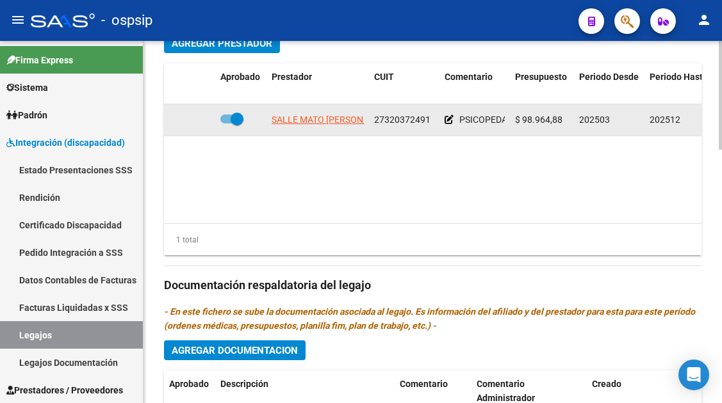
click at [306, 126] on app-link-go-to "SALLE MATO [PERSON_NAME]" at bounding box center [333, 120] width 123 height 15
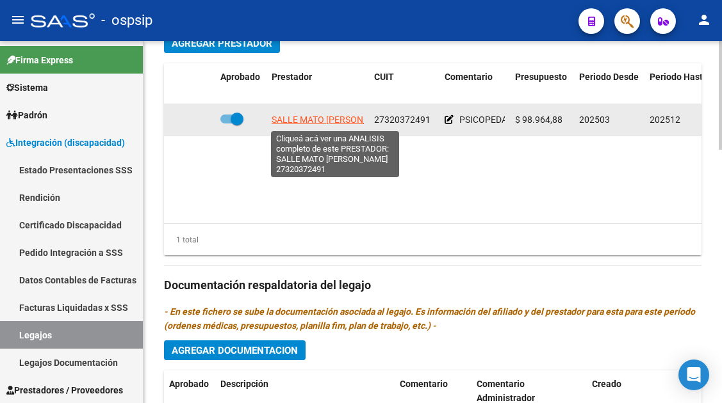
click at [306, 123] on span "SALLE MATO [PERSON_NAME]" at bounding box center [333, 120] width 123 height 10
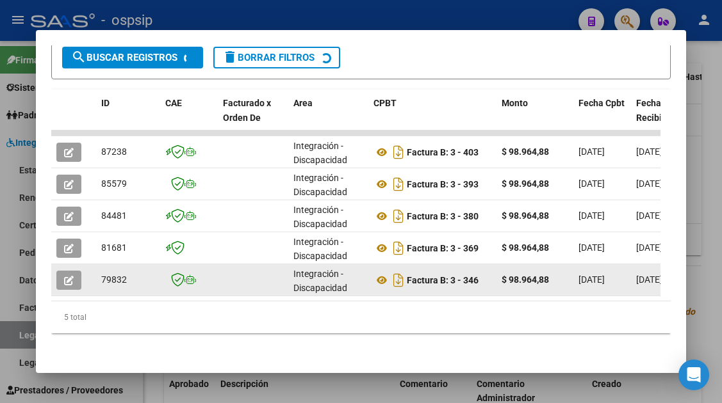
scroll to position [298, 0]
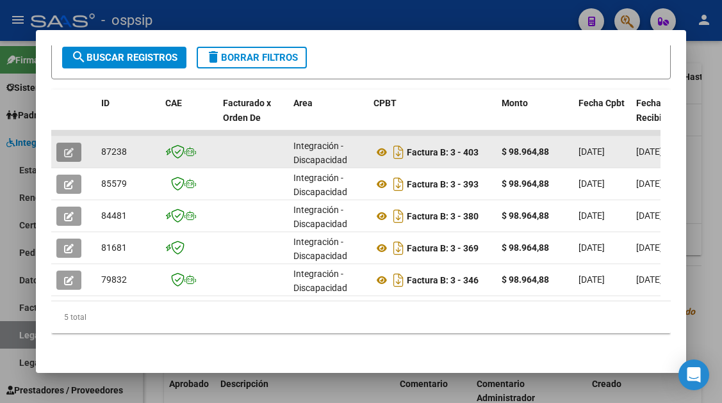
click at [69, 148] on icon "button" at bounding box center [69, 153] width 10 height 10
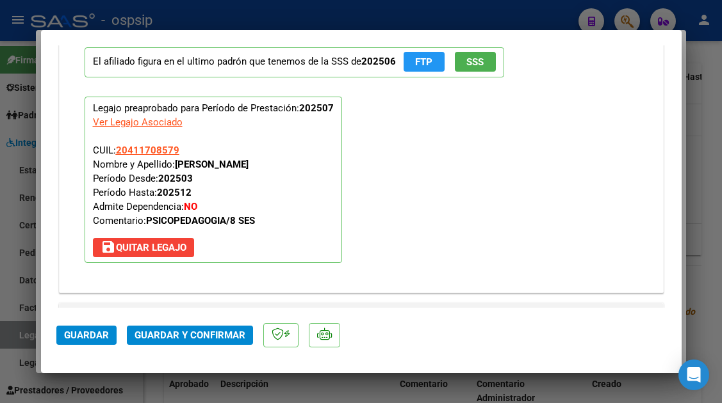
scroll to position [1793, 0]
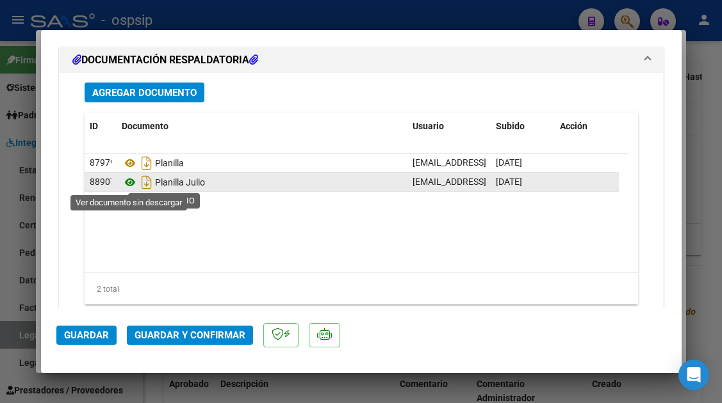
click at [132, 182] on icon at bounding box center [130, 182] width 17 height 15
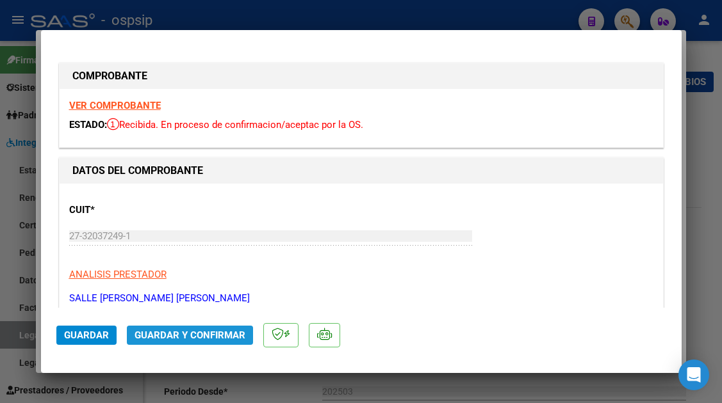
click at [189, 336] on span "Guardar y Confirmar" at bounding box center [189, 336] width 111 height 12
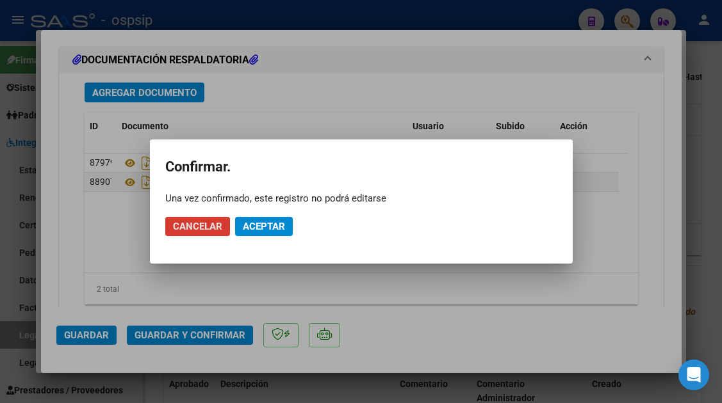
click at [250, 229] on span "Aceptar" at bounding box center [264, 227] width 42 height 12
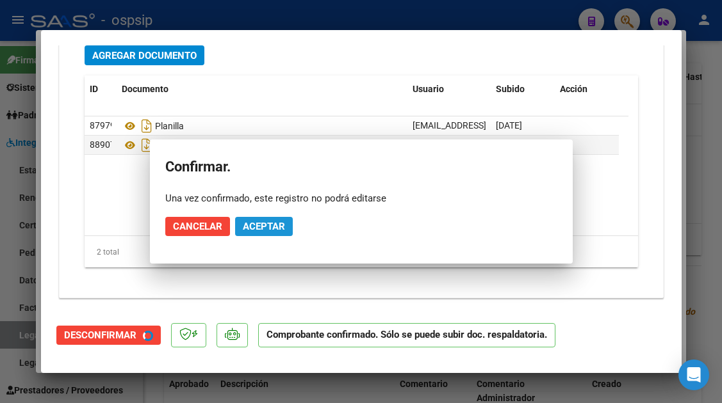
scroll to position [1585, 0]
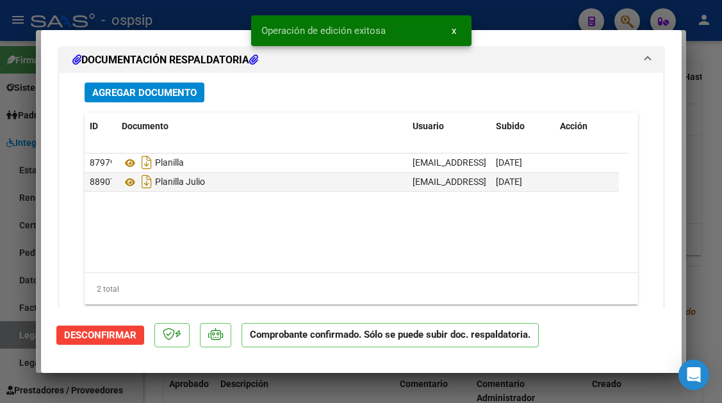
click at [14, 338] on div at bounding box center [361, 201] width 722 height 403
type input "$ 0,00"
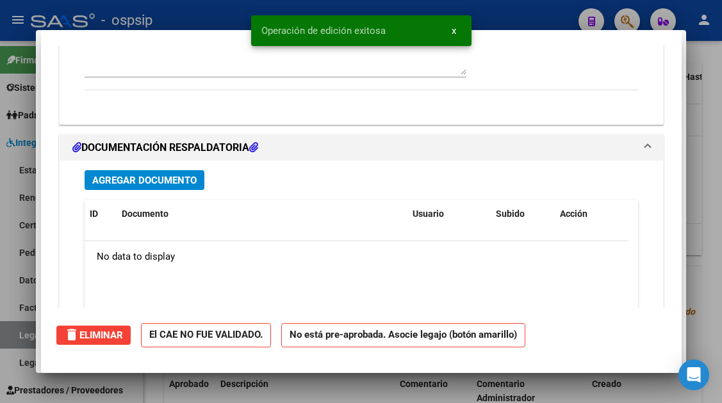
scroll to position [0, 0]
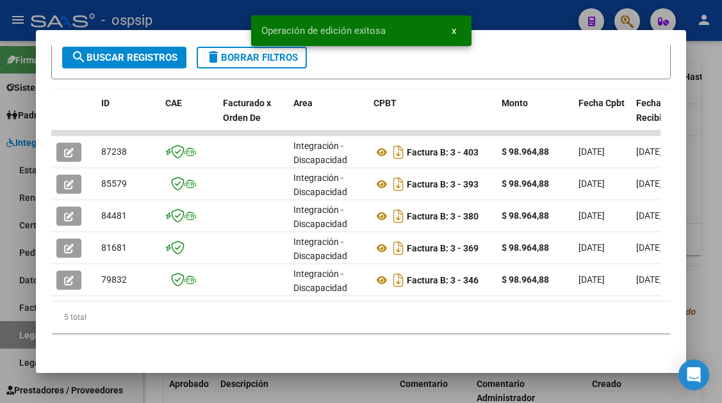
click at [15, 337] on div at bounding box center [361, 201] width 722 height 403
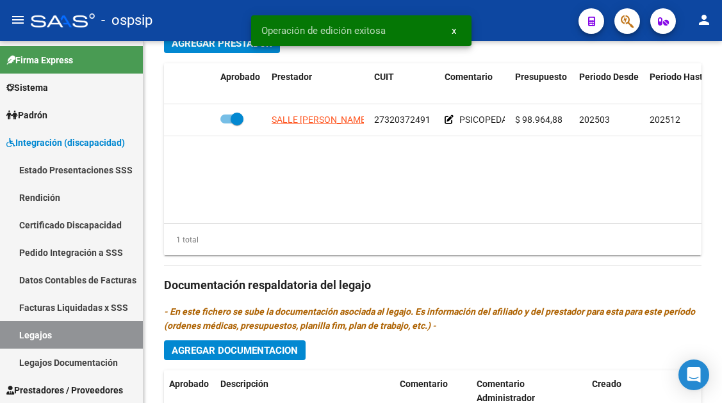
click at [15, 337] on link "Legajos" at bounding box center [71, 335] width 143 height 28
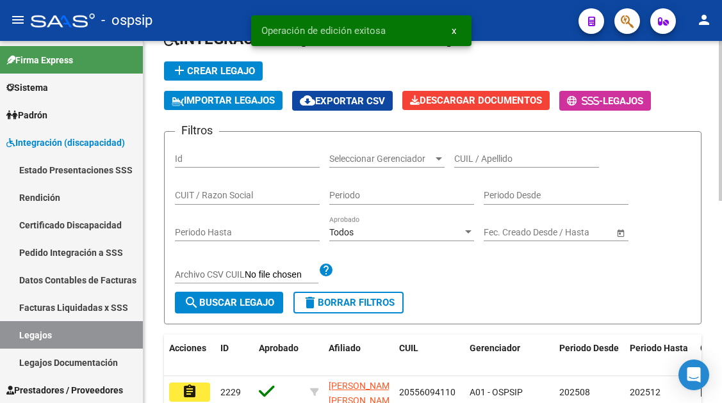
scroll to position [72, 0]
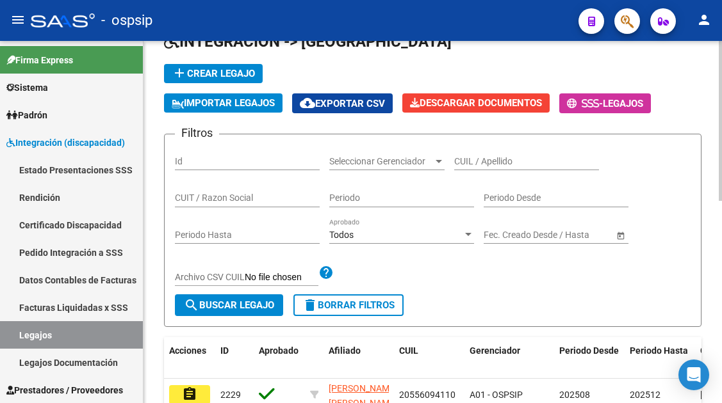
click at [489, 153] on div "CUIL / Apellido" at bounding box center [526, 158] width 145 height 26
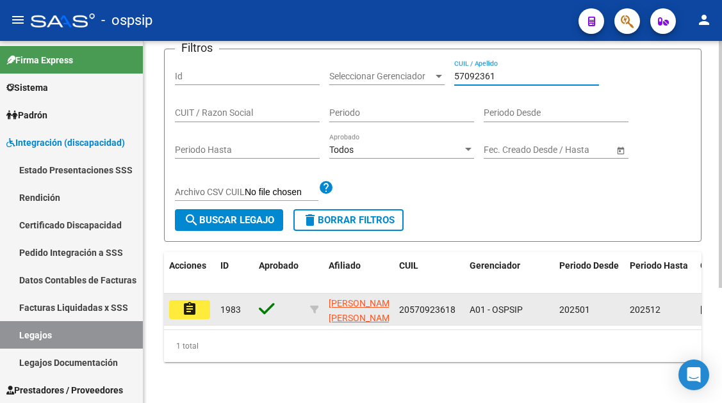
type input "57092361"
click at [188, 302] on mat-icon "assignment" at bounding box center [189, 309] width 15 height 15
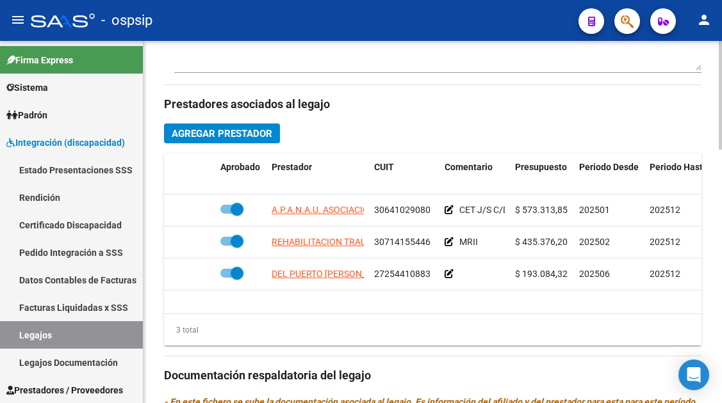
scroll to position [640, 0]
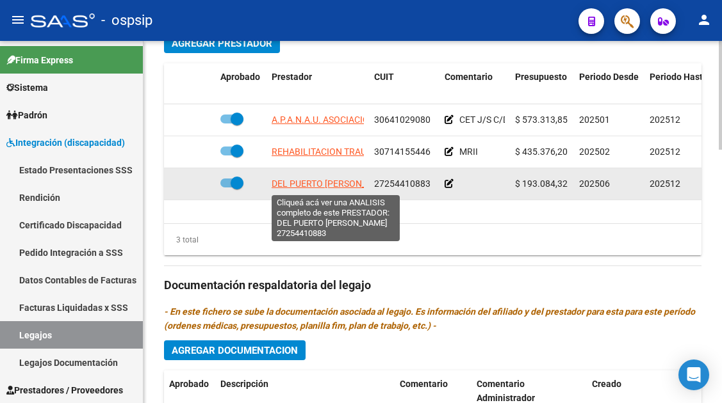
click at [292, 183] on span "DEL PUERTO CARMEN JUSTINA" at bounding box center [333, 184] width 122 height 10
type textarea "27254410883"
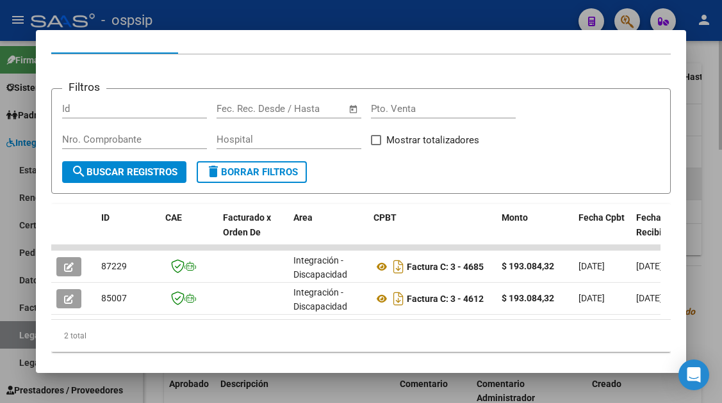
scroll to position [202, 0]
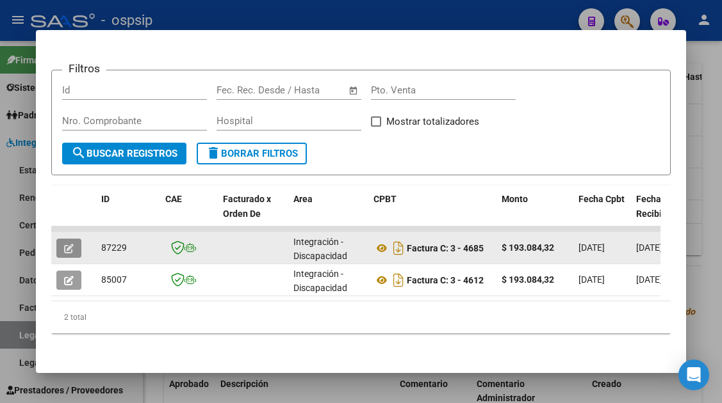
click at [65, 244] on icon "button" at bounding box center [69, 249] width 10 height 10
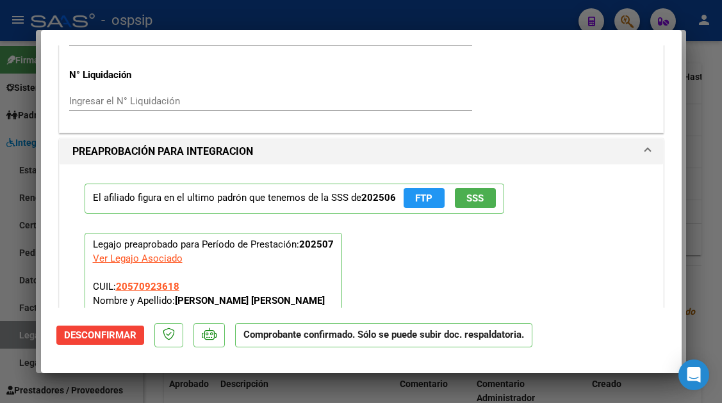
scroll to position [1345, 0]
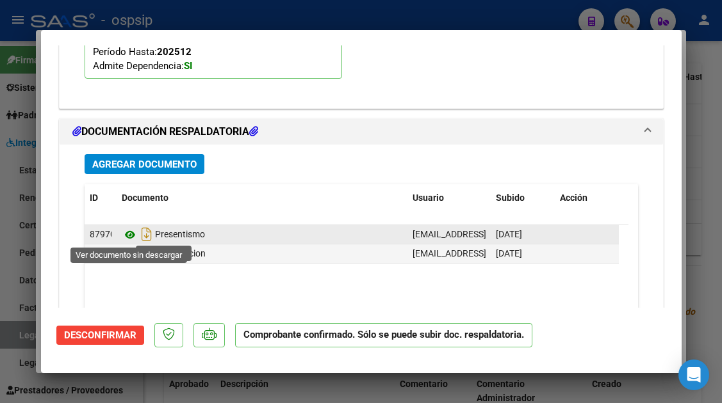
click at [131, 236] on icon at bounding box center [130, 234] width 17 height 15
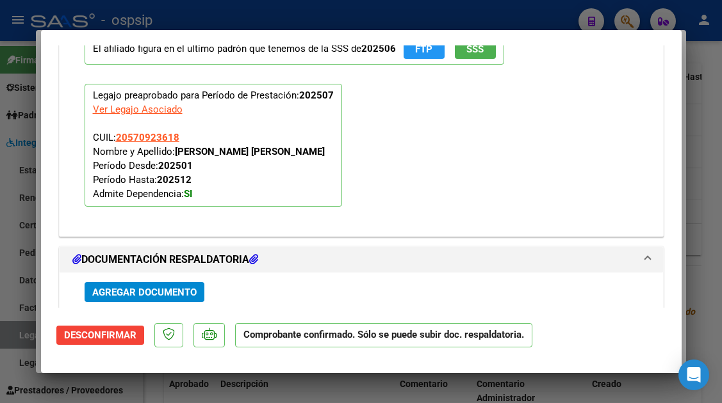
scroll to position [1409, 0]
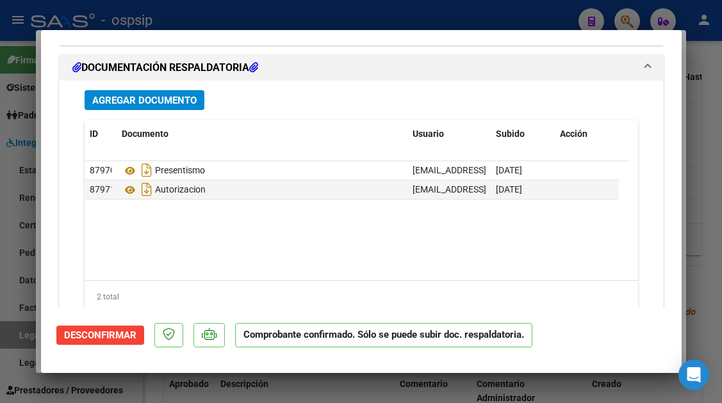
type input "$ 0,00"
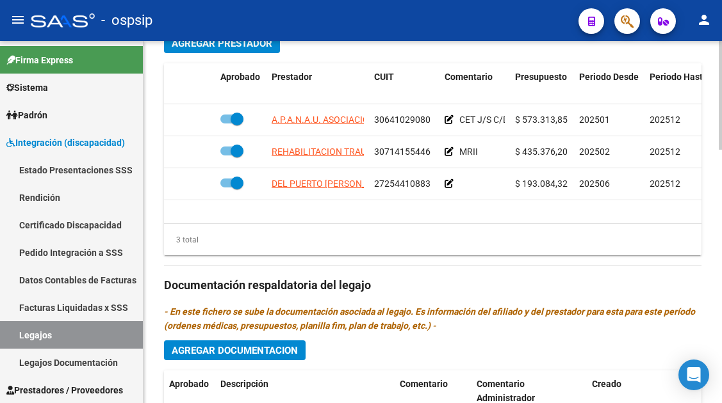
scroll to position [576, 0]
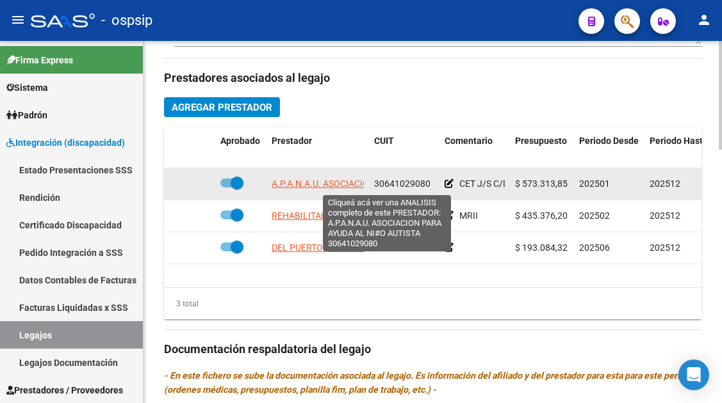
click at [310, 186] on span "A.P.A.N.A.U. ASOCIACION PARA AYUDA AL NI#O AUTISTA" at bounding box center [386, 184] width 229 height 10
type textarea "30641029080"
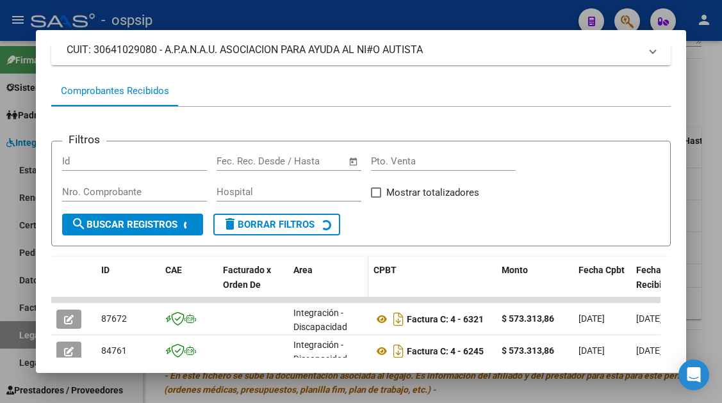
scroll to position [249, 0]
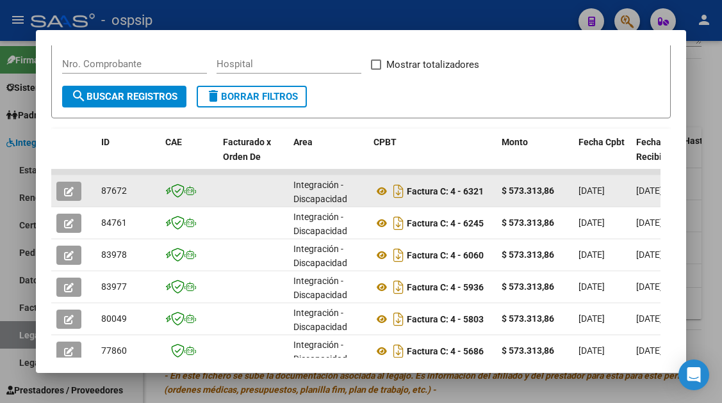
click at [70, 191] on icon "button" at bounding box center [69, 192] width 10 height 10
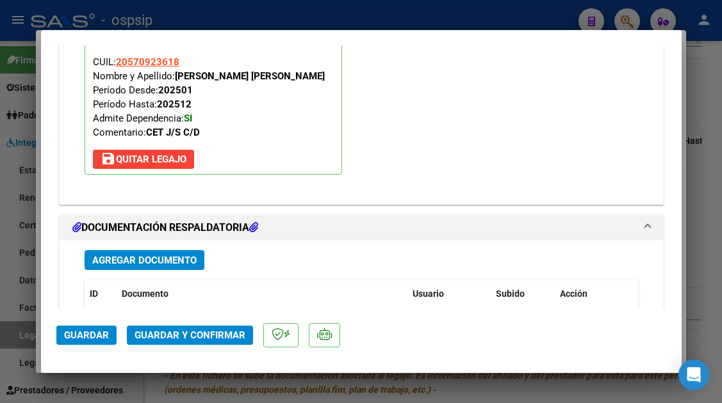
scroll to position [1537, 0]
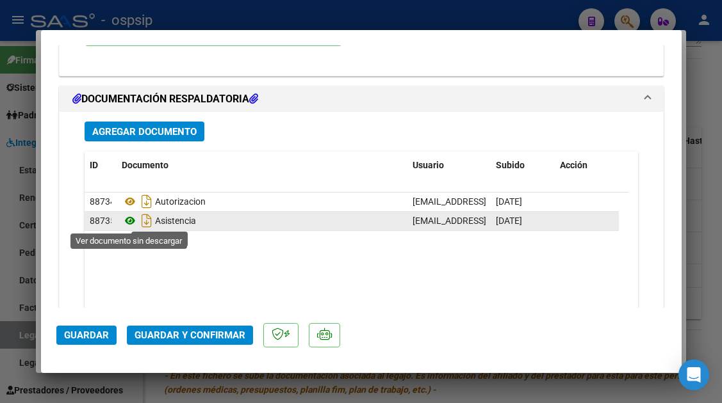
click at [127, 223] on icon at bounding box center [130, 220] width 17 height 15
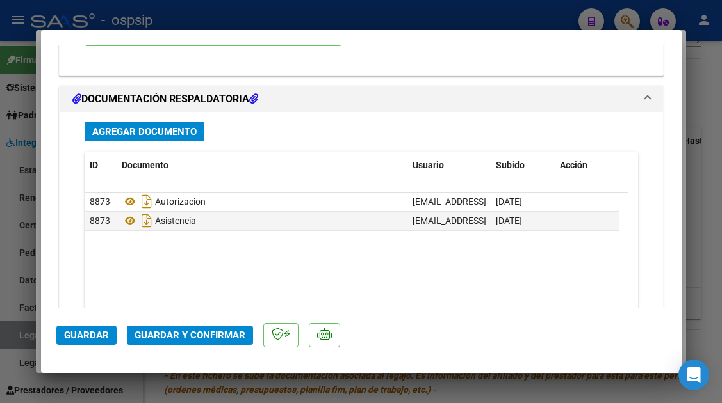
click at [20, 336] on div at bounding box center [361, 201] width 722 height 403
type input "$ 0,00"
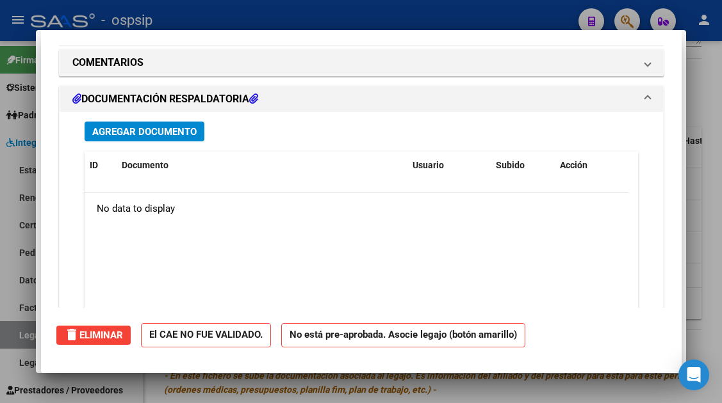
click at [20, 336] on div at bounding box center [361, 201] width 722 height 403
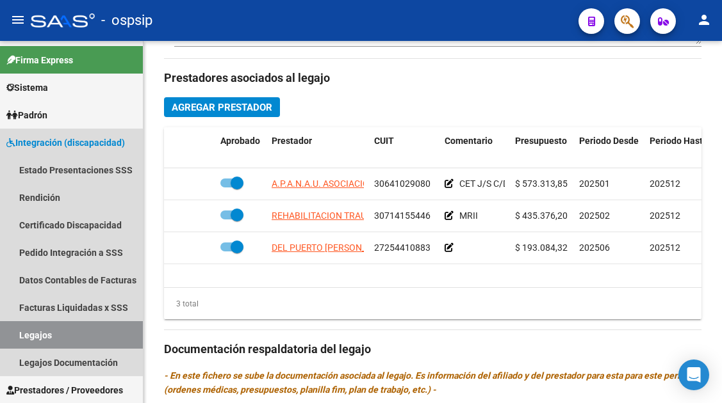
click at [20, 336] on link "Legajos" at bounding box center [71, 335] width 143 height 28
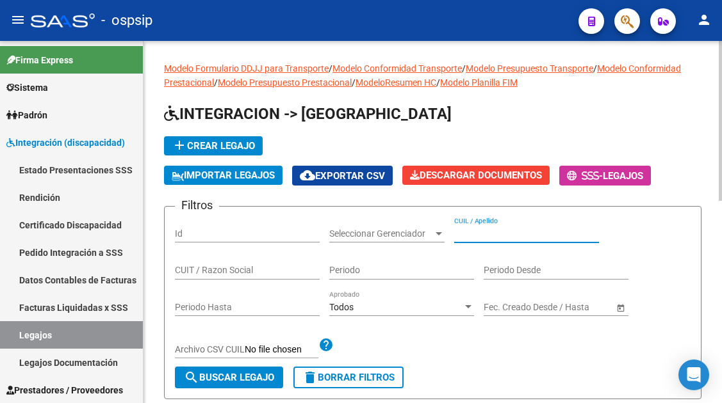
click at [472, 232] on input "CUIL / Apellido" at bounding box center [526, 234] width 145 height 11
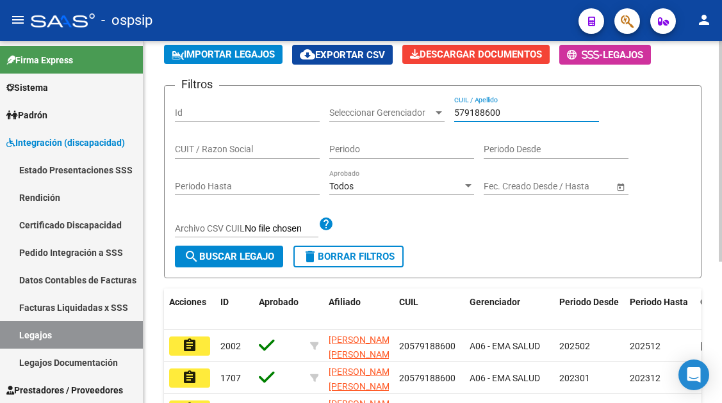
scroll to position [128, 0]
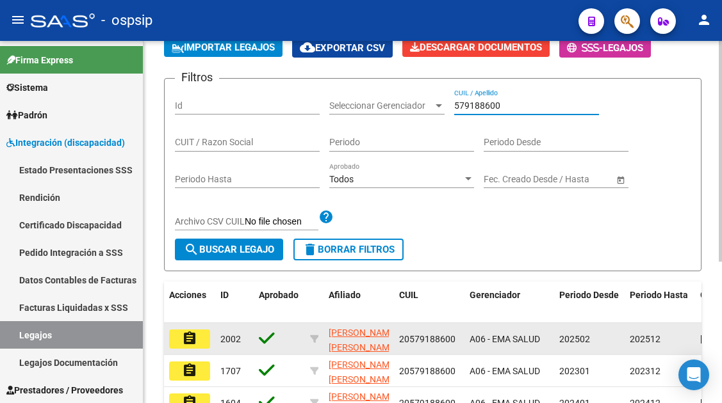
type input "579188600"
click at [179, 336] on button "assignment" at bounding box center [189, 339] width 41 height 19
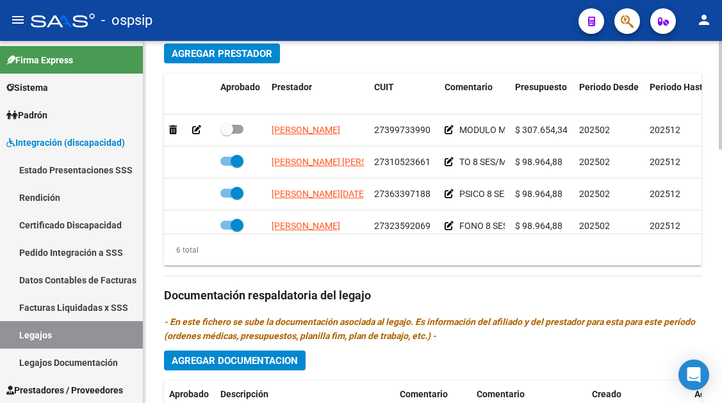
scroll to position [640, 0]
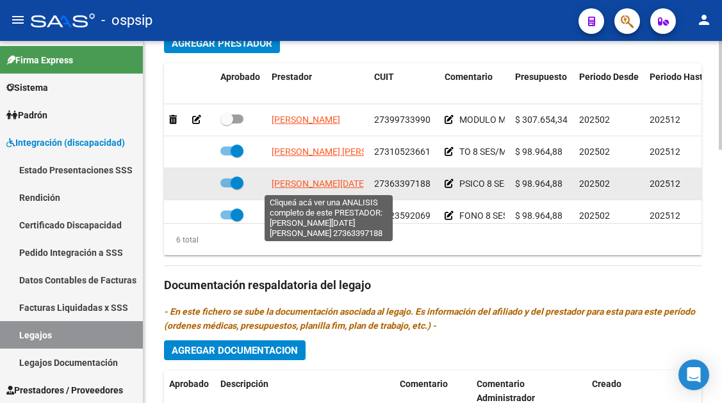
click at [306, 187] on span "FERJANCIC LUCIA ADRIANA" at bounding box center [354, 184] width 165 height 10
type textarea "27363397188"
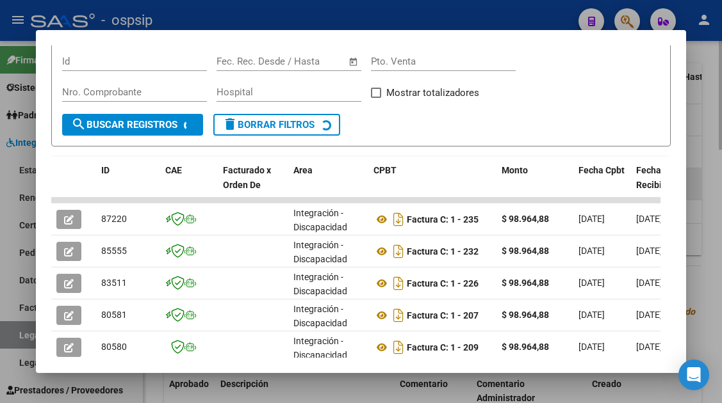
scroll to position [313, 0]
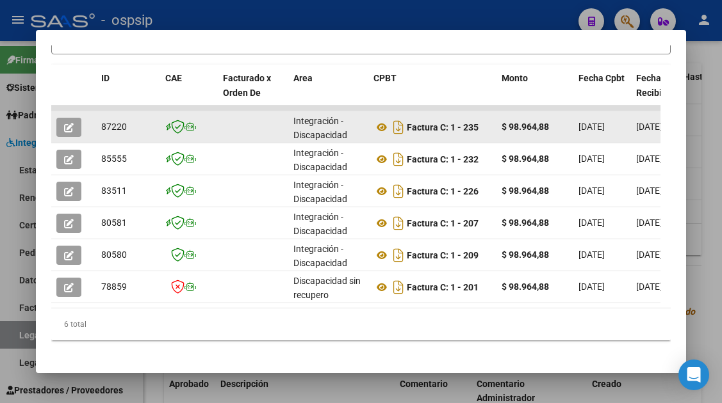
click at [67, 129] on icon "button" at bounding box center [69, 128] width 10 height 10
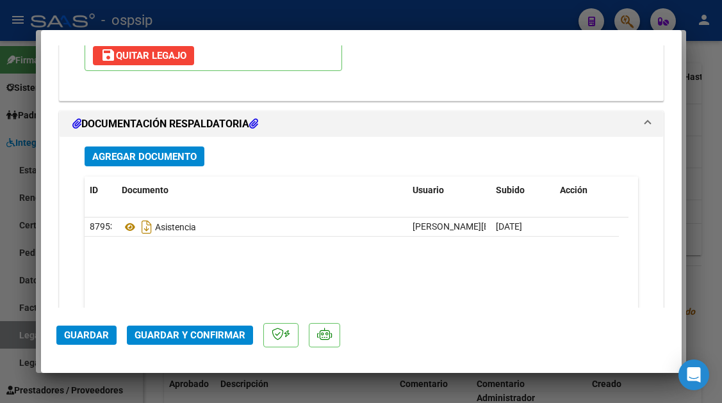
scroll to position [1830, 0]
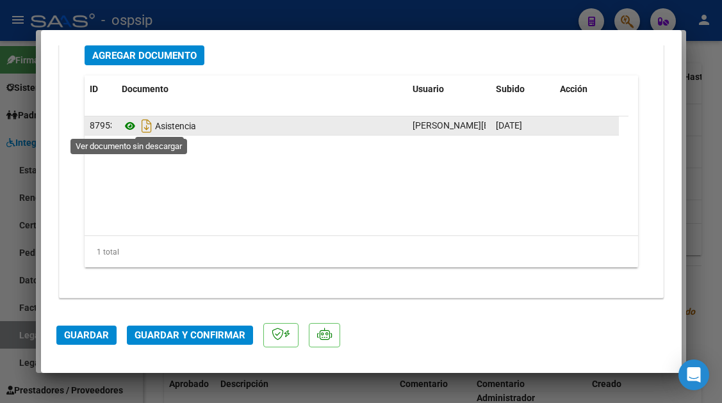
click at [135, 126] on icon at bounding box center [130, 125] width 17 height 15
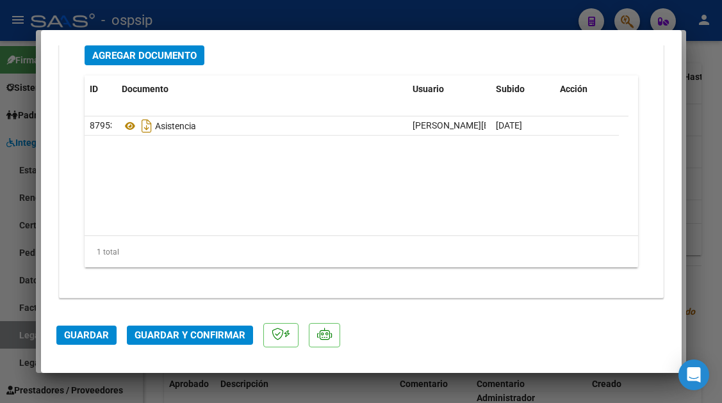
type input "$ 0,00"
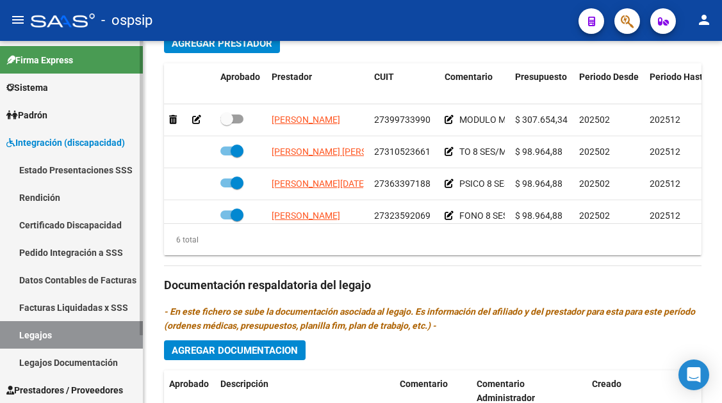
click at [34, 331] on link "Legajos" at bounding box center [71, 335] width 143 height 28
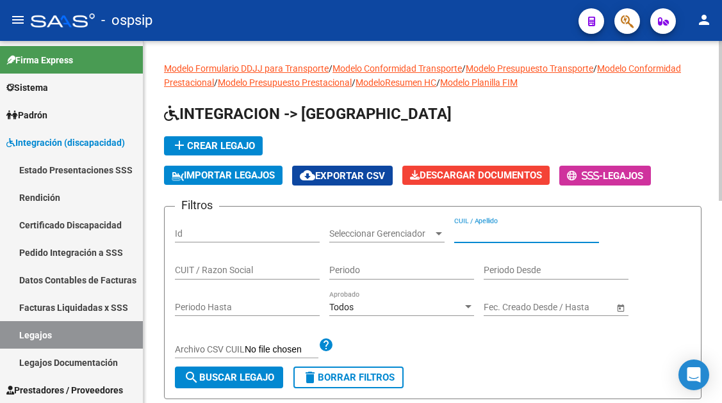
click at [473, 229] on input "CUIL / Apellido" at bounding box center [526, 234] width 145 height 11
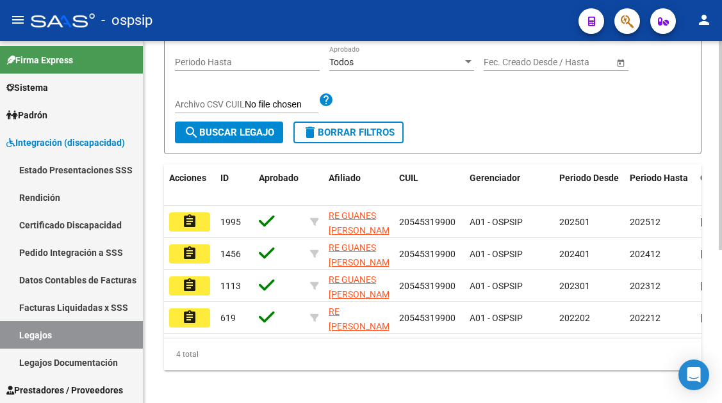
scroll to position [264, 0]
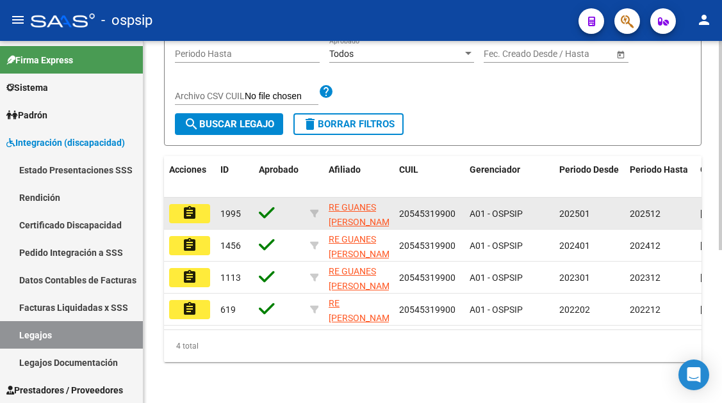
type input "re gua"
click at [195, 206] on mat-icon "assignment" at bounding box center [189, 213] width 15 height 15
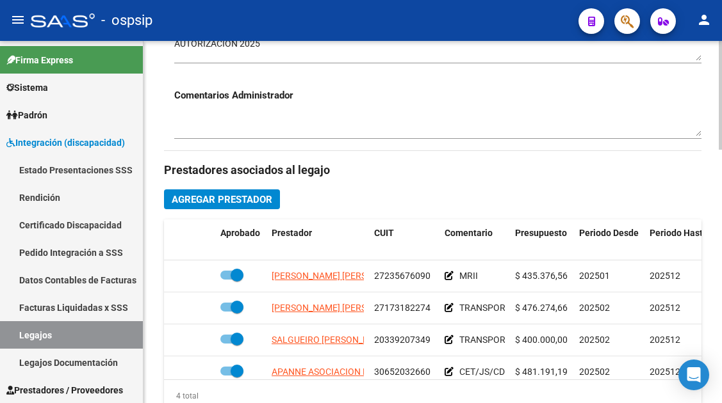
scroll to position [576, 0]
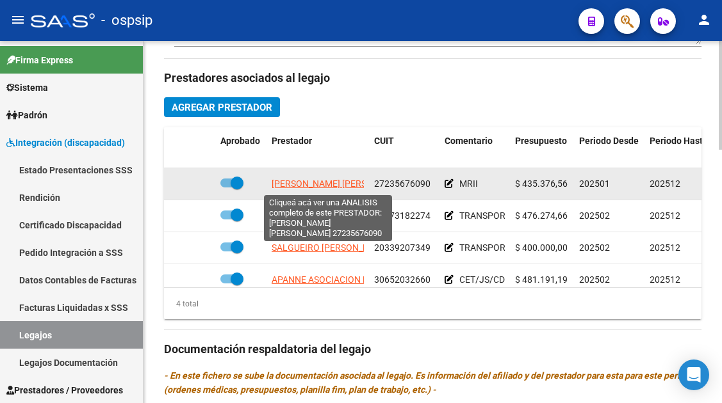
click at [329, 184] on span "URRIZA [PERSON_NAME]" at bounding box center [341, 184] width 139 height 10
type textarea "27235676090"
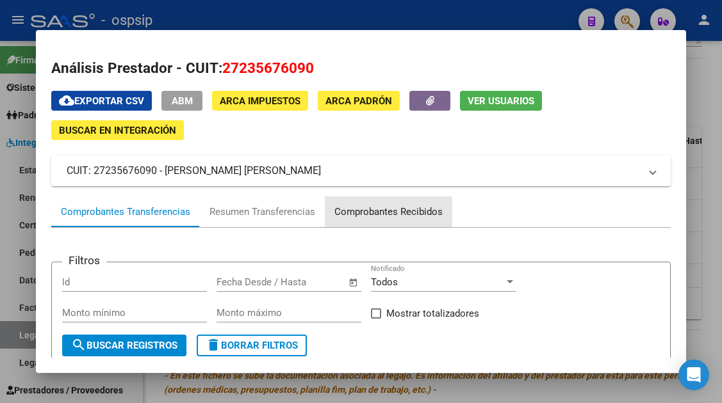
click at [366, 224] on div "Comprobantes Recibidos" at bounding box center [388, 212] width 127 height 31
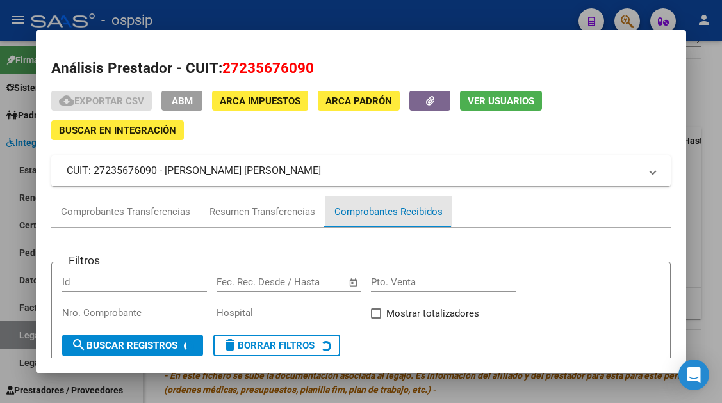
click at [366, 212] on div "Comprobantes Recibidos" at bounding box center [388, 212] width 108 height 15
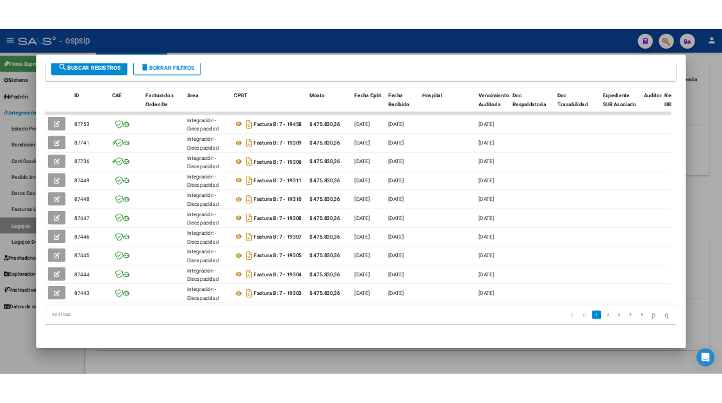
scroll to position [512, 0]
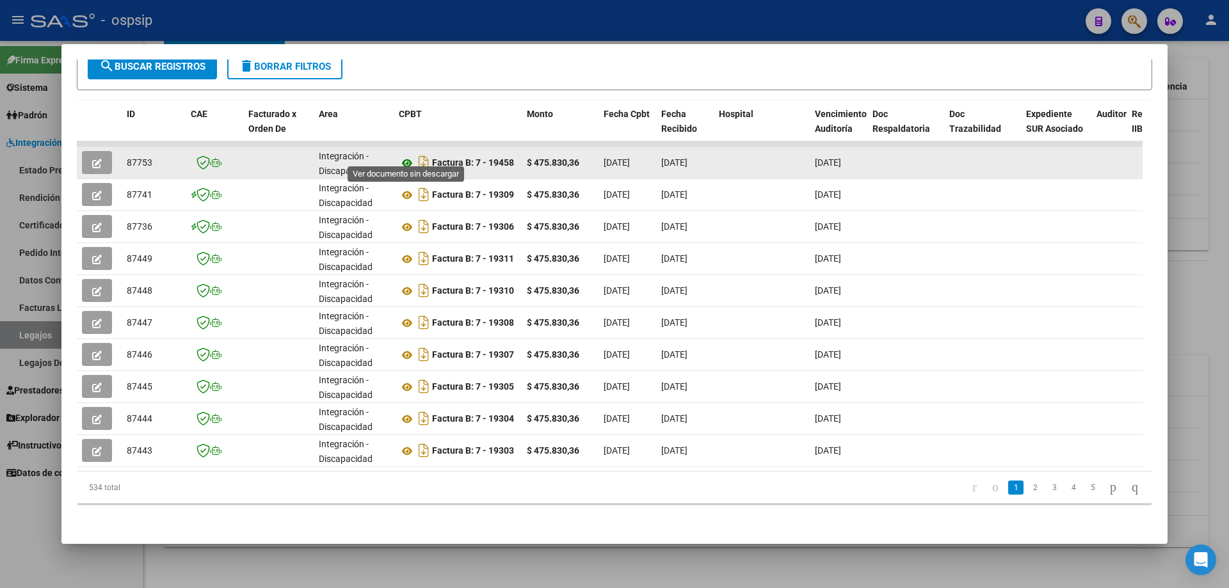
click at [412, 156] on icon at bounding box center [407, 163] width 17 height 15
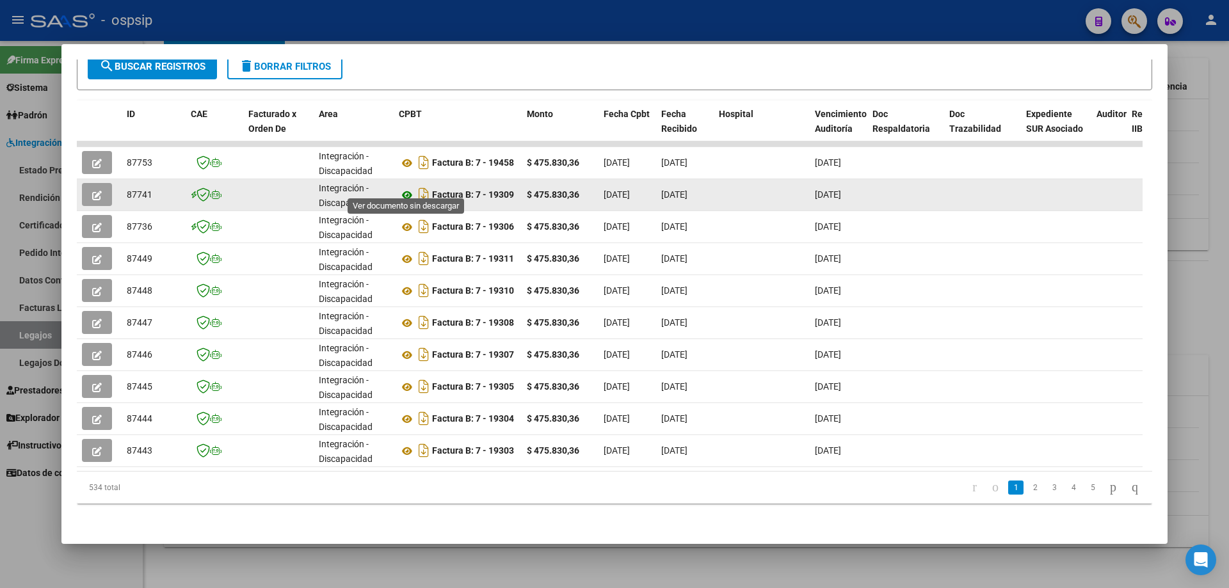
click at [401, 188] on icon at bounding box center [407, 195] width 17 height 15
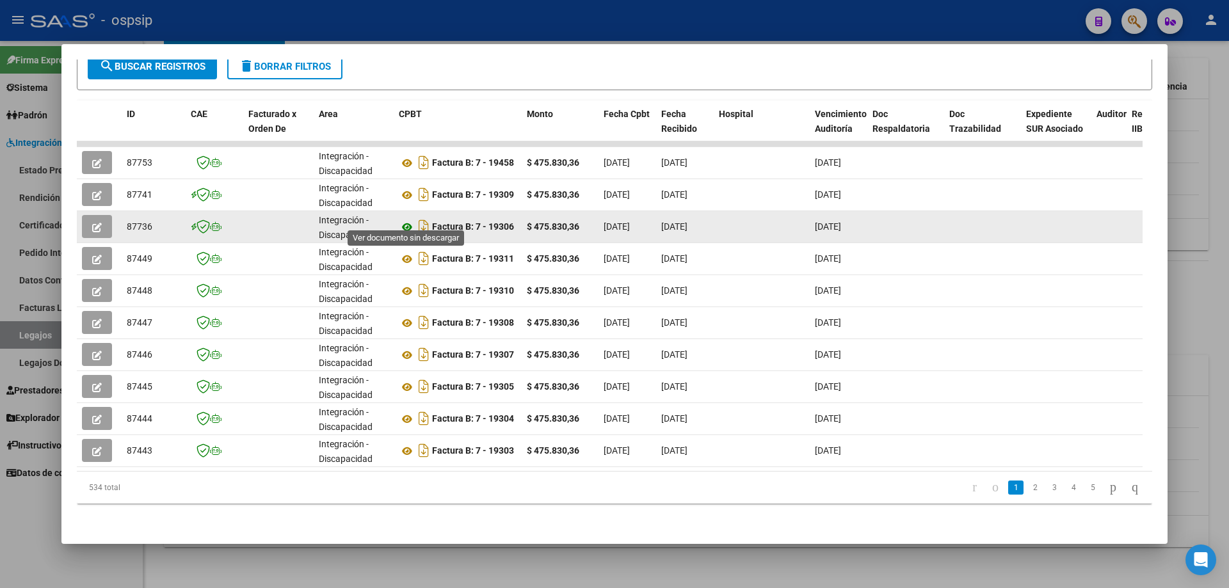
click at [409, 220] on icon at bounding box center [407, 227] width 17 height 15
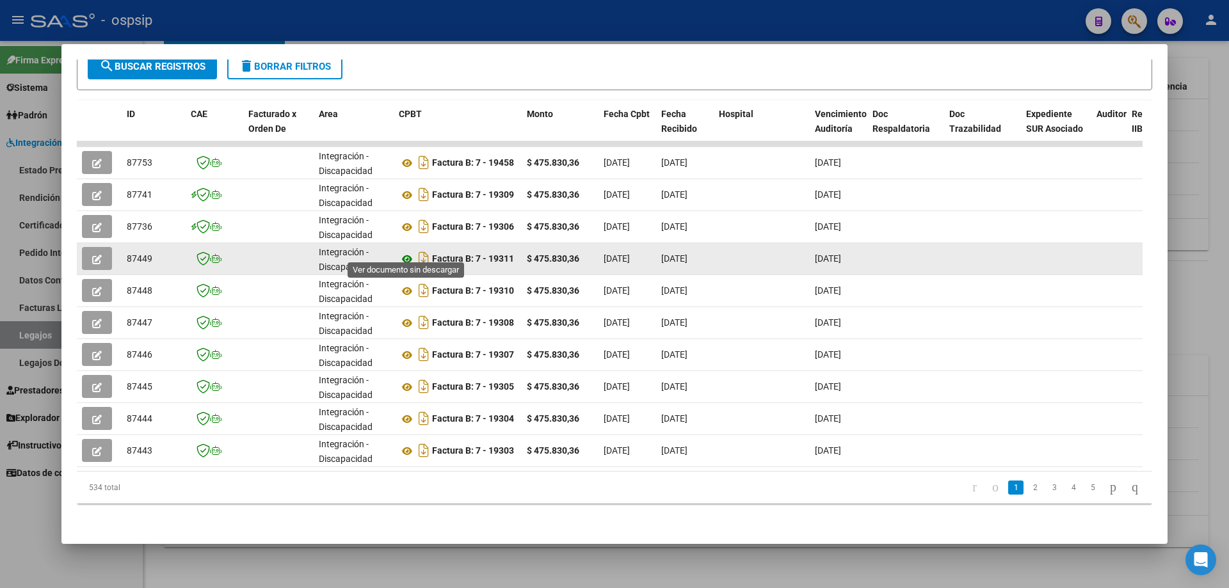
click at [405, 252] on icon at bounding box center [407, 259] width 17 height 15
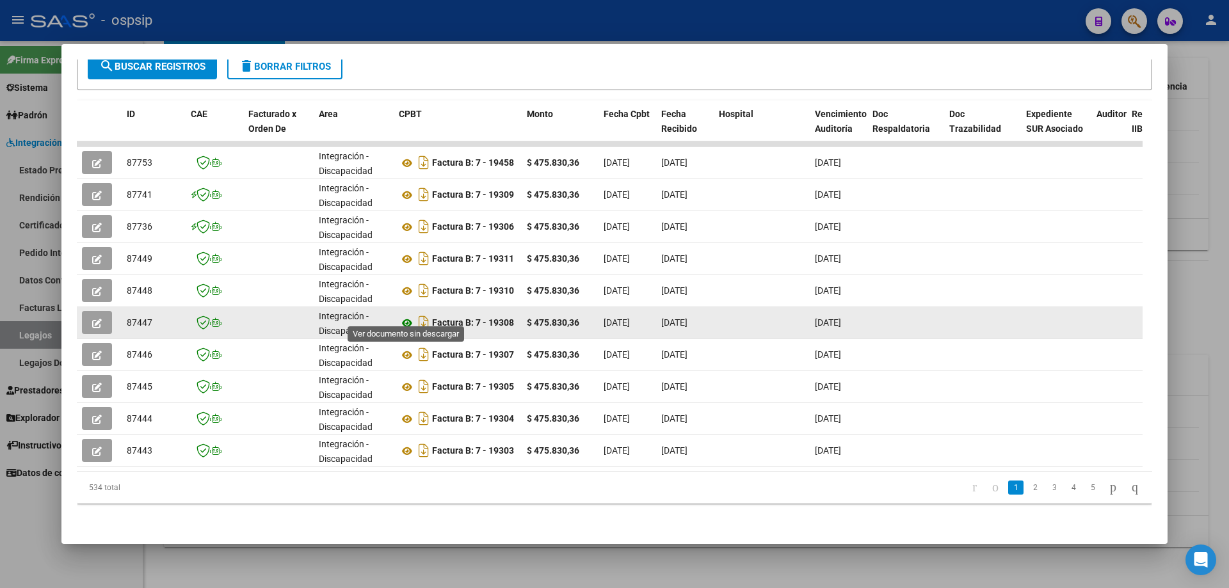
click at [404, 316] on icon at bounding box center [407, 323] width 17 height 15
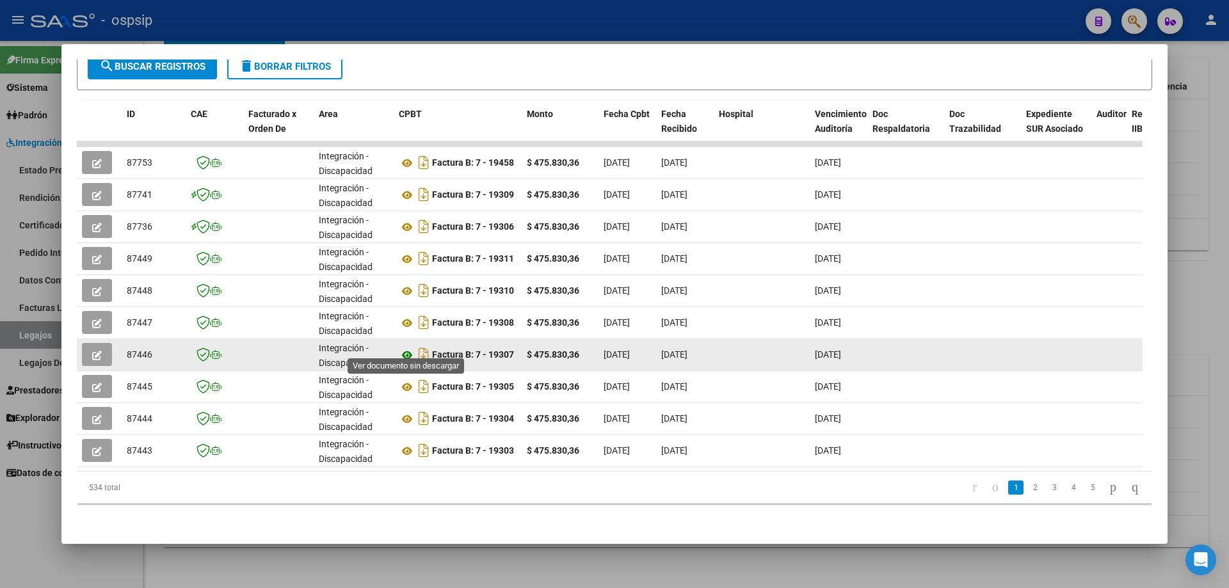
click at [401, 348] on icon at bounding box center [407, 355] width 17 height 15
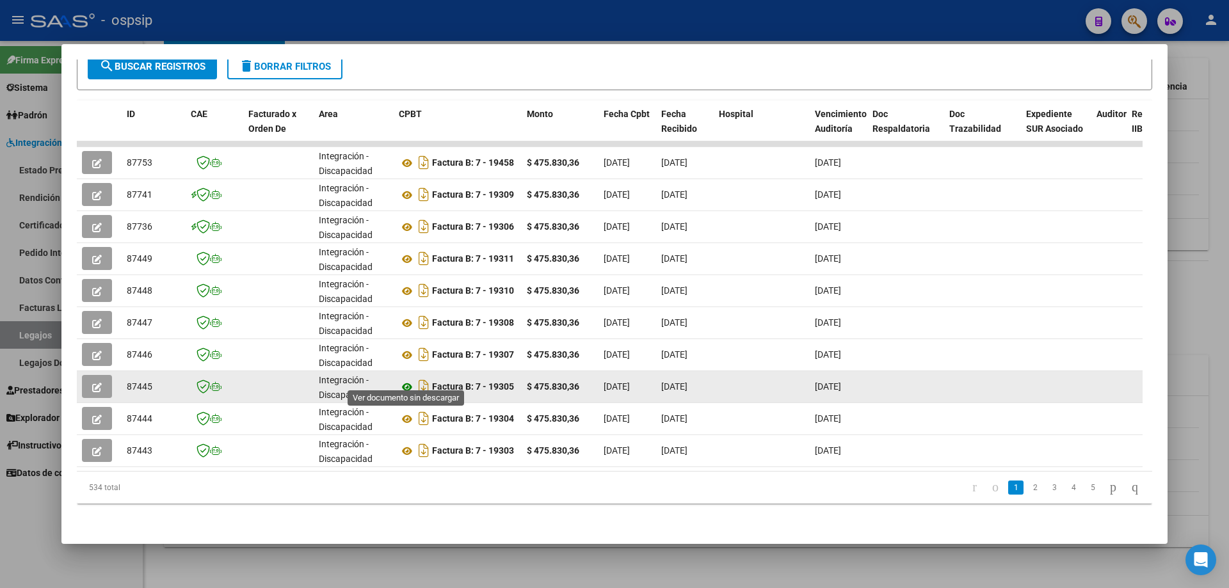
click at [409, 380] on icon at bounding box center [407, 387] width 17 height 15
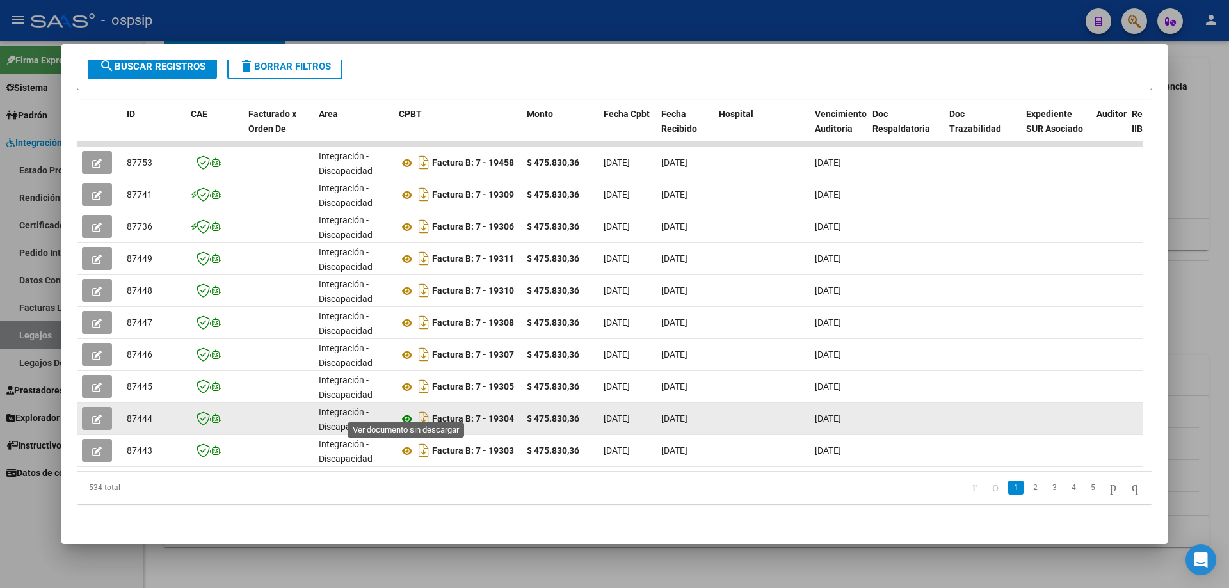
click at [405, 403] on icon at bounding box center [407, 419] width 17 height 15
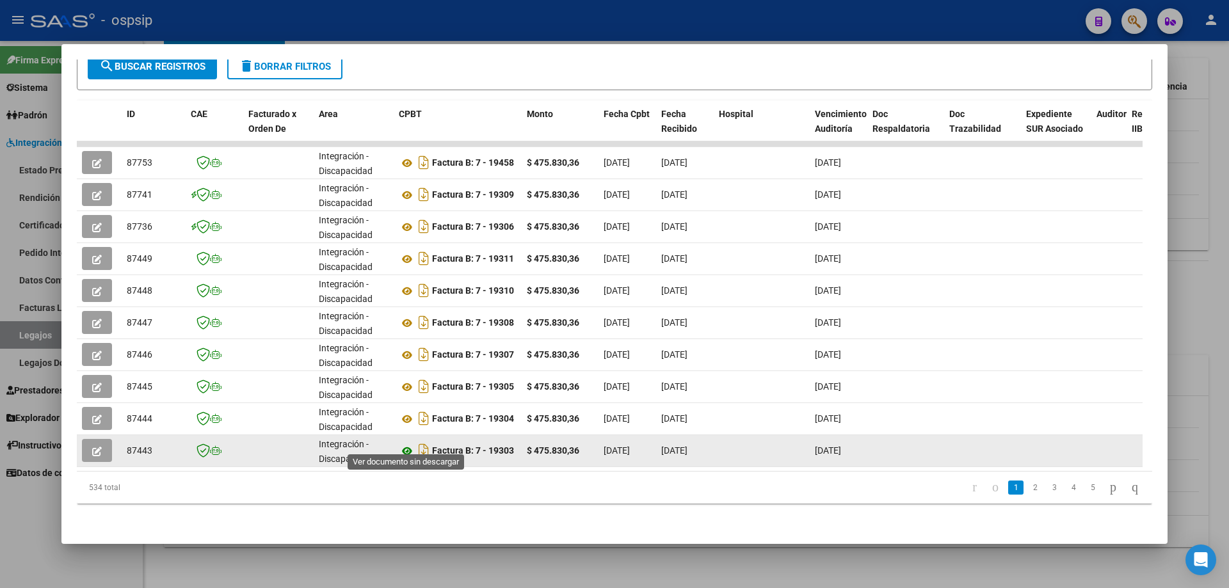
click at [410, 403] on icon at bounding box center [407, 451] width 17 height 15
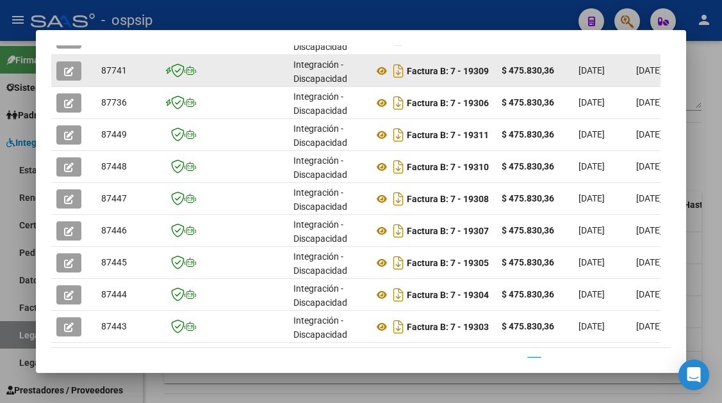
scroll to position [458, 0]
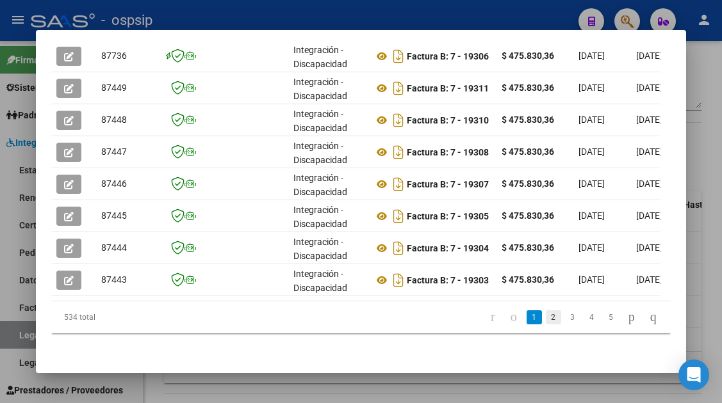
click at [546, 318] on link "2" at bounding box center [553, 318] width 15 height 14
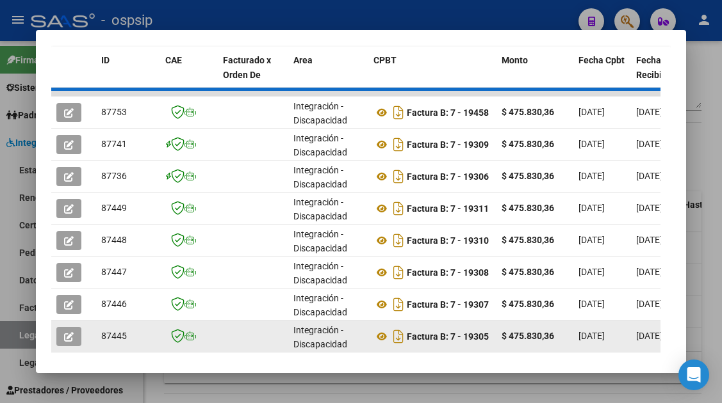
scroll to position [330, 0]
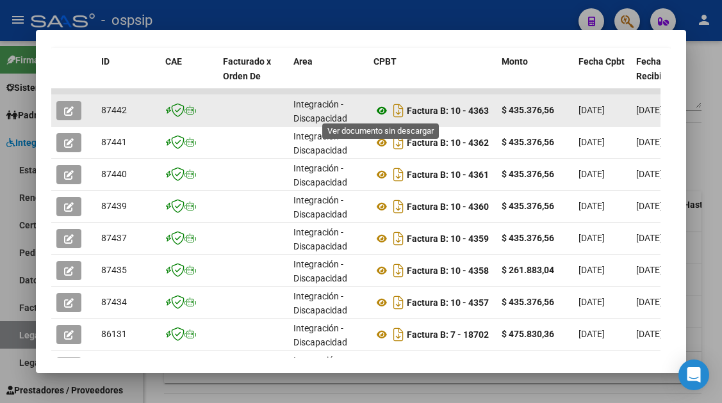
click at [384, 109] on icon at bounding box center [381, 110] width 17 height 15
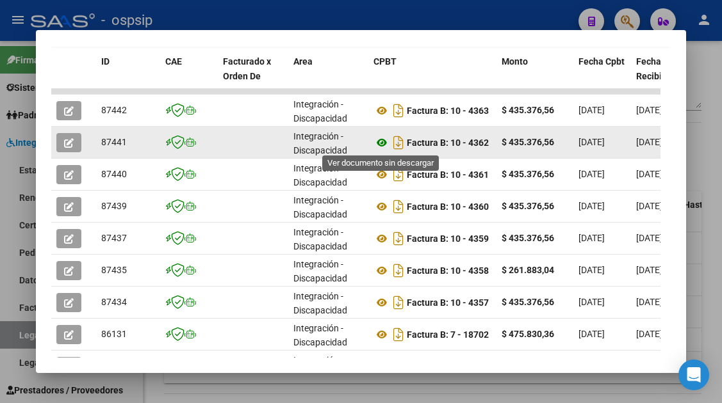
click at [384, 143] on icon at bounding box center [381, 142] width 17 height 15
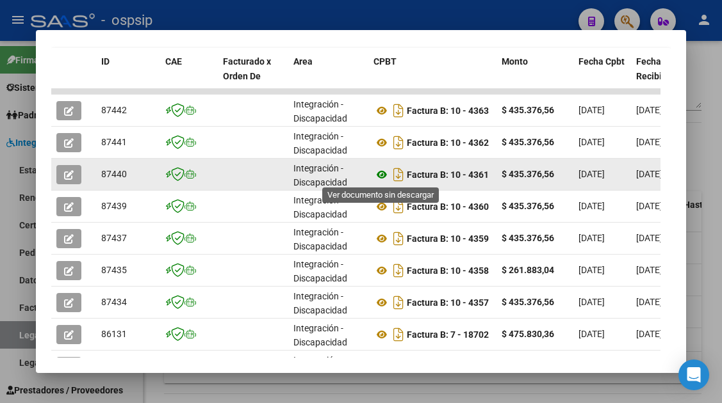
click at [382, 174] on icon at bounding box center [381, 174] width 17 height 15
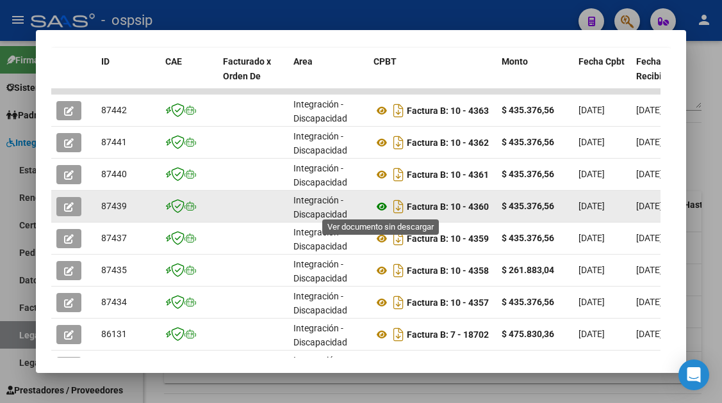
click at [382, 204] on icon at bounding box center [381, 206] width 17 height 15
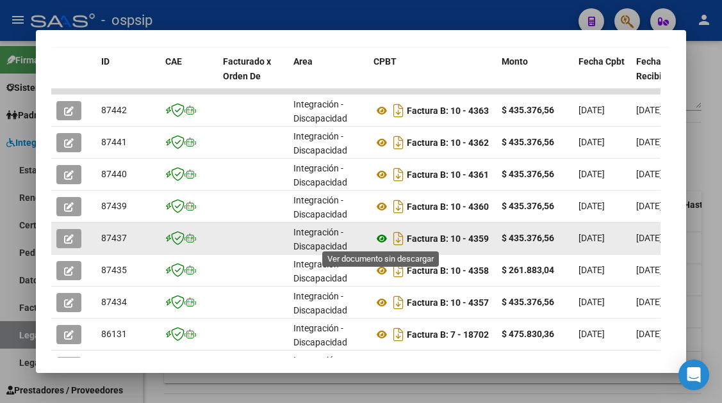
click at [385, 238] on icon at bounding box center [381, 238] width 17 height 15
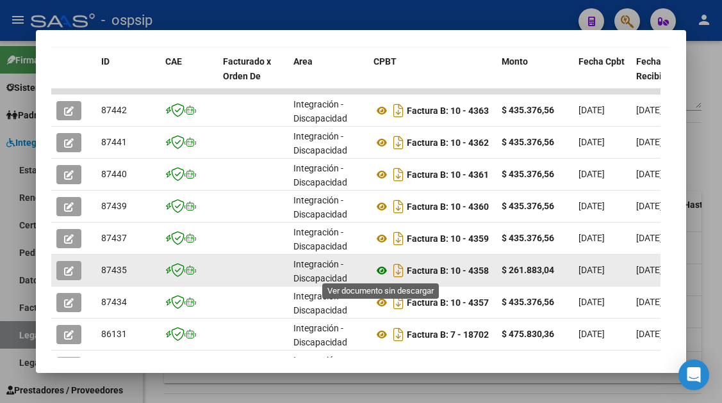
click at [380, 271] on icon at bounding box center [381, 270] width 17 height 15
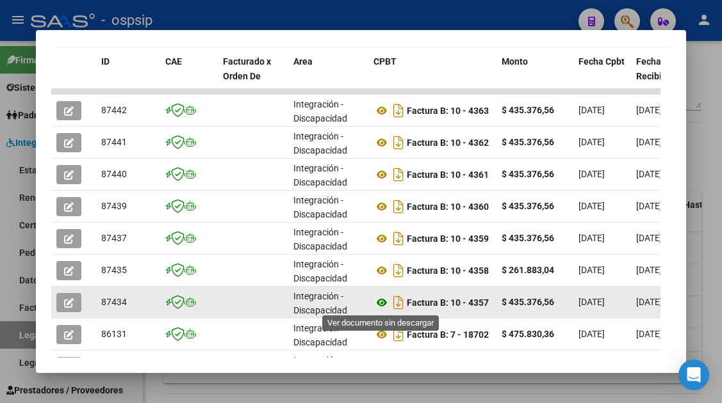
click at [381, 303] on icon at bounding box center [381, 302] width 17 height 15
click at [377, 303] on icon at bounding box center [381, 302] width 17 height 15
click at [69, 300] on icon "button" at bounding box center [69, 303] width 10 height 10
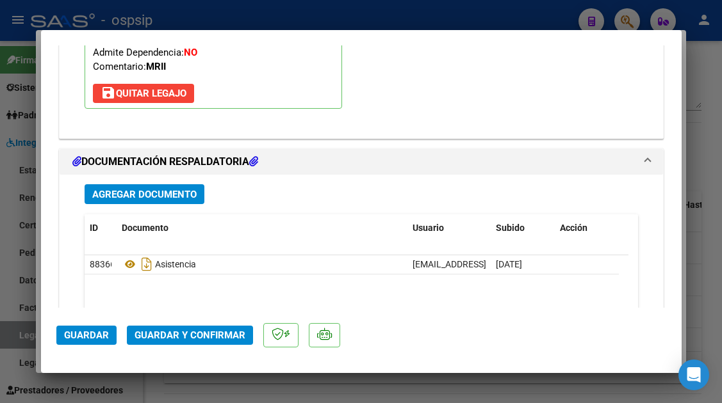
scroll to position [1537, 0]
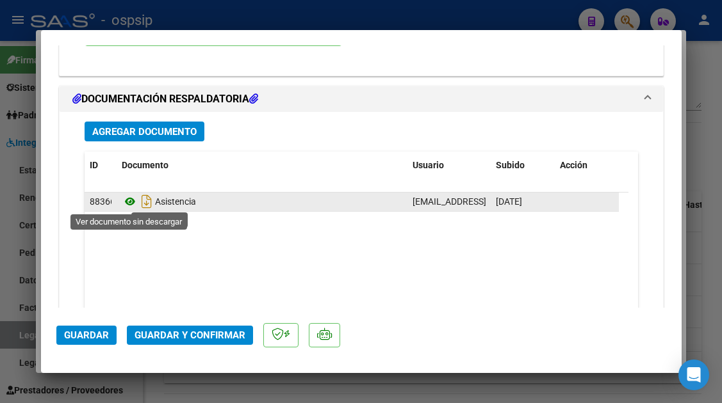
click at [129, 199] on icon at bounding box center [130, 201] width 17 height 15
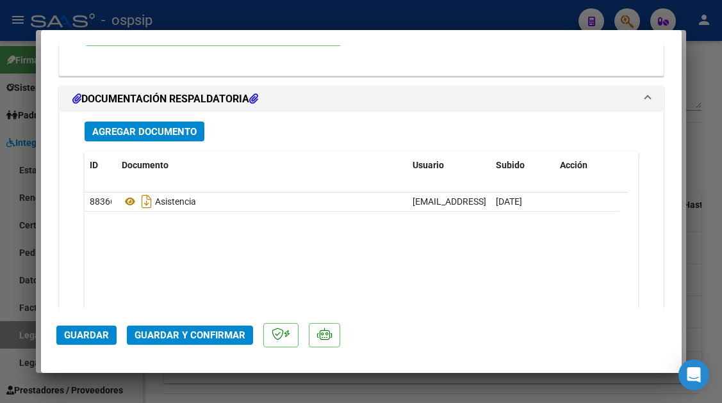
type input "$ 0,00"
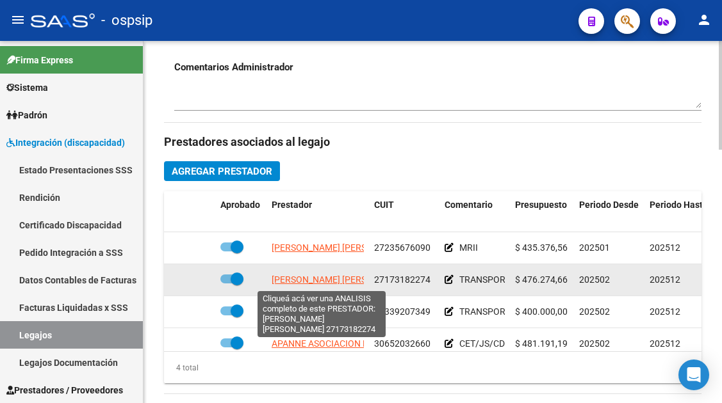
scroll to position [23, 0]
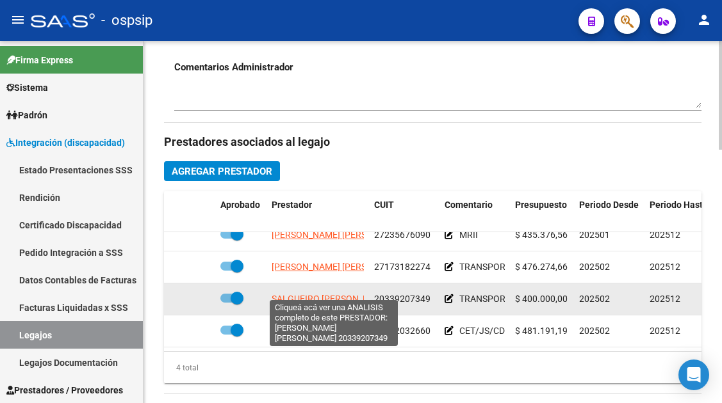
click at [304, 294] on span "[PERSON_NAME]" at bounding box center [331, 299] width 118 height 10
type textarea "20339207349"
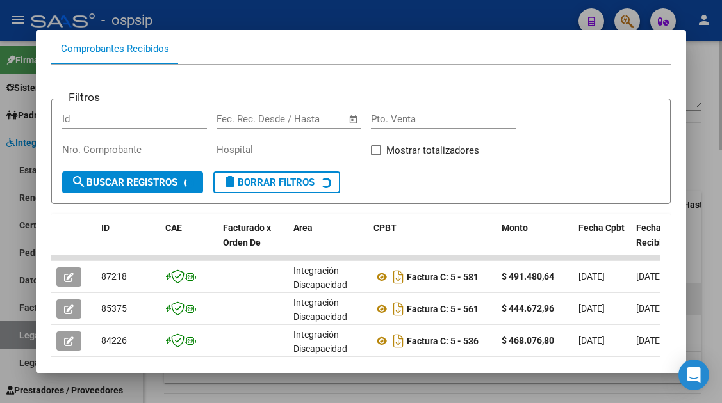
scroll to position [186, 0]
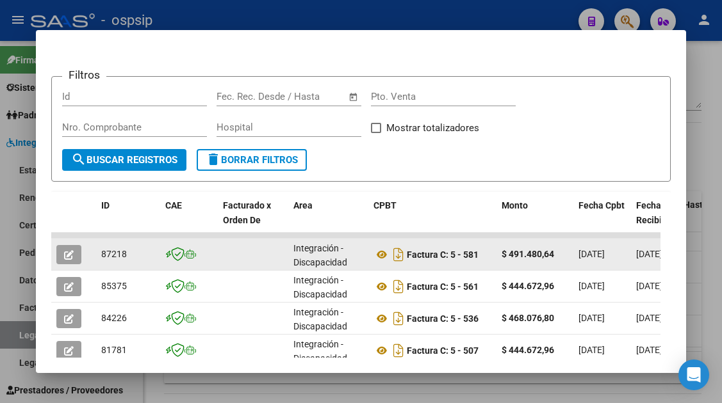
click at [72, 259] on icon "button" at bounding box center [69, 255] width 10 height 10
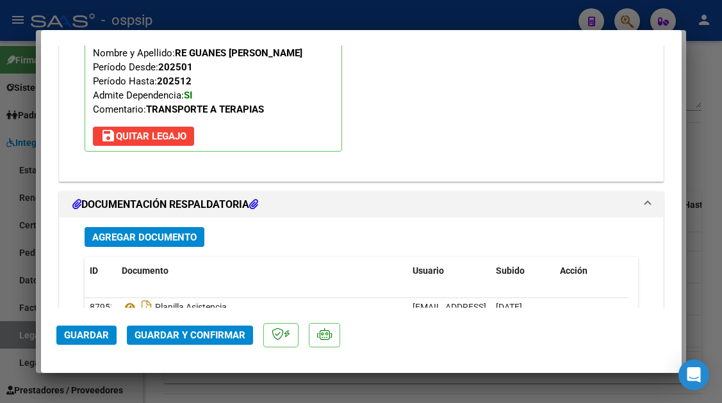
scroll to position [1561, 0]
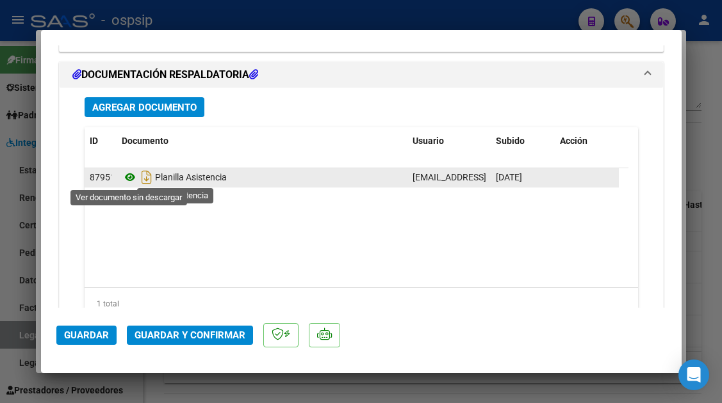
click at [128, 180] on icon at bounding box center [130, 177] width 17 height 15
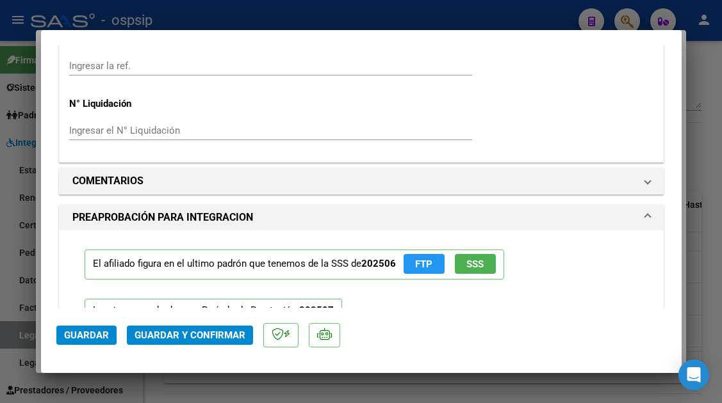
scroll to position [1113, 0]
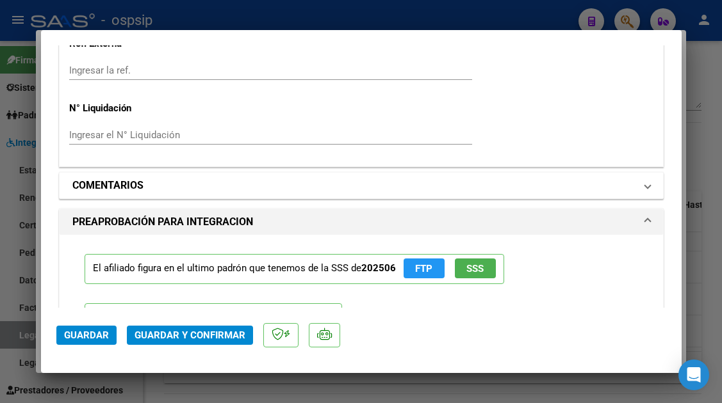
click at [645, 188] on span at bounding box center [647, 185] width 5 height 15
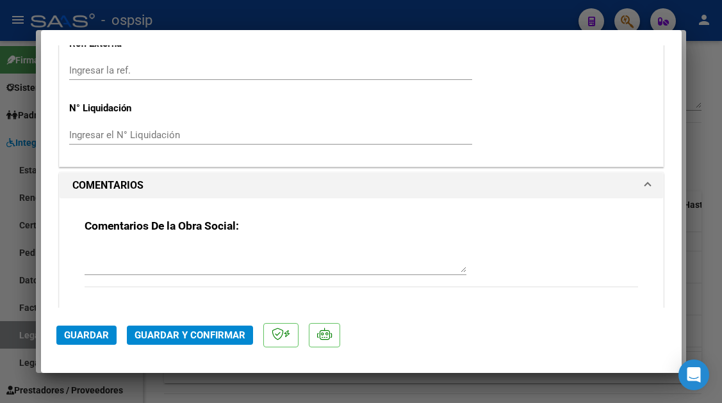
click at [142, 249] on textarea at bounding box center [276, 260] width 382 height 26
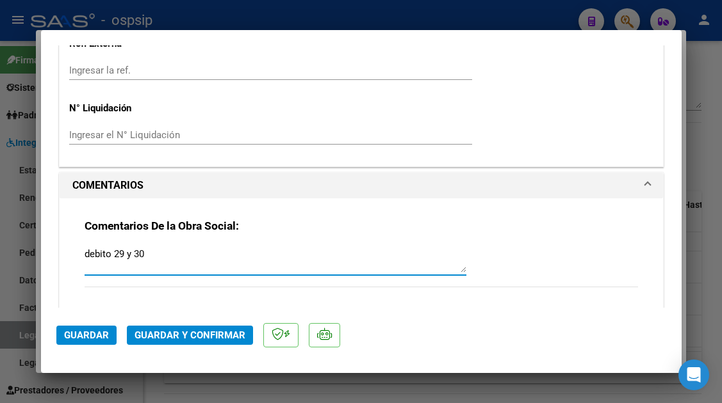
scroll to position [1241, 0]
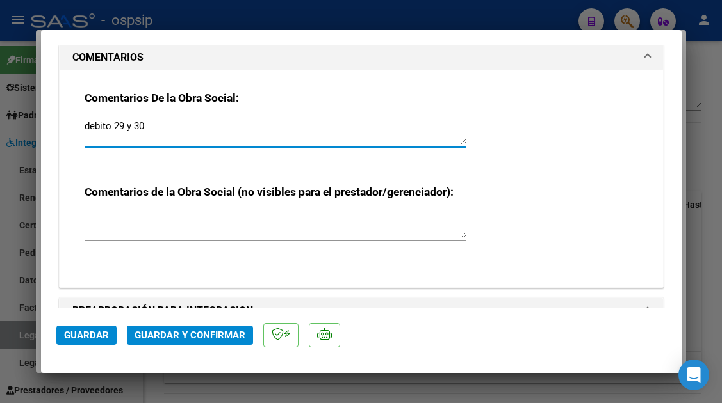
type textarea "debito 29 y 30"
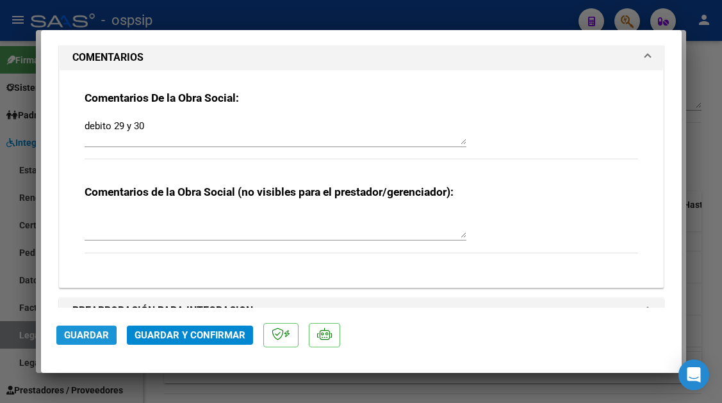
click at [76, 336] on span "Guardar" at bounding box center [86, 336] width 45 height 12
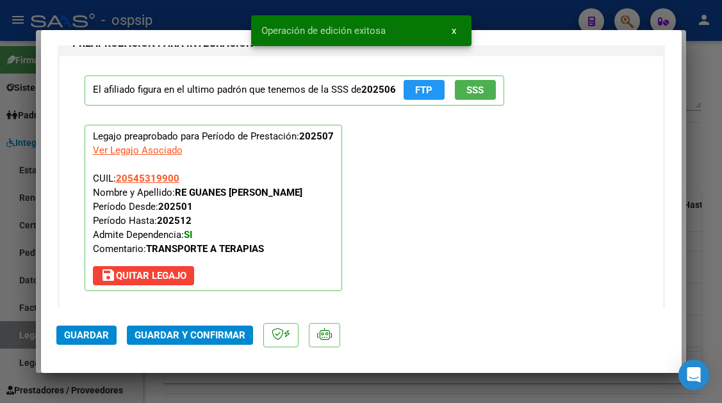
scroll to position [1680, 0]
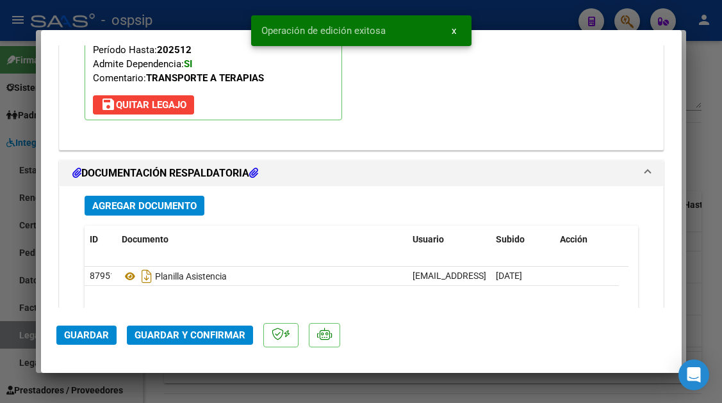
type input "$ 0,00"
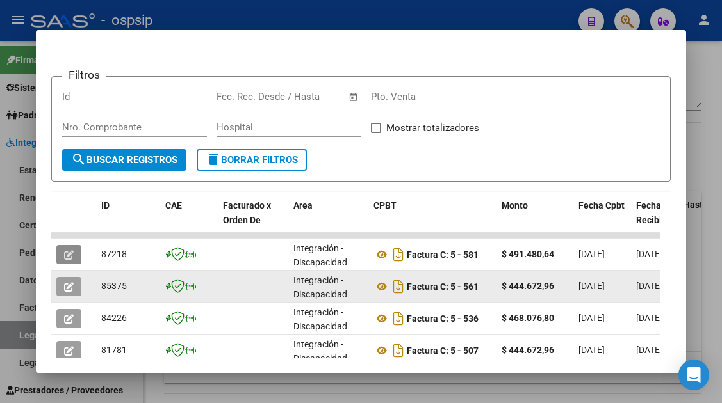
click at [61, 286] on button "button" at bounding box center [68, 286] width 25 height 19
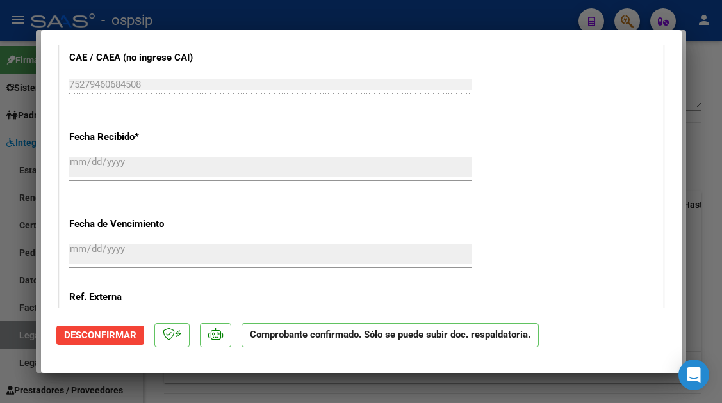
scroll to position [961, 0]
type input "$ 0,00"
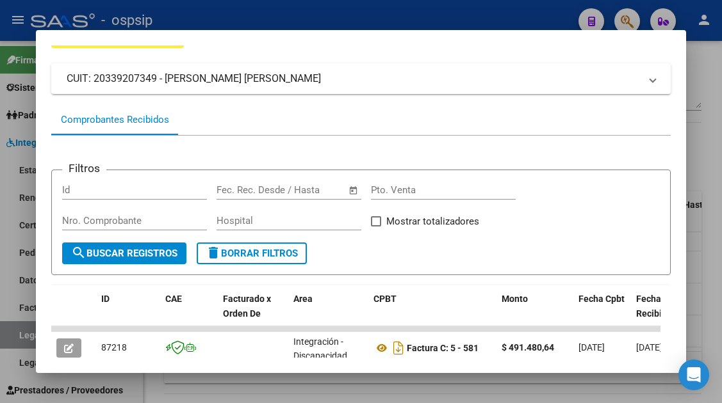
scroll to position [192, 0]
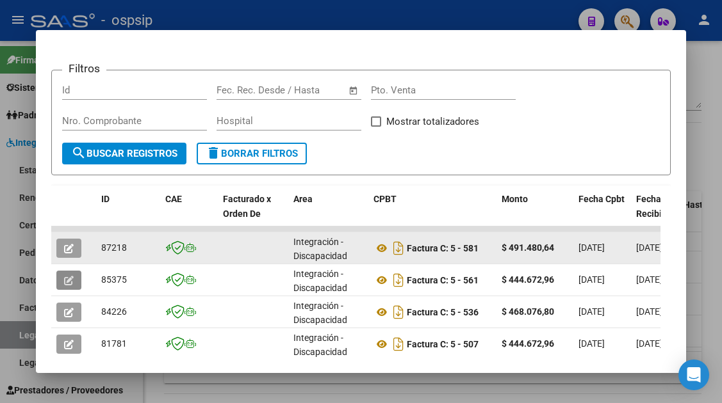
click at [76, 251] on button "button" at bounding box center [68, 248] width 25 height 19
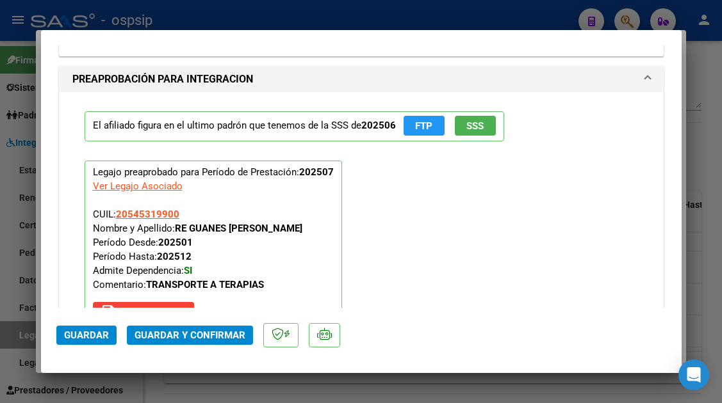
scroll to position [1281, 0]
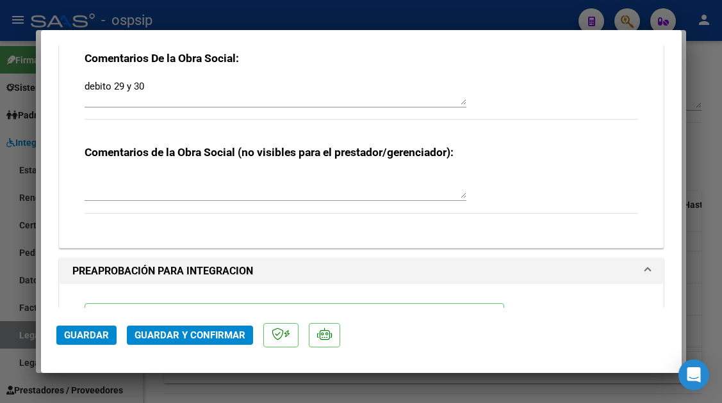
click at [177, 77] on div "debito 29 y 30" at bounding box center [276, 92] width 382 height 31
click at [310, 87] on textarea "debito 29 y 30/07 no hay regsitro de asistencia" at bounding box center [276, 92] width 382 height 26
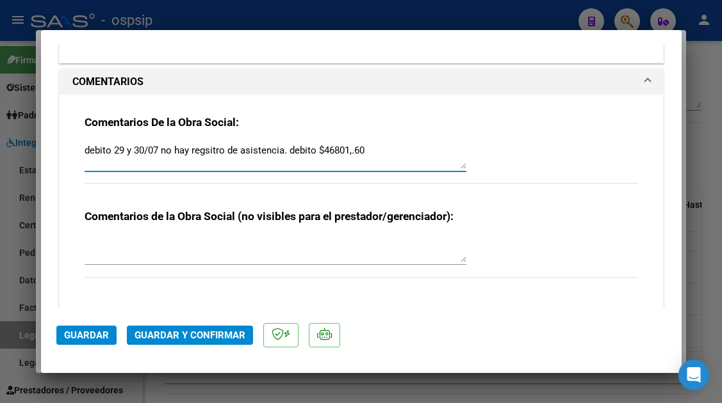
scroll to position [1409, 0]
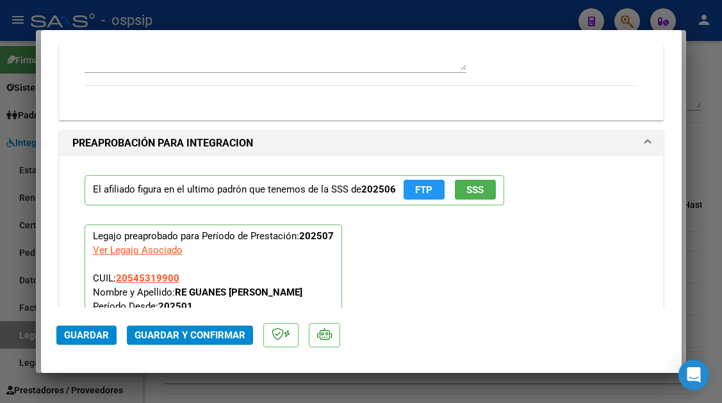
type textarea "debito 29 y 30/07 no hay regsitro de asistencia. debito $46801,.60"
click at [206, 336] on span "Guardar y Confirmar" at bounding box center [189, 336] width 111 height 12
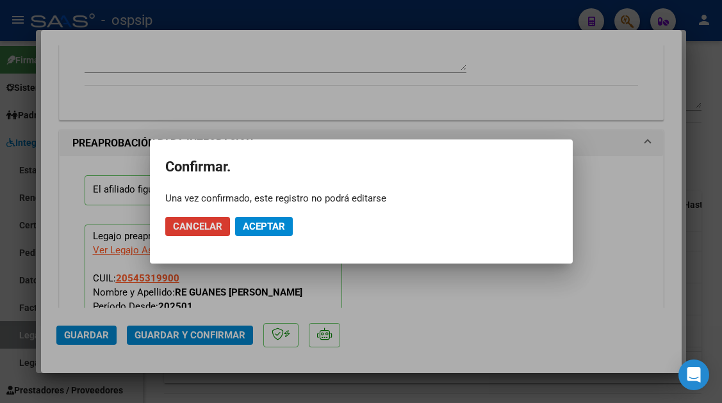
click at [272, 223] on span "Aceptar" at bounding box center [264, 227] width 42 height 12
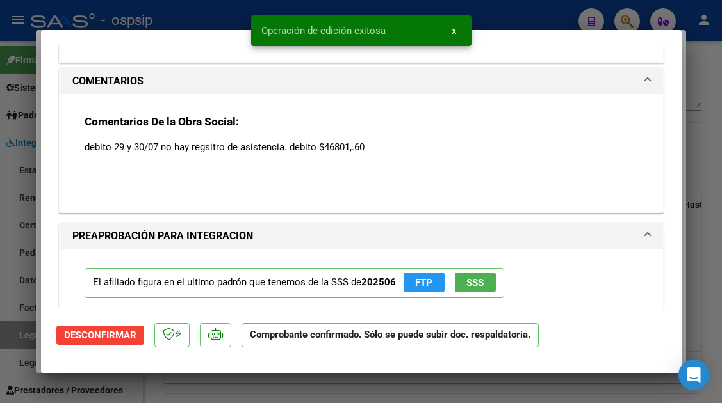
scroll to position [1137, 0]
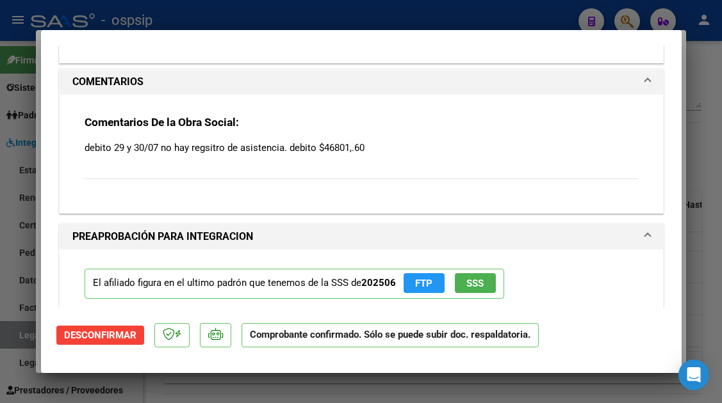
drag, startPoint x: 369, startPoint y: 147, endPoint x: 85, endPoint y: 145, distance: 284.3
click at [85, 145] on p "debito 29 y 30/07 no hay regsitro de asistencia. debito $46801,.60" at bounding box center [361, 148] width 553 height 14
copy p "debito 29 y 30/07 no hay regsitro de asistencia. debito $46801,.60"
click at [8, 332] on div at bounding box center [361, 201] width 722 height 403
type input "$ 0,00"
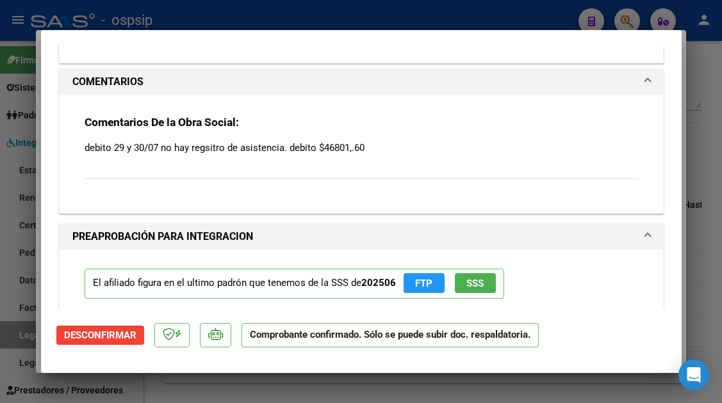
scroll to position [0, 0]
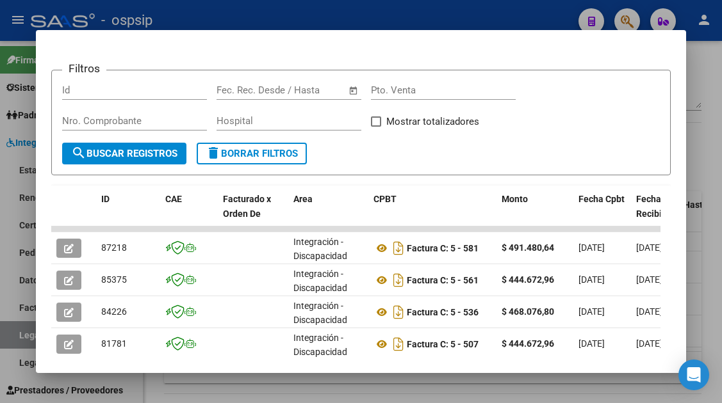
click at [17, 334] on div at bounding box center [361, 201] width 722 height 403
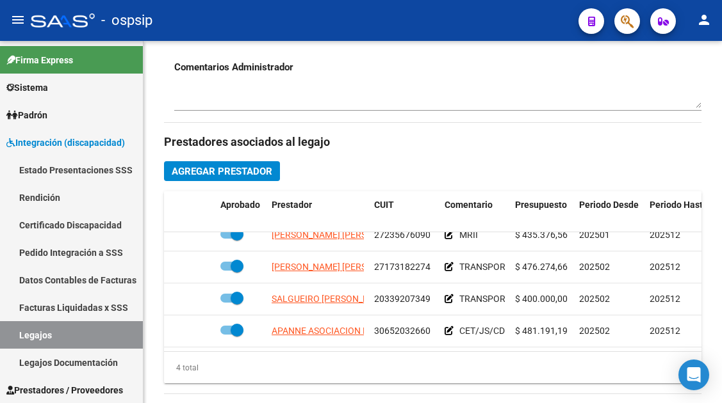
click at [17, 334] on link "Legajos" at bounding box center [71, 335] width 143 height 28
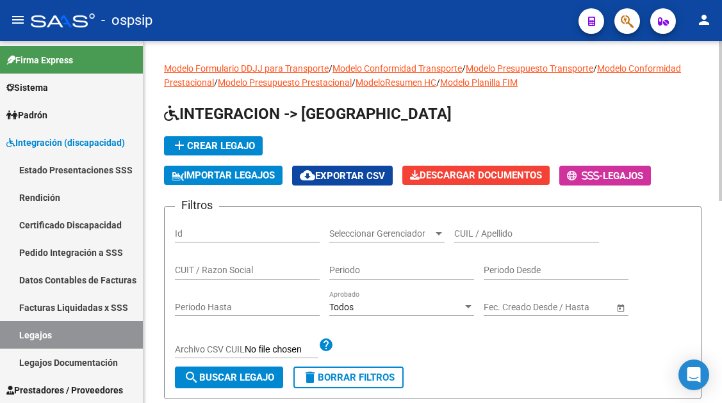
click at [473, 236] on input "CUIL / Apellido" at bounding box center [526, 234] width 145 height 11
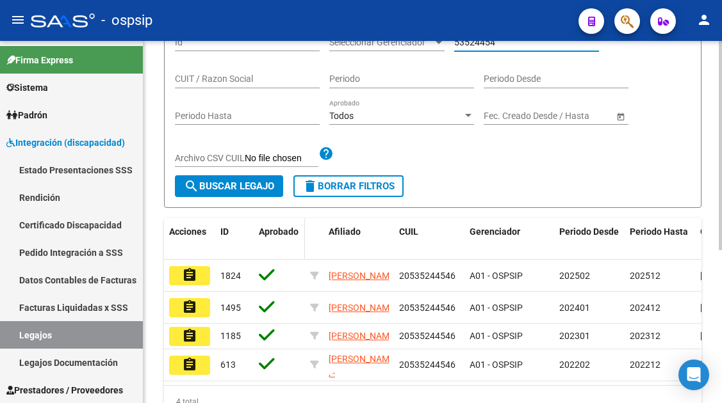
scroll to position [192, 0]
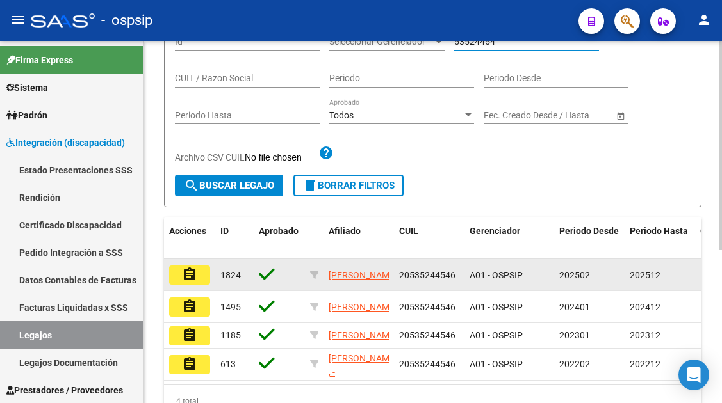
type input "53524454"
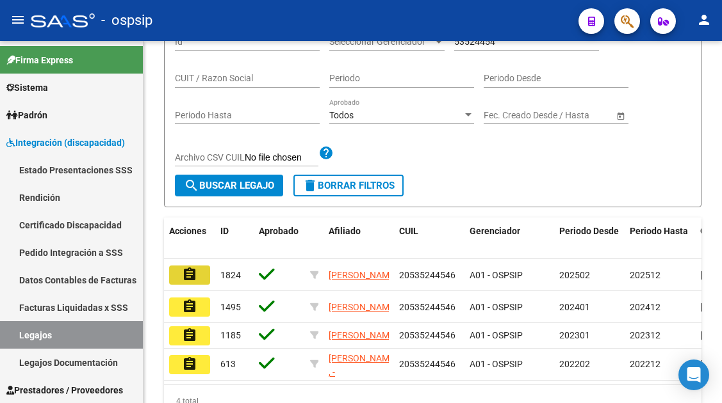
drag, startPoint x: 177, startPoint y: 268, endPoint x: 185, endPoint y: 273, distance: 9.8
click at [182, 271] on button "assignment" at bounding box center [189, 275] width 41 height 19
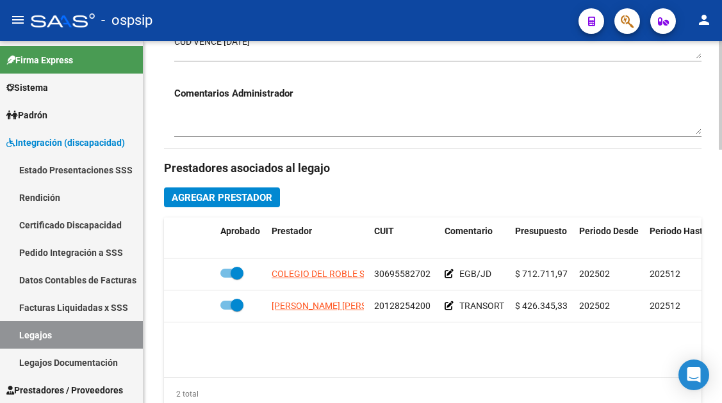
scroll to position [512, 0]
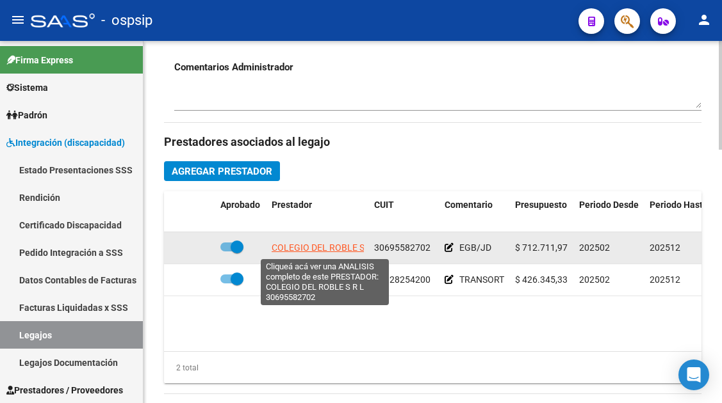
click at [320, 245] on span "COLEGIO DEL ROBLE S R L" at bounding box center [326, 248] width 108 height 10
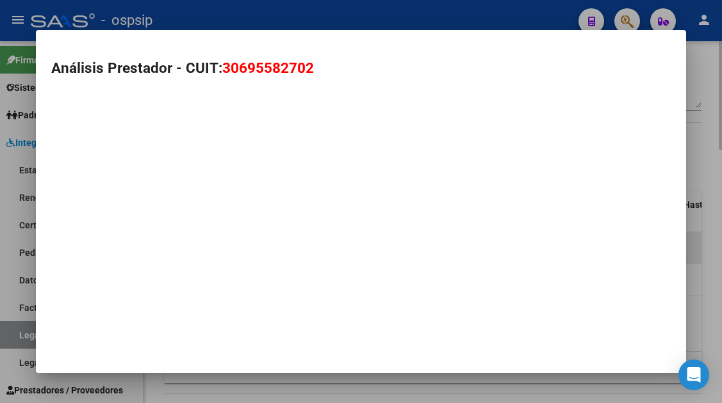
type textarea "30695582702"
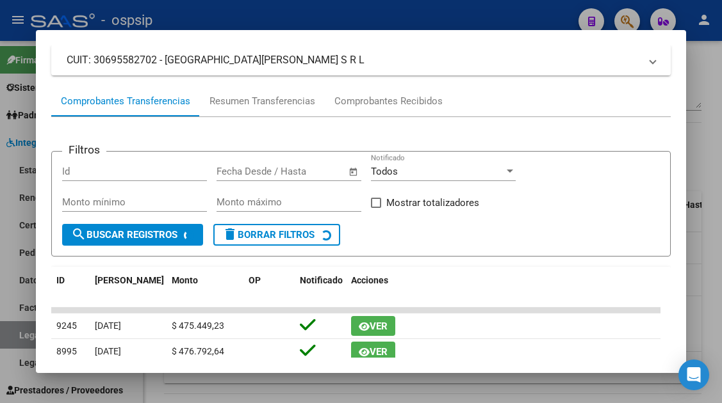
scroll to position [121, 0]
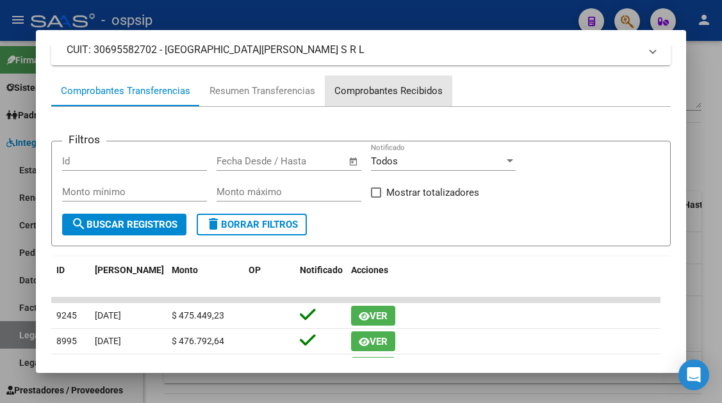
click at [370, 92] on div "Comprobantes Recibidos" at bounding box center [388, 91] width 108 height 15
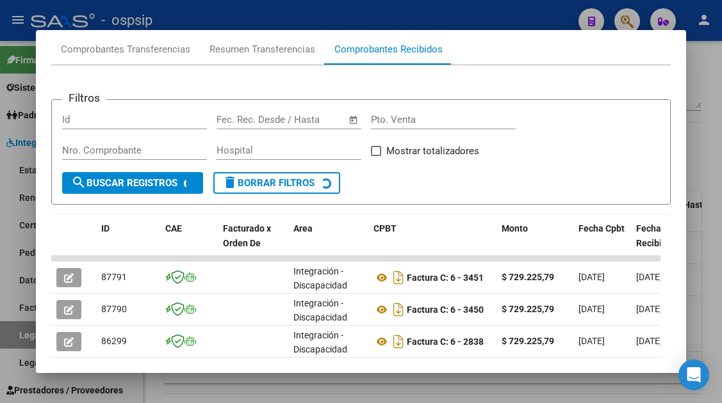
scroll to position [186, 0]
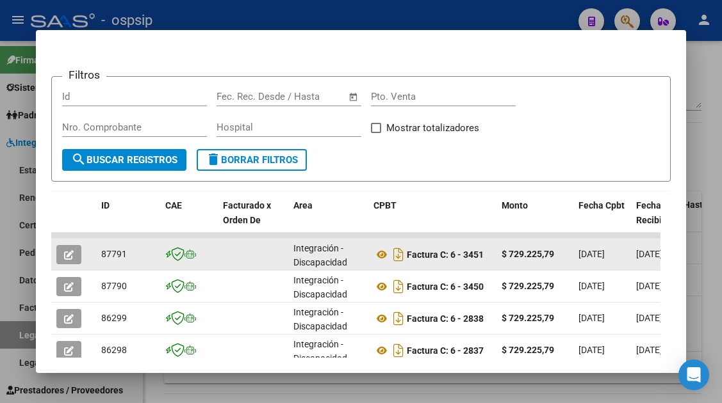
click at [74, 252] on icon "button" at bounding box center [69, 255] width 10 height 10
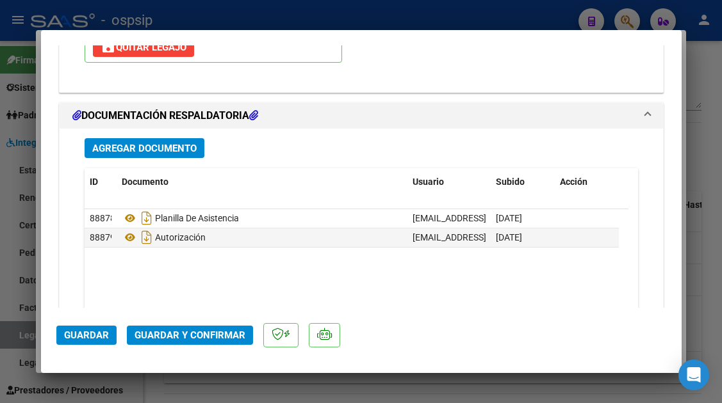
scroll to position [1613, 0]
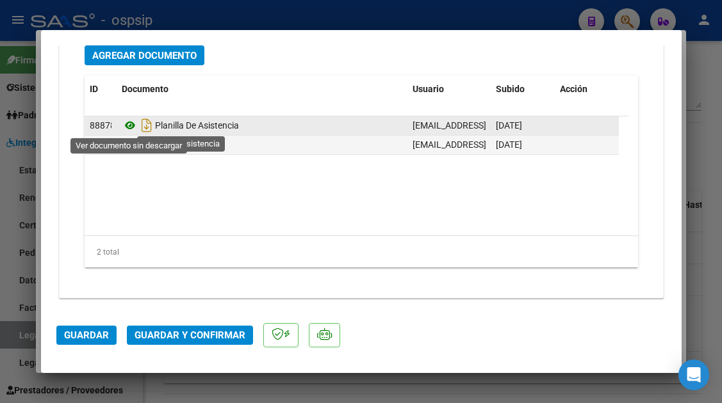
click at [132, 124] on icon at bounding box center [130, 125] width 17 height 15
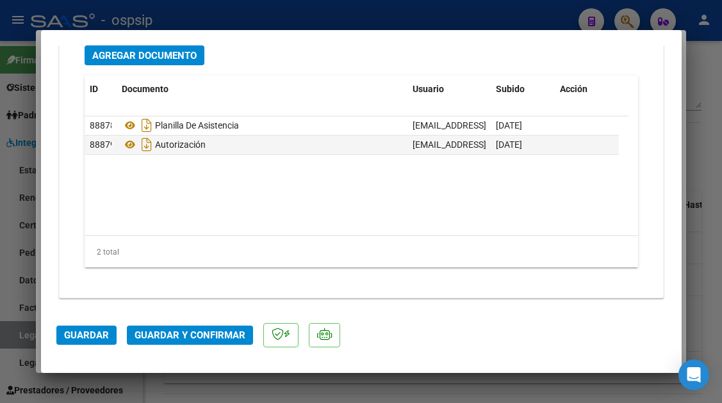
type input "$ 0,00"
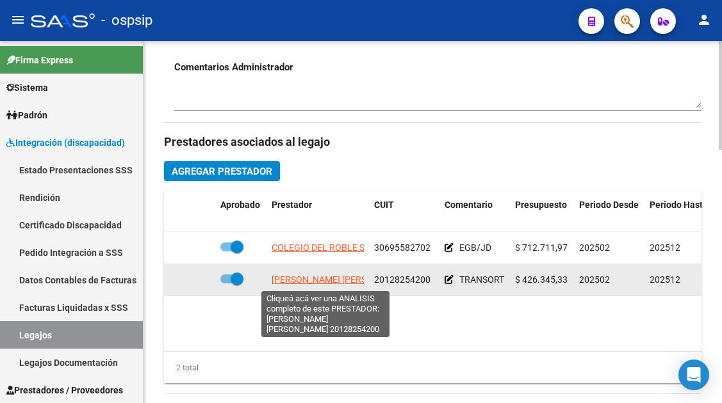
click at [293, 285] on span "ALVAREZ FRANCISCO LUIS" at bounding box center [341, 280] width 139 height 10
type textarea "20128254200"
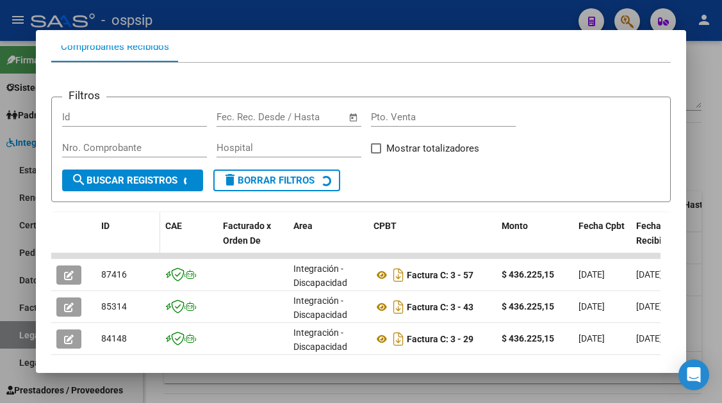
scroll to position [250, 0]
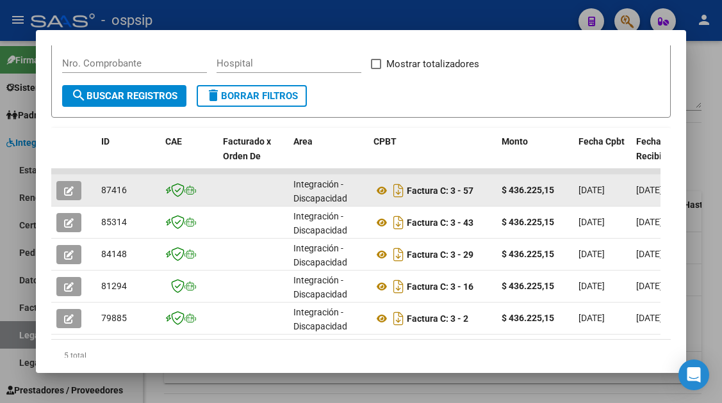
click at [67, 187] on icon "button" at bounding box center [69, 191] width 10 height 10
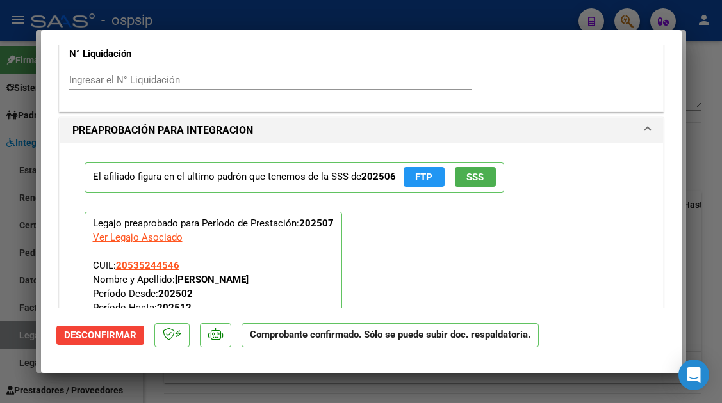
scroll to position [1345, 0]
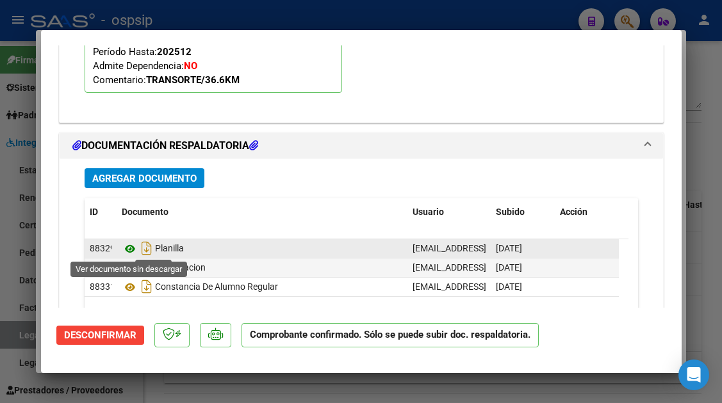
click at [127, 247] on icon at bounding box center [130, 248] width 17 height 15
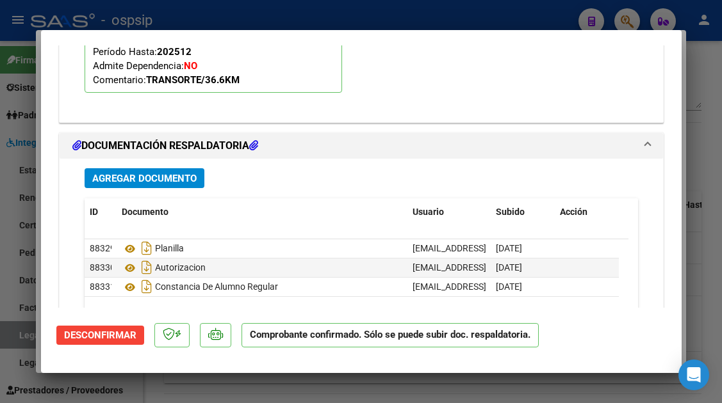
click at [10, 341] on div at bounding box center [361, 201] width 722 height 403
type input "$ 0,00"
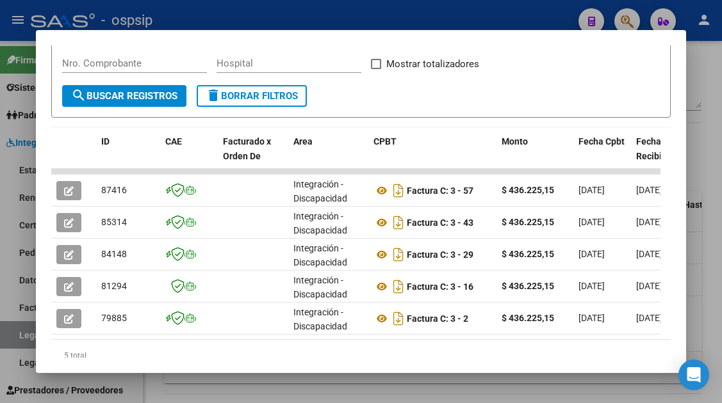
click at [10, 335] on div at bounding box center [361, 201] width 722 height 403
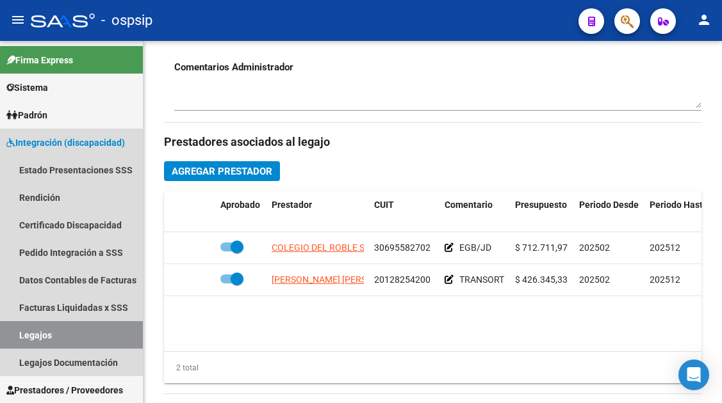
click at [10, 335] on link "Legajos" at bounding box center [71, 335] width 143 height 28
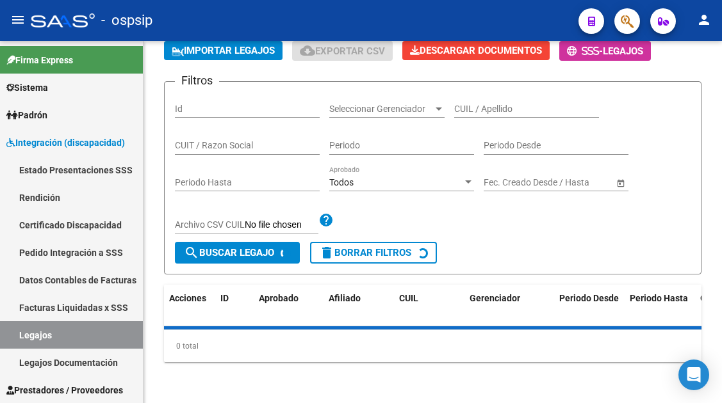
click at [10, 335] on link "Legajos" at bounding box center [71, 335] width 143 height 28
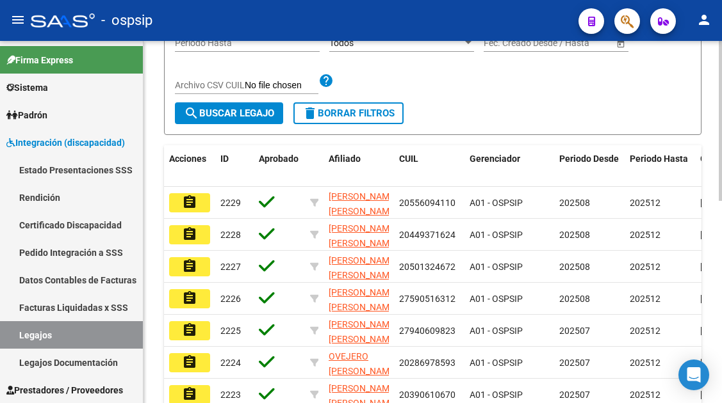
scroll to position [72, 0]
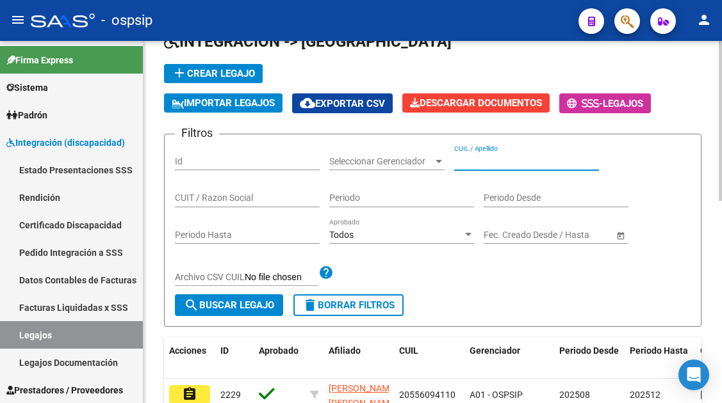
click at [478, 159] on input "CUIL / Apellido" at bounding box center [526, 161] width 145 height 11
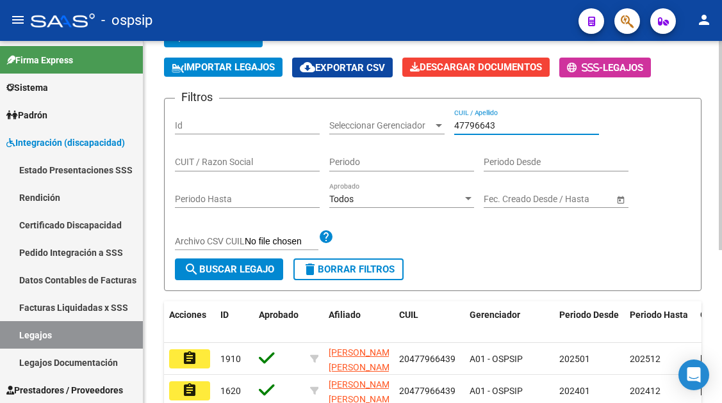
scroll to position [136, 0]
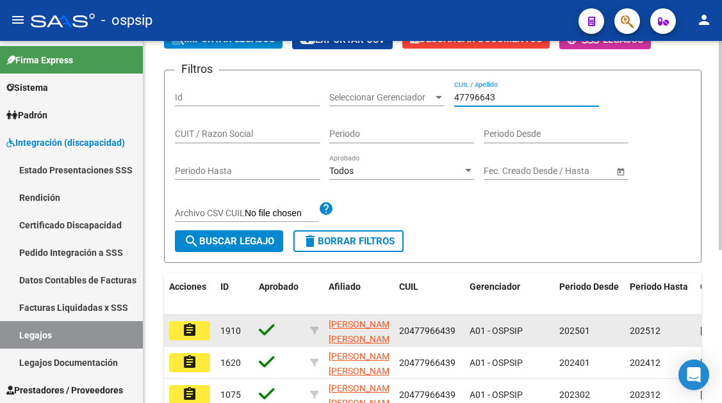
type input "47796643"
click at [184, 325] on mat-icon "assignment" at bounding box center [189, 330] width 15 height 15
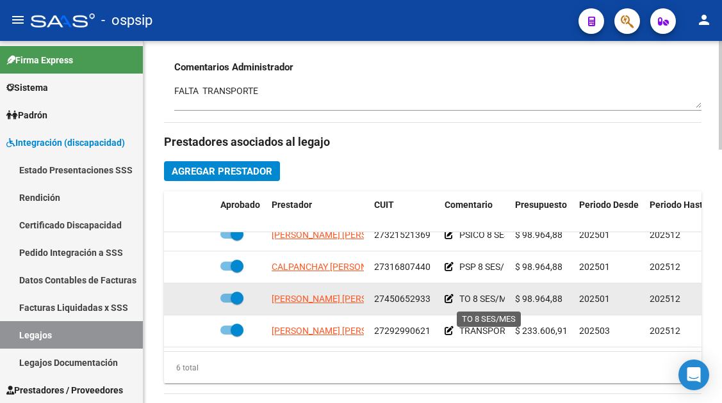
scroll to position [576, 0]
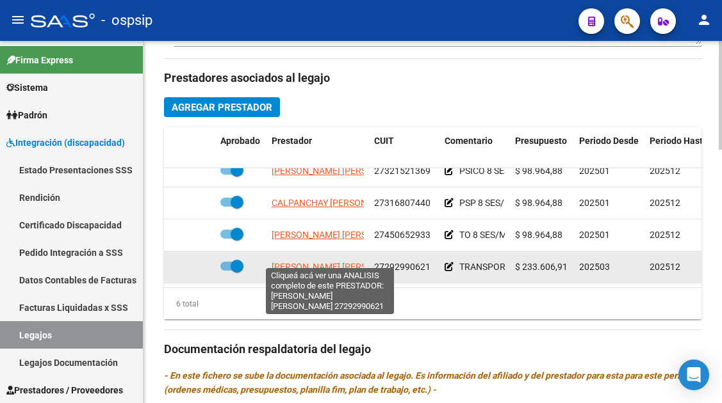
click at [294, 262] on span "ESCOBEDO JESICA PATRICIA" at bounding box center [341, 267] width 139 height 10
type textarea "27292990621"
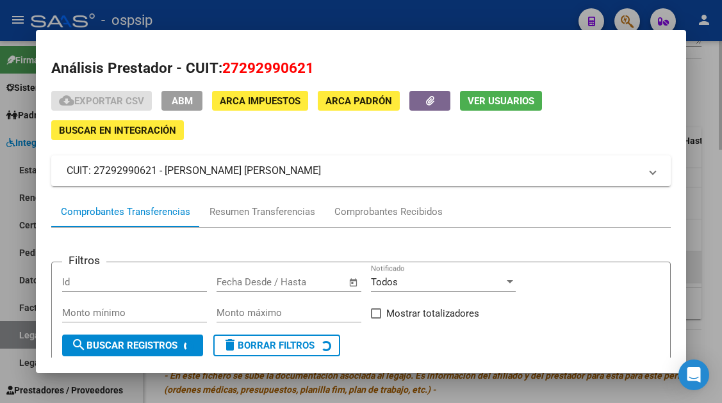
scroll to position [122, 0]
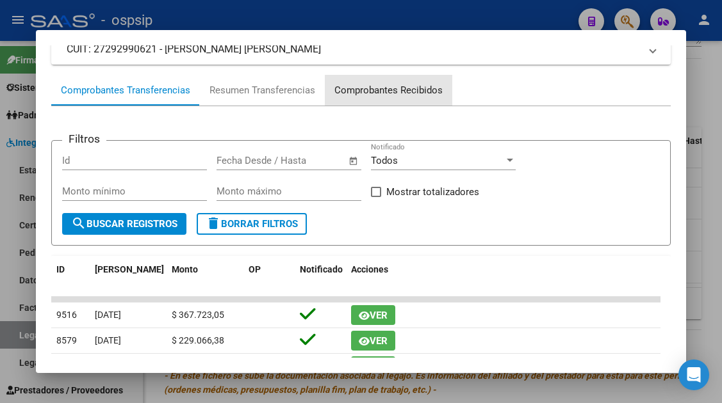
click at [430, 95] on div "Comprobantes Recibidos" at bounding box center [388, 90] width 108 height 15
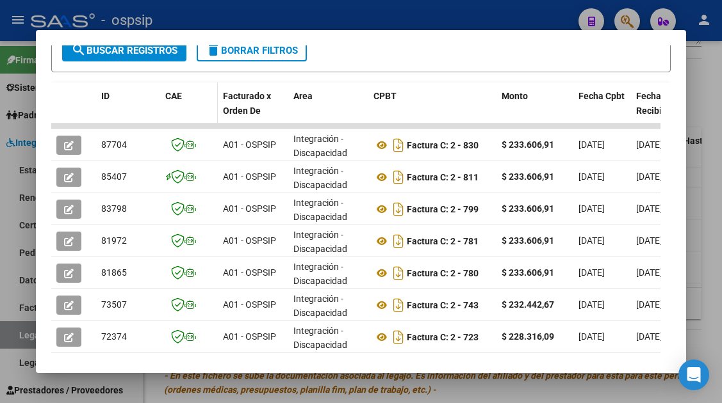
scroll to position [314, 0]
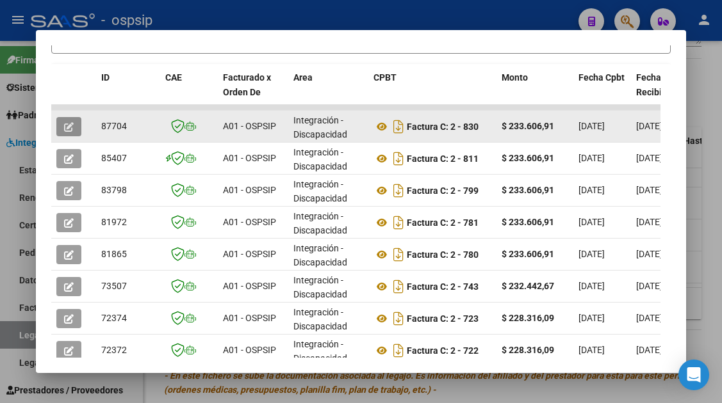
click at [65, 124] on icon "button" at bounding box center [69, 127] width 10 height 10
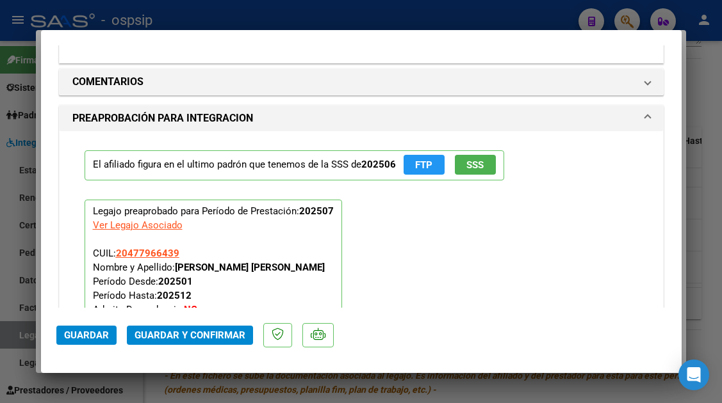
scroll to position [1537, 0]
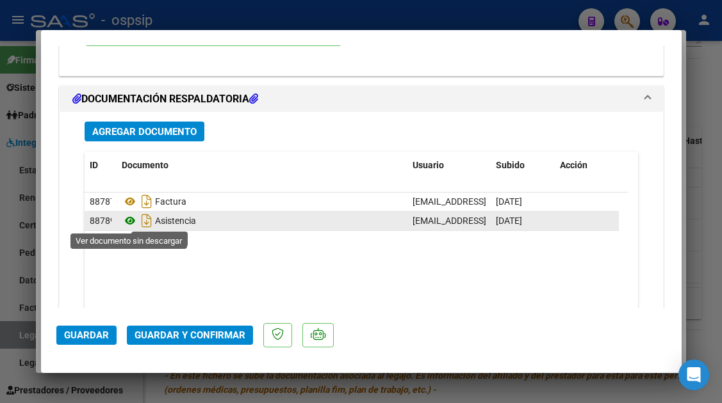
click at [136, 220] on icon at bounding box center [130, 220] width 17 height 15
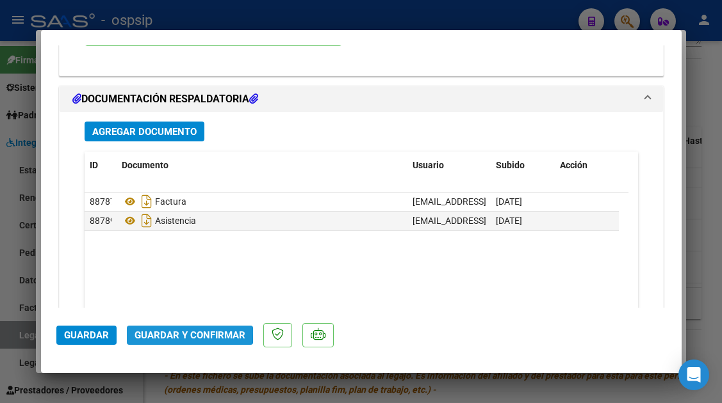
click at [184, 332] on span "Guardar y Confirmar" at bounding box center [189, 336] width 111 height 12
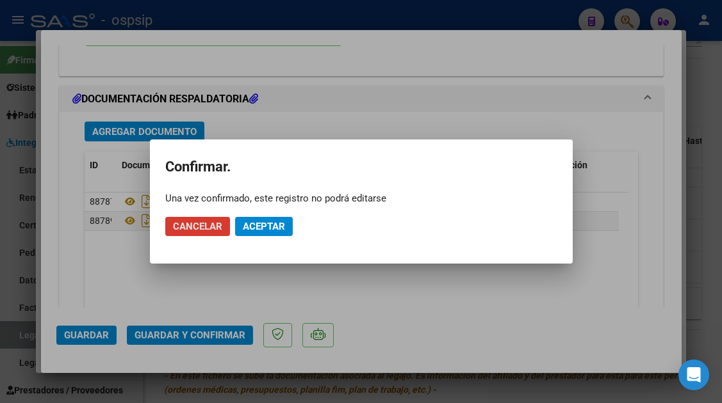
click at [240, 222] on button "Aceptar" at bounding box center [264, 226] width 58 height 19
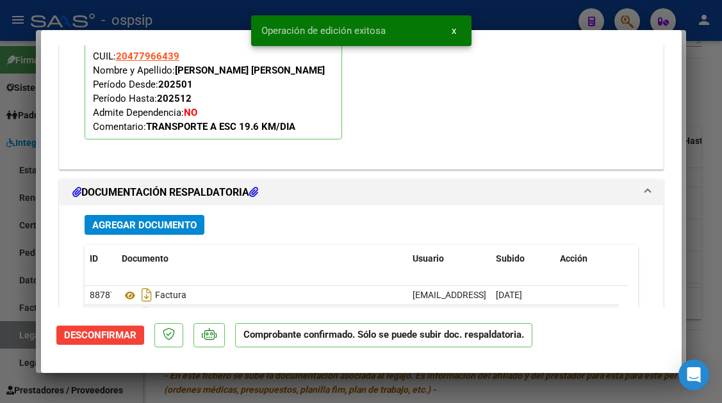
scroll to position [1468, 0]
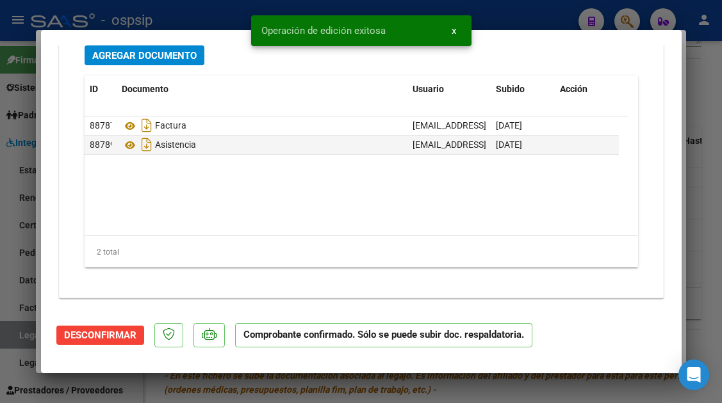
type input "$ 0,00"
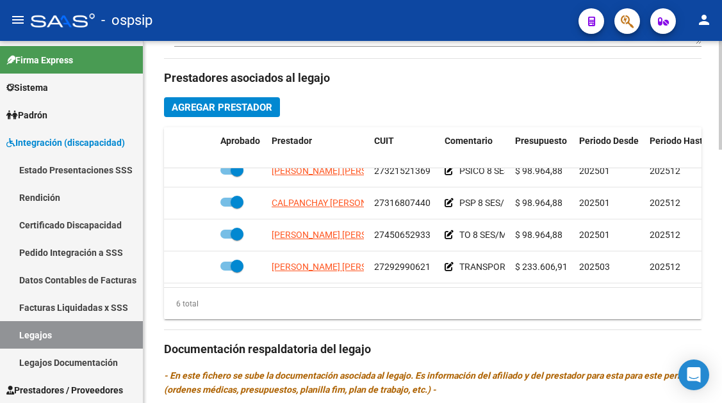
scroll to position [0, 0]
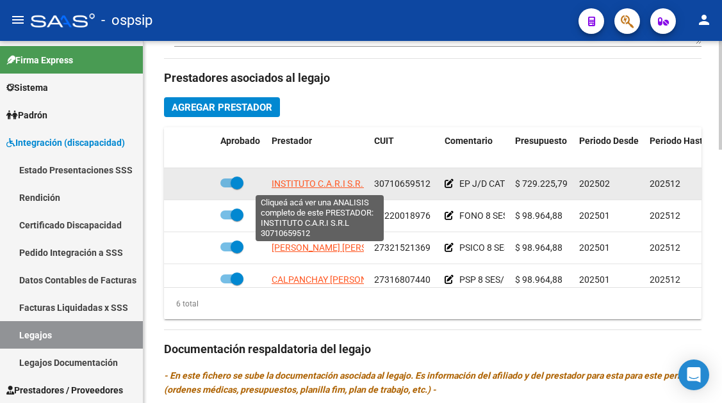
click at [337, 182] on span "INSTITUTO C.A.R.I S.R.L" at bounding box center [320, 184] width 97 height 10
type textarea "30710659512"
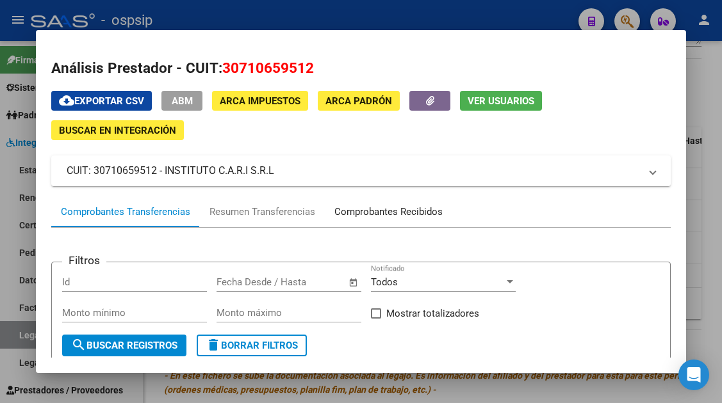
click at [357, 209] on div "Comprobantes Recibidos" at bounding box center [388, 212] width 108 height 15
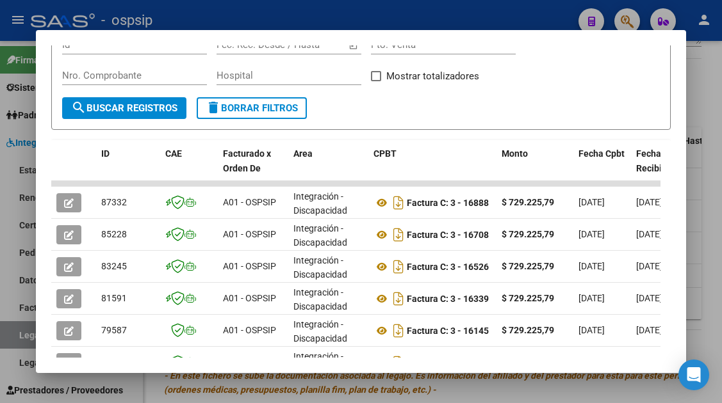
scroll to position [256, 0]
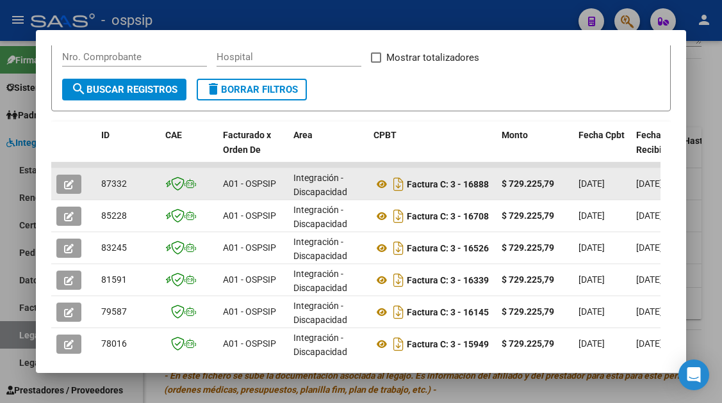
click at [71, 182] on icon "button" at bounding box center [69, 185] width 10 height 10
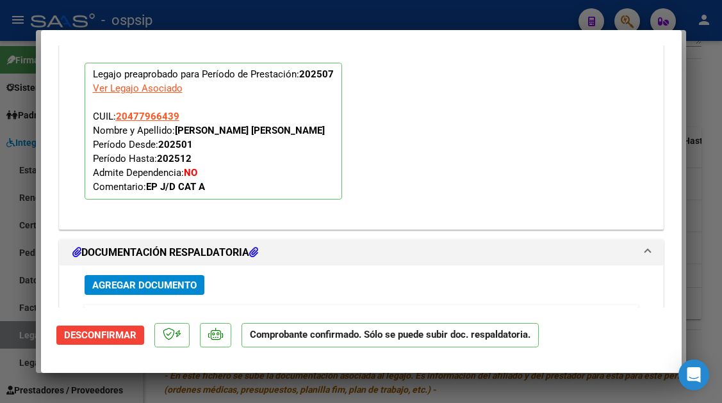
scroll to position [1345, 0]
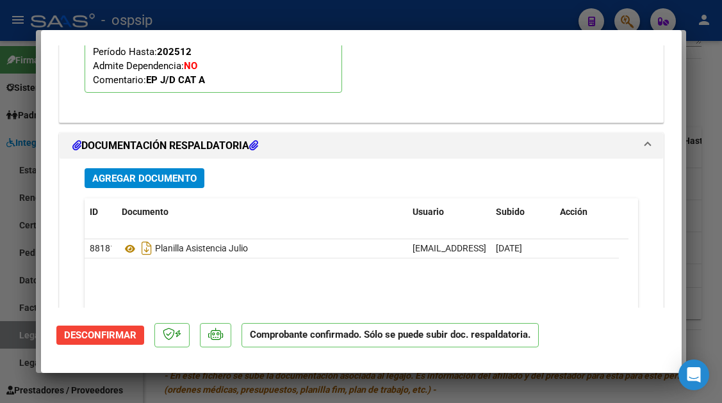
click at [15, 339] on div at bounding box center [361, 201] width 722 height 403
type input "$ 0,00"
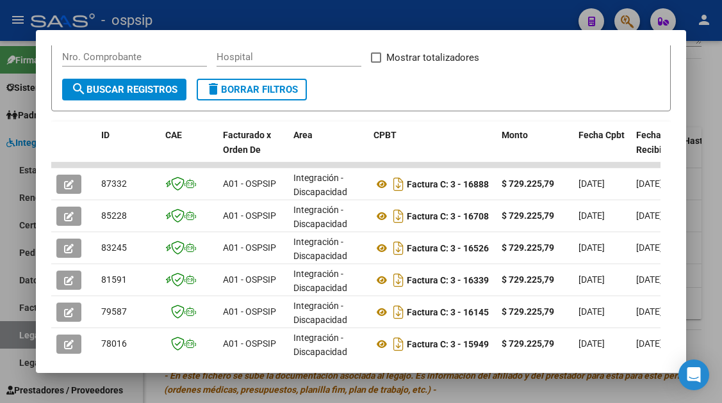
click at [15, 339] on div at bounding box center [361, 201] width 722 height 403
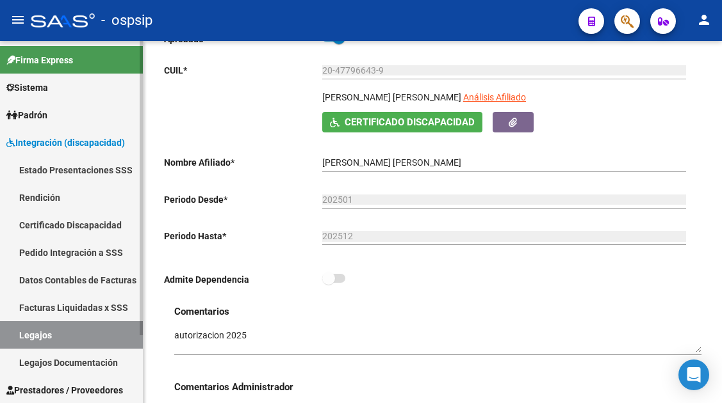
click at [30, 341] on link "Legajos" at bounding box center [71, 335] width 143 height 28
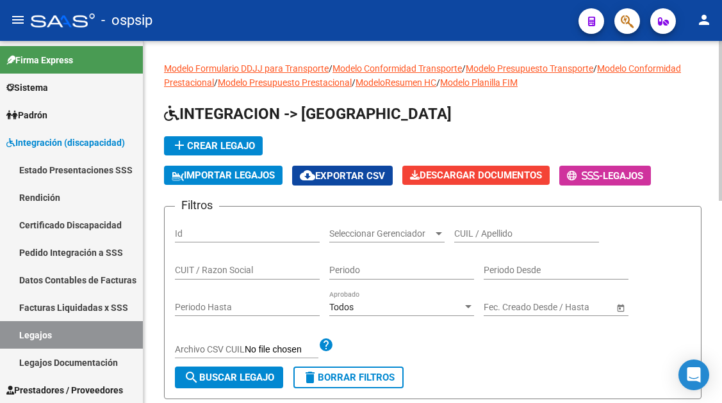
click at [471, 230] on input "CUIL / Apellido" at bounding box center [526, 234] width 145 height 11
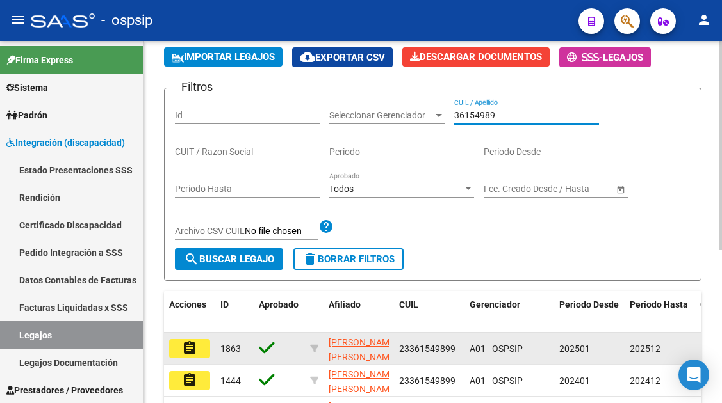
scroll to position [192, 0]
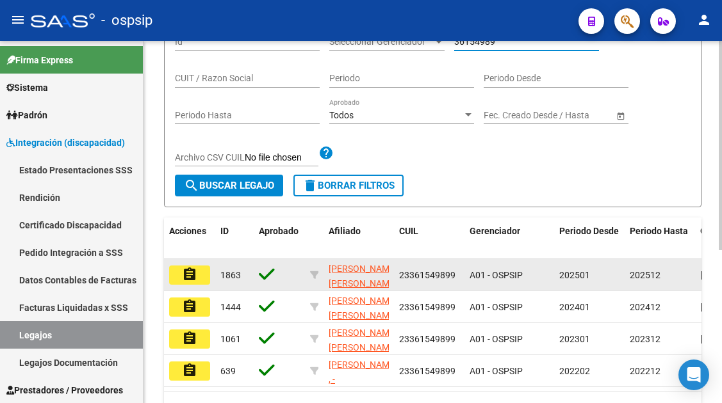
type input "36154989"
click at [185, 275] on mat-icon "assignment" at bounding box center [189, 274] width 15 height 15
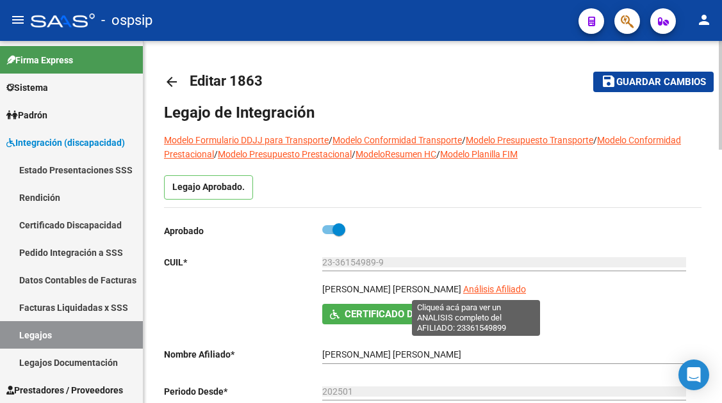
click at [463, 294] on span "Análisis Afiliado" at bounding box center [494, 289] width 63 height 10
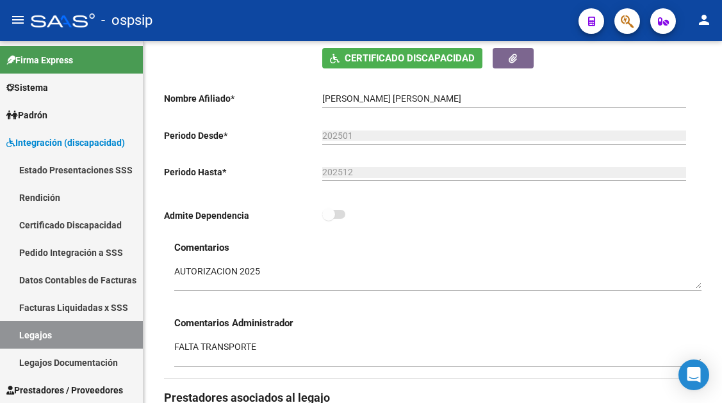
scroll to position [448, 0]
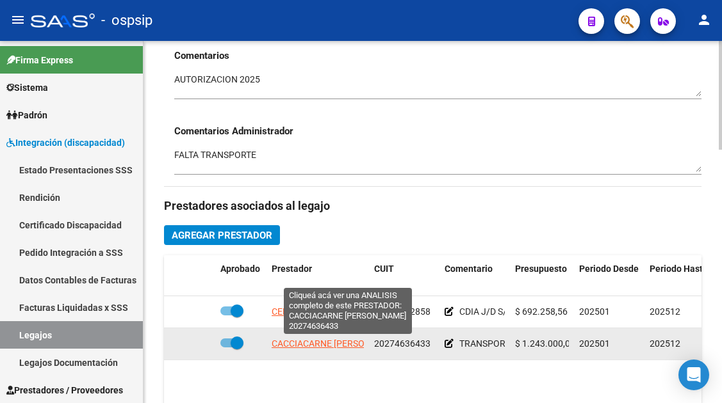
click at [294, 345] on span "CACCIACARNE MAXIMILIANO DANIEL" at bounding box center [337, 344] width 131 height 10
type textarea "20274636433"
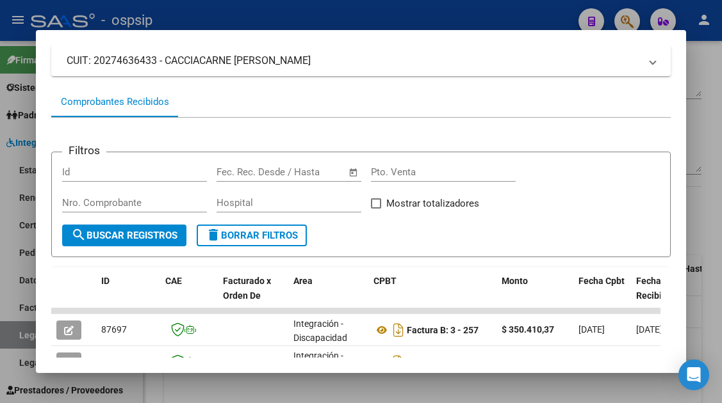
scroll to position [256, 0]
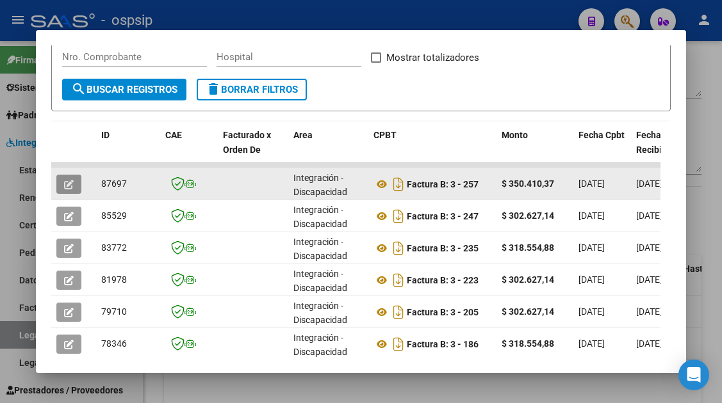
click at [65, 187] on icon "button" at bounding box center [69, 185] width 10 height 10
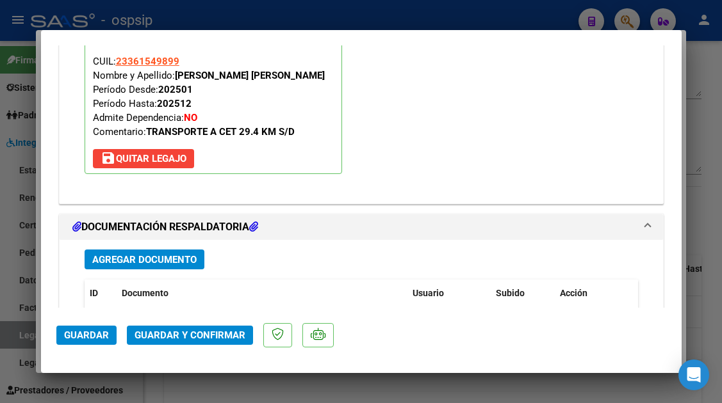
scroll to position [1613, 0]
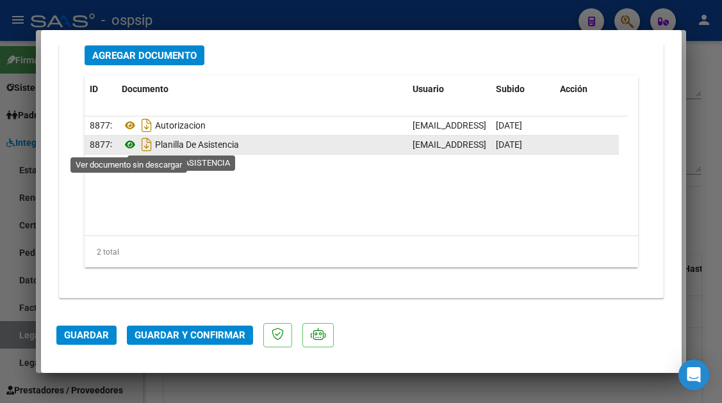
click at [131, 149] on icon at bounding box center [130, 144] width 17 height 15
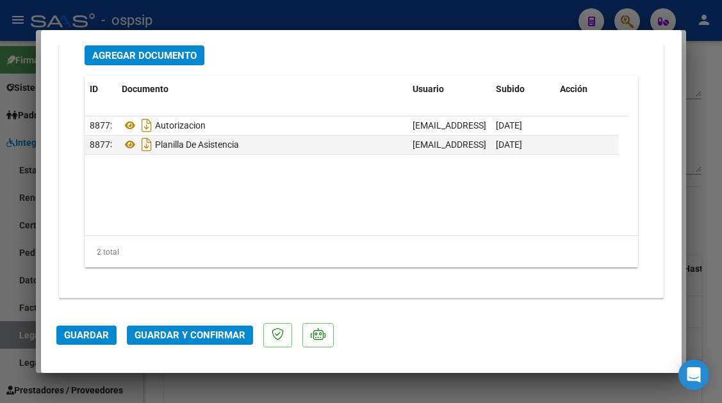
click at [188, 331] on span "Guardar y Confirmar" at bounding box center [189, 336] width 111 height 12
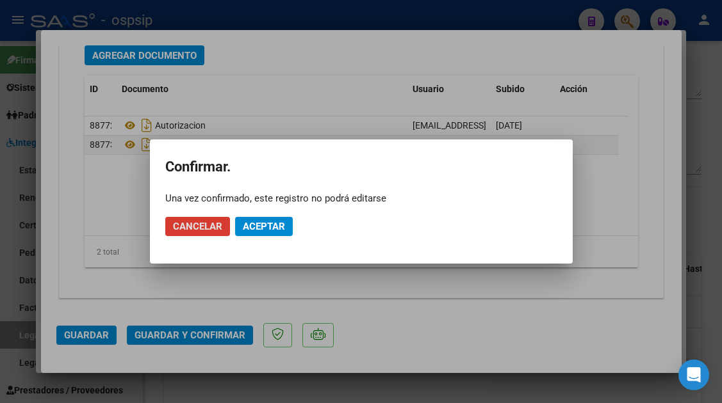
click at [265, 222] on span "Aceptar" at bounding box center [264, 227] width 42 height 12
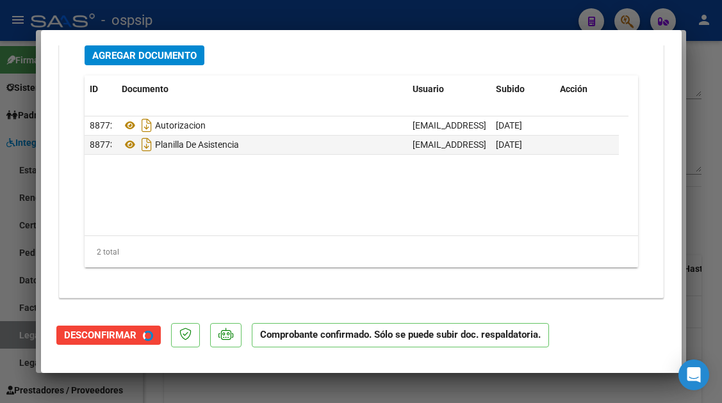
scroll to position [1276, 0]
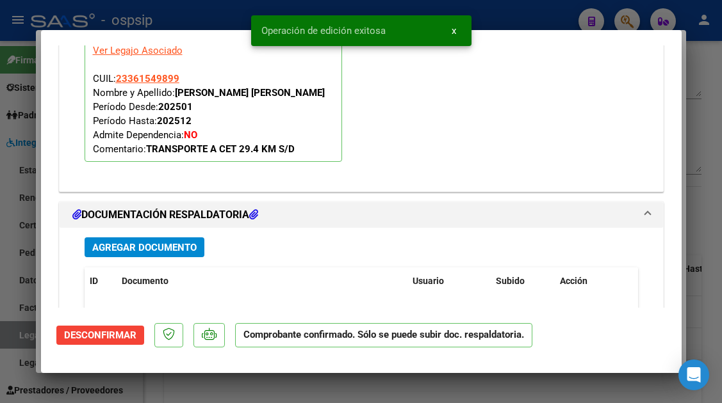
type input "$ 0,00"
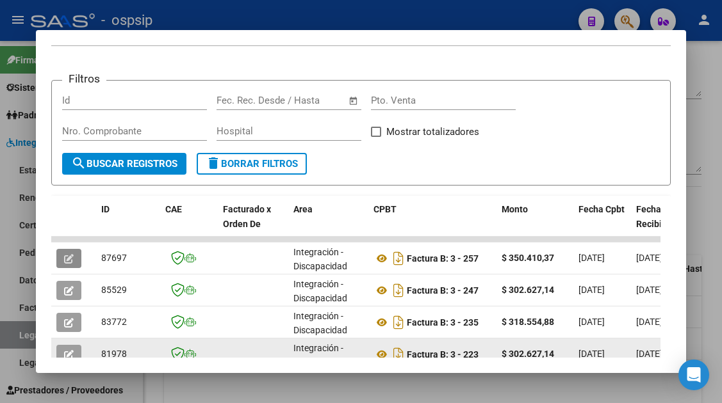
scroll to position [256, 0]
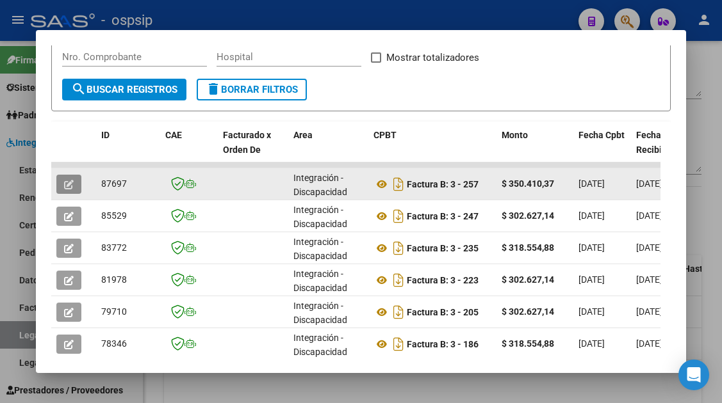
click at [64, 182] on icon "button" at bounding box center [69, 185] width 10 height 10
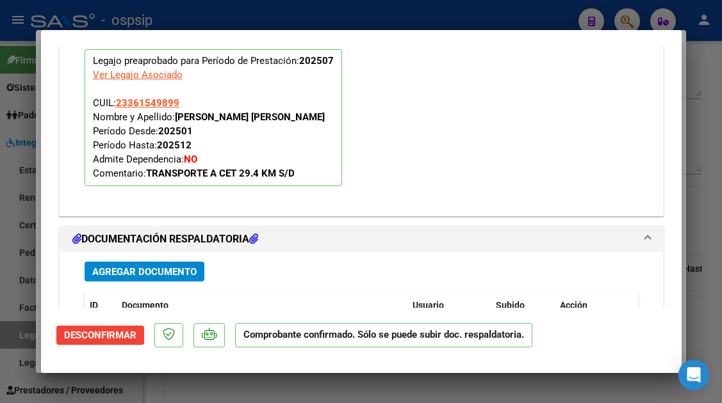
scroll to position [1212, 0]
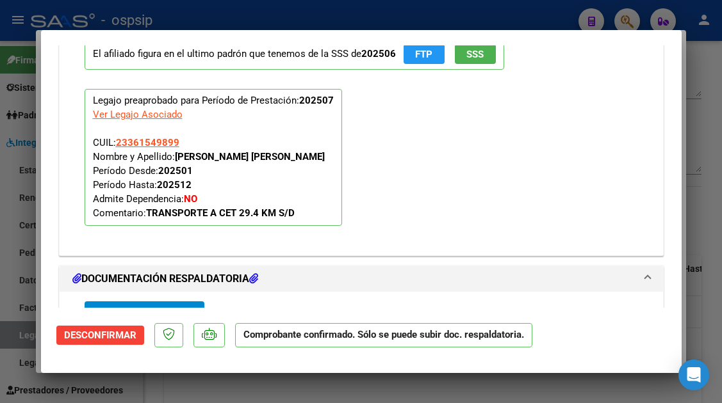
click at [602, 253] on div "El afiliado figura en el ultimo padrón que tenemos de la SSS de 202506 FTP SSS …" at bounding box center [361, 137] width 603 height 235
click at [31, 338] on div at bounding box center [361, 201] width 722 height 403
type input "$ 0,00"
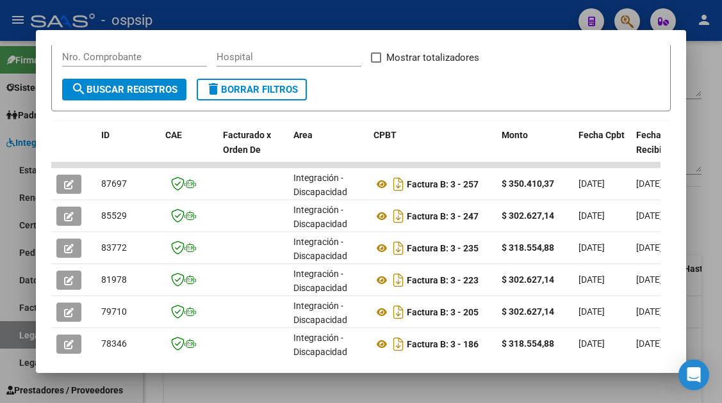
click at [27, 338] on div at bounding box center [361, 201] width 722 height 403
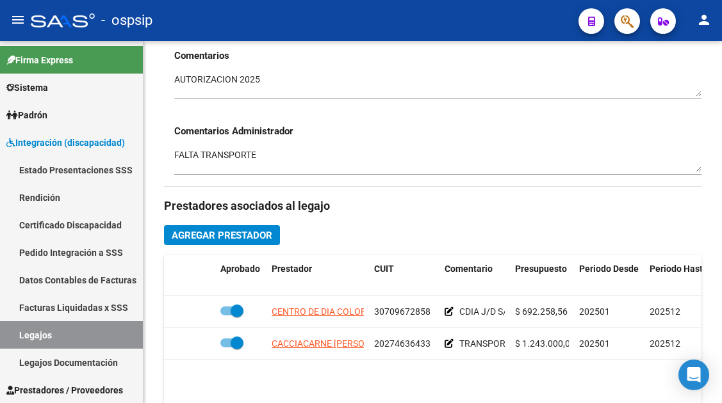
click at [27, 338] on link "Legajos" at bounding box center [71, 335] width 143 height 28
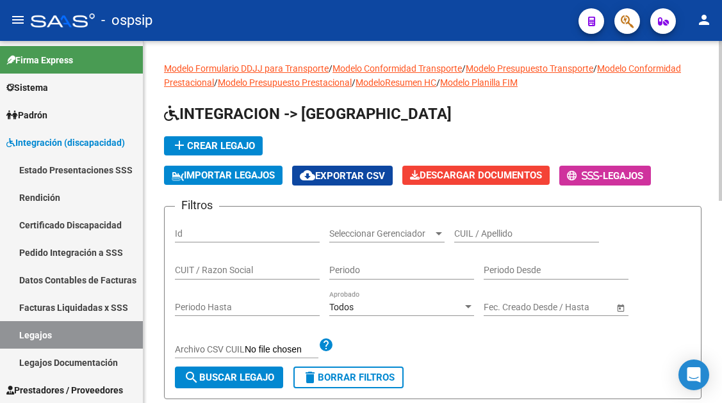
click at [482, 235] on input "CUIL / Apellido" at bounding box center [526, 234] width 145 height 11
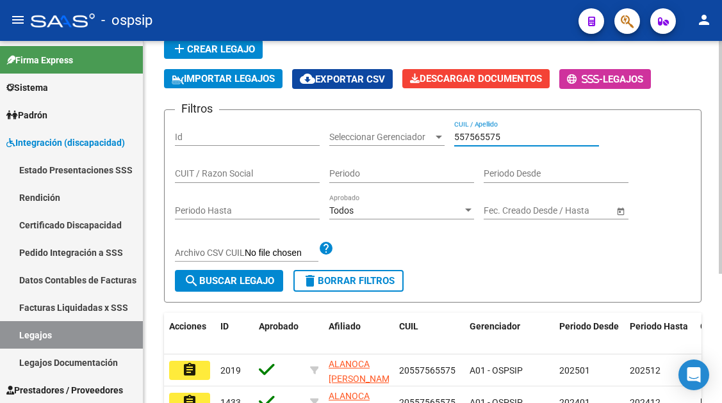
scroll to position [200, 0]
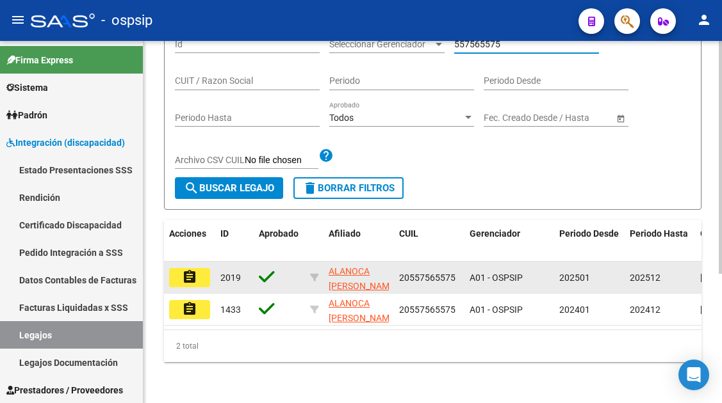
type input "557565575"
click at [182, 270] on mat-icon "assignment" at bounding box center [189, 277] width 15 height 15
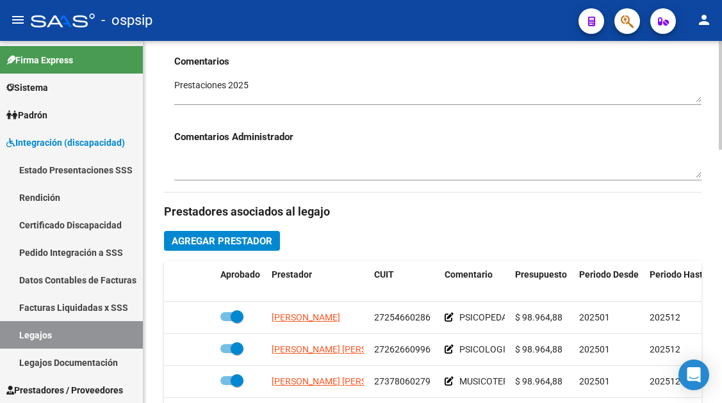
scroll to position [512, 0]
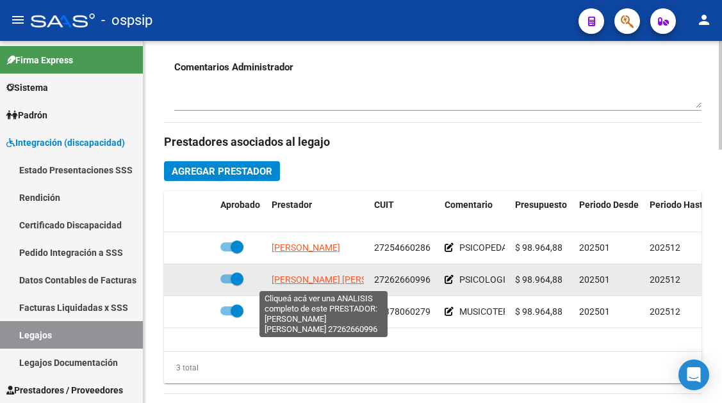
click at [323, 282] on span "HEREDIA VIVIANA PAOLA" at bounding box center [341, 280] width 139 height 10
type textarea "27262660996"
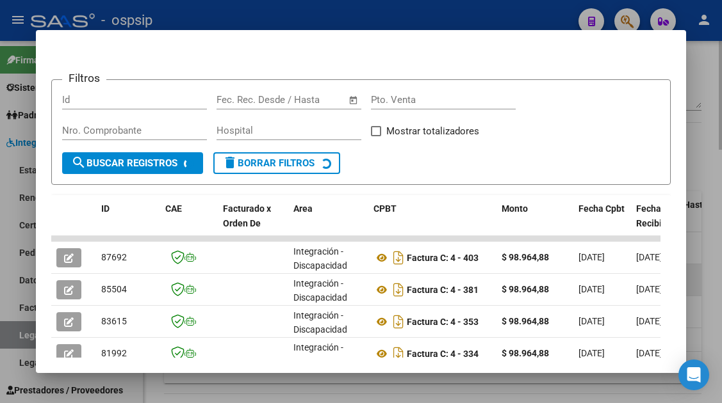
scroll to position [249, 0]
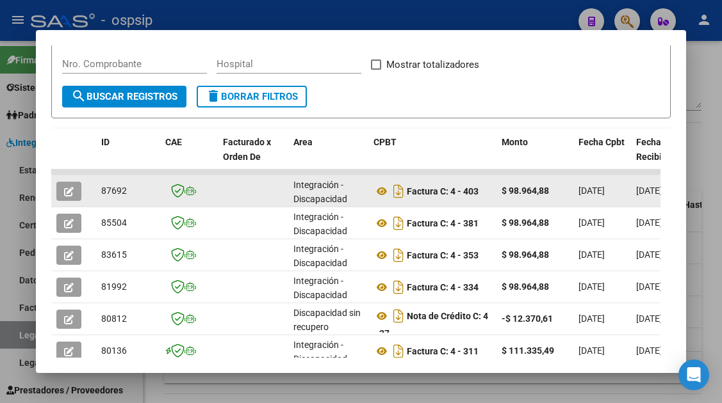
click at [67, 195] on icon "button" at bounding box center [69, 192] width 10 height 10
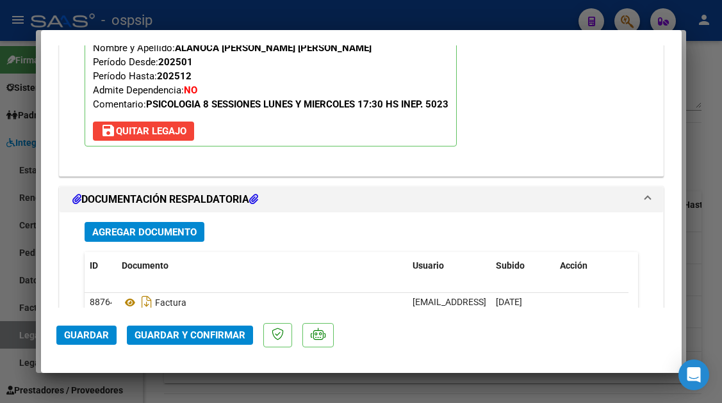
scroll to position [1830, 0]
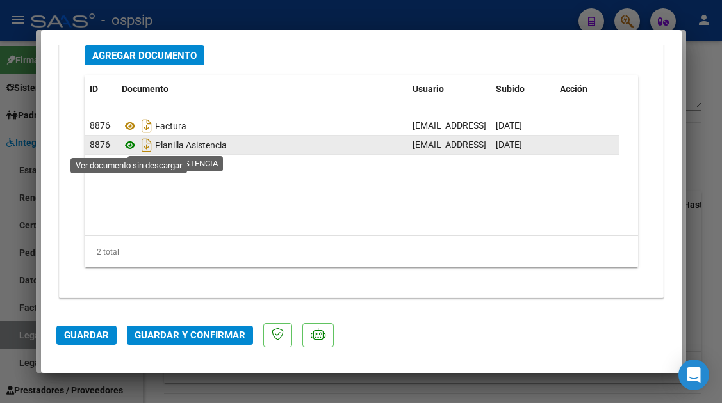
click at [129, 146] on icon at bounding box center [130, 145] width 17 height 15
click at [131, 147] on icon at bounding box center [130, 145] width 17 height 15
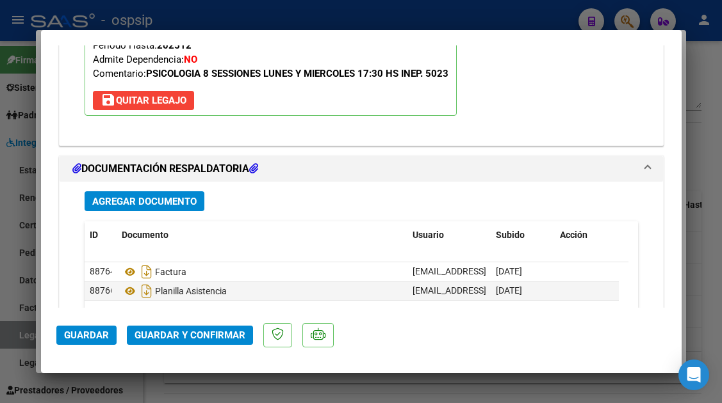
scroll to position [1574, 0]
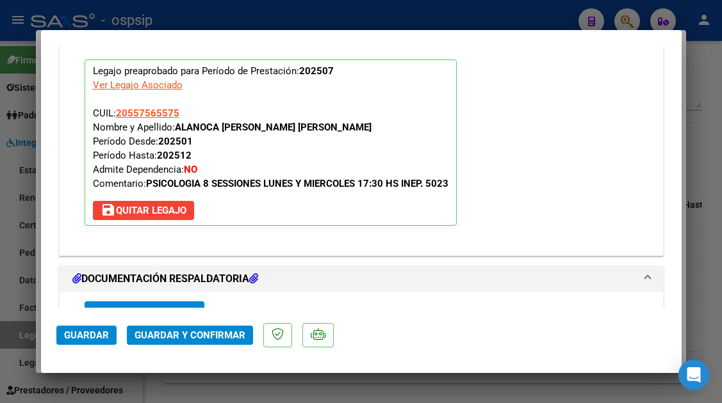
type input "$ 0,00"
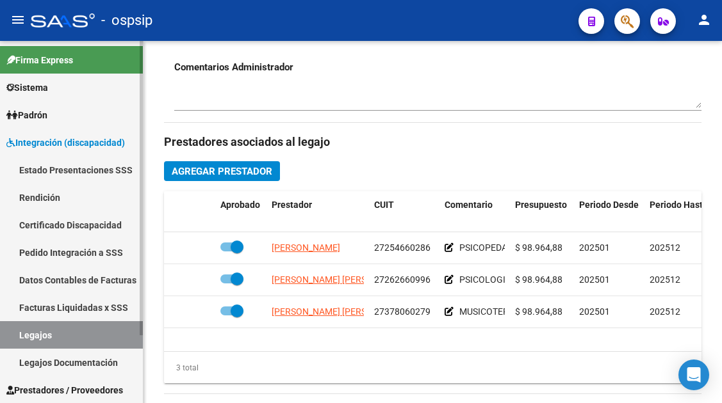
click at [56, 328] on link "Legajos" at bounding box center [71, 335] width 143 height 28
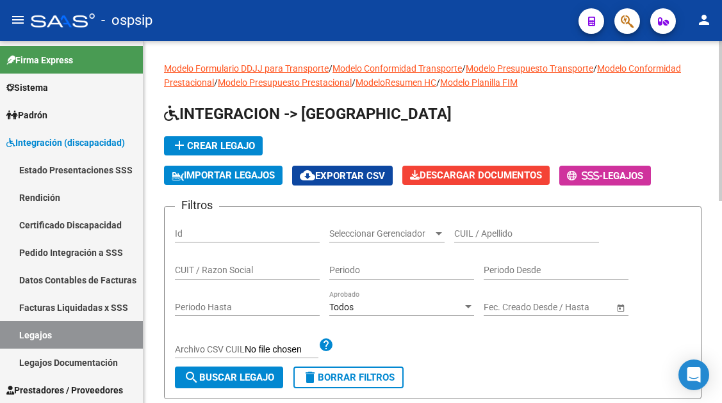
click at [478, 232] on input "CUIL / Apellido" at bounding box center [526, 234] width 145 height 11
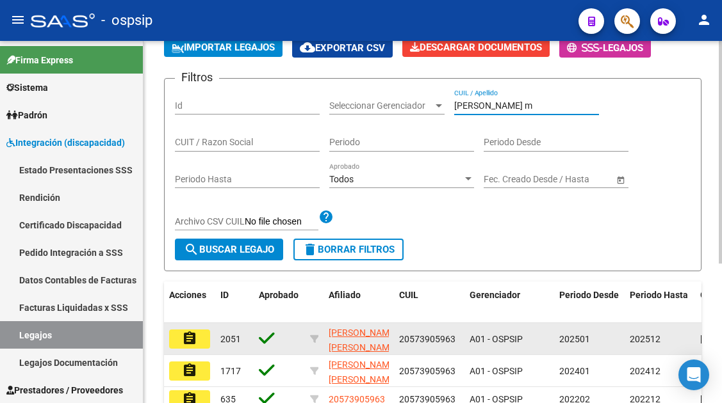
type input "flores m"
click at [183, 336] on mat-icon "assignment" at bounding box center [189, 338] width 15 height 15
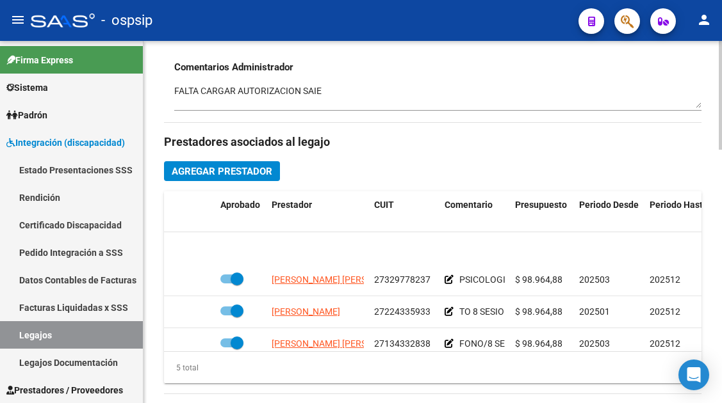
scroll to position [55, 0]
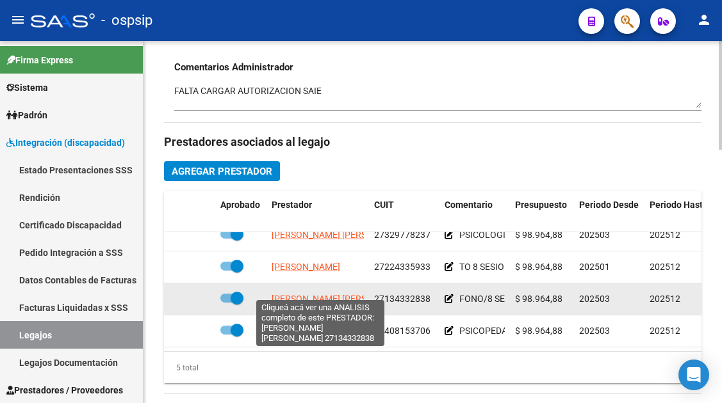
click at [325, 294] on span "BIETTI ADRIANA NOEMI" at bounding box center [341, 299] width 139 height 10
type textarea "27134332838"
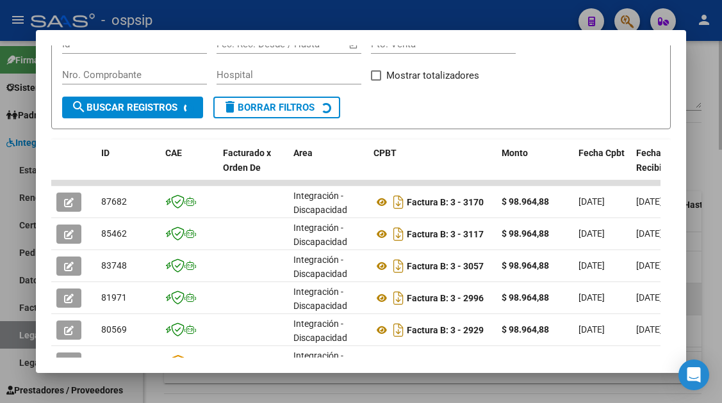
scroll to position [313, 0]
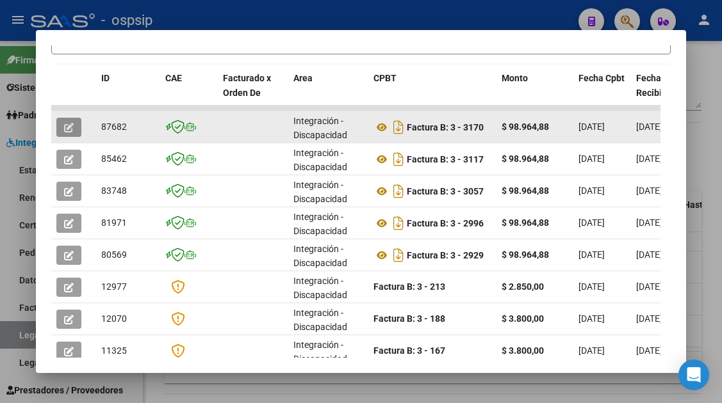
click at [70, 123] on icon "button" at bounding box center [69, 128] width 10 height 10
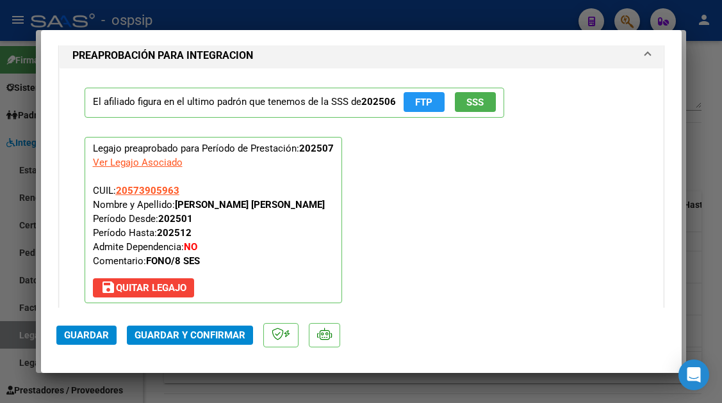
scroll to position [1817, 0]
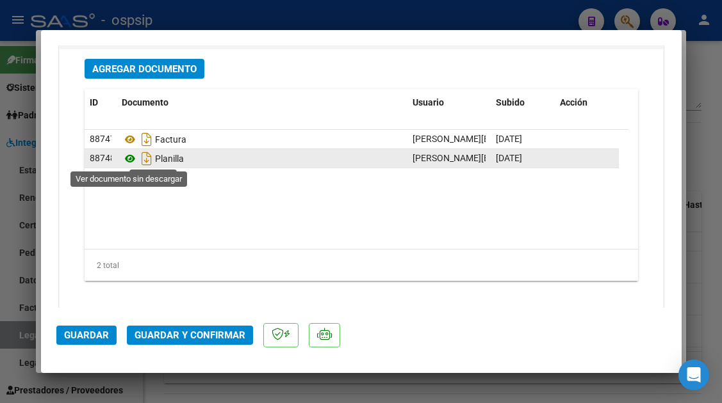
click at [126, 161] on icon at bounding box center [130, 158] width 17 height 15
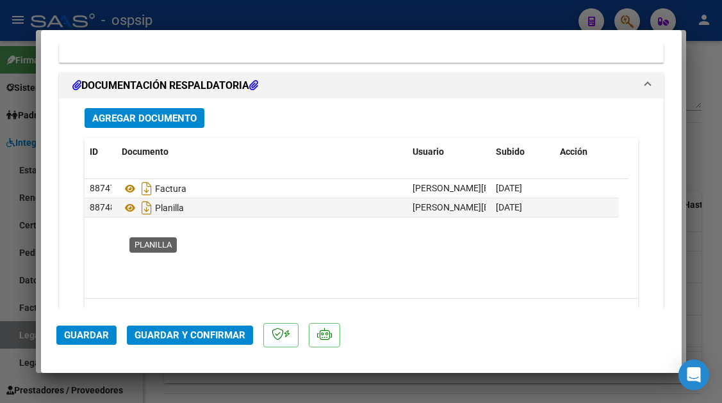
scroll to position [1689, 0]
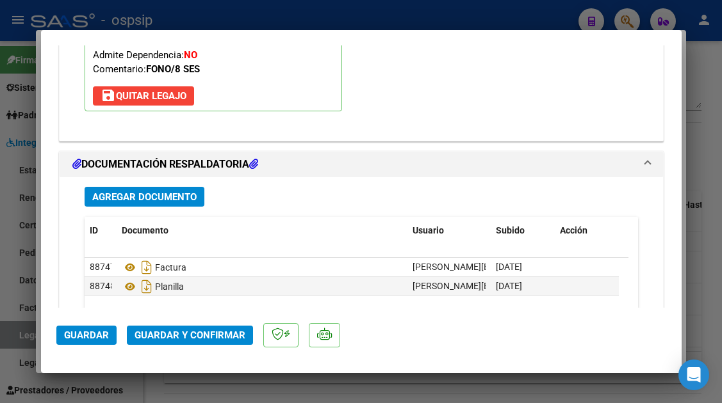
click at [20, 343] on div at bounding box center [361, 201] width 722 height 403
type input "$ 0,00"
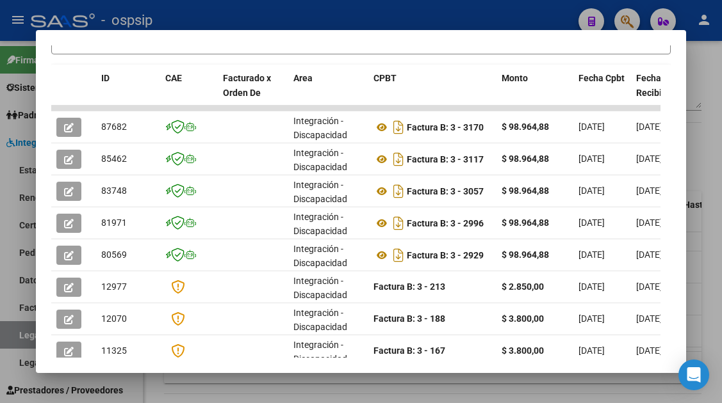
click at [17, 331] on div at bounding box center [361, 201] width 722 height 403
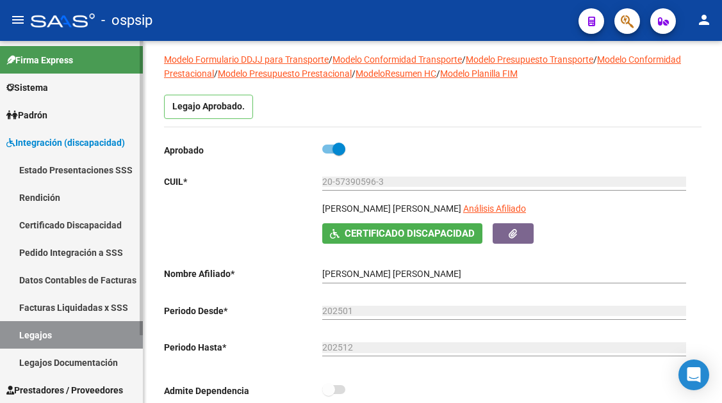
scroll to position [64, 0]
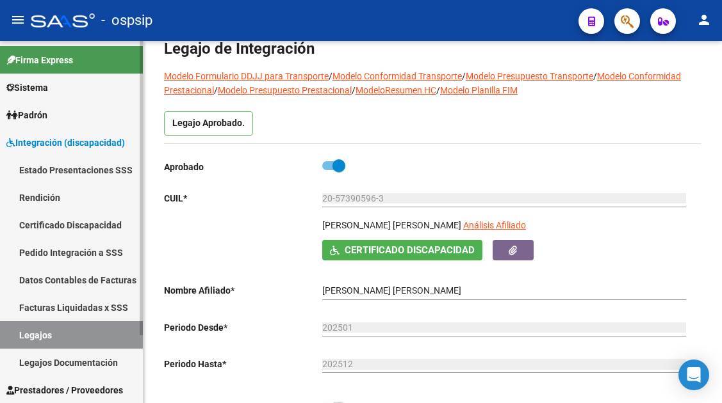
click at [56, 333] on link "Legajos" at bounding box center [71, 335] width 143 height 28
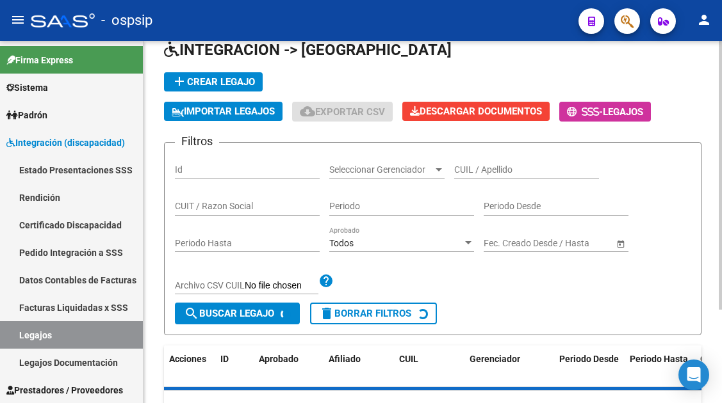
click at [460, 163] on div "CUIL / Apellido" at bounding box center [526, 166] width 145 height 26
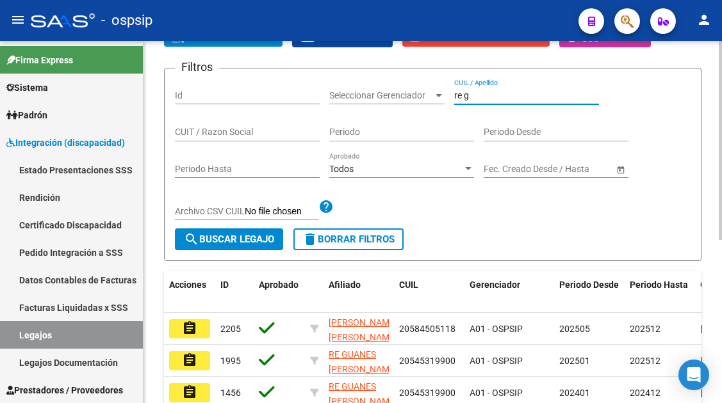
scroll to position [256, 0]
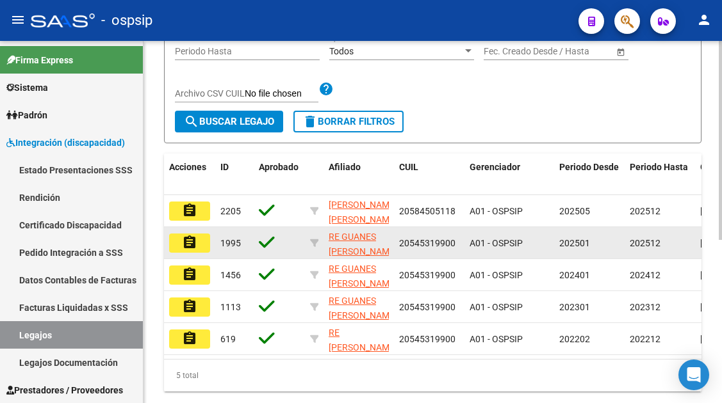
type input "re g"
click at [182, 243] on mat-icon "assignment" at bounding box center [189, 242] width 15 height 15
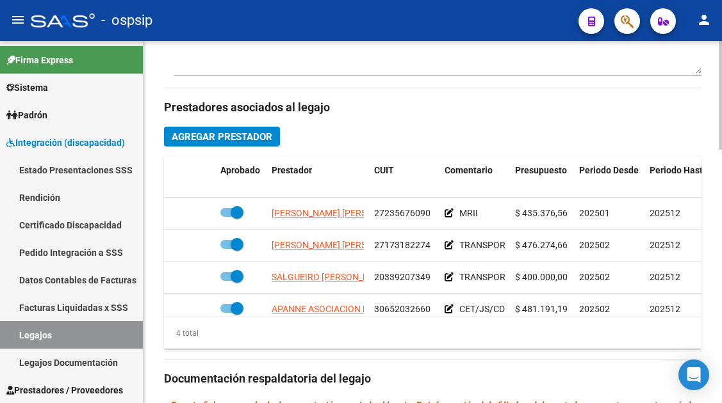
scroll to position [576, 0]
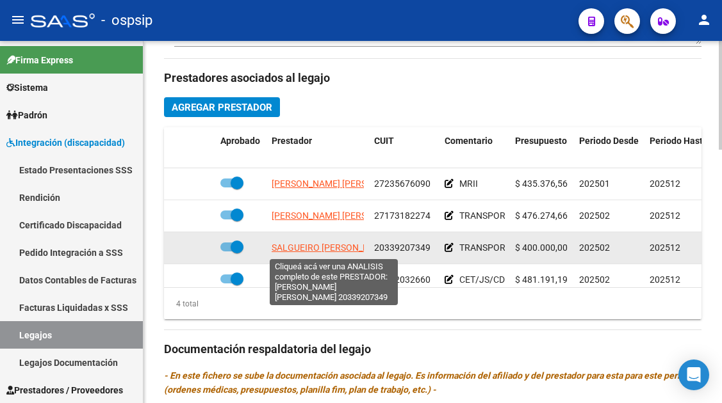
click at [314, 244] on span "[PERSON_NAME]" at bounding box center [331, 248] width 118 height 10
type textarea "20339207349"
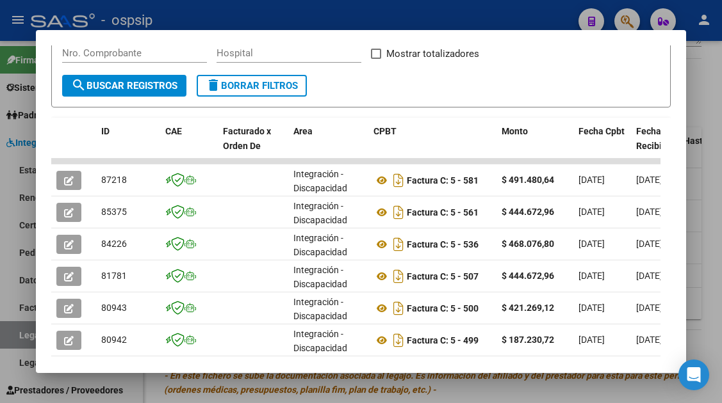
scroll to position [314, 0]
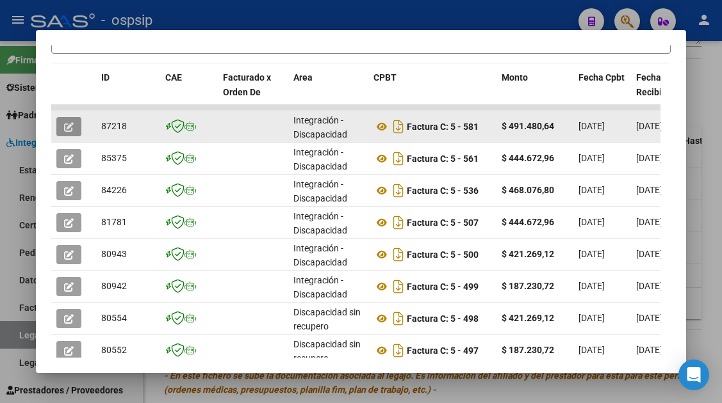
click at [68, 125] on icon "button" at bounding box center [69, 127] width 10 height 10
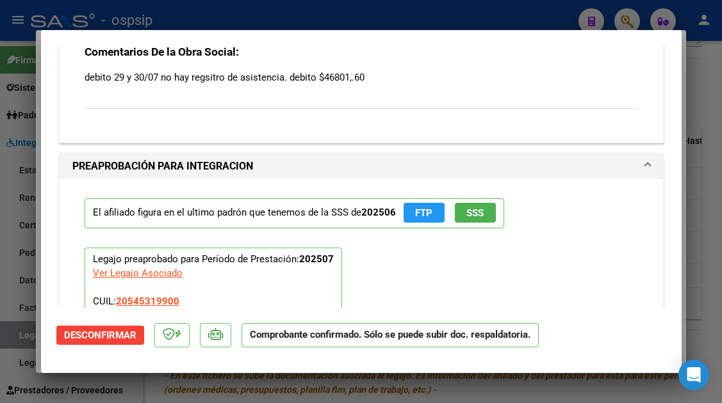
scroll to position [1345, 0]
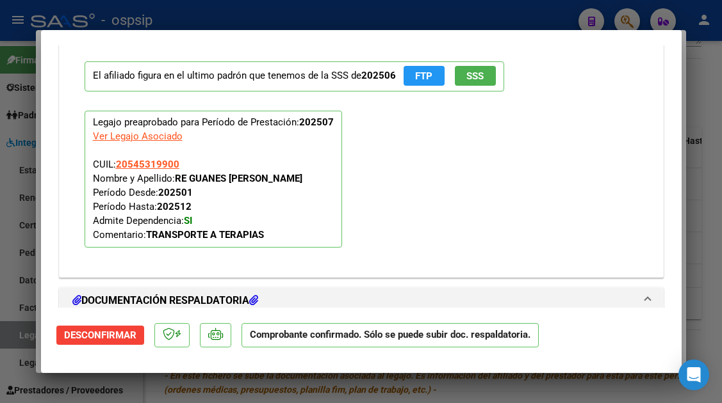
click at [112, 333] on span "Desconfirmar" at bounding box center [100, 336] width 72 height 12
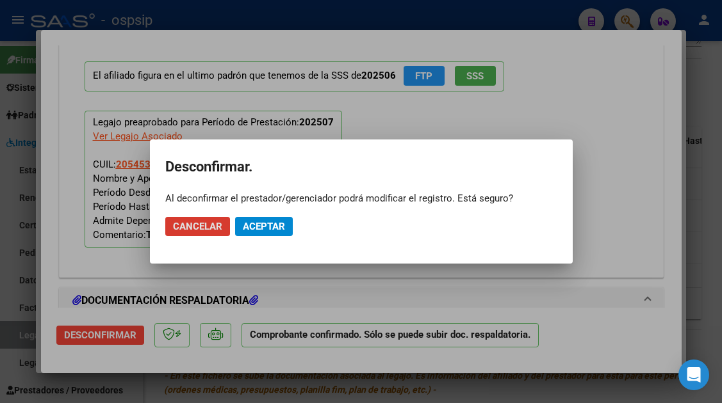
click at [267, 238] on mat-dialog-actions "Cancelar Aceptar" at bounding box center [361, 227] width 392 height 44
click at [266, 232] on span "Aceptar" at bounding box center [264, 227] width 42 height 12
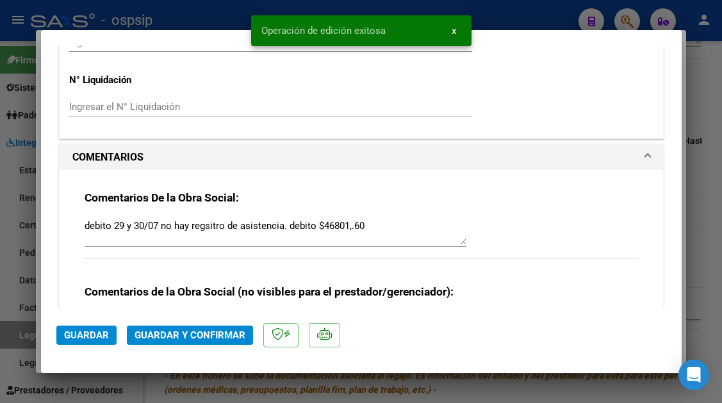
scroll to position [1074, 0]
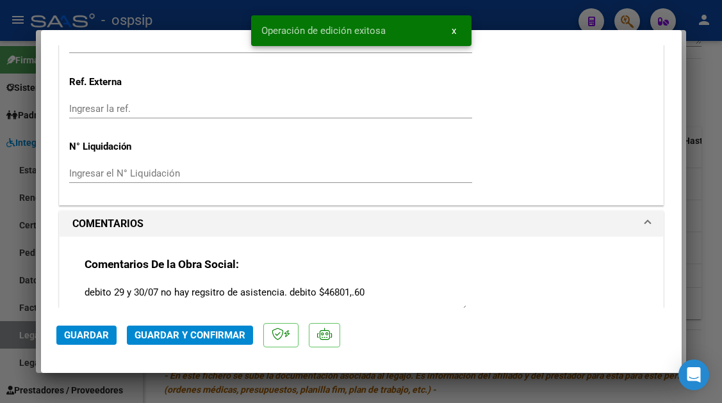
click at [213, 290] on textarea "debito 29 y 30/07 no hay regsitro de asistencia. debito $46801,.60" at bounding box center [276, 299] width 382 height 26
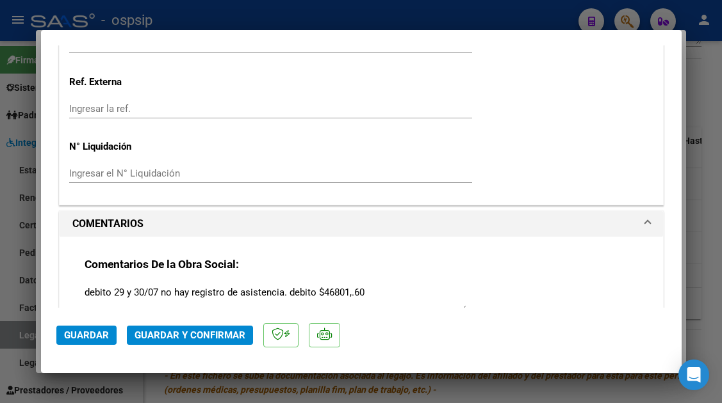
type textarea "debito 29 y 30/07 no hay registro de asistencia. debito $46801,.60"
click at [177, 337] on span "Guardar y Confirmar" at bounding box center [189, 336] width 111 height 12
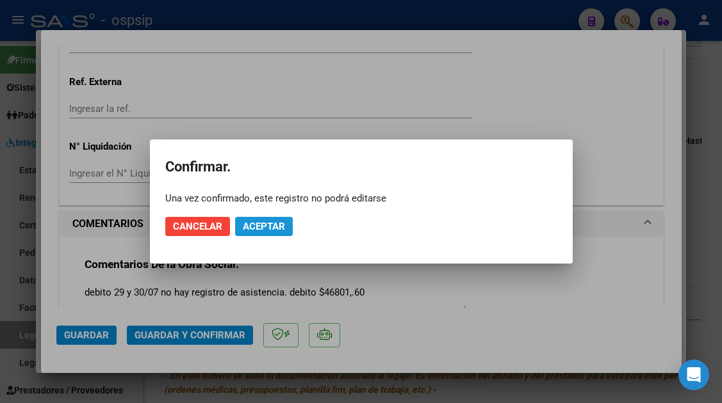
click at [253, 222] on span "Aceptar" at bounding box center [264, 227] width 42 height 12
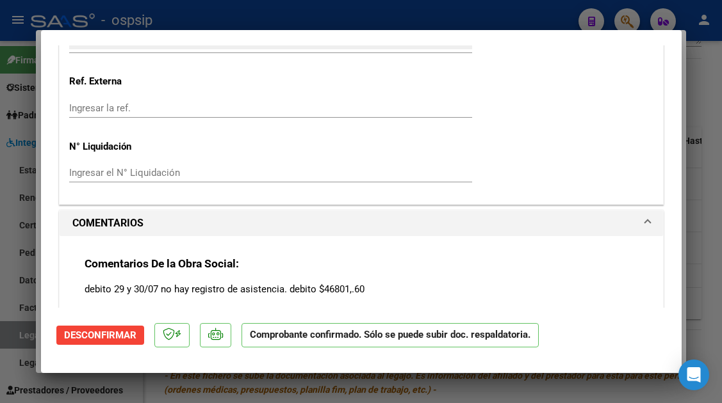
click at [36, 337] on div at bounding box center [361, 201] width 722 height 403
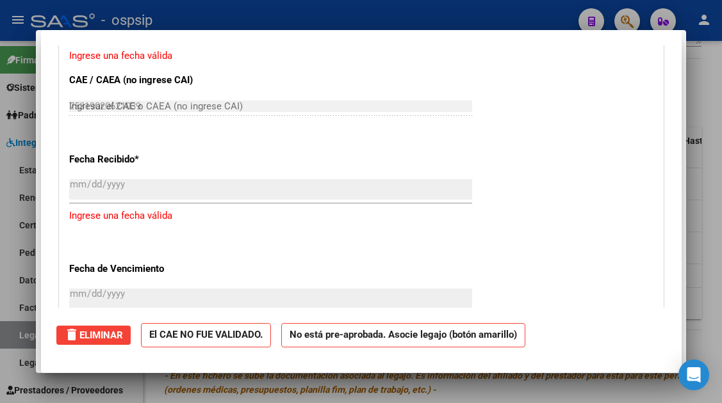
type input "$ 0,00"
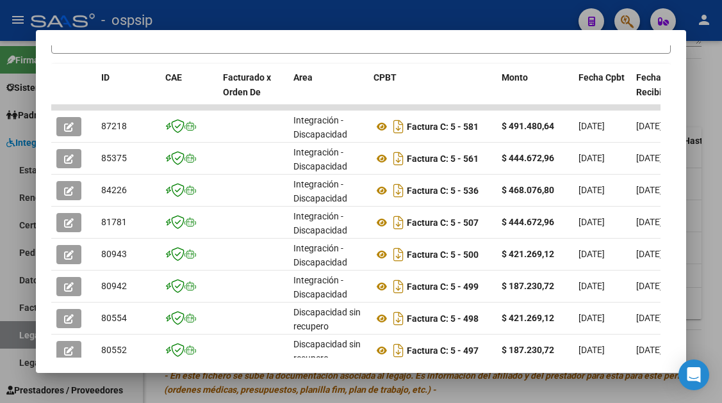
click at [38, 337] on mat-dialog-content "Análisis Prestador - CUIT: 20339207349 cloud_download Exportar CSV ABM ARCA Imp…" at bounding box center [360, 201] width 649 height 312
click at [18, 337] on div at bounding box center [361, 201] width 722 height 403
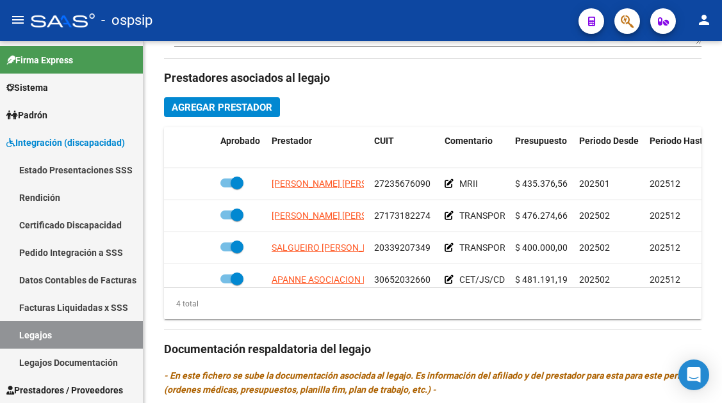
click at [18, 337] on link "Legajos" at bounding box center [71, 335] width 143 height 28
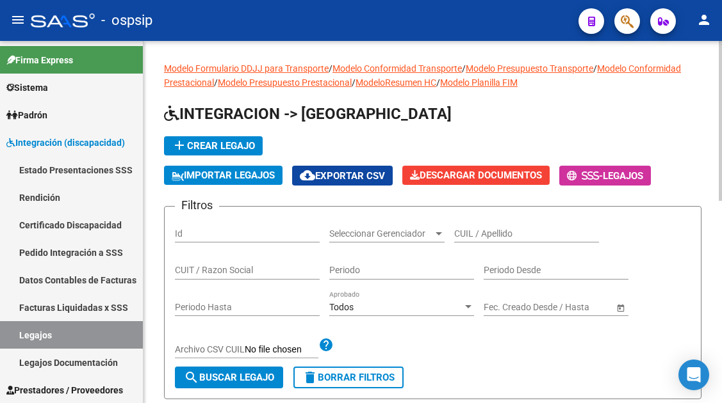
click at [475, 227] on div "CUIL / Apellido" at bounding box center [526, 230] width 145 height 26
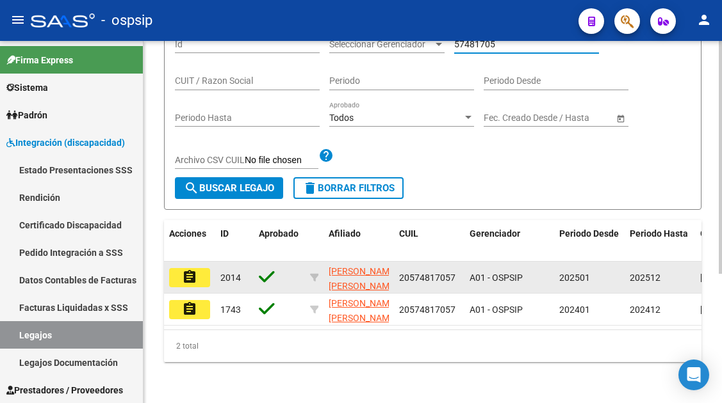
type input "57481705"
click at [186, 270] on mat-icon "assignment" at bounding box center [189, 277] width 15 height 15
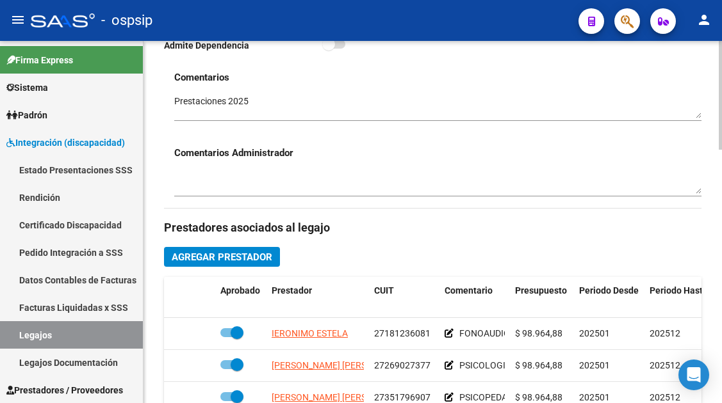
scroll to position [448, 0]
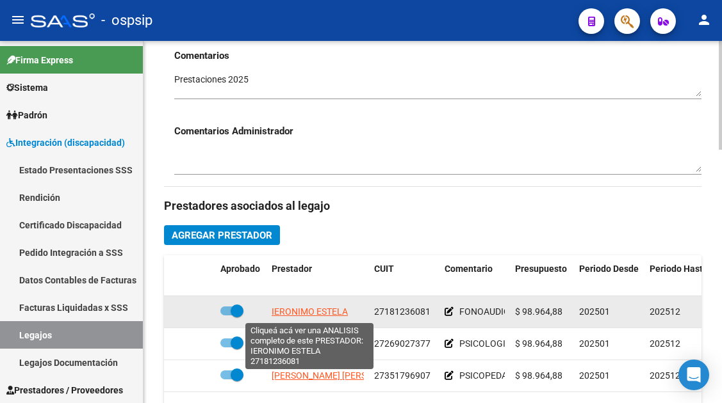
click at [316, 314] on span "IERONIMO ESTELA" at bounding box center [310, 312] width 76 height 10
type textarea "27181236081"
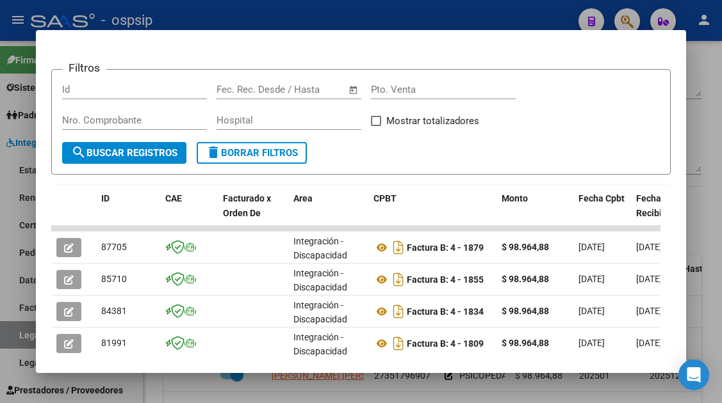
scroll to position [249, 0]
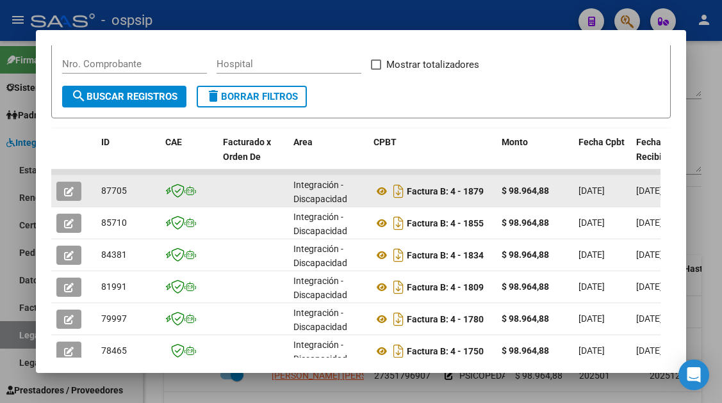
click at [68, 190] on icon "button" at bounding box center [69, 192] width 10 height 10
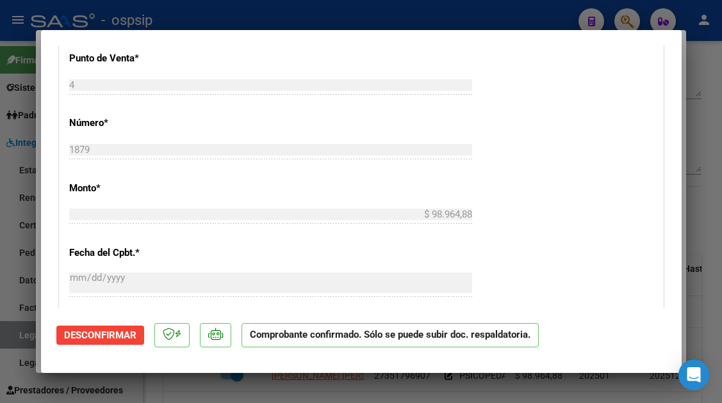
scroll to position [768, 0]
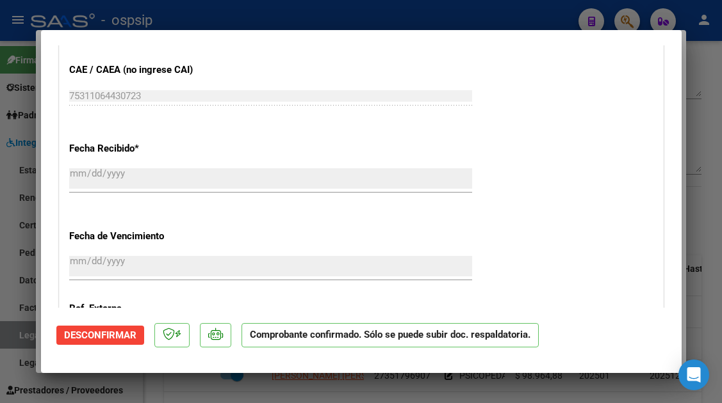
click at [15, 337] on div at bounding box center [361, 201] width 722 height 403
type input "$ 0,00"
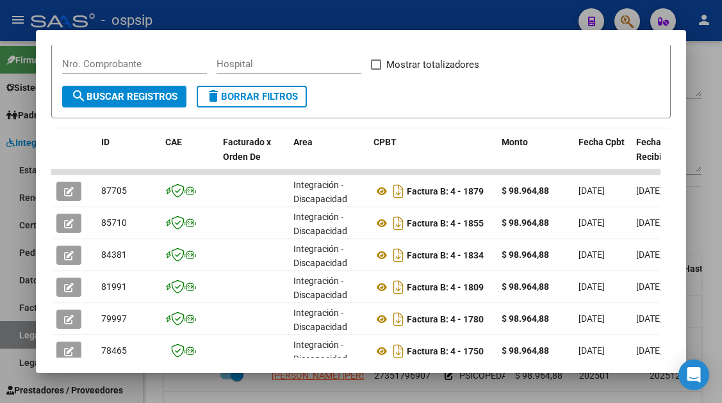
click at [20, 336] on div at bounding box center [361, 201] width 722 height 403
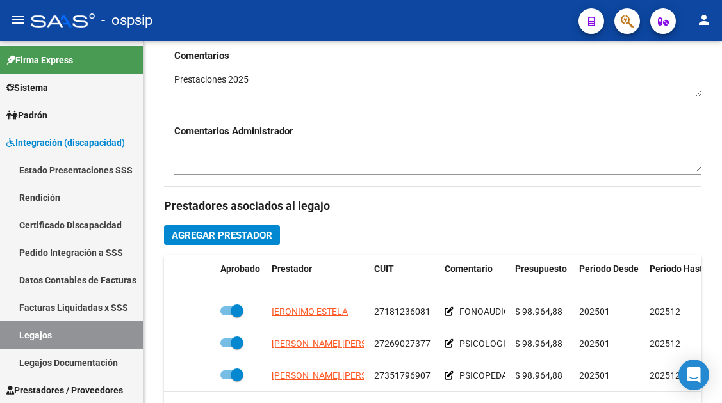
click at [20, 336] on link "Legajos" at bounding box center [71, 335] width 143 height 28
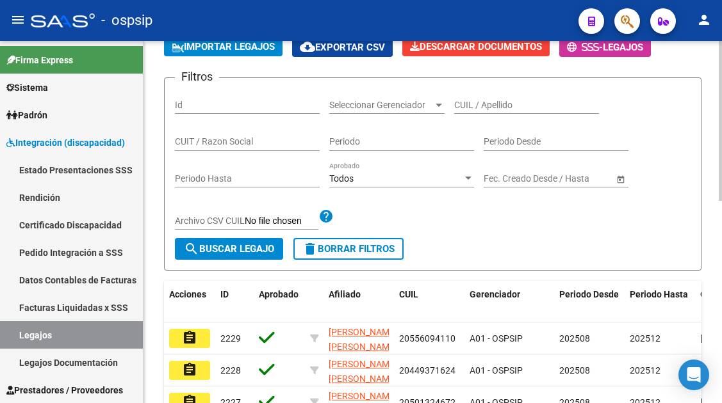
scroll to position [128, 0]
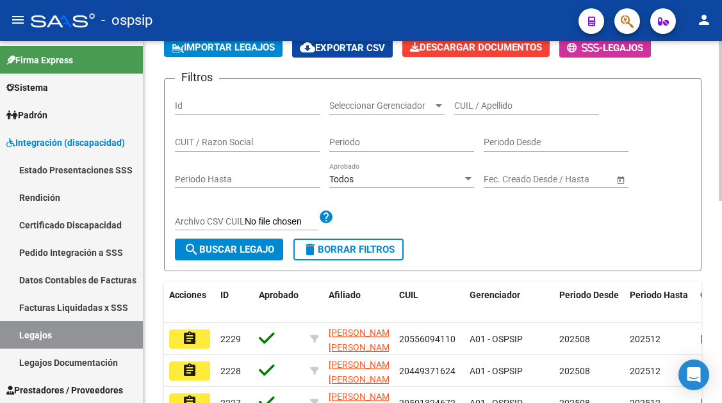
click at [476, 106] on input "CUIL / Apellido" at bounding box center [526, 106] width 145 height 11
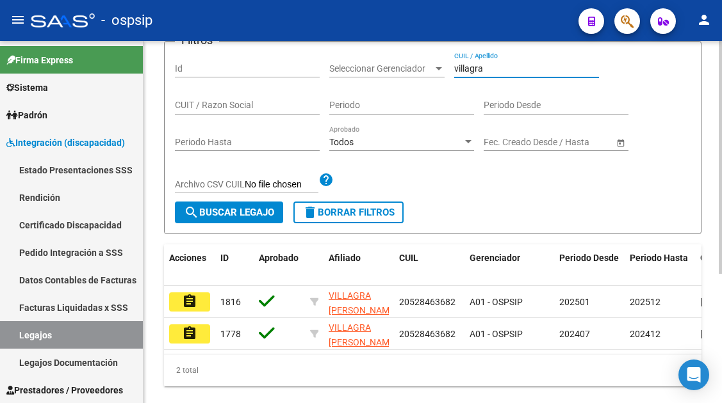
scroll to position [200, 0]
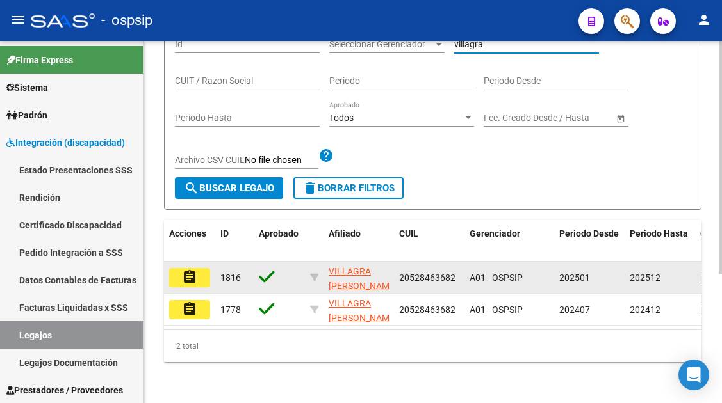
type input "villagra"
click at [190, 270] on mat-icon "assignment" at bounding box center [189, 277] width 15 height 15
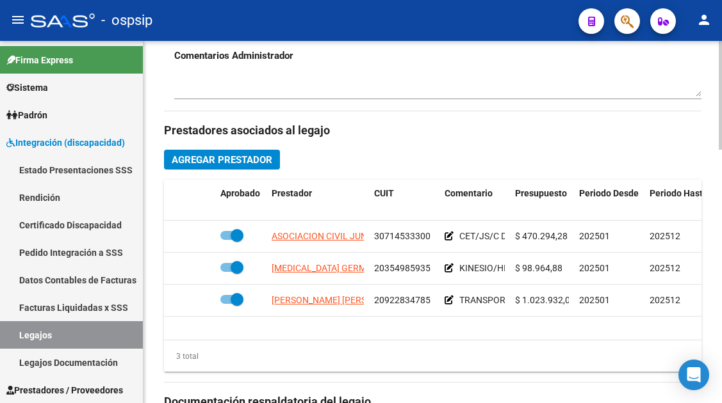
scroll to position [640, 0]
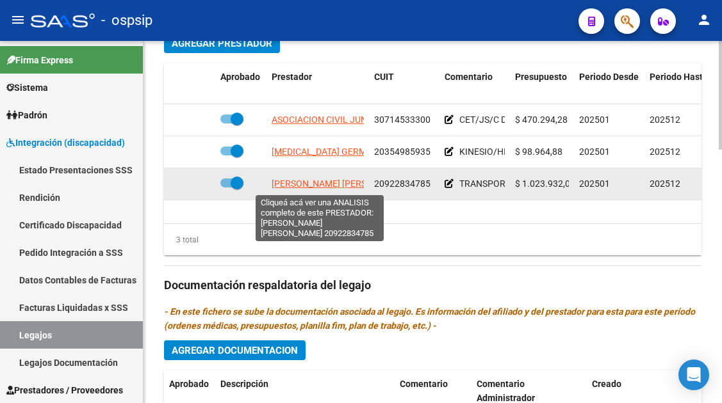
click at [305, 185] on span "[PERSON_NAME]" at bounding box center [341, 184] width 139 height 10
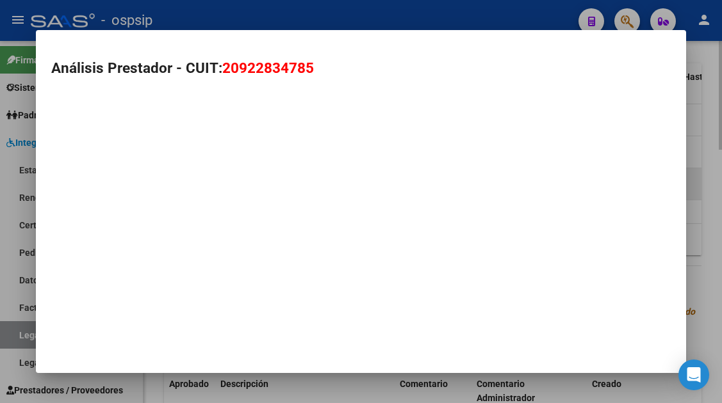
type textarea "20922834785"
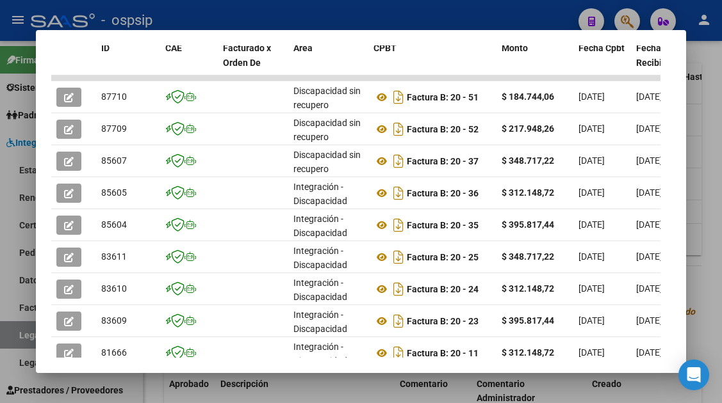
scroll to position [377, 0]
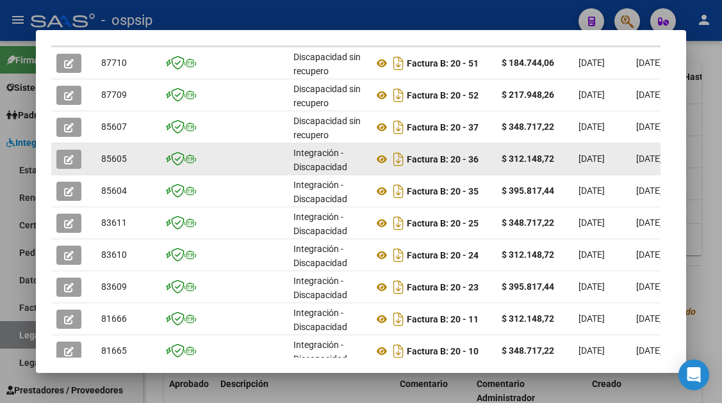
click at [58, 158] on button "button" at bounding box center [68, 159] width 25 height 19
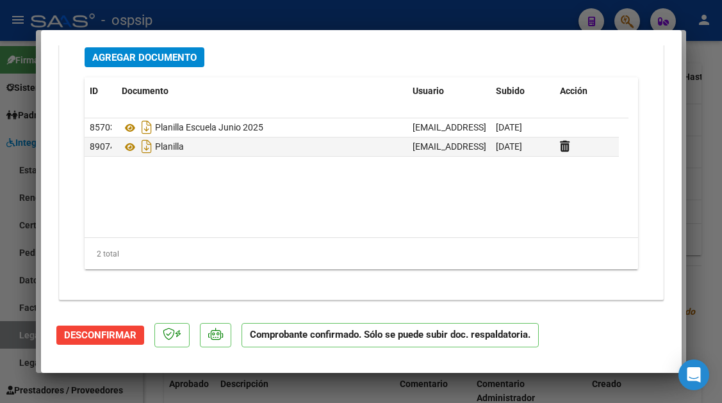
scroll to position [1623, 0]
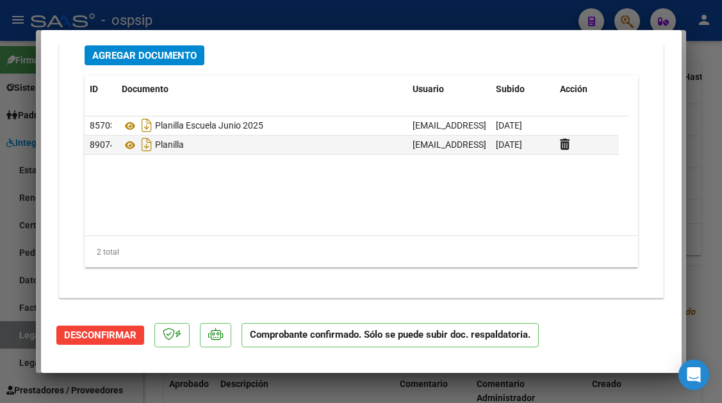
type input "$ 0,00"
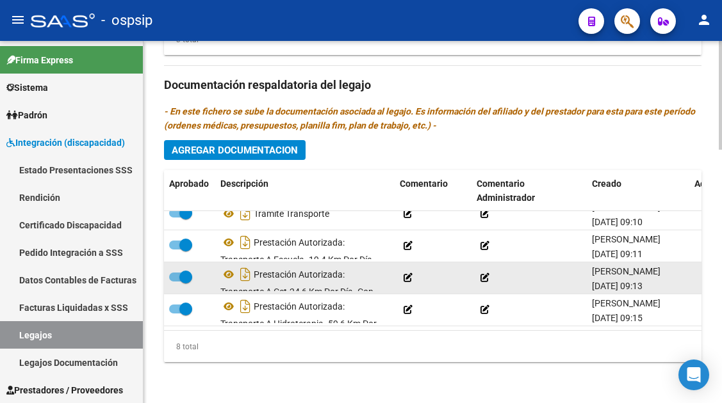
scroll to position [23, 0]
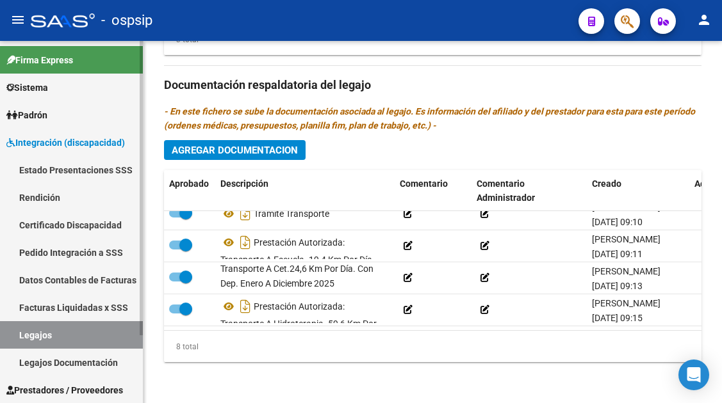
click at [54, 334] on link "Legajos" at bounding box center [71, 335] width 143 height 28
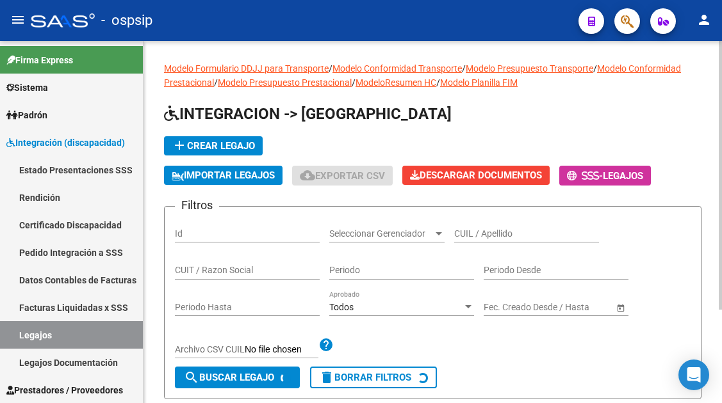
click at [460, 230] on input "CUIL / Apellido" at bounding box center [526, 234] width 145 height 11
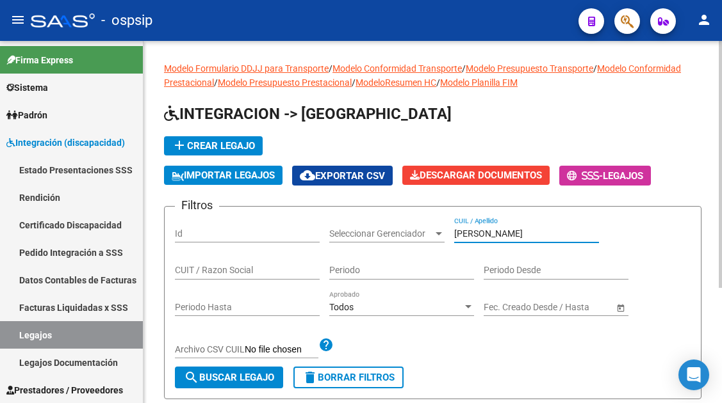
scroll to position [168, 0]
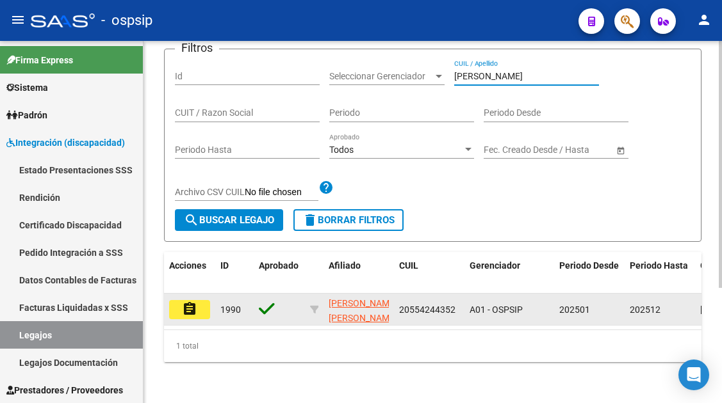
type input "mansilla"
click at [178, 304] on button "assignment" at bounding box center [189, 309] width 41 height 19
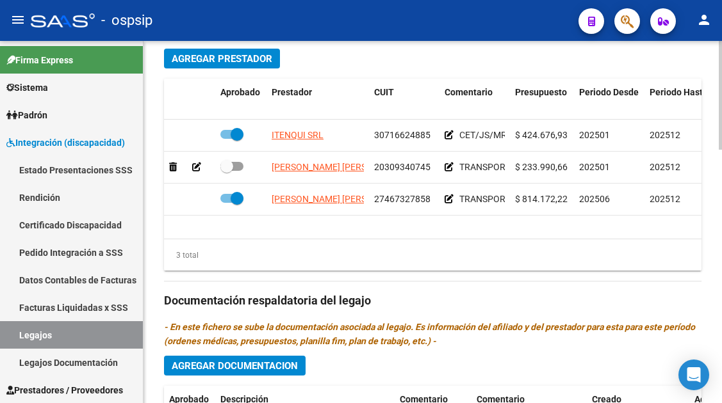
scroll to position [640, 0]
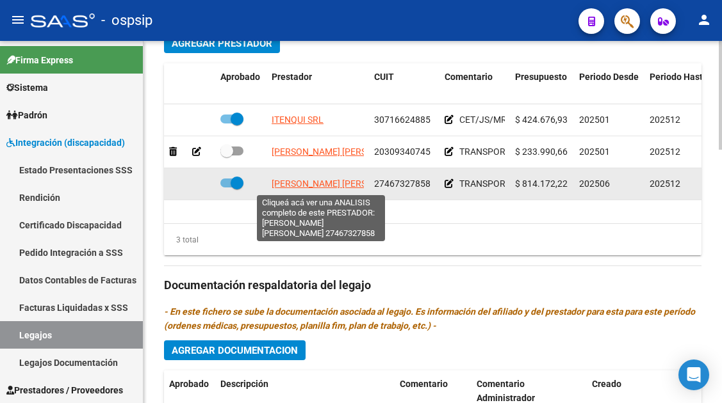
click at [323, 186] on span "[PERSON_NAME]" at bounding box center [341, 184] width 139 height 10
type textarea "27467327858"
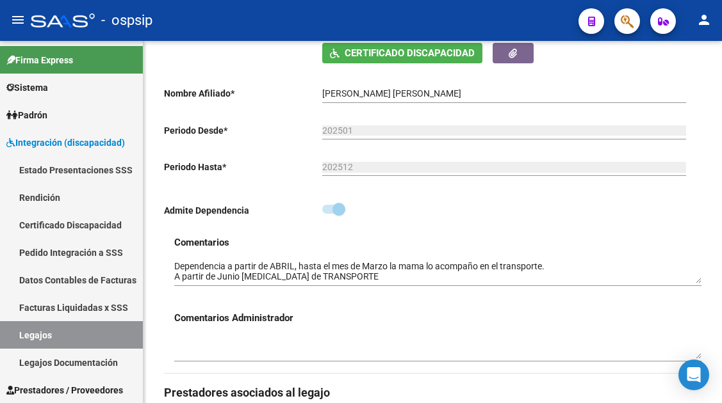
scroll to position [256, 0]
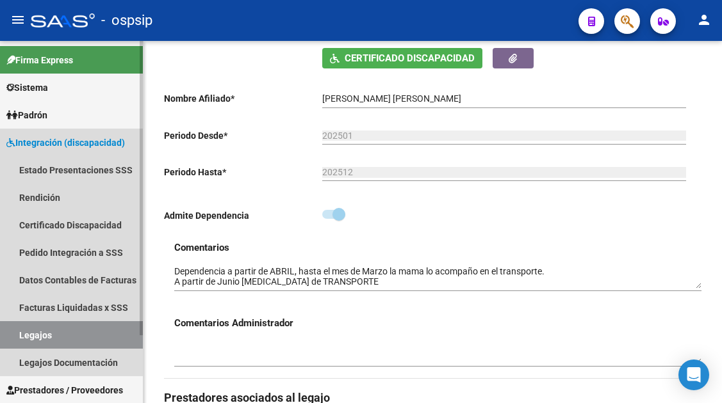
click at [17, 335] on link "Legajos" at bounding box center [71, 335] width 143 height 28
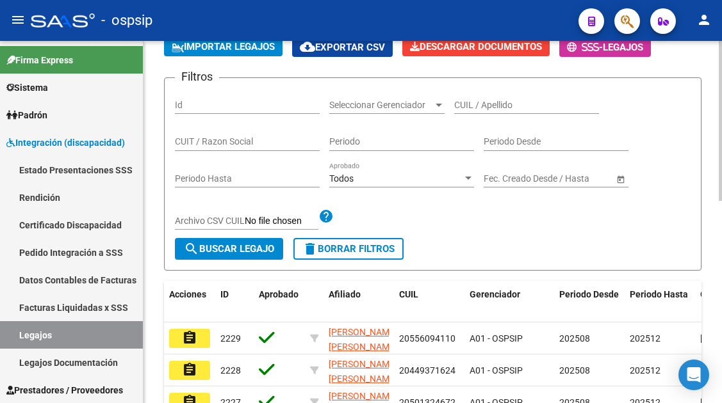
scroll to position [128, 0]
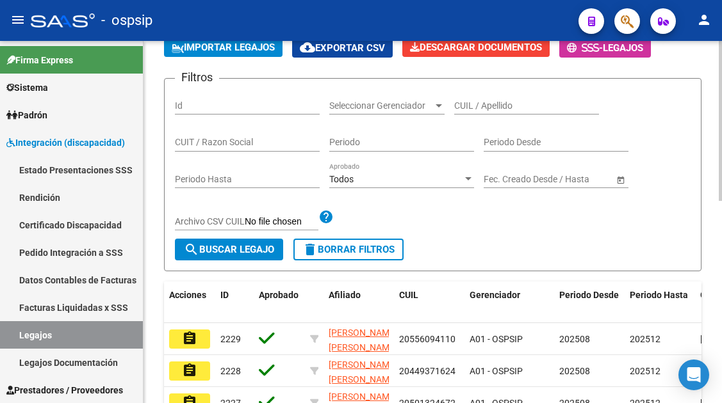
click at [476, 108] on input "CUIL / Apellido" at bounding box center [526, 106] width 145 height 11
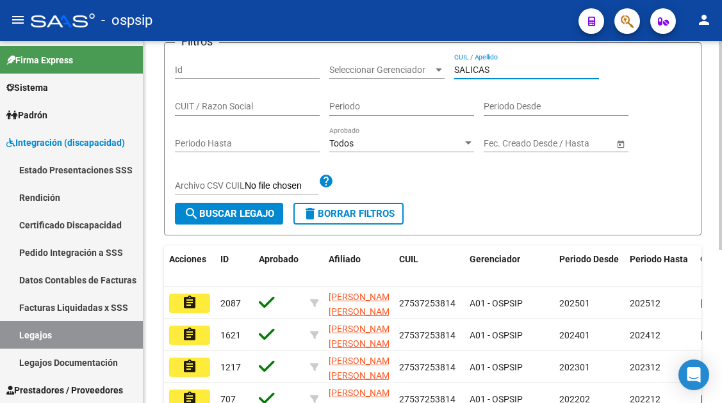
scroll to position [192, 0]
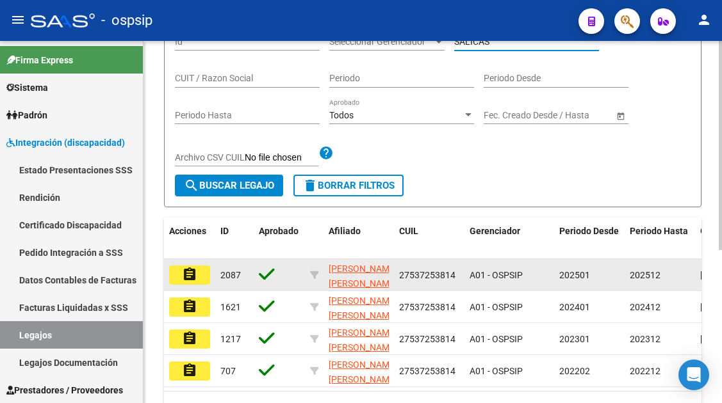
type input "SALICAS"
click at [195, 273] on mat-icon "assignment" at bounding box center [189, 274] width 15 height 15
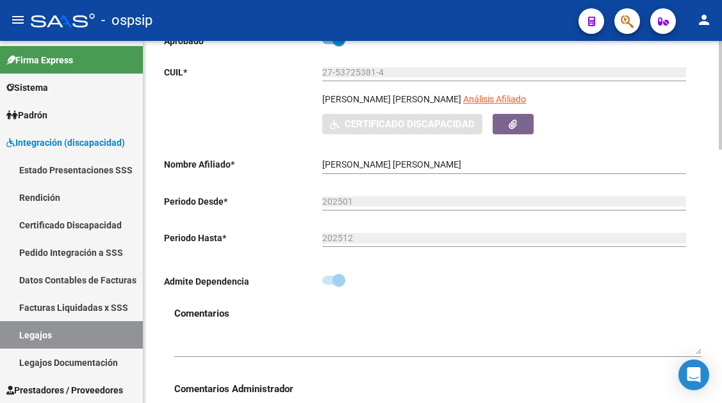
scroll to position [192, 0]
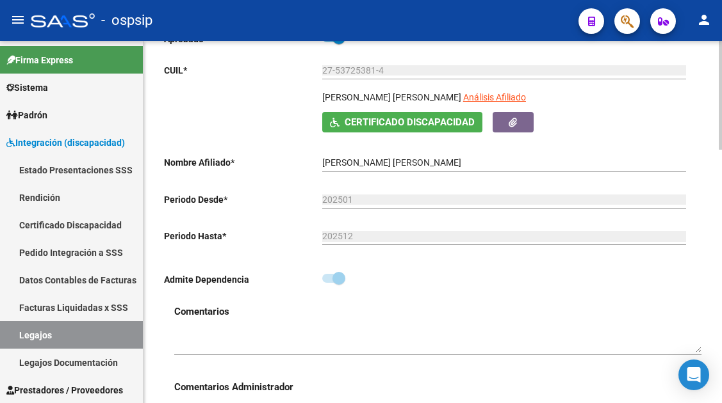
drag, startPoint x: 461, startPoint y: 97, endPoint x: 310, endPoint y: 103, distance: 151.3
click at [310, 103] on div "SALICAS BERNSTEIN SARA LILIAN Análisis Afiliado Certificado Discapacidad ARCA P…" at bounding box center [427, 111] width 527 height 42
copy p "SALICAS BERNSTEIN SARA LILIAN"
